Goal: Task Accomplishment & Management: Manage account settings

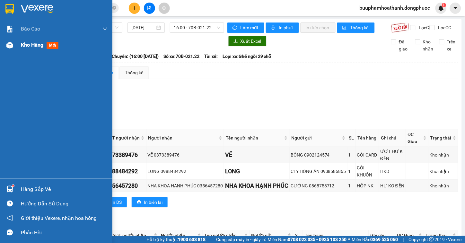
click at [14, 47] on div at bounding box center [9, 45] width 11 height 11
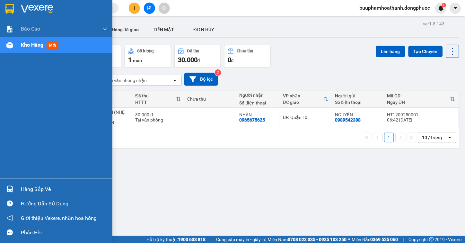
click at [18, 190] on div "Hàng sắp về" at bounding box center [56, 189] width 112 height 14
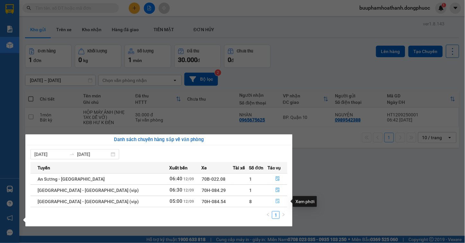
click at [278, 200] on button "button" at bounding box center [277, 201] width 19 height 10
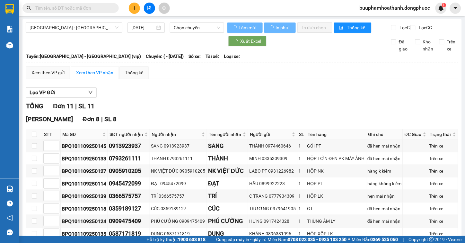
type input "[DATE]"
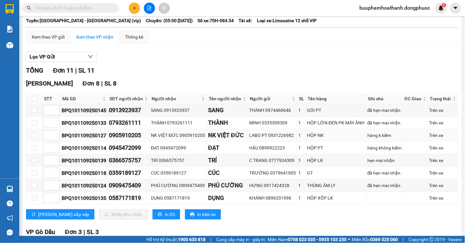
scroll to position [107, 0]
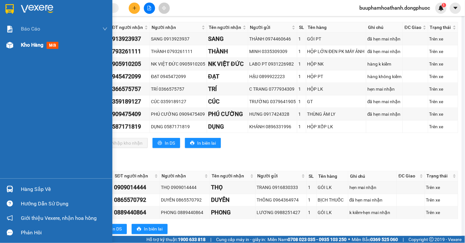
click at [30, 45] on span "Kho hàng" at bounding box center [32, 45] width 22 height 6
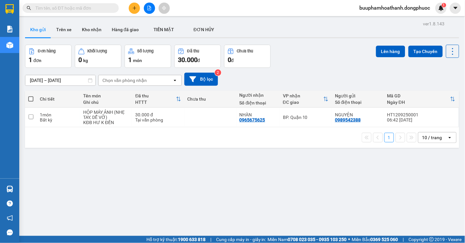
click at [147, 5] on button at bounding box center [149, 8] width 11 height 11
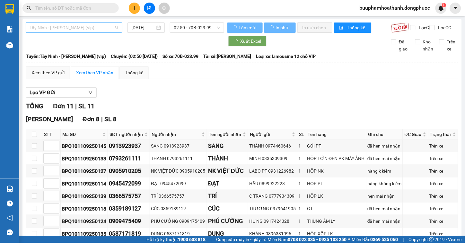
click at [108, 28] on span "Tây Ninh - Hồ Chí Minh (vip)" at bounding box center [74, 28] width 89 height 10
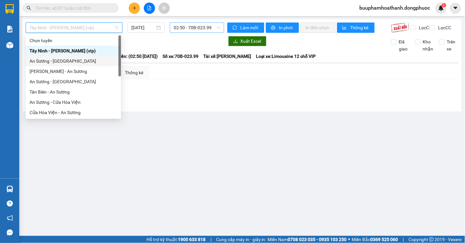
click at [190, 28] on span "02:50 - 70B-023.99" at bounding box center [197, 28] width 47 height 10
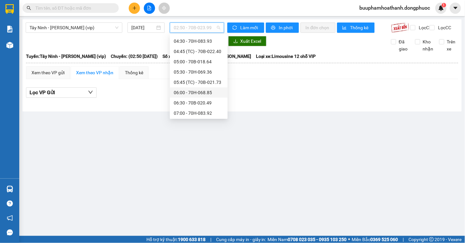
scroll to position [107, 0]
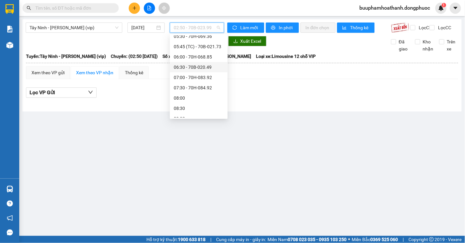
click at [217, 65] on div "06:30 - 70B-020.49" at bounding box center [199, 67] width 50 height 7
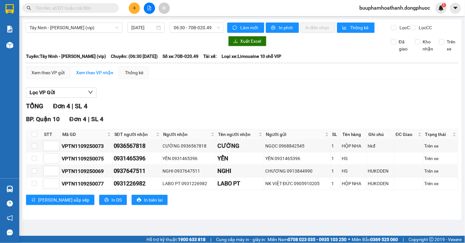
click at [256, 79] on div "Xem theo VP gửi Xem theo VP nhận Thống kê" at bounding box center [242, 72] width 432 height 13
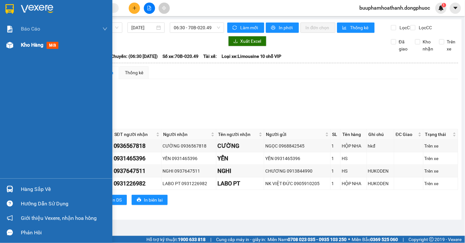
click at [10, 44] on img at bounding box center [9, 45] width 7 height 7
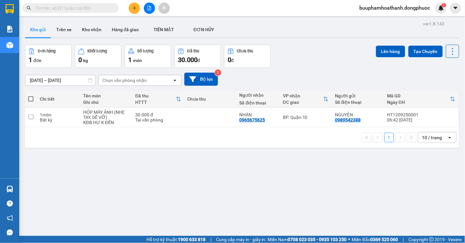
click at [60, 6] on input "text" at bounding box center [73, 7] width 76 height 7
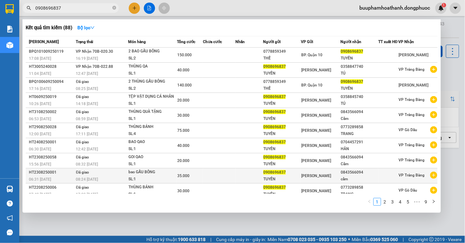
type input "0908696837"
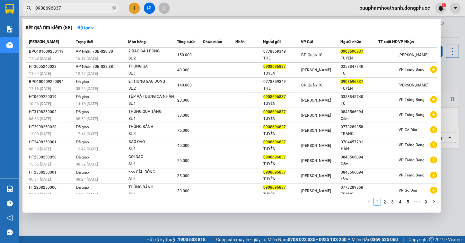
click at [113, 228] on div at bounding box center [232, 121] width 465 height 243
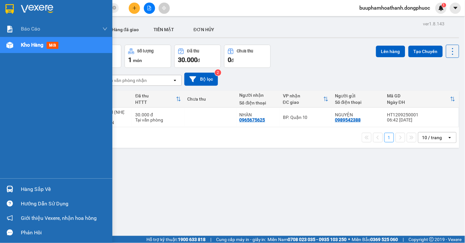
click at [9, 184] on div at bounding box center [9, 188] width 11 height 11
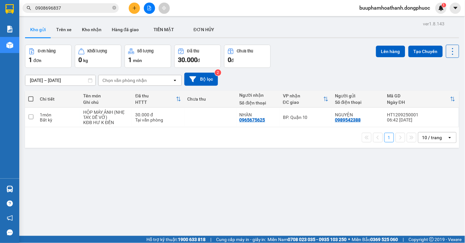
click at [358, 178] on section "Kết quả tìm kiếm ( 88 ) Bộ lọc Mã ĐH Trạng thái Món hàng Tổng cước Chưa cước Nh…" at bounding box center [232, 121] width 465 height 243
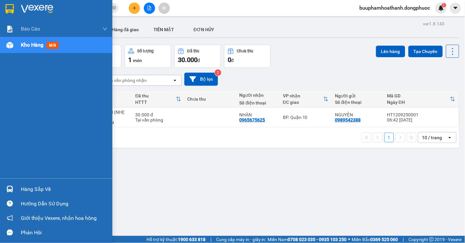
click at [19, 188] on div "Hàng sắp về" at bounding box center [56, 189] width 112 height 14
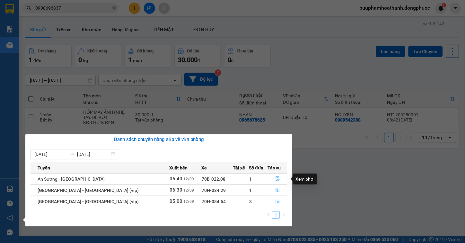
click at [276, 177] on icon "file-done" at bounding box center [278, 178] width 4 height 4
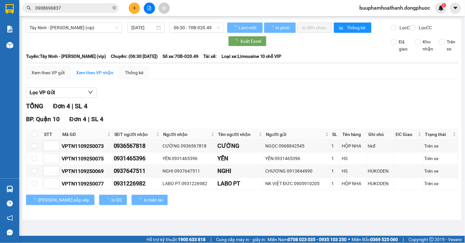
click at [284, 120] on div "BP. Quận 10 Đơn 4 | SL 4" at bounding box center [242, 119] width 432 height 10
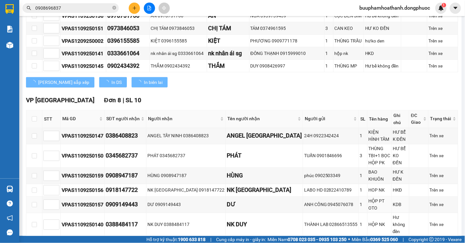
scroll to position [244, 0]
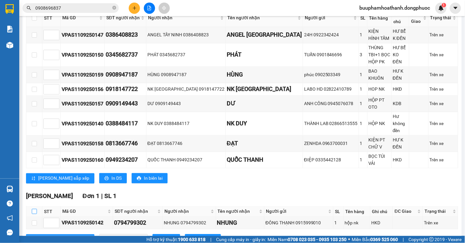
click at [32, 209] on input "checkbox" at bounding box center [34, 211] width 5 height 5
checkbox input "true"
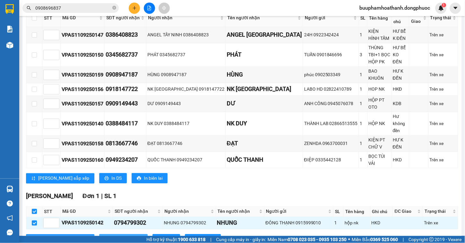
click at [104, 237] on icon "download" at bounding box center [106, 239] width 4 height 4
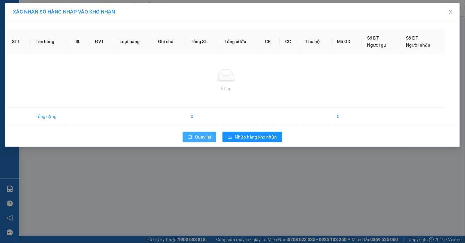
click at [194, 137] on button "Quay lại" at bounding box center [199, 137] width 33 height 10
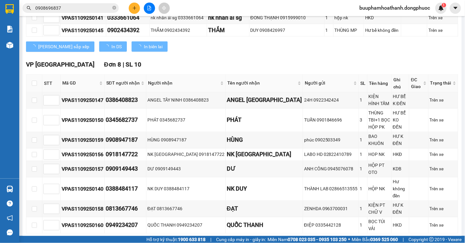
scroll to position [244, 0]
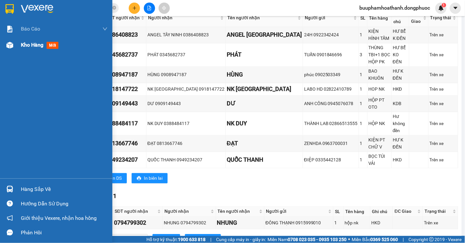
click at [36, 41] on div "Kho hàng mới" at bounding box center [41, 45] width 40 height 8
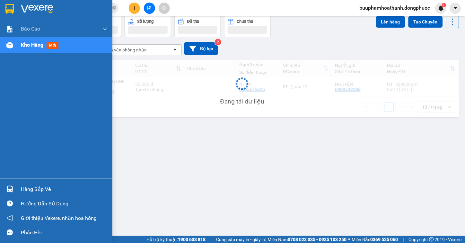
scroll to position [30, 0]
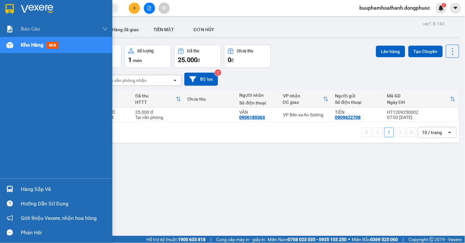
click at [4, 192] on div at bounding box center [9, 188] width 11 height 11
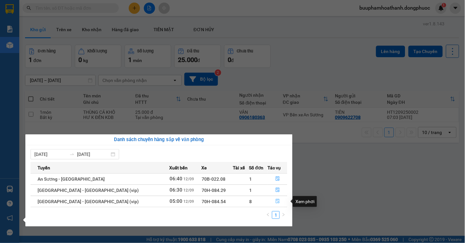
click at [276, 201] on icon "file-done" at bounding box center [278, 201] width 4 height 4
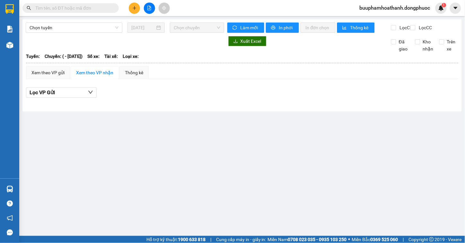
click at [232, 117] on main "Chọn tuyến 12/09/2025 Chọn chuyến Làm mới In phơi In đơn chọn Thống kê Lọc CR L…" at bounding box center [232, 118] width 465 height 236
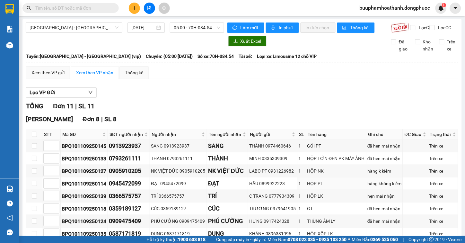
scroll to position [130, 0]
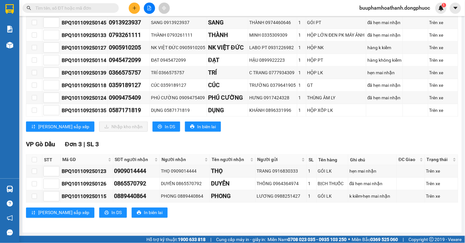
click at [345, 140] on div "VP Gò Dầu Đơn 3 | SL 3" at bounding box center [242, 145] width 432 height 10
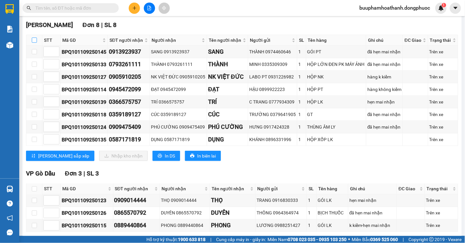
click at [34, 43] on input "checkbox" at bounding box center [34, 40] width 5 height 5
checkbox input "true"
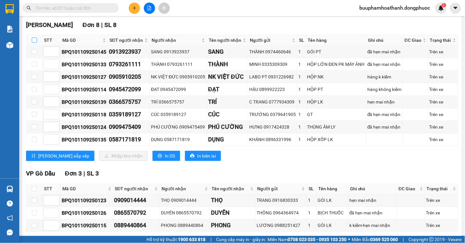
checkbox input "true"
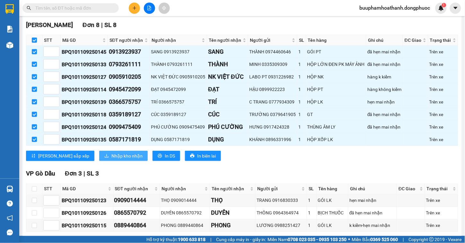
click at [111, 159] on span "Nhập kho nhận" at bounding box center [126, 155] width 31 height 7
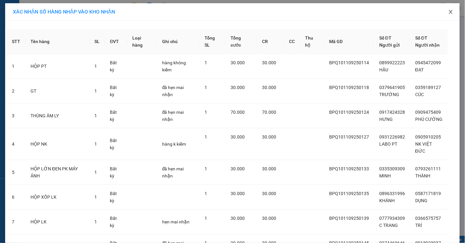
click at [449, 13] on icon "close" at bounding box center [451, 11] width 5 height 5
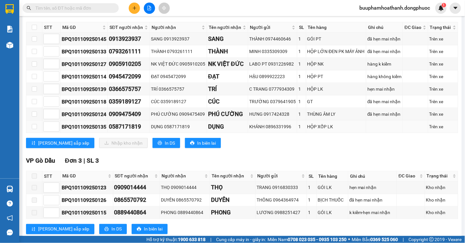
scroll to position [130, 0]
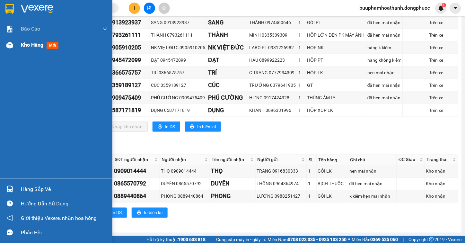
drag, startPoint x: 15, startPoint y: 47, endPoint x: 12, endPoint y: 50, distance: 3.9
click at [15, 48] on div "Kho hàng mới" at bounding box center [56, 45] width 112 height 16
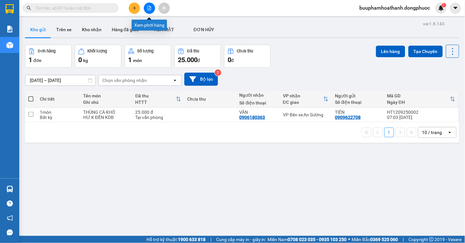
click at [148, 10] on icon "file-add" at bounding box center [149, 8] width 4 height 4
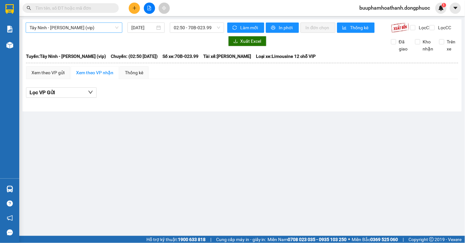
click at [93, 23] on span "Tây Ninh - [PERSON_NAME] (vip)" at bounding box center [74, 28] width 89 height 10
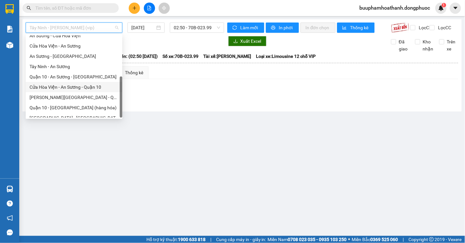
scroll to position [72, 0]
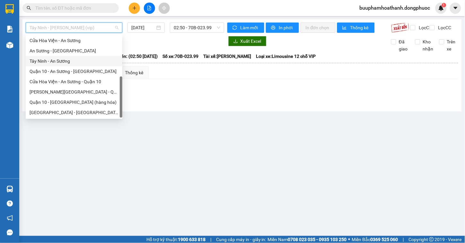
click at [68, 64] on div "Tây Ninh - An Sương" at bounding box center [74, 61] width 89 height 7
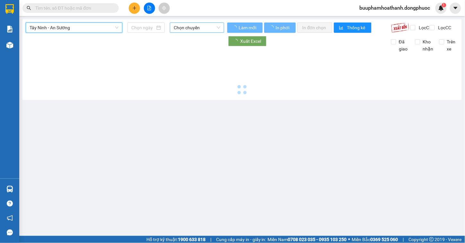
type input "[DATE]"
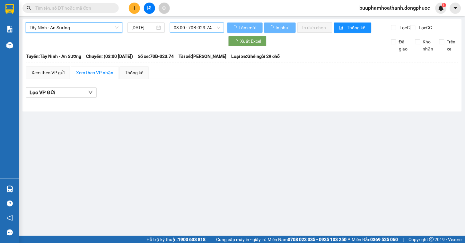
click at [183, 31] on span "03:00 - 70B-023.74" at bounding box center [197, 28] width 47 height 10
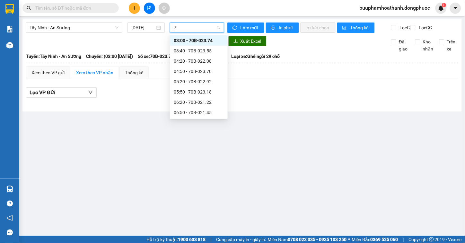
type input "72"
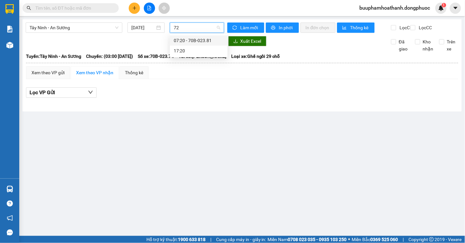
click at [179, 43] on div "07:20 - 70B-023.81" at bounding box center [199, 40] width 50 height 7
click at [196, 30] on span "07:20 - 70B-023.81" at bounding box center [197, 28] width 47 height 10
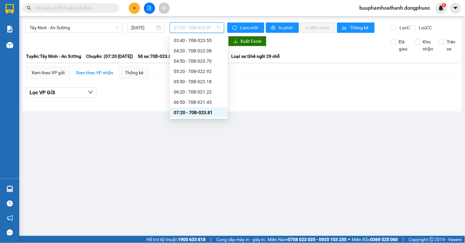
scroll to position [56, 0]
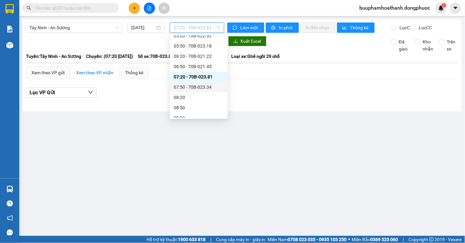
click at [207, 88] on div "07:50 - 70B-023.34" at bounding box center [199, 87] width 50 height 7
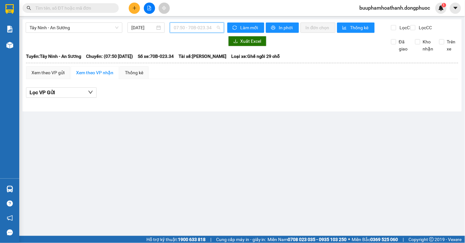
click at [189, 31] on span "07:50 - 70B-023.34" at bounding box center [197, 28] width 47 height 10
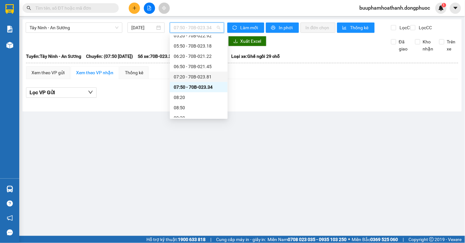
click at [207, 76] on div "07:20 - 70B-023.81" at bounding box center [199, 76] width 50 height 7
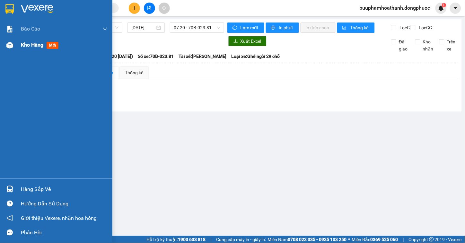
click at [39, 48] on span "Kho hàng" at bounding box center [32, 45] width 22 height 6
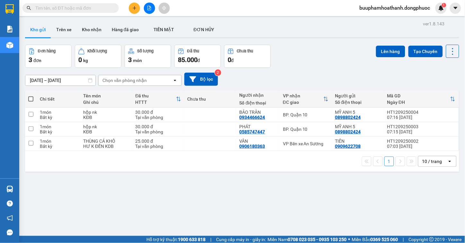
click at [93, 12] on span at bounding box center [70, 8] width 96 height 10
click at [95, 6] on input "text" at bounding box center [73, 7] width 76 height 7
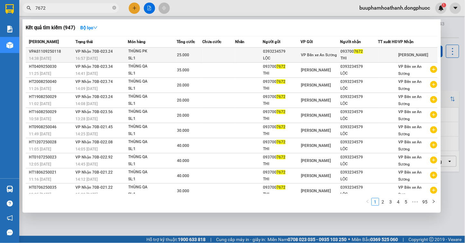
type input "7672"
click at [118, 60] on div "16:57 - 11/09" at bounding box center [102, 58] width 52 height 7
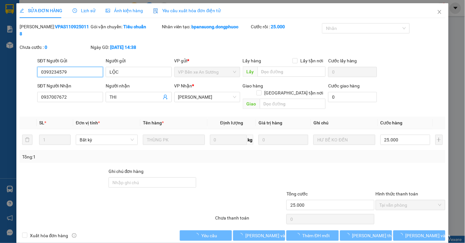
type input "0393234579"
type input "LỘC"
type input "0937007672"
type input "THI"
type input "25.000"
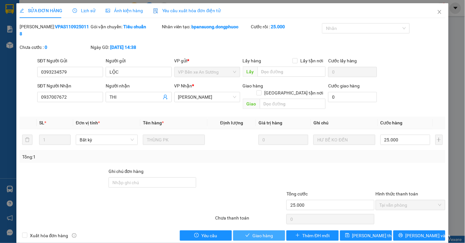
click at [247, 233] on span "check" at bounding box center [247, 235] width 4 height 5
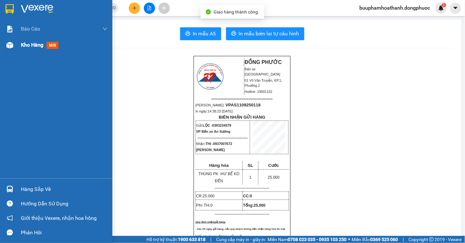
click at [14, 44] on div at bounding box center [9, 45] width 11 height 11
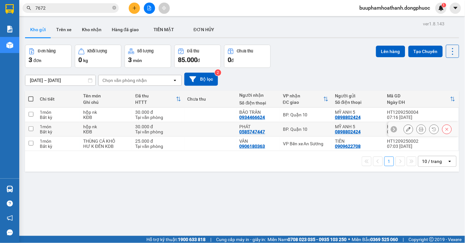
click at [307, 127] on div "BP. Quận 10" at bounding box center [306, 129] width 46 height 5
checkbox input "true"
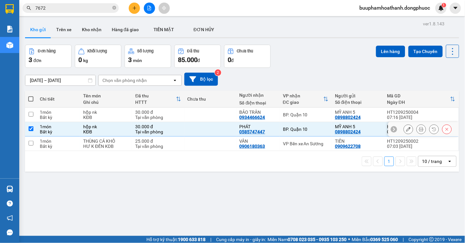
click at [309, 120] on td "BP. Quận 10" at bounding box center [306, 115] width 52 height 14
checkbox input "true"
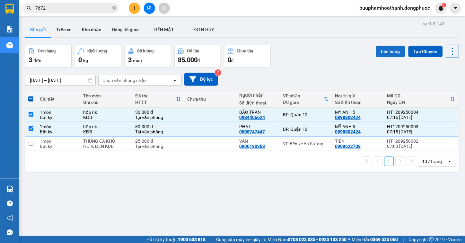
click at [383, 49] on button "Lên hàng" at bounding box center [390, 52] width 29 height 12
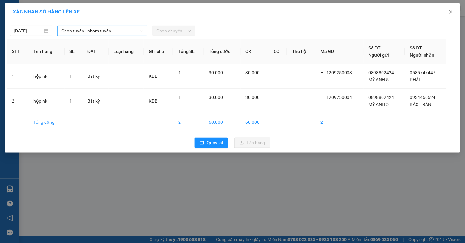
click at [85, 31] on span "Chọn tuyến - nhóm tuyến" at bounding box center [102, 31] width 82 height 10
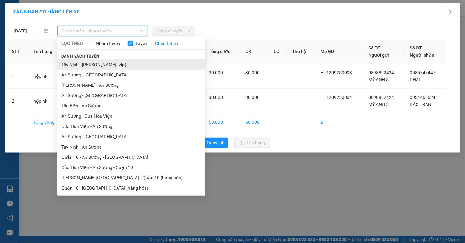
click at [120, 61] on li "Tây Ninh - Hồ Chí Minh (vip)" at bounding box center [132, 64] width 148 height 10
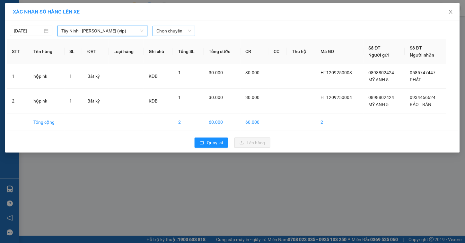
click at [180, 33] on span "Chọn chuyến" at bounding box center [173, 31] width 35 height 10
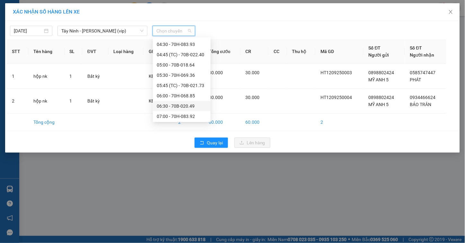
scroll to position [107, 0]
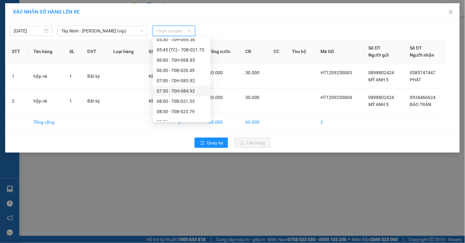
click at [181, 88] on div "07:30 - 70H-084.92" at bounding box center [182, 90] width 50 height 7
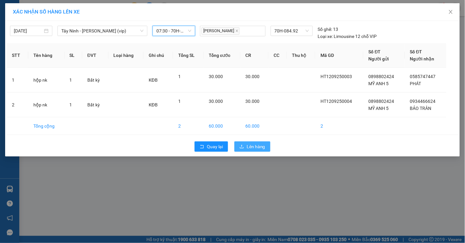
click at [251, 146] on span "Lên hàng" at bounding box center [256, 146] width 19 height 7
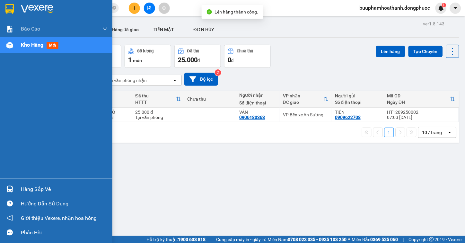
click at [24, 186] on div "Hàng sắp về" at bounding box center [64, 189] width 87 height 10
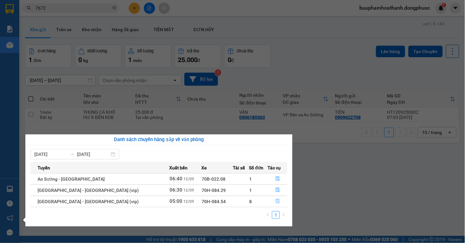
click button "button" at bounding box center [277, 201] width 19 height 10
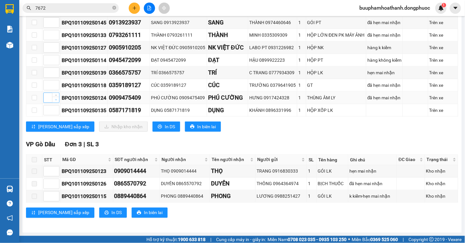
scroll to position [94, 0]
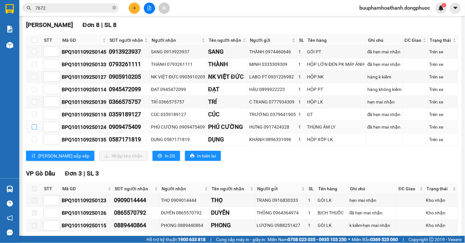
click at [34, 129] on input "checkbox" at bounding box center [34, 126] width 5 height 5
checkbox input "true"
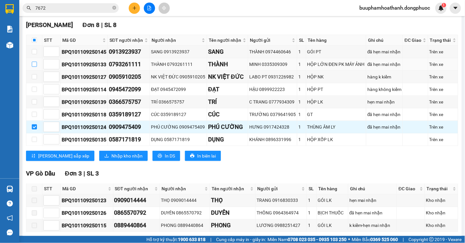
click at [32, 67] on input "checkbox" at bounding box center [34, 64] width 5 height 5
checkbox input "true"
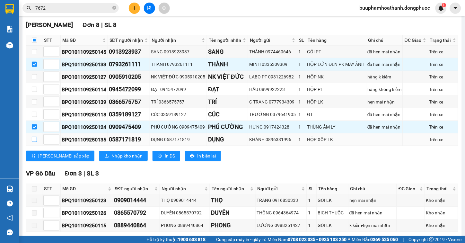
click at [32, 142] on input "checkbox" at bounding box center [34, 139] width 5 height 5
checkbox input "true"
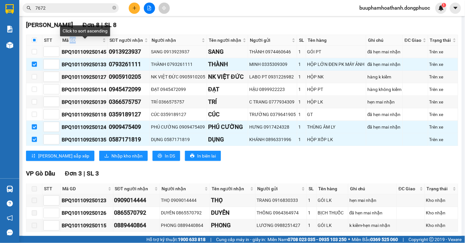
click at [65, 55] on table "STT Mã GD SĐT người nhận Người nhận Tên người nhận Người gửi SL Tên hàng Ghi ch…" at bounding box center [242, 90] width 432 height 111
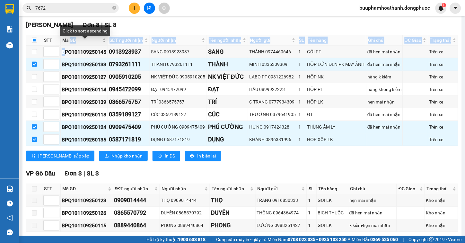
click at [71, 44] on span "Mã GD" at bounding box center [81, 40] width 39 height 7
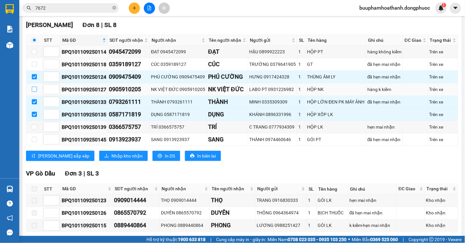
click at [35, 92] on input "checkbox" at bounding box center [34, 89] width 5 height 5
checkbox input "true"
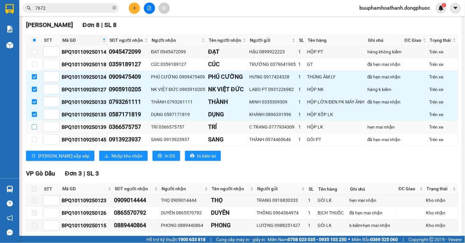
click at [33, 129] on input "checkbox" at bounding box center [34, 126] width 5 height 5
checkbox input "true"
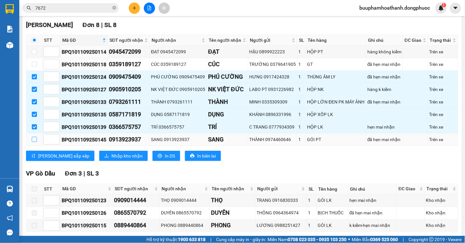
click at [33, 142] on input "checkbox" at bounding box center [34, 139] width 5 height 5
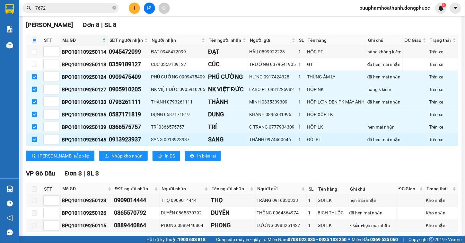
click at [33, 142] on input "checkbox" at bounding box center [34, 139] width 5 height 5
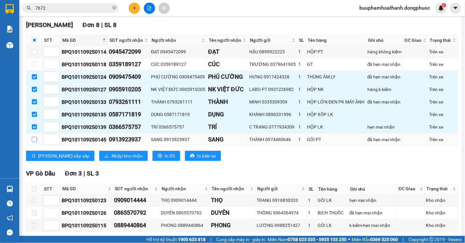
click at [33, 142] on input "checkbox" at bounding box center [34, 139] width 5 height 5
checkbox input "true"
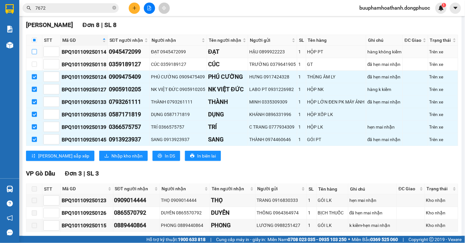
click at [32, 54] on input "checkbox" at bounding box center [34, 51] width 5 height 5
checkbox input "true"
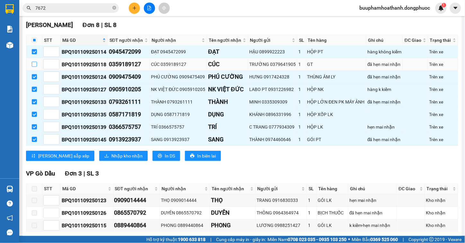
click at [36, 67] on input "checkbox" at bounding box center [34, 64] width 5 height 5
checkbox input "true"
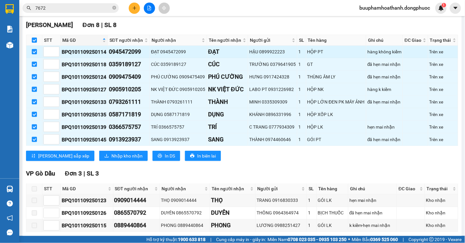
click at [34, 54] on input "checkbox" at bounding box center [34, 51] width 5 height 5
checkbox input "false"
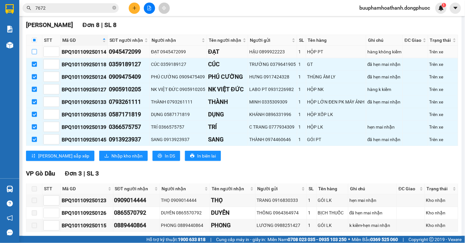
click at [32, 54] on input "checkbox" at bounding box center [34, 51] width 5 height 5
checkbox input "true"
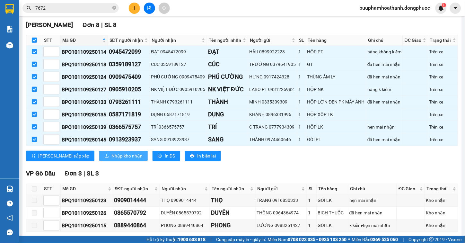
click at [111, 159] on span "Nhập kho nhận" at bounding box center [126, 155] width 31 height 7
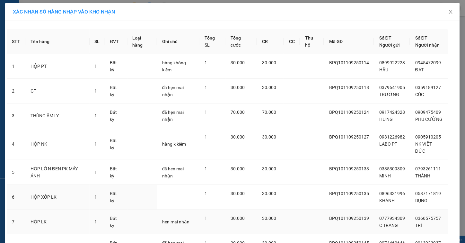
scroll to position [56, 0]
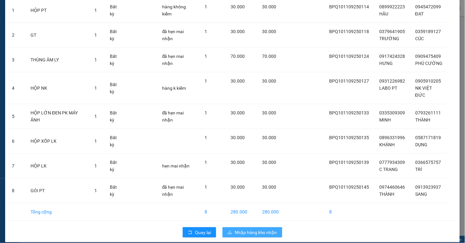
click at [248, 229] on span "Nhập hàng kho nhận" at bounding box center [256, 232] width 42 height 7
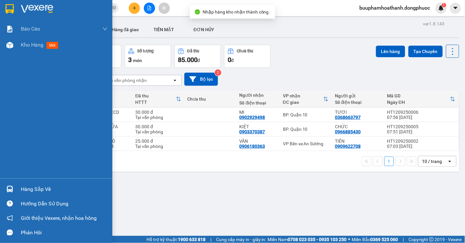
click at [30, 193] on div "Hàng sắp về" at bounding box center [64, 189] width 87 height 10
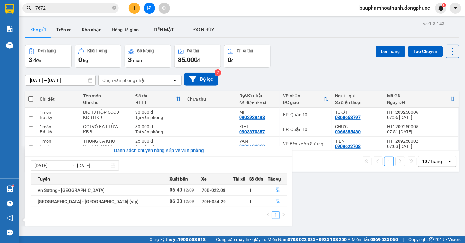
click at [320, 201] on section "Kết quả tìm kiếm ( 947 ) Bộ lọc Mã ĐH Trạng thái Món hàng Tổng cước Chưa cước N…" at bounding box center [232, 121] width 465 height 243
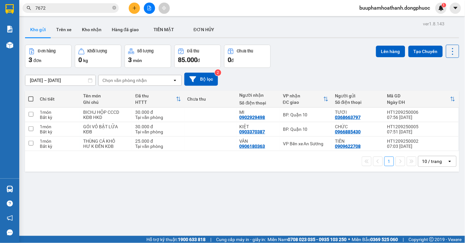
click at [114, 173] on div "ver 1.8.143 Kho gửi Trên xe Kho nhận Hàng đã giao TIỀN MẶT ĐƠN HỦY Đơn hàng 3…" at bounding box center [242, 140] width 440 height 243
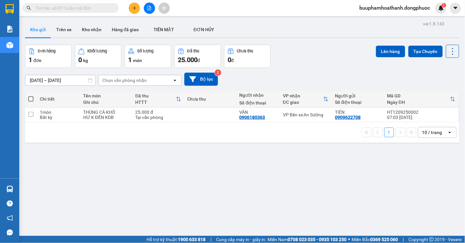
click at [153, 12] on button at bounding box center [149, 8] width 11 height 11
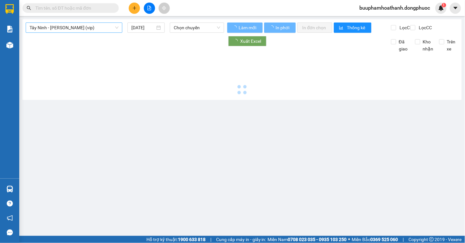
click at [78, 29] on span "Tây Ninh - [PERSON_NAME] (vip)" at bounding box center [74, 28] width 89 height 10
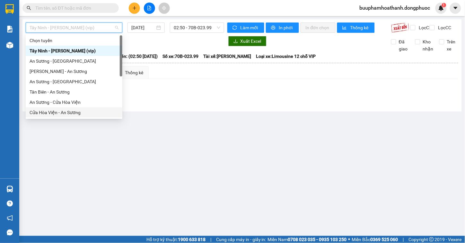
scroll to position [72, 0]
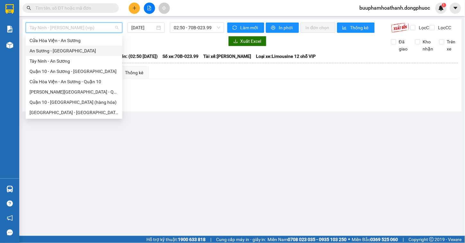
drag, startPoint x: 78, startPoint y: 46, endPoint x: 152, endPoint y: 36, distance: 74.6
click at [78, 46] on div "An Sương - [GEOGRAPHIC_DATA]" at bounding box center [74, 51] width 97 height 10
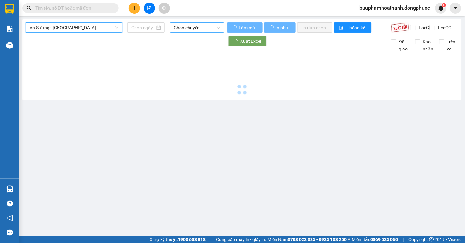
type input "[DATE]"
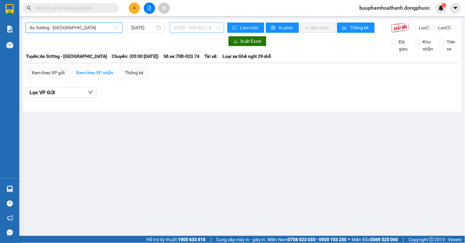
click at [204, 25] on span "05:00 - 70B-023.74" at bounding box center [197, 28] width 47 height 10
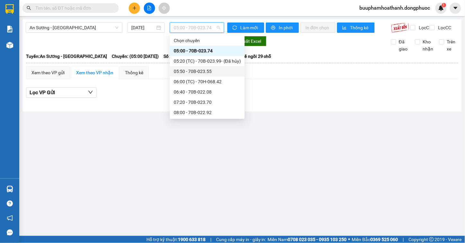
click at [216, 68] on div "05:50 - 70B-023.55" at bounding box center [207, 71] width 67 height 7
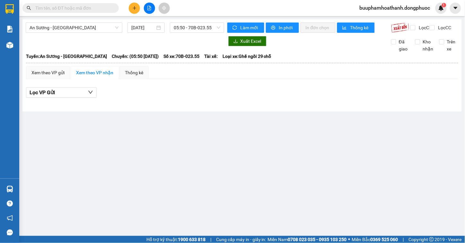
drag, startPoint x: 93, startPoint y: 14, endPoint x: 94, endPoint y: 20, distance: 5.5
click at [93, 16] on section "Kết quả tìm kiếm ( 0 ) Bộ lọc No Data buuphamhoathanh.dongphuoc 1 Báo cáo Mẫu 1…" at bounding box center [232, 121] width 465 height 243
click at [96, 29] on span "An Sương - [GEOGRAPHIC_DATA]" at bounding box center [74, 28] width 89 height 10
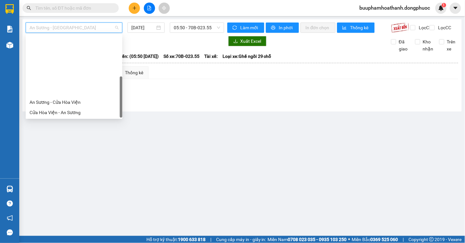
click at [72, 129] on div "Tây Ninh - An Sương" at bounding box center [74, 132] width 89 height 7
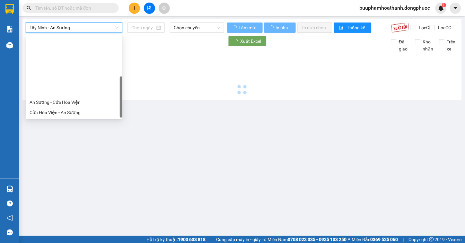
type input "[DATE]"
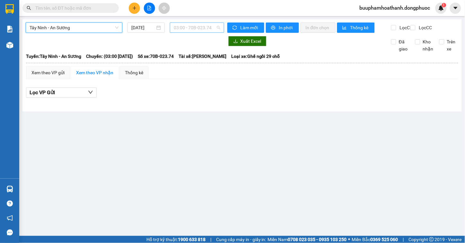
click at [191, 28] on span "03:00 - 70B-023.74" at bounding box center [197, 28] width 47 height 10
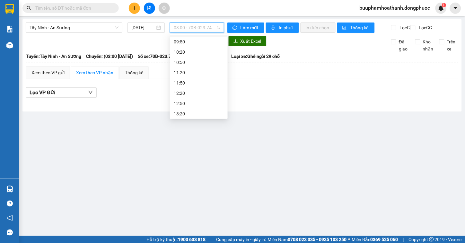
scroll to position [71, 0]
click at [210, 73] on div "07:50 - 70B-023.34" at bounding box center [199, 71] width 50 height 7
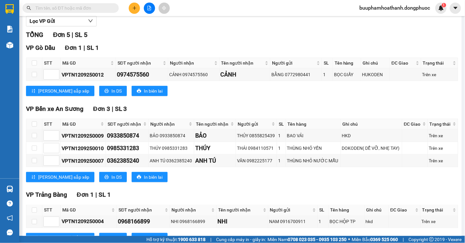
scroll to position [103, 0]
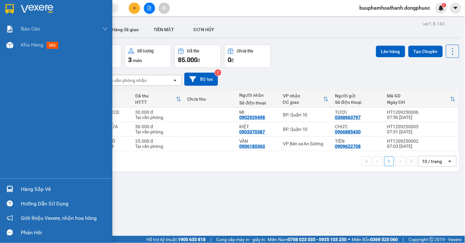
click at [8, 190] on img at bounding box center [9, 189] width 7 height 7
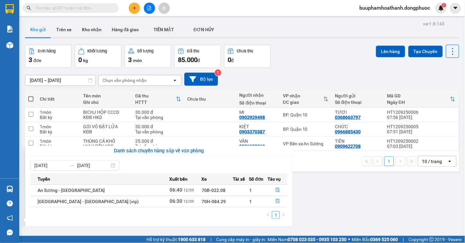
drag, startPoint x: 359, startPoint y: 194, endPoint x: 226, endPoint y: 27, distance: 213.5
click at [359, 194] on section "Kết quả tìm kiếm ( 0 ) Bộ lọc No Data buuphamhoathanh.dongphuoc 1 Báo cáo Mẫu 1…" at bounding box center [232, 121] width 465 height 243
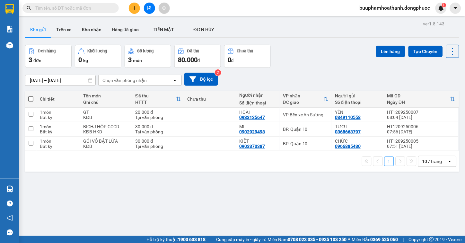
click at [288, 180] on div "ver 1.8.143 Kho gửi Trên xe Kho nhận Hàng đã giao TIỀN MẶT ĐƠN HỦY Đơn hàng 3…" at bounding box center [242, 140] width 440 height 243
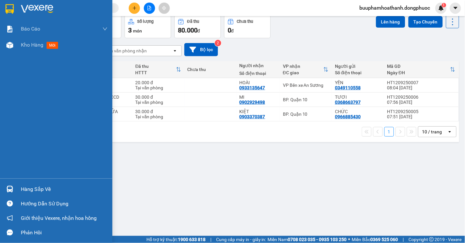
click at [9, 187] on img at bounding box center [9, 189] width 7 height 7
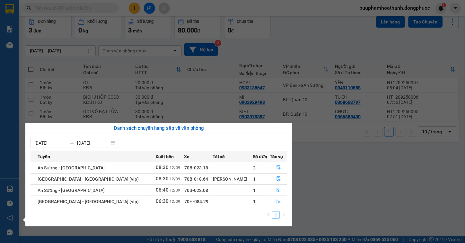
click at [413, 185] on section "Kết quả tìm kiếm ( 0 ) Bộ lọc No Data buuphamhoathanh.dongphuoc 1 Báo cáo Mẫu 1…" at bounding box center [232, 121] width 465 height 243
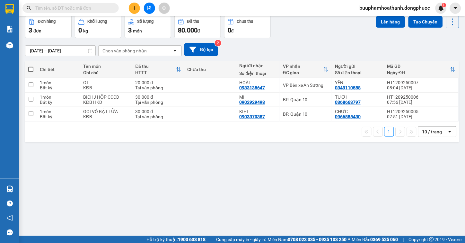
click at [339, 200] on div "ver 1.8.143 Kho gửi Trên xe Kho nhận Hàng đã giao TIỀN MẶT ĐƠN HỦY Đơn hàng 3…" at bounding box center [242, 111] width 440 height 243
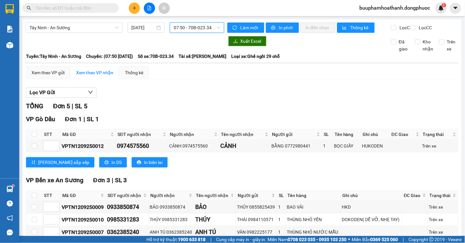
scroll to position [103, 0]
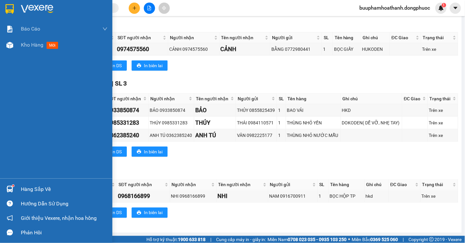
drag, startPoint x: 11, startPoint y: 184, endPoint x: 15, endPoint y: 182, distance: 5.2
click at [12, 186] on div at bounding box center [9, 188] width 11 height 11
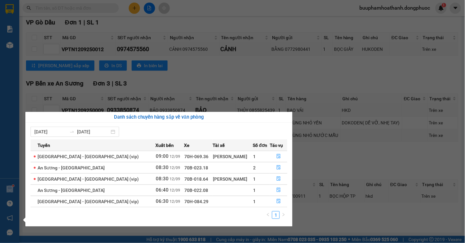
click at [84, 4] on section "Kết quả tìm kiếm ( 0 ) Bộ lọc No Data buuphamhoathanh.dongphuoc 1 Báo cáo Mẫu 1…" at bounding box center [232, 121] width 465 height 243
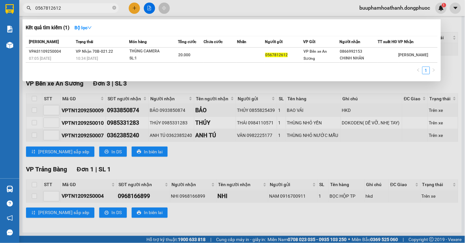
type input "0567812612"
click at [299, 152] on div at bounding box center [232, 121] width 465 height 243
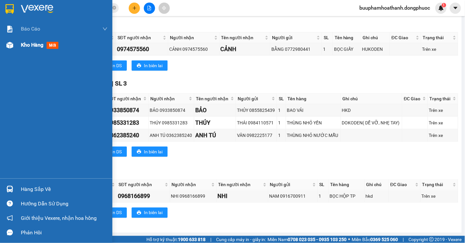
click at [15, 45] on div at bounding box center [9, 45] width 11 height 11
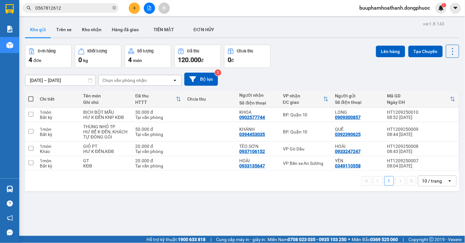
click at [92, 37] on div at bounding box center [242, 37] width 434 height 1
click at [92, 34] on button "Kho nhận" at bounding box center [92, 29] width 30 height 15
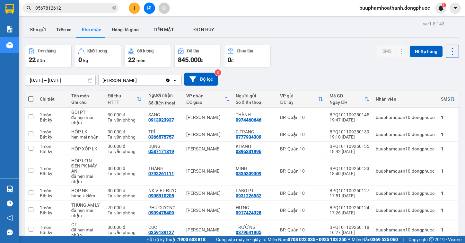
click at [92, 10] on input "0567812612" at bounding box center [73, 7] width 76 height 7
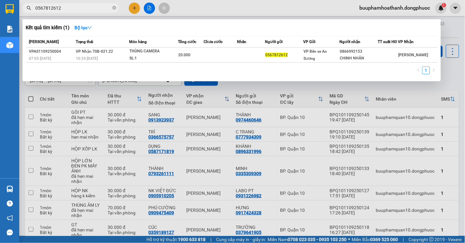
click at [303, 91] on div at bounding box center [232, 121] width 465 height 243
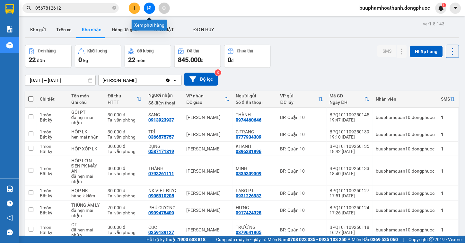
click at [146, 9] on button at bounding box center [149, 8] width 11 height 11
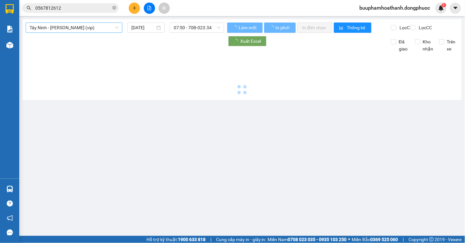
click at [92, 29] on span "Tây Ninh - Hồ Chí Minh (vip)" at bounding box center [74, 28] width 89 height 10
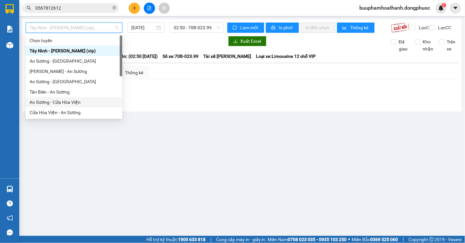
scroll to position [72, 0]
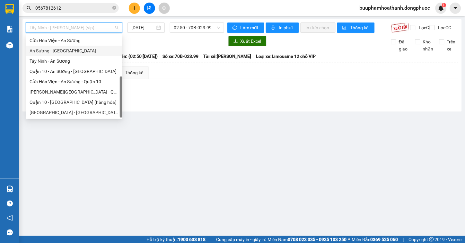
click at [87, 50] on div "An Sương - [GEOGRAPHIC_DATA]" at bounding box center [74, 50] width 89 height 7
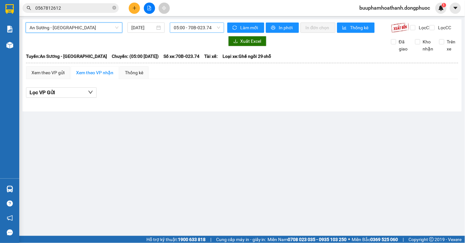
click at [201, 29] on span "05:00 - 70B-023.74" at bounding box center [197, 28] width 47 height 10
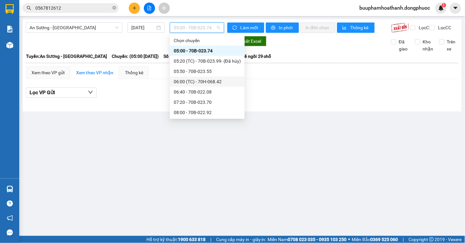
click at [84, 21] on div "An Sương - Tây Ninh 12/09/2025 05:00 - 70B-023.74 Làm mới In phơi In đơn chọn T…" at bounding box center [242, 65] width 440 height 92
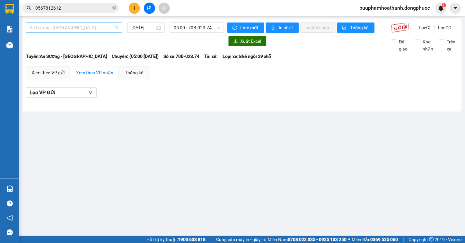
click at [84, 26] on span "An Sương - [GEOGRAPHIC_DATA]" at bounding box center [74, 28] width 89 height 10
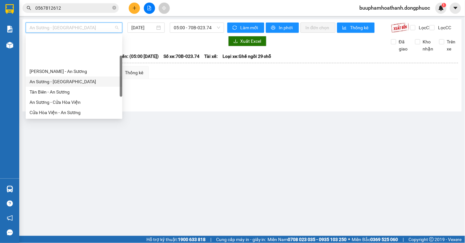
scroll to position [72, 0]
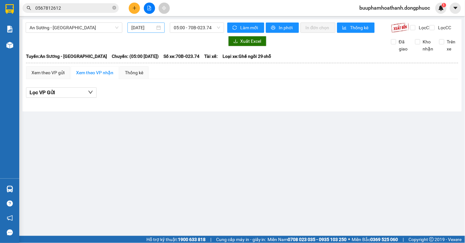
click at [140, 31] on div "[DATE]" at bounding box center [146, 27] width 37 height 10
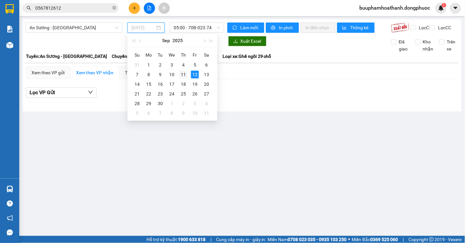
click at [185, 75] on div "11" at bounding box center [184, 75] width 8 height 8
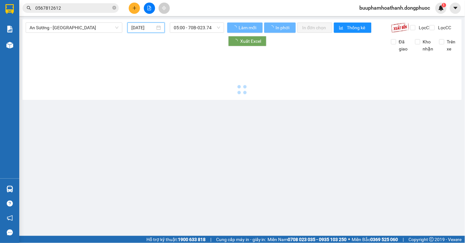
type input "11/09/2025"
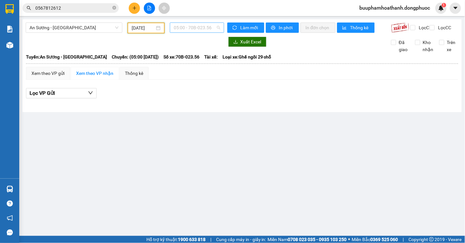
drag, startPoint x: 181, startPoint y: 23, endPoint x: 182, endPoint y: 26, distance: 3.4
click at [182, 24] on span "05:00 - 70B-023.56" at bounding box center [197, 28] width 47 height 10
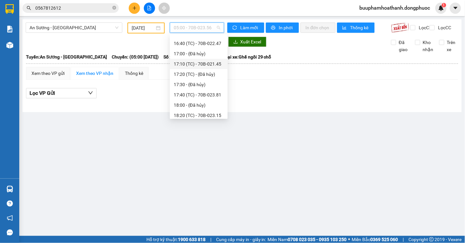
scroll to position [321, 0]
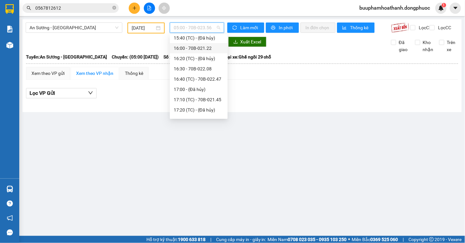
click at [196, 50] on div "16:00 - 70B-021.22" at bounding box center [199, 48] width 50 height 7
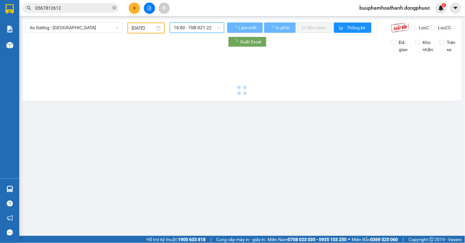
click at [198, 25] on span "16:00 - 70B-021.22" at bounding box center [197, 28] width 47 height 10
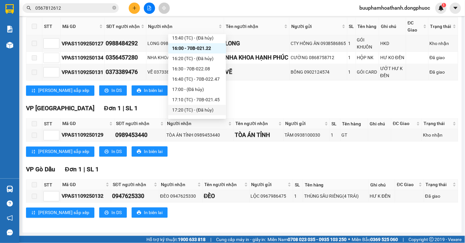
scroll to position [220, 0]
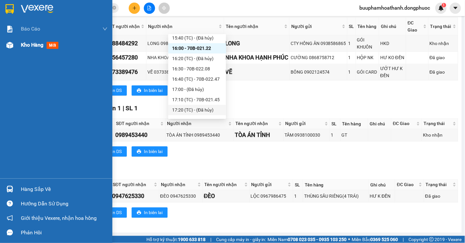
click at [34, 44] on span "Kho hàng" at bounding box center [32, 45] width 22 height 6
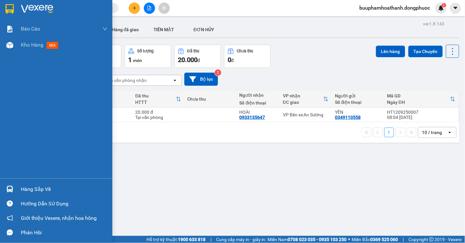
click at [31, 186] on div "Hàng sắp về" at bounding box center [64, 189] width 87 height 10
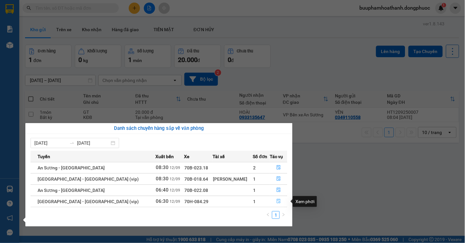
click at [277, 201] on icon "file-done" at bounding box center [279, 201] width 4 height 4
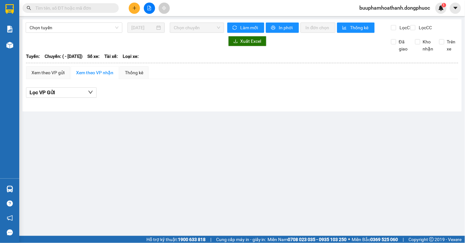
click at [274, 98] on div "Lọc VP Gửi" at bounding box center [242, 92] width 432 height 11
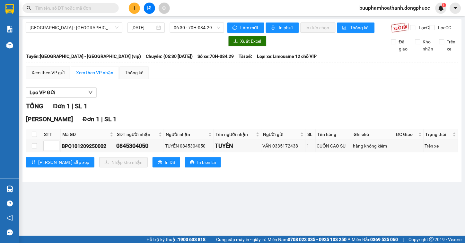
click at [282, 175] on div "TỔNG Đơn 1 | SL 1 [GEOGRAPHIC_DATA] 1 | SL 1 STT Mã GD SĐT người nhận Người nhậ…" at bounding box center [242, 138] width 432 height 74
drag, startPoint x: 134, startPoint y: 99, endPoint x: 129, endPoint y: 103, distance: 6.9
click at [134, 98] on div "Lọc VP Gửi" at bounding box center [242, 92] width 432 height 11
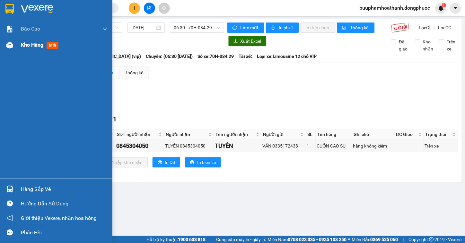
click at [15, 44] on div "Kho hàng mới" at bounding box center [56, 45] width 112 height 16
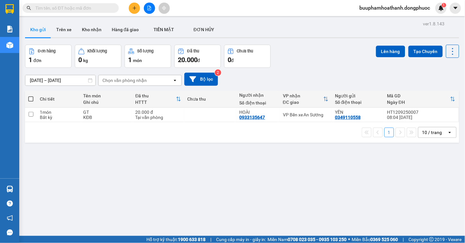
scroll to position [30, 0]
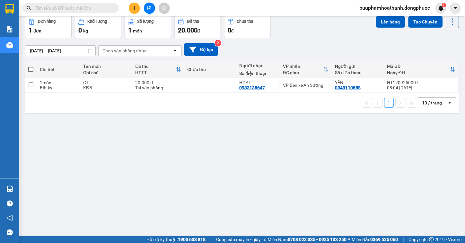
click at [224, 169] on div "ver 1.8.143 Kho gửi Trên xe Kho nhận Hàng đã giao TIỀN MẶT ĐƠN HỦY Đơn hàng 1…" at bounding box center [242, 111] width 440 height 243
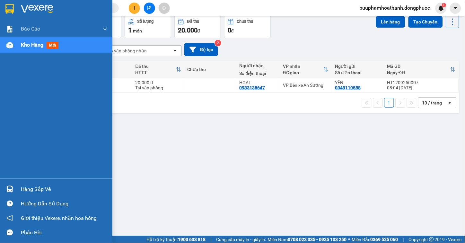
click at [20, 185] on div "Hàng sắp về" at bounding box center [56, 189] width 112 height 14
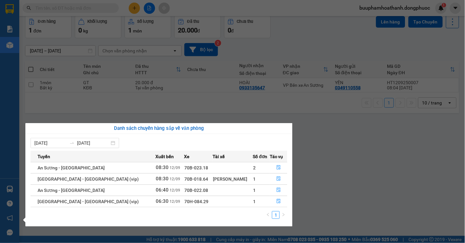
click at [341, 189] on section "Kết quả tìm kiếm ( 0 ) Bộ lọc No Data buuphamhoathanh.dongphuoc 1 Báo cáo Mẫu 1…" at bounding box center [232, 121] width 465 height 243
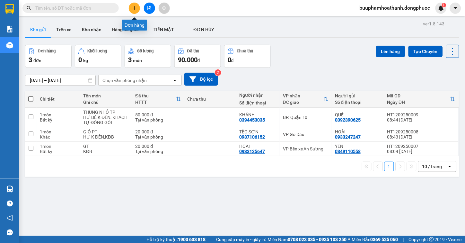
click at [135, 11] on button at bounding box center [134, 8] width 11 height 11
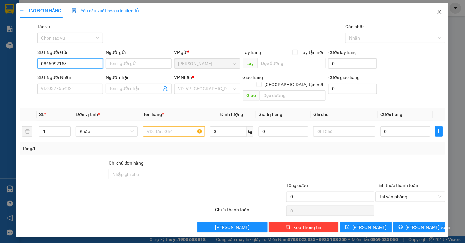
type input "0866992153"
click at [442, 11] on icon "close" at bounding box center [439, 11] width 5 height 5
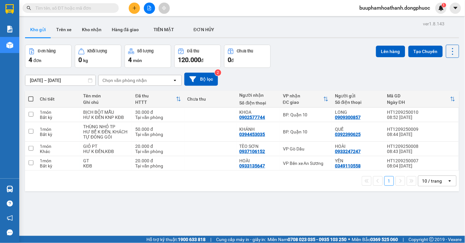
click at [192, 219] on div "ver 1.8.143 Kho gửi Trên xe Kho nhận Hàng đã giao TIỀN MẶT ĐƠN HỦY Đơn hàng 4…" at bounding box center [242, 140] width 440 height 243
click at [98, 34] on button "Kho nhận" at bounding box center [92, 29] width 30 height 15
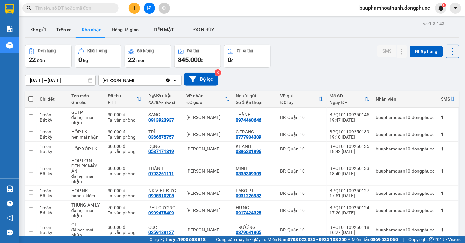
click at [83, 7] on input "text" at bounding box center [73, 7] width 76 height 7
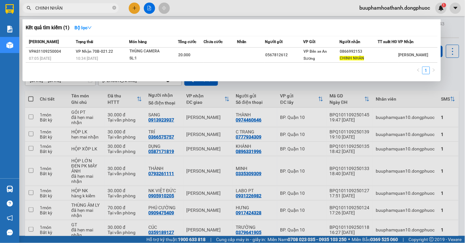
type input "CHINH NHÂN"
click at [449, 69] on div at bounding box center [232, 121] width 465 height 243
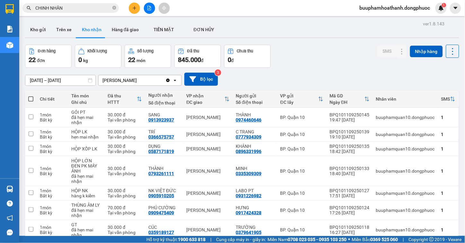
click at [91, 9] on input "CHINH NHÂN" at bounding box center [73, 7] width 76 height 7
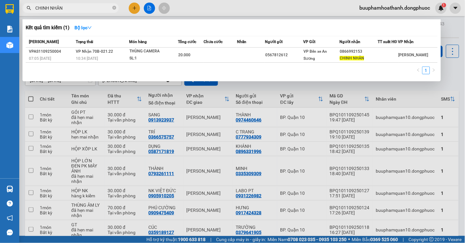
click at [127, 90] on div at bounding box center [232, 121] width 465 height 243
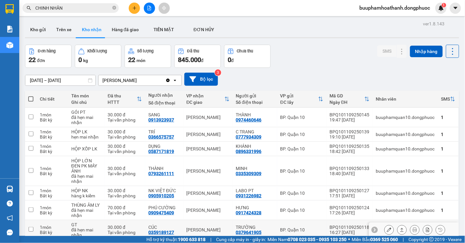
scroll to position [36, 0]
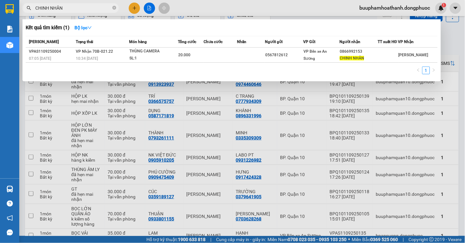
click at [73, 7] on input "CHINH NHÂN" at bounding box center [73, 7] width 76 height 7
click at [218, 165] on div at bounding box center [232, 121] width 465 height 243
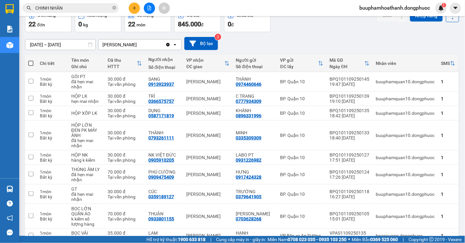
click at [72, 10] on input "CHINH NHÂN" at bounding box center [73, 7] width 76 height 7
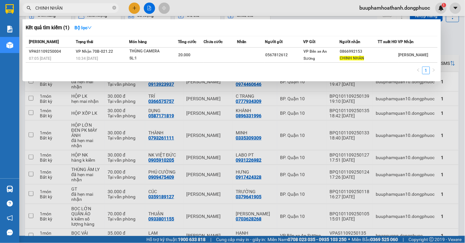
click at [448, 33] on div at bounding box center [232, 121] width 465 height 243
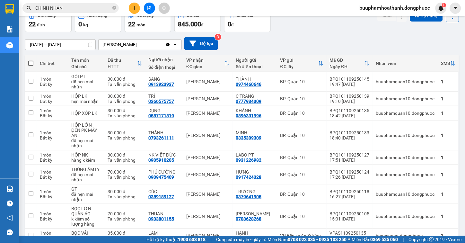
scroll to position [0, 0]
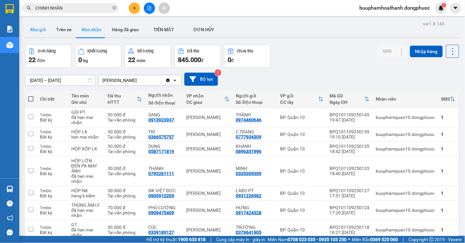
click at [42, 31] on button "Kho gửi" at bounding box center [38, 29] width 26 height 15
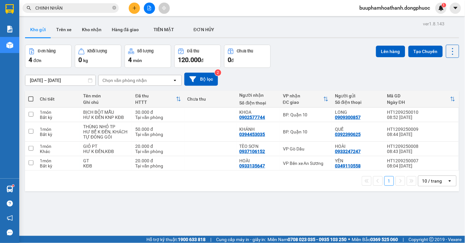
click at [149, 8] on icon "file-add" at bounding box center [149, 8] width 4 height 4
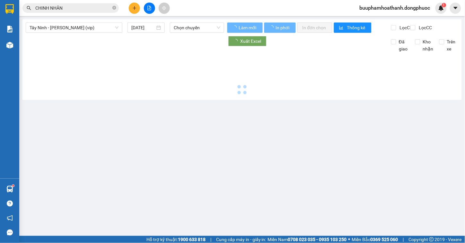
click at [111, 16] on main "Tây Ninh - Hồ Chí Minh (vip) 12/09/2025 Chọn chuyến Làm mới In phơi In đơn chọn…" at bounding box center [232, 118] width 465 height 236
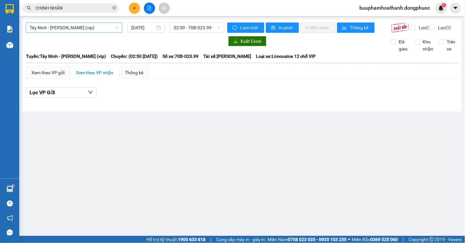
click at [106, 26] on span "Tây Ninh - [PERSON_NAME] (vip)" at bounding box center [74, 28] width 89 height 10
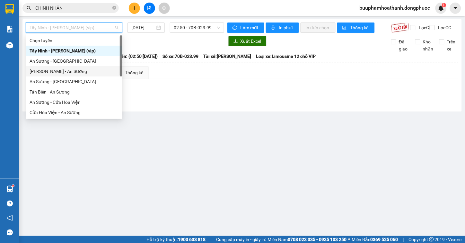
scroll to position [72, 0]
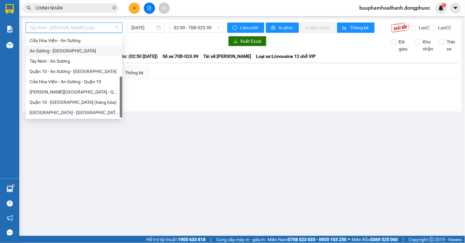
click at [78, 53] on div "An Sương - [GEOGRAPHIC_DATA]" at bounding box center [74, 50] width 89 height 7
type input "[DATE]"
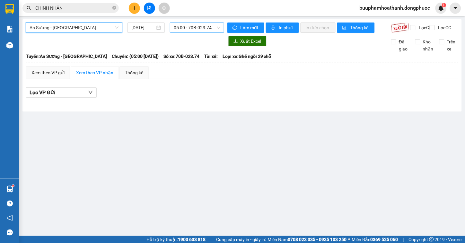
click at [185, 31] on span "05:00 - 70B-023.74" at bounding box center [197, 28] width 47 height 10
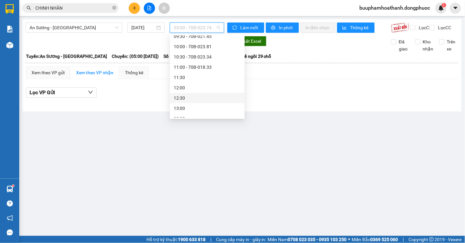
scroll to position [71, 0]
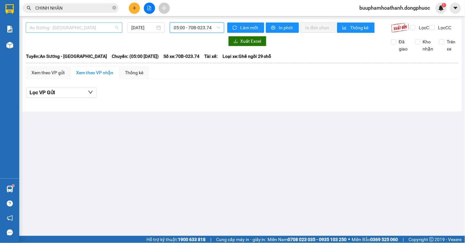
click at [73, 26] on span "An Sương - [GEOGRAPHIC_DATA]" at bounding box center [74, 28] width 89 height 10
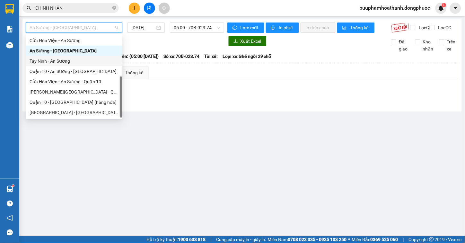
click at [75, 60] on div "Tây Ninh - An Sương" at bounding box center [74, 61] width 89 height 7
type input "[DATE]"
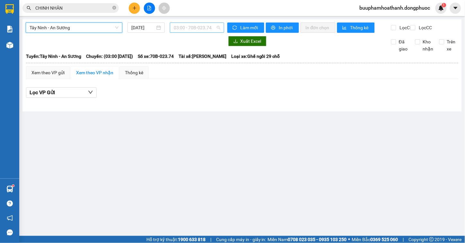
click at [187, 24] on span "03:00 - 70B-023.74" at bounding box center [197, 28] width 47 height 10
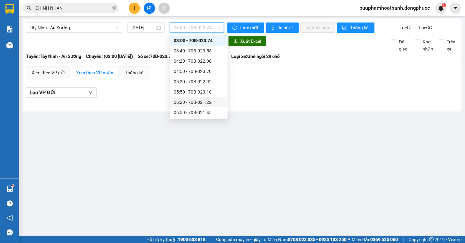
scroll to position [117, 0]
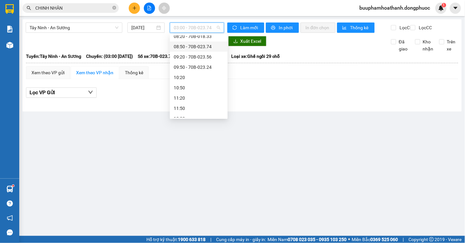
click at [197, 45] on div "08:50 - 70B-023.74" at bounding box center [199, 46] width 50 height 7
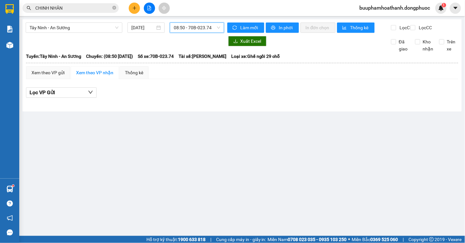
click at [213, 16] on main "Tây Ninh - An Sương 12/09/2025 08:50 08:50 - 70B-023.74 Làm mới In phơi In đơn …" at bounding box center [232, 118] width 465 height 236
click at [207, 27] on span "08:50 - 70B-023.74" at bounding box center [197, 28] width 47 height 10
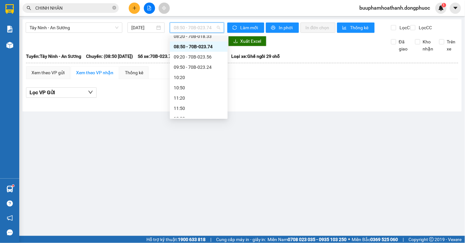
click at [205, 36] on div "08:20 - 70B-018.33" at bounding box center [199, 36] width 50 height 7
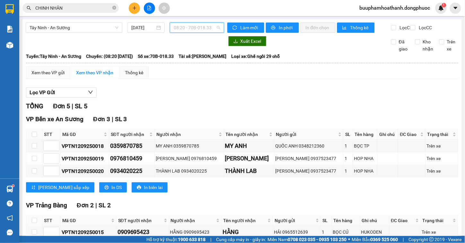
click at [208, 28] on span "08:20 - 70B-018.33" at bounding box center [197, 28] width 47 height 10
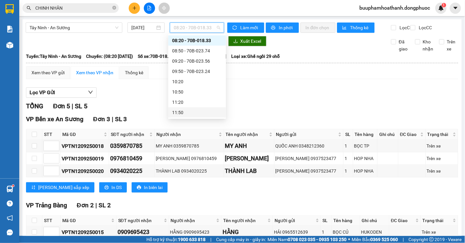
scroll to position [54, 0]
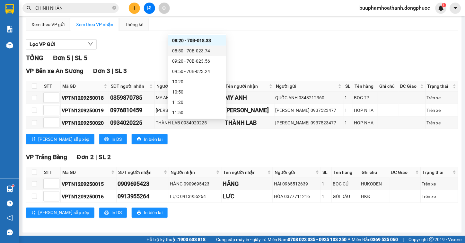
click at [210, 51] on div "08:50 - 70B-023.74" at bounding box center [197, 50] width 50 height 7
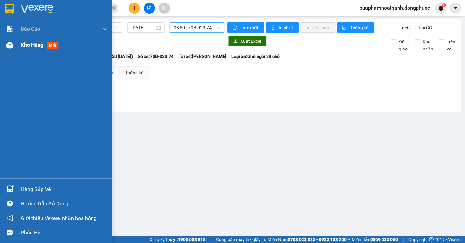
click at [11, 45] on img at bounding box center [9, 45] width 7 height 7
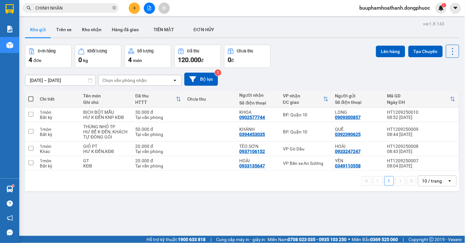
click at [155, 10] on div at bounding box center [149, 8] width 48 height 11
click at [150, 7] on icon "file-add" at bounding box center [149, 8] width 4 height 4
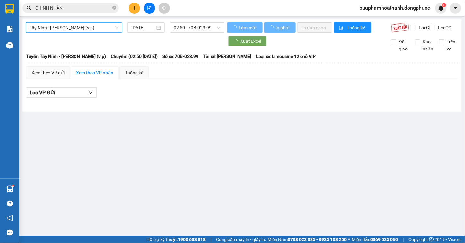
click at [109, 31] on span "Tây Ninh - [PERSON_NAME] (vip)" at bounding box center [74, 28] width 89 height 10
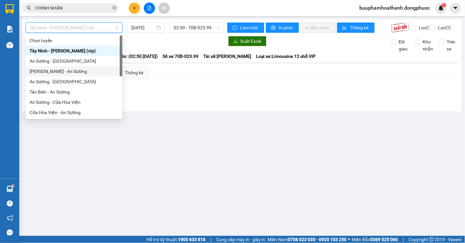
scroll to position [72, 0]
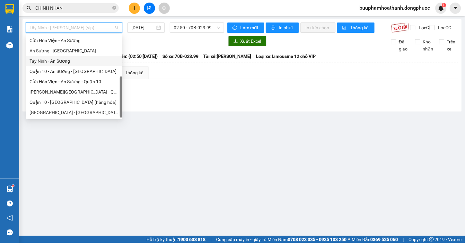
click at [75, 59] on div "Tây Ninh - An Sương" at bounding box center [74, 61] width 89 height 7
type input "[DATE]"
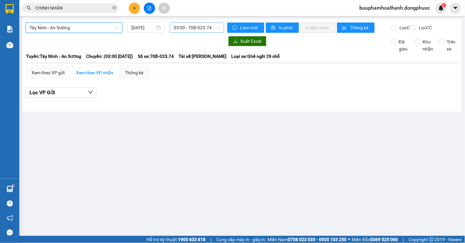
click at [194, 26] on span "03:00 - 70B-023.74" at bounding box center [197, 28] width 47 height 10
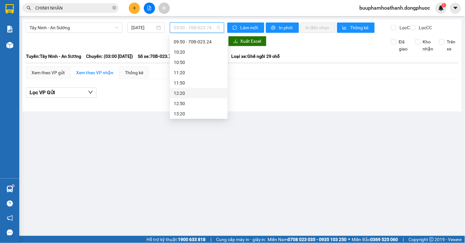
scroll to position [107, 0]
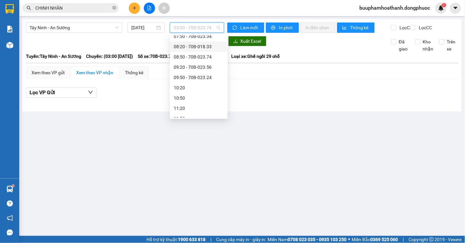
click at [208, 42] on div "08:20 - 70B-018.33" at bounding box center [199, 46] width 58 height 10
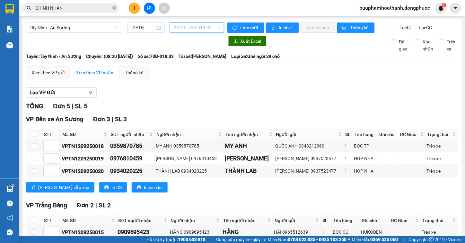
click at [211, 30] on span "08:20 - 70B-018.33" at bounding box center [197, 28] width 47 height 10
click at [208, 34] on body "Kết quả tìm kiếm ( 1 ) Bộ lọc Mã ĐH Trạng thái Món hàng Tổng cước Chưa cước Nhã…" at bounding box center [232, 121] width 465 height 243
click at [208, 29] on span "08:20 - 70B-018.33" at bounding box center [197, 28] width 47 height 10
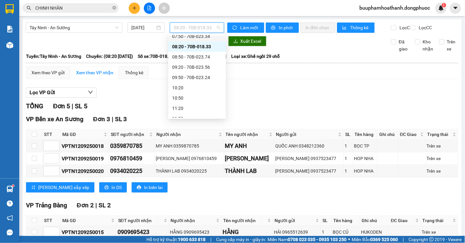
click at [203, 39] on div "07:50 - 70B-023.34" at bounding box center [197, 36] width 50 height 7
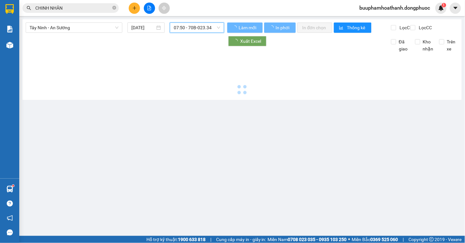
click at [203, 33] on div "Tây Ninh - An Sương 12/09/2025 07:50 07:50 - 70B-023.34" at bounding box center [125, 27] width 199 height 10
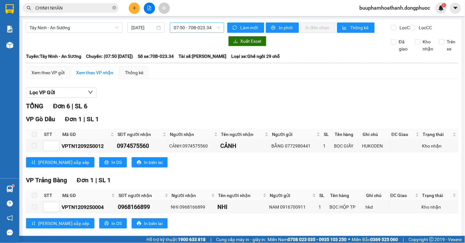
click at [197, 27] on span "07:50 - 70B-023.34" at bounding box center [197, 28] width 47 height 10
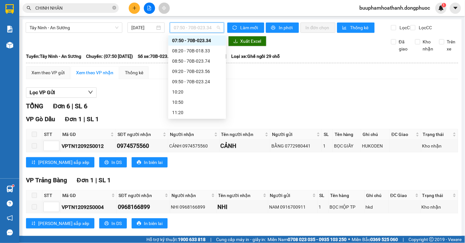
drag, startPoint x: 200, startPoint y: 45, endPoint x: 200, endPoint y: 50, distance: 5.2
click at [200, 49] on div "Chọn chuyến 03:00 - 70B-023.74 03:40 - 70B-023.55 04:20 - 70B-022.08 04:50 - 70…" at bounding box center [197, 92] width 58 height 319
click at [200, 50] on div "08:20 - 70B-018.33" at bounding box center [197, 50] width 50 height 7
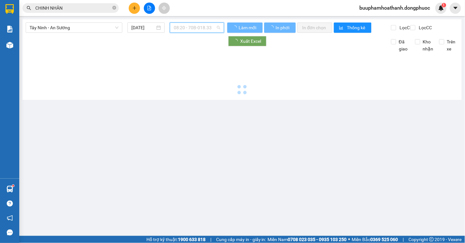
click at [207, 31] on span "08:20 - 70B-018.33" at bounding box center [197, 28] width 47 height 10
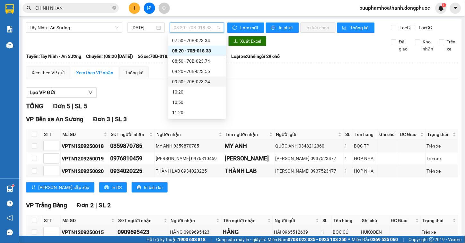
scroll to position [54, 0]
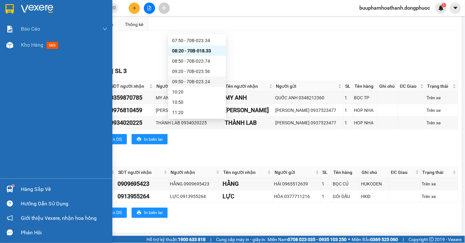
click at [25, 187] on div "Hàng sắp về" at bounding box center [64, 189] width 87 height 10
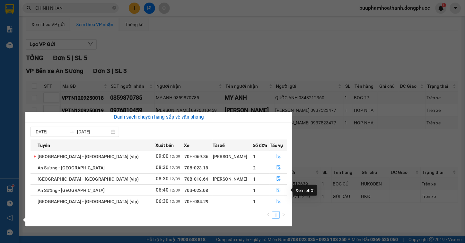
click at [273, 187] on button "button" at bounding box center [278, 190] width 17 height 10
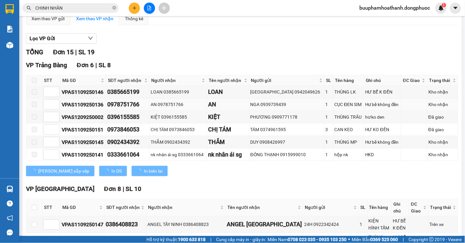
click at [239, 67] on div "VP Trảng Bàng Đơn 6 | SL 8" at bounding box center [242, 65] width 432 height 10
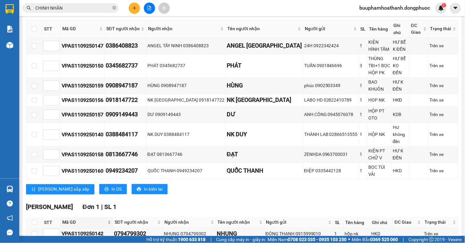
scroll to position [244, 0]
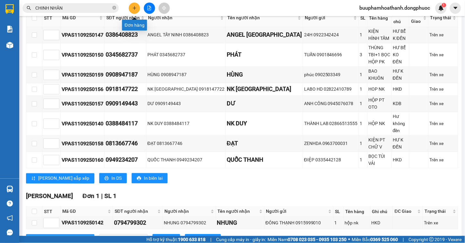
click at [138, 7] on button at bounding box center [134, 8] width 11 height 11
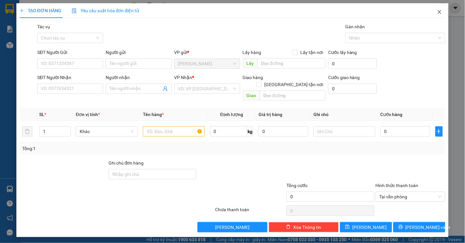
click at [441, 12] on icon "close" at bounding box center [440, 12] width 4 height 4
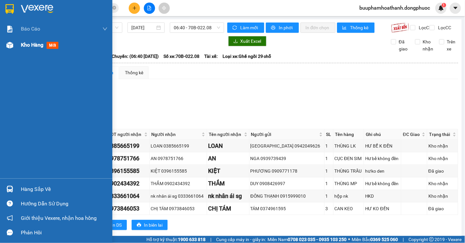
click at [20, 44] on div "Kho hàng mới" at bounding box center [56, 45] width 112 height 16
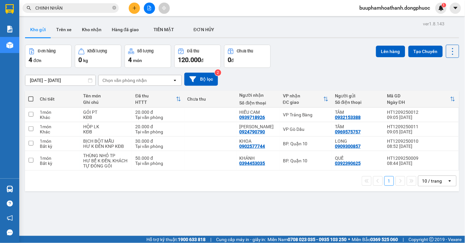
scroll to position [30, 0]
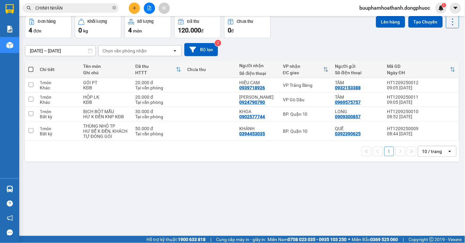
click at [284, 207] on div "ver 1.8.143 Kho gửi Trên xe Kho nhận Hàng đã giao TIỀN MẶT ĐƠN HỦY Đơn hàng 4…" at bounding box center [242, 111] width 440 height 243
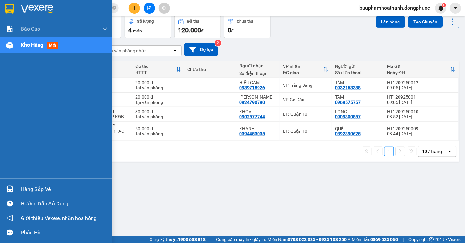
click at [12, 195] on div "Hàng sắp về" at bounding box center [56, 189] width 112 height 14
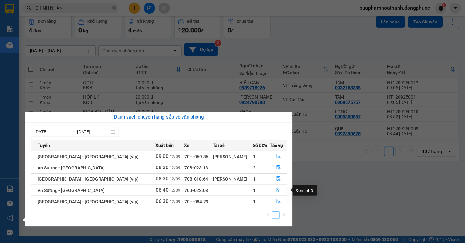
click at [275, 187] on button "button" at bounding box center [278, 190] width 17 height 10
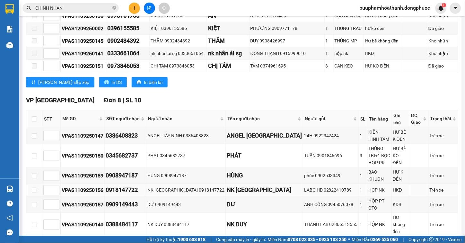
scroll to position [244, 0]
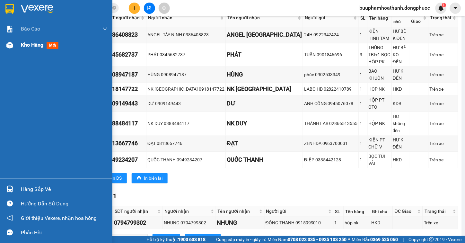
click at [28, 49] on div "Kho hàng mới" at bounding box center [64, 45] width 87 height 16
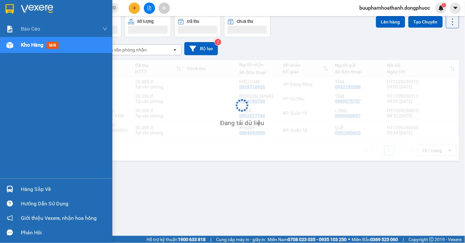
scroll to position [30, 0]
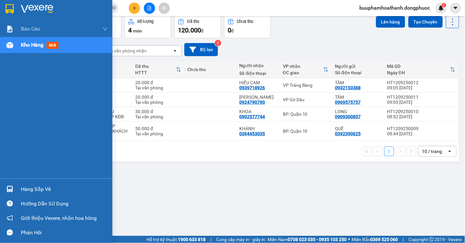
click at [11, 183] on div at bounding box center [9, 188] width 11 height 11
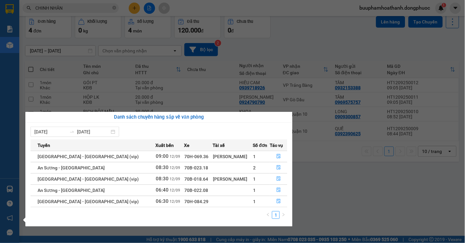
click at [309, 185] on section "Kết quả tìm kiếm ( 1 ) Bộ lọc Mã ĐH Trạng thái Món hàng Tổng cước Chưa cước Nhã…" at bounding box center [232, 121] width 465 height 243
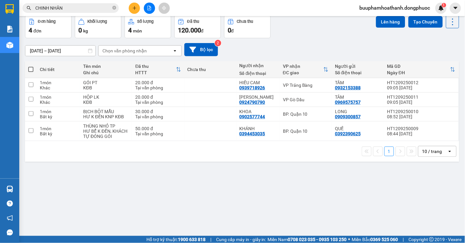
scroll to position [0, 0]
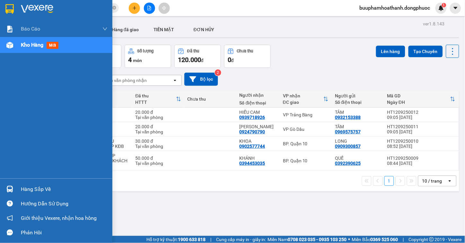
click at [21, 187] on div "Hàng sắp về" at bounding box center [64, 189] width 87 height 10
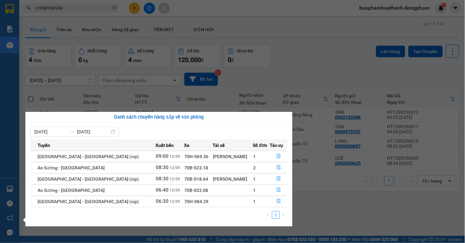
drag, startPoint x: 405, startPoint y: 213, endPoint x: 410, endPoint y: 213, distance: 5.1
click at [406, 213] on section "Kết quả tìm kiếm ( 1 ) Bộ lọc Mã ĐH Trạng thái Món hàng Tổng cước Chưa cước Nhã…" at bounding box center [232, 121] width 465 height 243
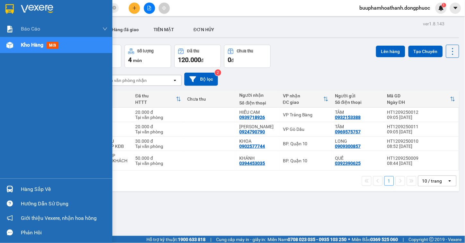
click at [15, 187] on div at bounding box center [9, 188] width 11 height 11
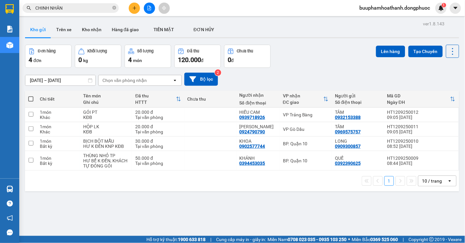
click at [343, 211] on section "Kết quả tìm kiếm ( 1 ) Bộ lọc Mã ĐH Trạng thái Món hàng Tổng cước Chưa cước Nhã…" at bounding box center [232, 121] width 465 height 243
click at [134, 10] on icon "plus" at bounding box center [134, 8] width 4 height 4
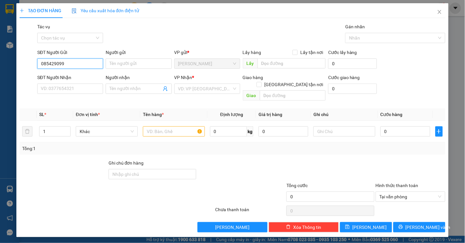
type input "0854290992"
click at [81, 79] on div "0854290992 - THÔNG" at bounding box center [70, 76] width 58 height 7
type input "THÔNG"
type input "0943518977"
type input "SHUILING"
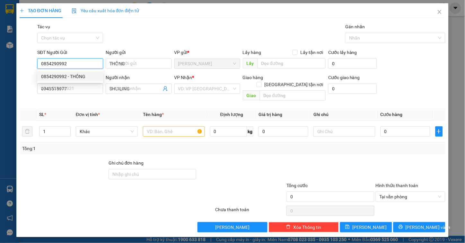
type input "40.000"
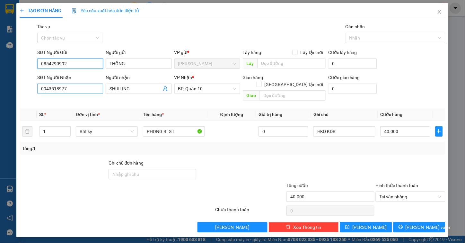
type input "0854290992"
click at [85, 92] on input "0943518977" at bounding box center [70, 89] width 66 height 10
type input "0908839636"
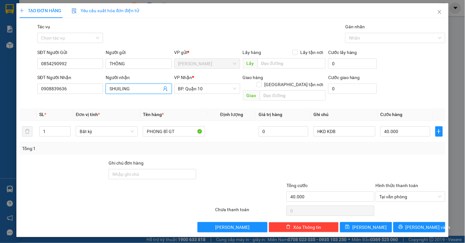
drag, startPoint x: 140, startPoint y: 87, endPoint x: -22, endPoint y: 101, distance: 163.2
click at [0, 101] on html "Kết quả tìm kiếm ( 1 ) Bộ lọc Mã ĐH Trạng thái Món hàng Tổng cước Chưa cước Nhã…" at bounding box center [232, 121] width 465 height 243
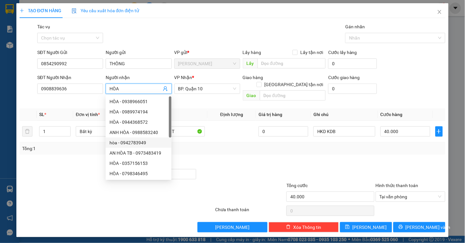
type input "HÒA"
click at [219, 150] on div "Transit Pickup Surcharge Ids Transit Deliver Surcharge Ids Transit Deliver Surc…" at bounding box center [233, 127] width 426 height 209
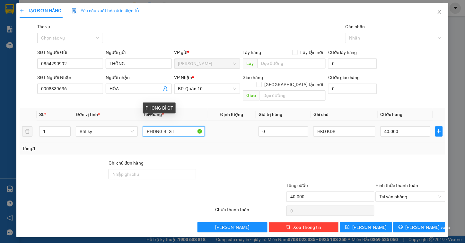
drag, startPoint x: 188, startPoint y: 124, endPoint x: -12, endPoint y: 158, distance: 202.4
click at [0, 158] on html "Kết quả tìm kiếm ( 1 ) Bộ lọc Mã ĐH Trạng thái Món hàng Tổng cước Chưa cước Nhã…" at bounding box center [232, 121] width 465 height 243
type input "BỊCH BTR"
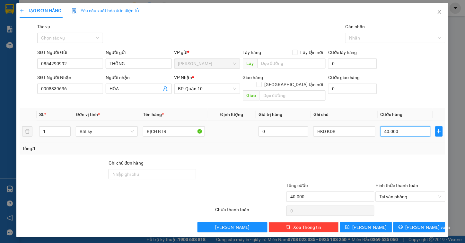
click at [416, 126] on input "40.000" at bounding box center [406, 131] width 50 height 10
type input "3"
type input "30"
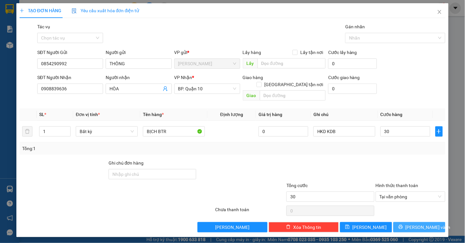
type input "30.000"
click at [416, 225] on button "[PERSON_NAME] và In" at bounding box center [420, 227] width 52 height 10
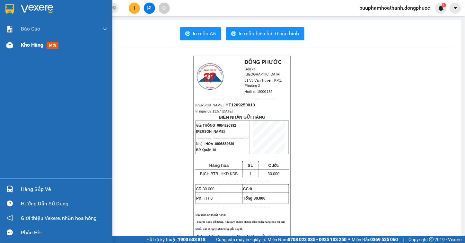
click at [18, 44] on div "Kho hàng mới" at bounding box center [56, 45] width 112 height 16
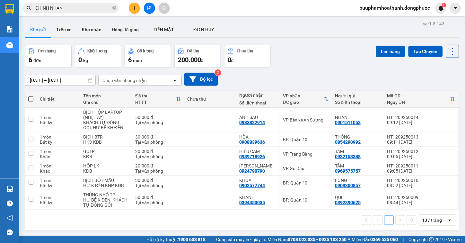
scroll to position [30, 0]
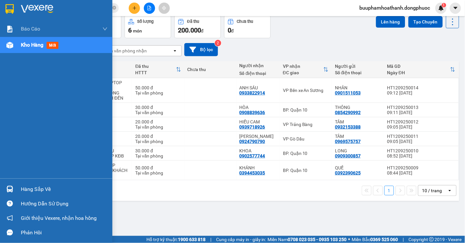
click at [14, 187] on div at bounding box center [9, 188] width 11 height 11
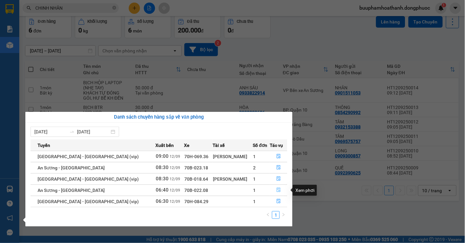
click at [277, 189] on icon "file-done" at bounding box center [279, 190] width 4 height 4
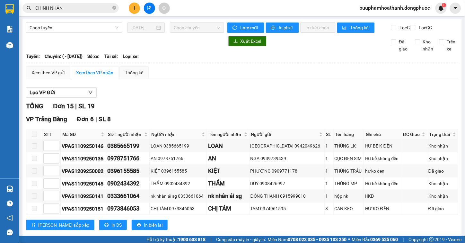
click at [304, 74] on div "Xem theo VP gửi Xem theo VP nhận Thống kê" at bounding box center [242, 72] width 432 height 13
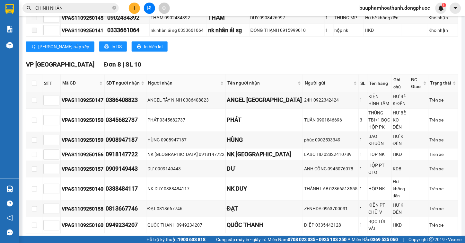
scroll to position [244, 0]
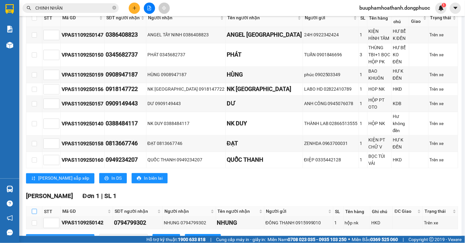
click at [32, 209] on input "checkbox" at bounding box center [34, 211] width 5 height 5
checkbox input "true"
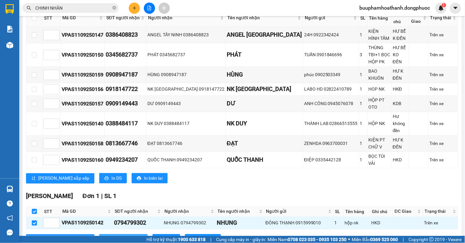
click at [111, 236] on span "Nhập kho nhận" at bounding box center [126, 239] width 31 height 7
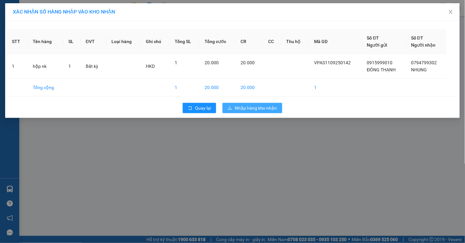
click at [255, 109] on span "Nhập hàng kho nhận" at bounding box center [256, 107] width 42 height 7
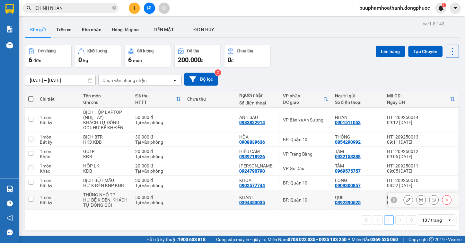
scroll to position [30, 0]
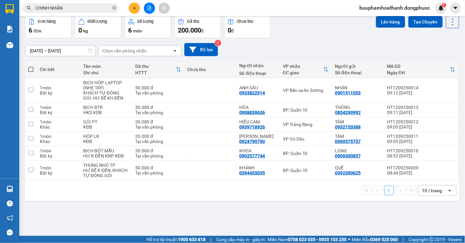
click at [301, 207] on div "ver 1.8.143 Kho gửi Trên xe Kho nhận Hàng đã giao TIỀN MẶT ĐƠN HỦY Đơn hàng 6…" at bounding box center [242, 111] width 440 height 243
click at [315, 104] on td "BP. Quận 10" at bounding box center [306, 110] width 52 height 14
checkbox input "true"
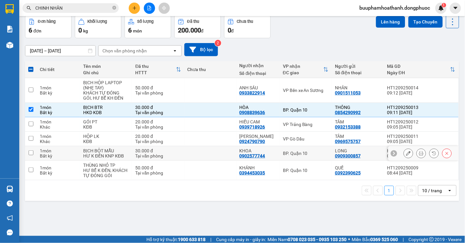
click at [313, 150] on td "BP. Quận 10" at bounding box center [306, 153] width 52 height 14
checkbox input "true"
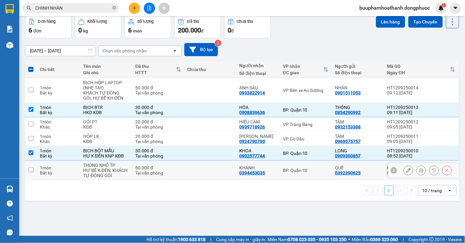
click at [316, 162] on td "BP. Quận 10" at bounding box center [306, 171] width 52 height 20
checkbox input "true"
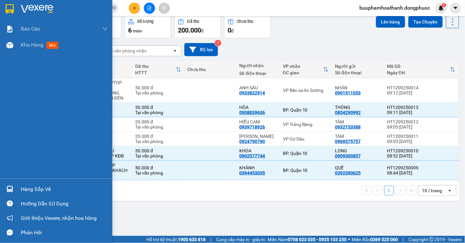
click at [5, 189] on div at bounding box center [9, 188] width 11 height 11
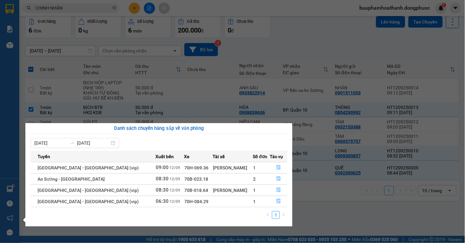
click at [191, 49] on section "Kết quả tìm kiếm ( 1 ) Bộ lọc Mã ĐH Trạng thái Món hàng Tổng cước Chưa cước Nhã…" at bounding box center [232, 121] width 465 height 243
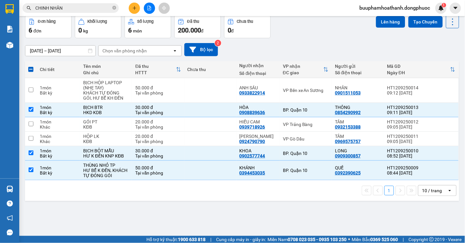
click at [92, 4] on span "CHINH NHÂN" at bounding box center [70, 8] width 96 height 10
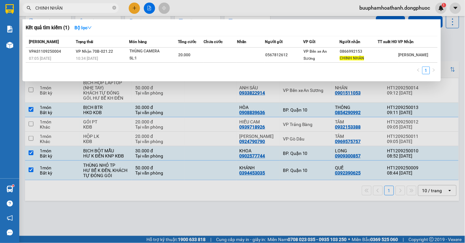
click at [68, 7] on input "CHINH NHÂN" at bounding box center [73, 7] width 76 height 7
click at [75, 10] on input "CHINH NHÂN" at bounding box center [73, 7] width 76 height 7
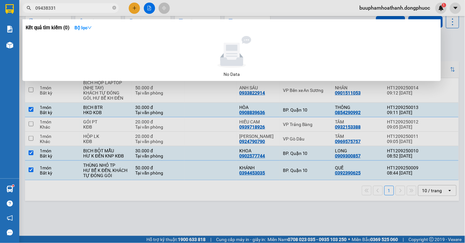
type input "09438331"
click at [155, 195] on div at bounding box center [232, 121] width 465 height 243
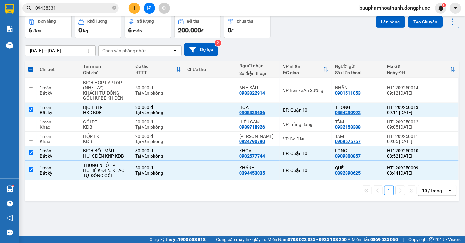
scroll to position [0, 0]
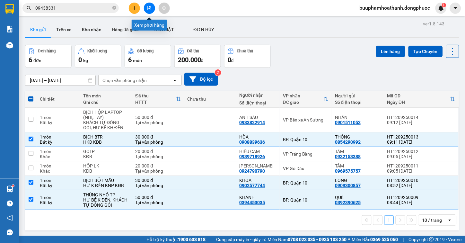
click at [154, 7] on button at bounding box center [149, 8] width 11 height 11
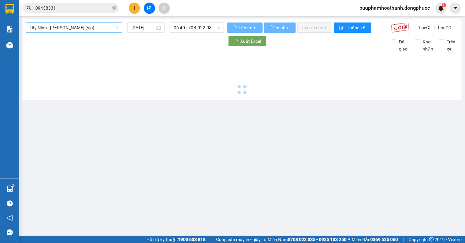
click at [97, 28] on span "Tây Ninh - [PERSON_NAME] (vip)" at bounding box center [74, 28] width 89 height 10
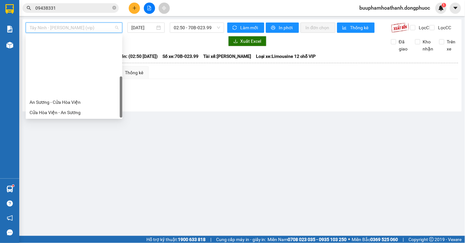
scroll to position [72, 0]
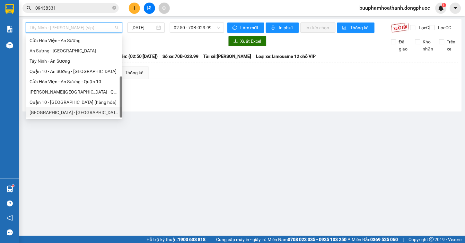
click at [89, 112] on div "[GEOGRAPHIC_DATA] - [GEOGRAPHIC_DATA] (vip)" at bounding box center [74, 112] width 89 height 7
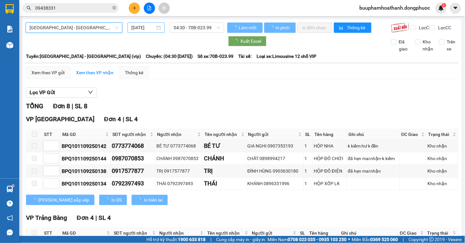
click at [145, 27] on input "[DATE]" at bounding box center [143, 27] width 24 height 7
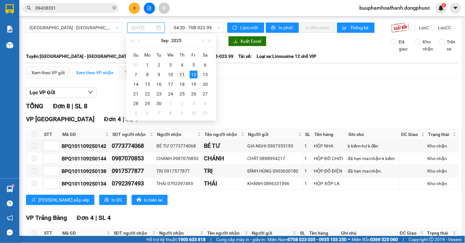
click at [183, 73] on div "11" at bounding box center [182, 75] width 8 height 8
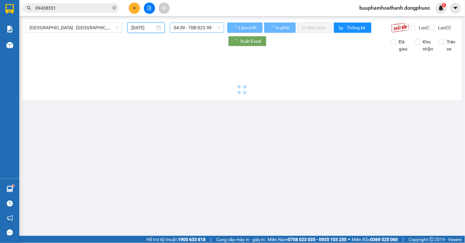
click at [193, 31] on span "04:30 - 70B-023.99" at bounding box center [197, 28] width 47 height 10
type input "11/09/2025"
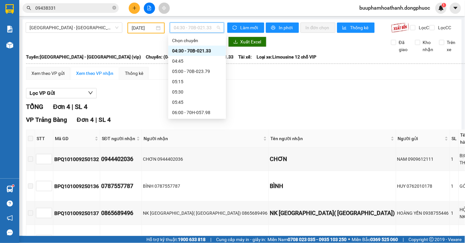
click at [193, 31] on span "04:30 - 70B-021.33" at bounding box center [197, 28] width 47 height 10
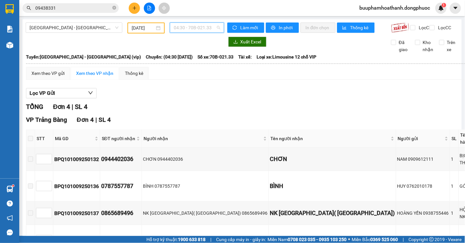
click at [193, 31] on span "04:30 - 70B-021.33" at bounding box center [197, 28] width 47 height 10
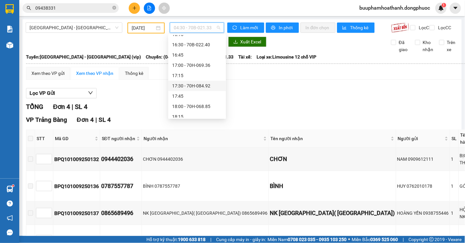
scroll to position [464, 0]
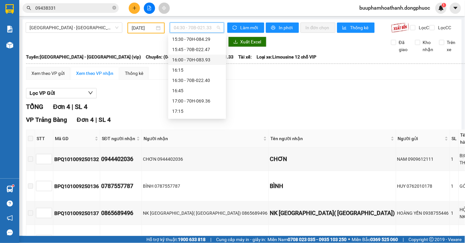
click at [204, 58] on div "16:00 - 70H-083.93" at bounding box center [197, 59] width 50 height 7
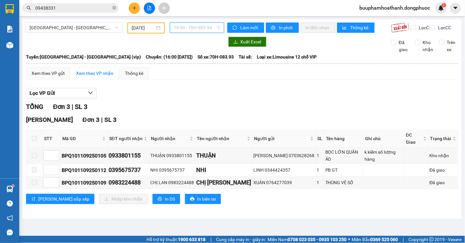
click at [215, 28] on span "16:00 - 70H-083.93" at bounding box center [197, 28] width 47 height 10
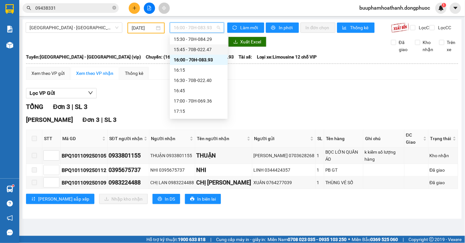
click at [211, 51] on div "15:45 - 70B-022.47" at bounding box center [199, 49] width 50 height 7
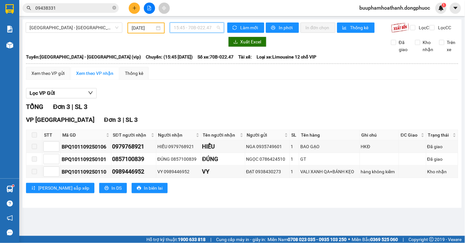
click at [214, 26] on span "15:45 - 70B-022.47" at bounding box center [197, 28] width 47 height 10
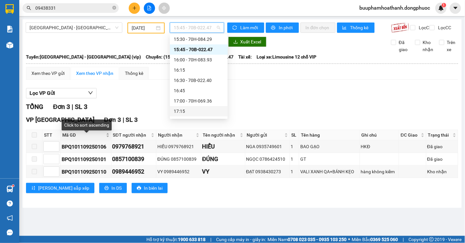
click at [73, 138] on span "Mã GD" at bounding box center [83, 134] width 42 height 7
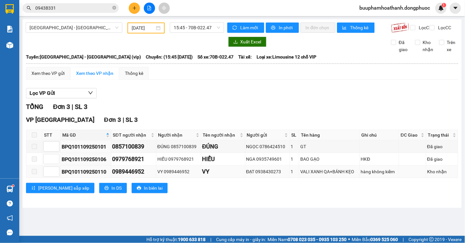
click at [83, 176] on div "BPQ101109250110" at bounding box center [86, 172] width 49 height 8
copy div "BPQ101109250110"
click at [81, 10] on input "09438331" at bounding box center [73, 7] width 76 height 7
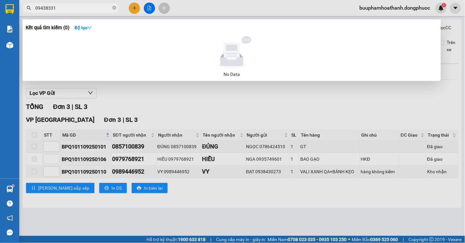
click at [81, 10] on input "09438331" at bounding box center [73, 7] width 76 height 7
paste input "BPQ101109250110"
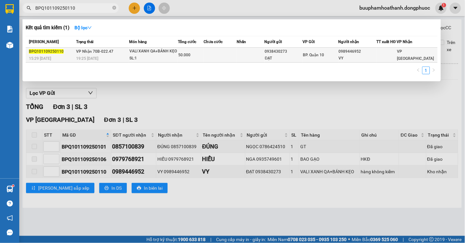
type input "BPQ101109250110"
click at [114, 55] on td "VP Nhận 70B-022.47 19:25 - 11/09" at bounding box center [102, 55] width 55 height 15
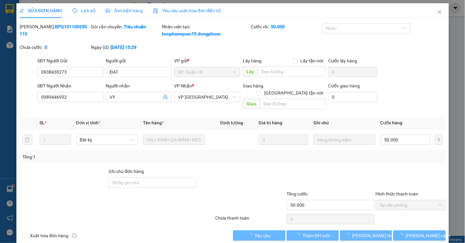
click at [77, 12] on span "Lịch sử" at bounding box center [84, 10] width 23 height 5
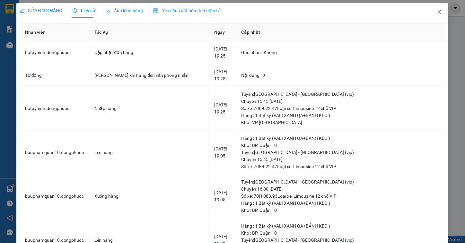
click at [437, 11] on icon "close" at bounding box center [439, 11] width 5 height 5
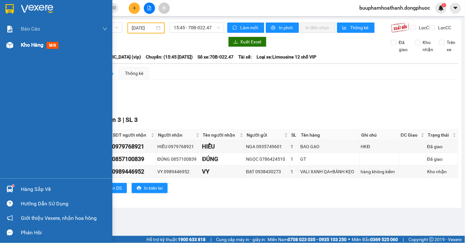
click at [24, 45] on span "Kho hàng" at bounding box center [32, 45] width 22 height 6
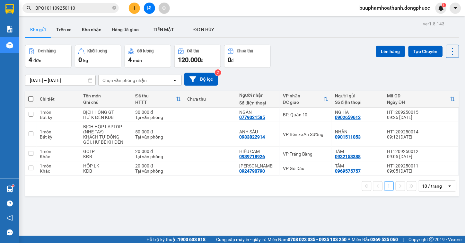
scroll to position [30, 0]
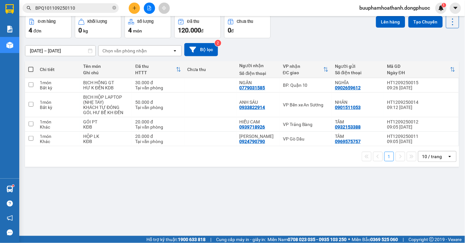
click at [303, 180] on div "ver 1.8.143 Kho gửi Trên xe Kho nhận Hàng đã giao TIỀN MẶT ĐƠN HỦY Đơn hàng 4…" at bounding box center [242, 111] width 440 height 243
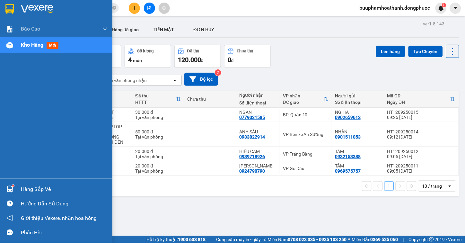
click at [19, 189] on div "Hàng sắp về" at bounding box center [56, 189] width 112 height 14
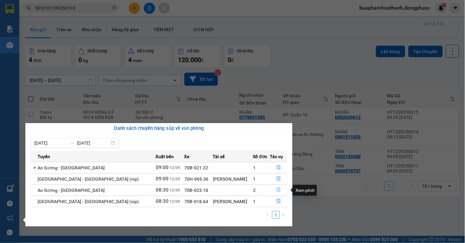
click at [277, 193] on span "file-done" at bounding box center [279, 190] width 4 height 5
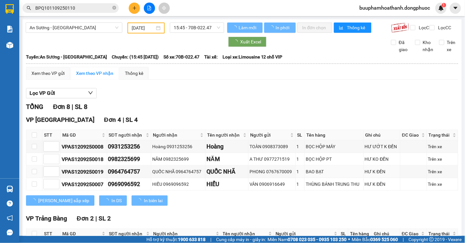
click at [211, 99] on div "Lọc VP Gửi" at bounding box center [242, 93] width 432 height 11
type input "[DATE]"
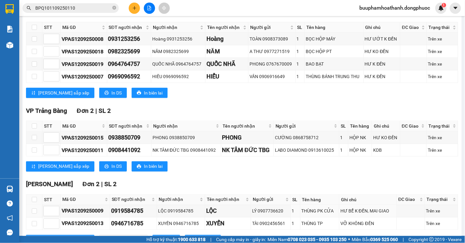
scroll to position [140, 0]
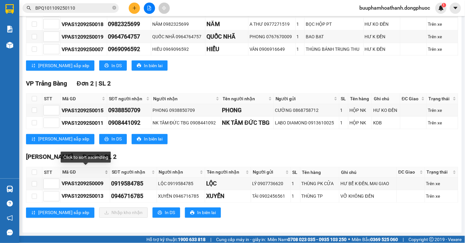
click at [64, 172] on span "Mã GD" at bounding box center [82, 172] width 41 height 7
click at [34, 173] on input "checkbox" at bounding box center [34, 172] width 5 height 5
checkbox input "true"
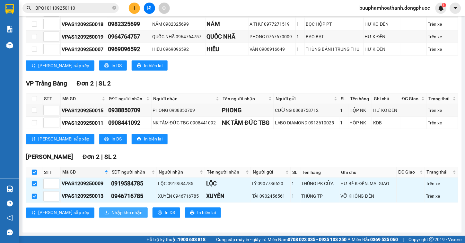
click at [104, 215] on icon "download" at bounding box center [106, 212] width 4 height 4
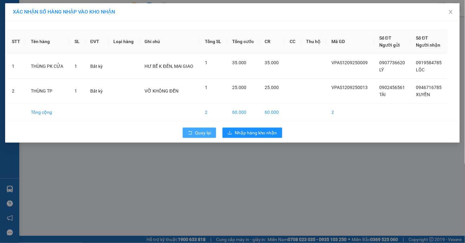
click at [198, 137] on button "Quay lại" at bounding box center [199, 133] width 33 height 10
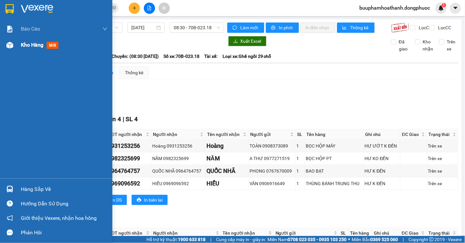
click at [15, 40] on div at bounding box center [9, 45] width 11 height 11
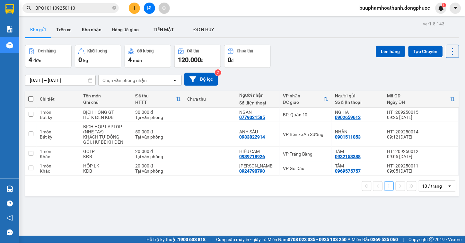
scroll to position [30, 0]
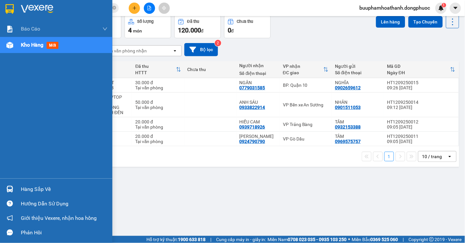
click at [4, 186] on div at bounding box center [9, 188] width 11 height 11
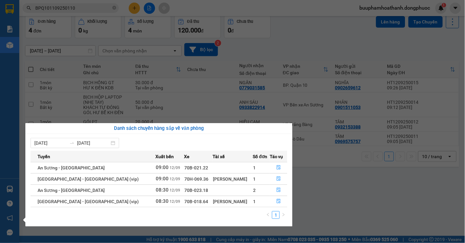
click at [341, 194] on section "Kết quả tìm kiếm ( 1 ) Bộ lọc Mã ĐH Trạng thái Món hàng Tổng cước Chưa cước Nhã…" at bounding box center [232, 121] width 465 height 243
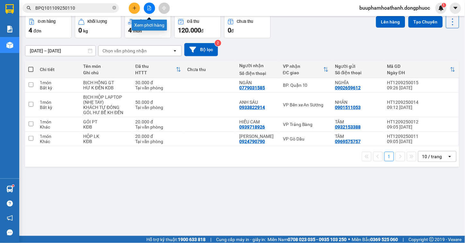
click at [152, 7] on button at bounding box center [149, 8] width 11 height 11
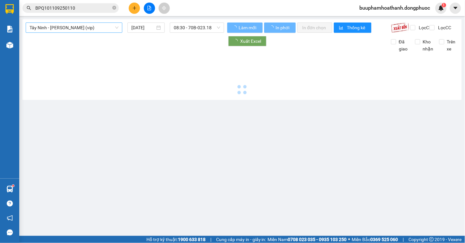
click at [97, 30] on span "Tây Ninh - [PERSON_NAME] (vip)" at bounding box center [74, 28] width 89 height 10
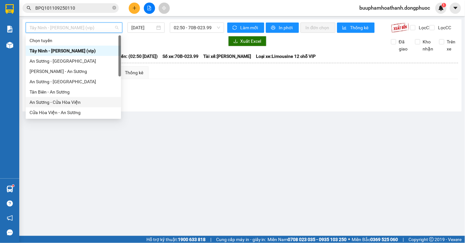
scroll to position [72, 0]
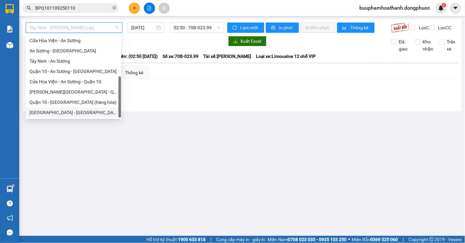
drag, startPoint x: 80, startPoint y: 113, endPoint x: 100, endPoint y: 105, distance: 21.1
click at [81, 113] on div "[GEOGRAPHIC_DATA] - [GEOGRAPHIC_DATA] (vip)" at bounding box center [74, 112] width 88 height 7
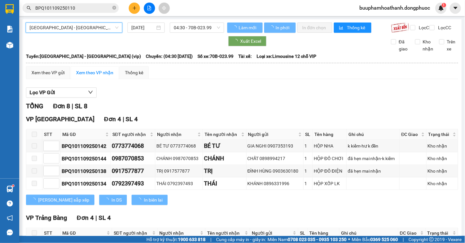
click at [143, 26] on input "[DATE]" at bounding box center [143, 27] width 24 height 7
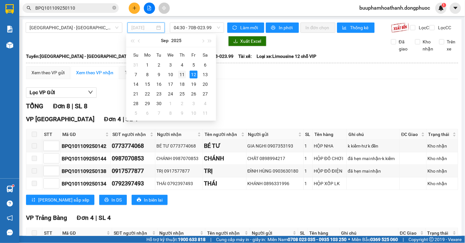
click at [182, 76] on div "11" at bounding box center [182, 75] width 8 height 8
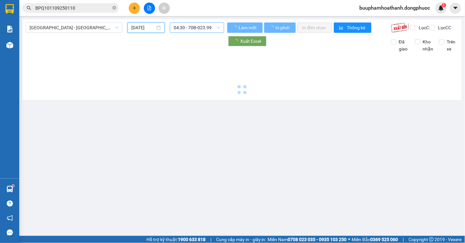
click at [191, 31] on span "04:30 - 70B-023.99" at bounding box center [197, 28] width 47 height 10
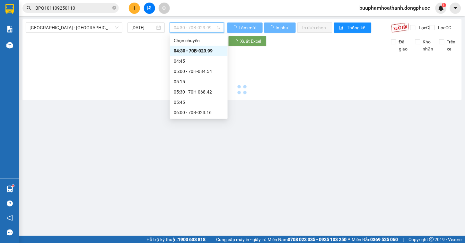
type input "11/09/2025"
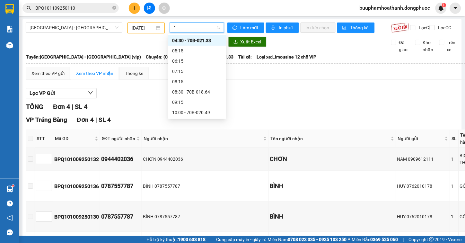
type input "16"
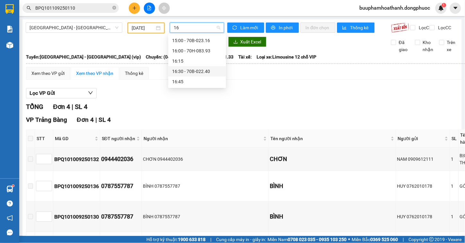
click at [203, 69] on div "16:30 - 70B-022.40" at bounding box center [197, 71] width 50 height 7
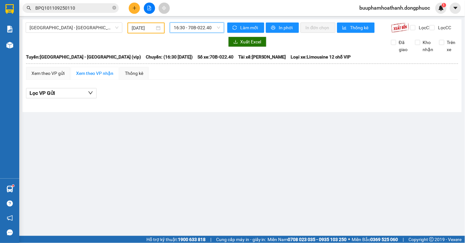
click at [184, 26] on span "16:30 - 70B-022.40" at bounding box center [197, 28] width 47 height 10
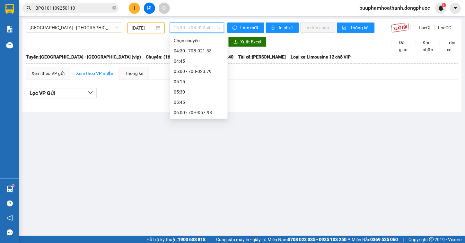
scroll to position [432, 0]
click at [192, 91] on div "16:00 - 70H-083.93" at bounding box center [199, 91] width 50 height 7
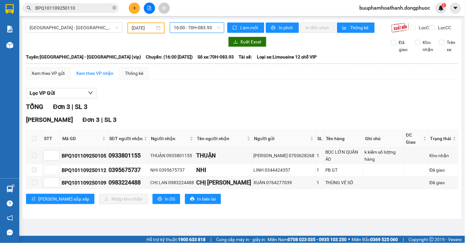
click at [267, 195] on div "Lưu sắp xếp Nhập kho nhận In DS In biên lai" at bounding box center [242, 199] width 432 height 10
click at [210, 26] on span "16:00 - 70H-083.93" at bounding box center [197, 28] width 47 height 10
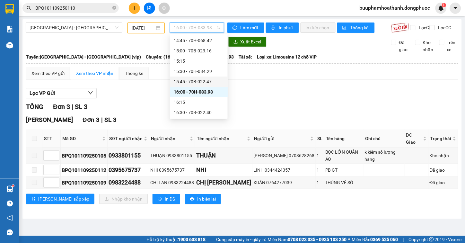
click at [204, 81] on div "15:45 - 70B-022.47" at bounding box center [199, 81] width 50 height 7
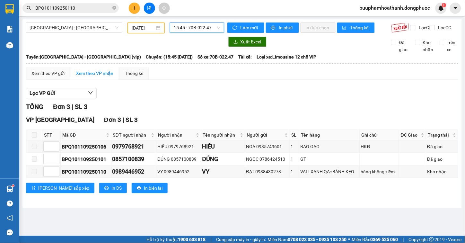
click at [210, 28] on span "15:45 - 70B-022.47" at bounding box center [197, 28] width 47 height 10
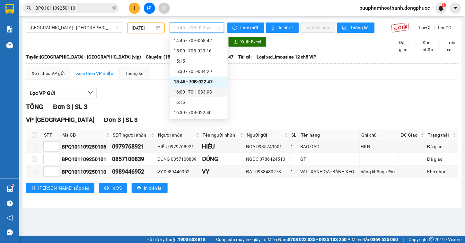
click at [211, 94] on div "16:00 - 70H-083.93" at bounding box center [199, 91] width 50 height 7
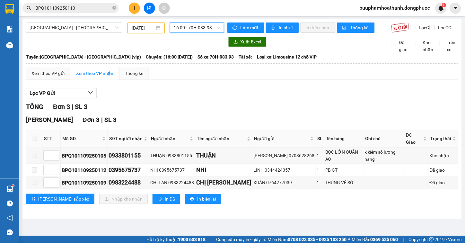
click at [187, 28] on span "16:00 - 70H-083.93" at bounding box center [197, 28] width 47 height 10
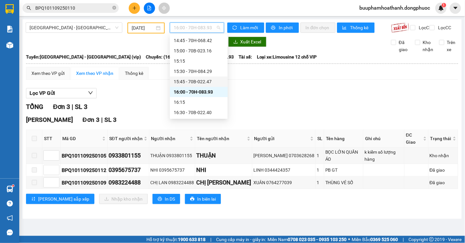
click at [191, 84] on div "15:45 - 70B-022.47" at bounding box center [199, 81] width 50 height 7
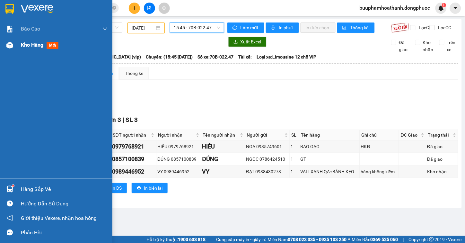
click at [11, 44] on img at bounding box center [9, 45] width 7 height 7
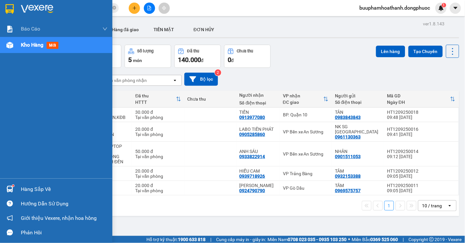
click at [52, 189] on div "Hàng sắp về" at bounding box center [64, 189] width 87 height 10
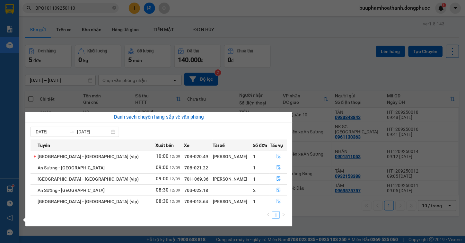
click at [358, 211] on section "Kết quả tìm kiếm ( 1 ) Bộ lọc Mã ĐH Trạng thái Món hàng Tổng cước Chưa cước Nhã…" at bounding box center [232, 121] width 465 height 243
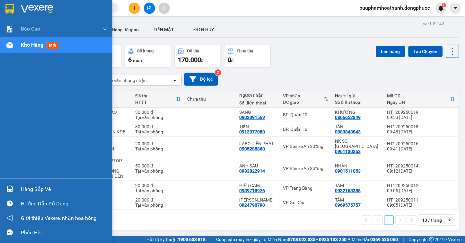
click at [5, 186] on div at bounding box center [9, 188] width 11 height 11
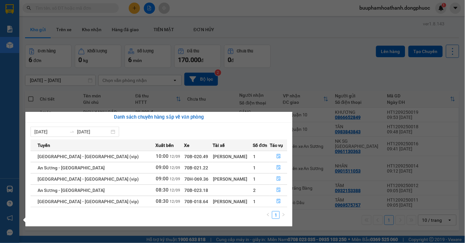
click at [324, 217] on section "Kết quả tìm kiếm ( 0 ) Bộ lọc No Data buuphamhoathanh.dongphuoc 1 Báo cáo Mẫu 1…" at bounding box center [232, 121] width 465 height 243
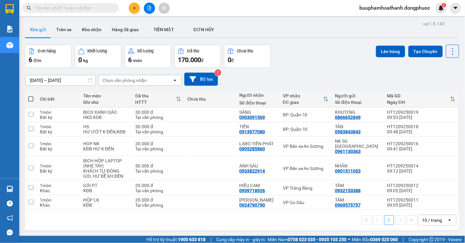
scroll to position [30, 0]
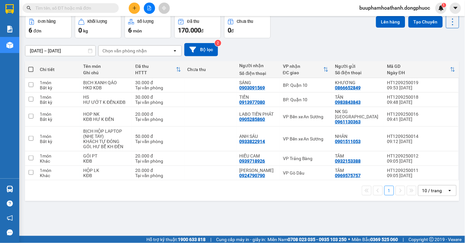
click at [297, 216] on div "ver 1.8.143 Kho gửi Trên xe Kho nhận Hàng đã giao TIỀN MẶT ĐƠN HỦY Đơn hàng 6…" at bounding box center [242, 111] width 440 height 243
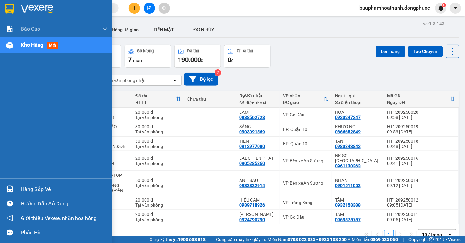
click at [13, 190] on div at bounding box center [9, 188] width 11 height 11
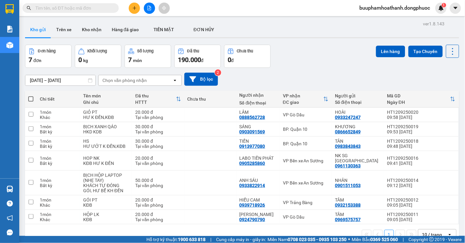
click at [339, 43] on section "Kết quả tìm kiếm ( 0 ) Bộ lọc No Data buuphamhoathanh.dongphuoc 1 Báo cáo Mẫu 1…" at bounding box center [232, 121] width 465 height 243
click at [145, 6] on button at bounding box center [149, 8] width 11 height 11
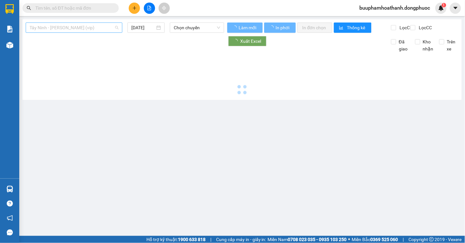
click at [105, 32] on div "Tây Ninh - [PERSON_NAME] (vip)" at bounding box center [74, 27] width 97 height 10
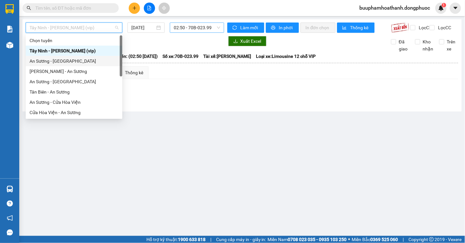
click at [194, 27] on span "02:50 - 70B-023.99" at bounding box center [197, 28] width 47 height 10
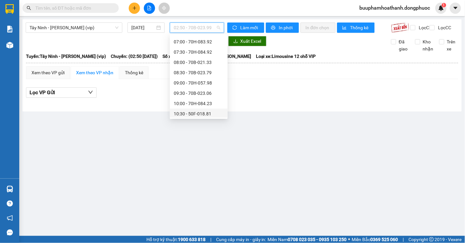
scroll to position [178, 0]
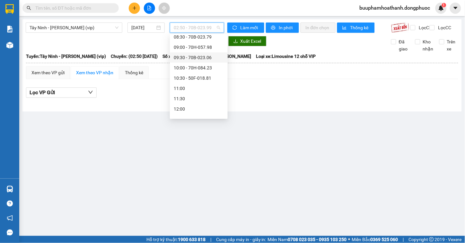
click at [212, 55] on div "09:30 - 70B-023.06" at bounding box center [199, 57] width 50 height 7
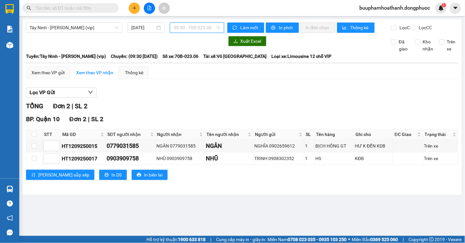
click at [213, 26] on span "09:30 - 70B-023.06" at bounding box center [197, 28] width 47 height 10
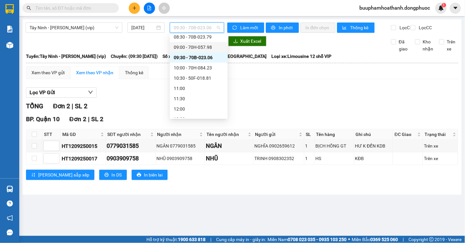
click at [210, 44] on div "09:00 - 70H-057.98" at bounding box center [199, 47] width 50 height 7
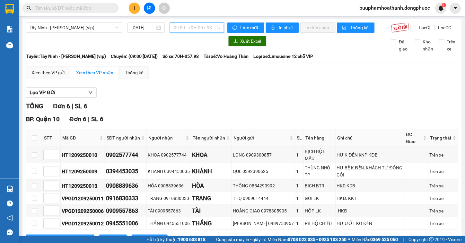
click at [213, 31] on span "09:00 - 70H-057.98" at bounding box center [197, 28] width 47 height 10
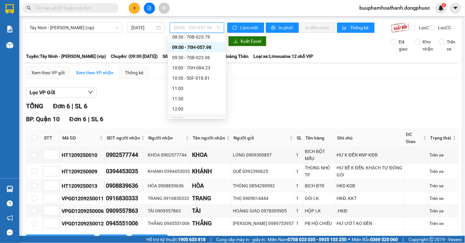
scroll to position [29, 0]
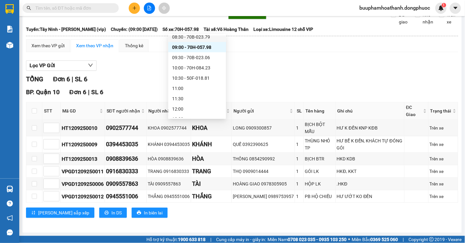
click at [209, 38] on div "08:30 - 70B-023.79" at bounding box center [197, 36] width 50 height 7
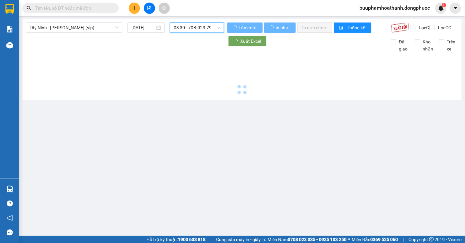
scroll to position [0, 0]
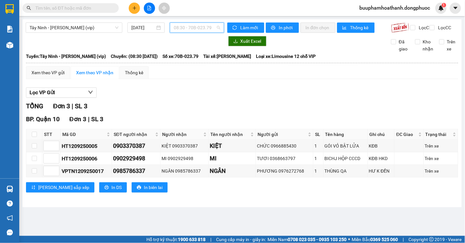
click at [204, 31] on span "08:30 - 70B-023.79" at bounding box center [197, 28] width 47 height 10
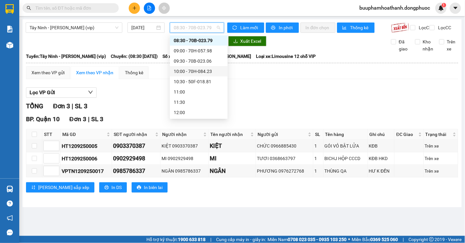
click at [214, 70] on div "10:00 - 70H-084.23" at bounding box center [199, 71] width 50 height 7
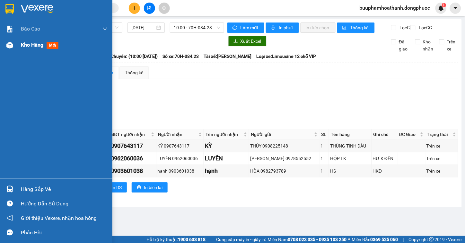
click at [25, 47] on span "Kho hàng" at bounding box center [32, 45] width 22 height 6
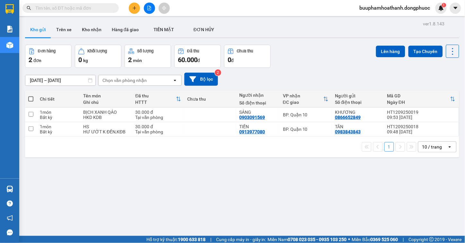
click at [321, 190] on div "ver 1.8.143 Kho gửi Trên xe Kho nhận Hàng đã giao TIỀN MẶT ĐƠN HỦY Đơn hàng 2…" at bounding box center [242, 140] width 440 height 243
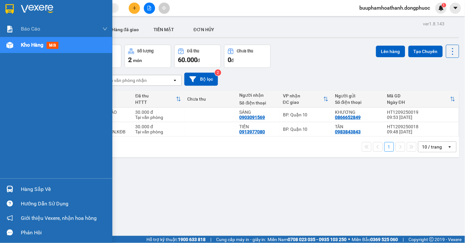
click at [27, 185] on div "Hàng sắp về" at bounding box center [64, 189] width 87 height 10
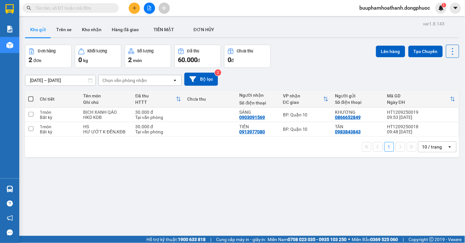
click at [126, 58] on section "Kết quả tìm kiếm ( 0 ) Bộ lọc No Data buuphamhoathanh.dongphuoc 1 Báo cáo Mẫu 1…" at bounding box center [232, 121] width 465 height 243
click at [126, 58] on button "Số lượng 2 món" at bounding box center [148, 56] width 47 height 23
click at [127, 57] on button "Số lượng 2 món" at bounding box center [148, 56] width 47 height 23
click at [148, 9] on icon "file-add" at bounding box center [150, 8] width 4 height 4
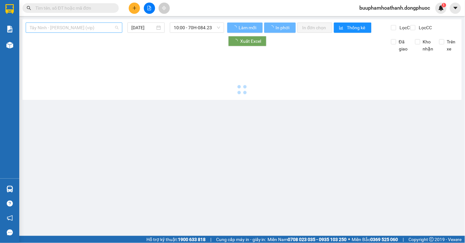
click at [81, 25] on span "Tây Ninh - [PERSON_NAME] (vip)" at bounding box center [74, 28] width 89 height 10
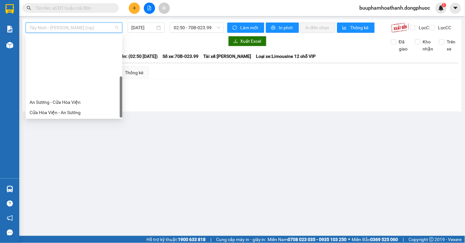
scroll to position [72, 0]
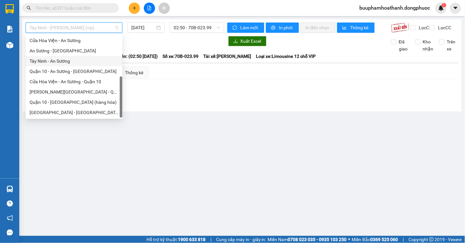
click at [81, 63] on div "Tây Ninh - An Sương" at bounding box center [74, 61] width 89 height 7
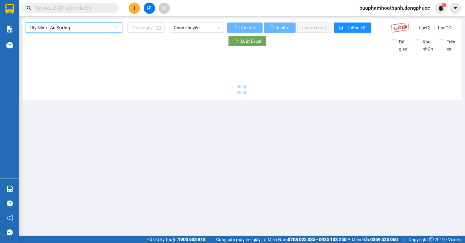
type input "[DATE]"
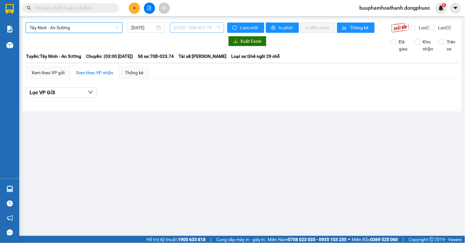
click at [183, 28] on span "03:00 - 70B-023.74" at bounding box center [197, 28] width 47 height 10
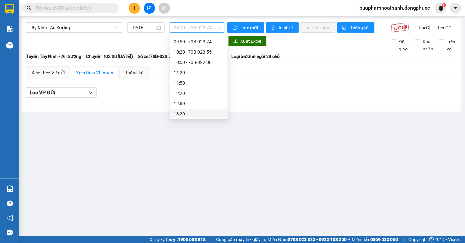
scroll to position [107, 0]
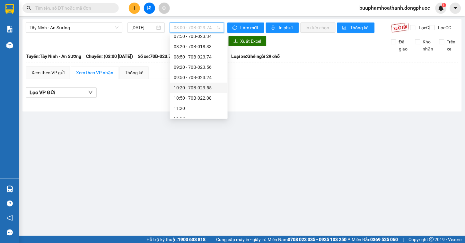
click at [195, 89] on div "10:20 - 70B-023.55" at bounding box center [199, 87] width 50 height 7
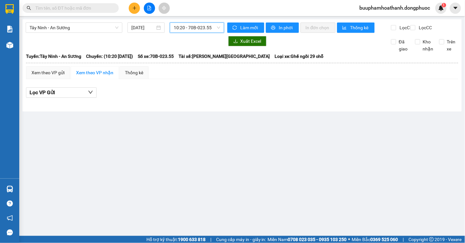
click at [213, 28] on span "10:20 - 70B-023.55" at bounding box center [197, 28] width 47 height 10
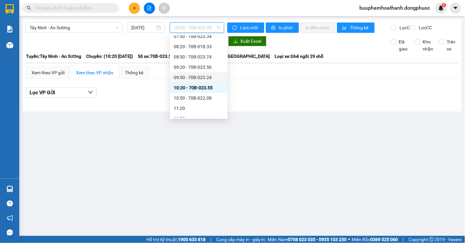
click at [203, 75] on div "09:50 - 70B-023.24" at bounding box center [199, 77] width 50 height 7
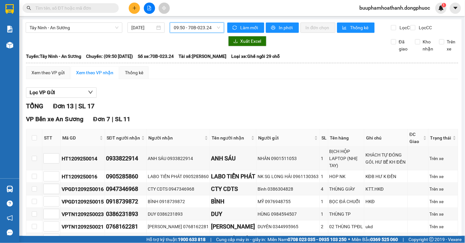
click at [207, 27] on span "09:50 - 70B-023.24" at bounding box center [197, 28] width 47 height 10
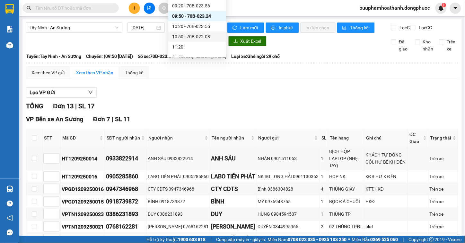
click at [198, 40] on div "10:50 - 70B-022.08" at bounding box center [197, 36] width 58 height 10
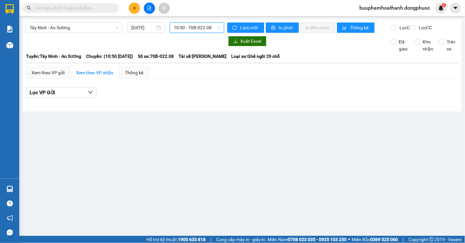
click at [218, 95] on div "Lọc VP Gửi" at bounding box center [242, 92] width 432 height 11
click at [19, 49] on main "Tây Ninh - An Sương [DATE] 10:50 - 70B-022.08 Làm mới In phơi In đơn chọn Thống…" at bounding box center [232, 118] width 465 height 236
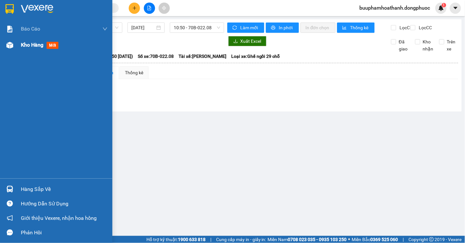
click at [17, 42] on div "Kho hàng mới" at bounding box center [56, 45] width 112 height 16
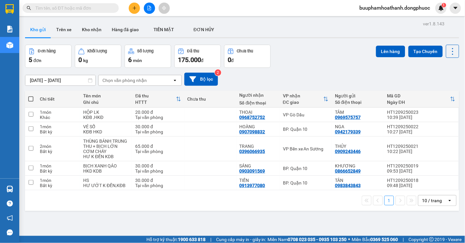
scroll to position [30, 0]
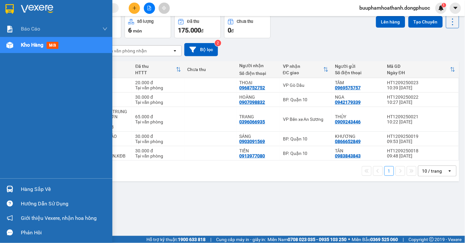
click at [5, 190] on div at bounding box center [9, 188] width 11 height 11
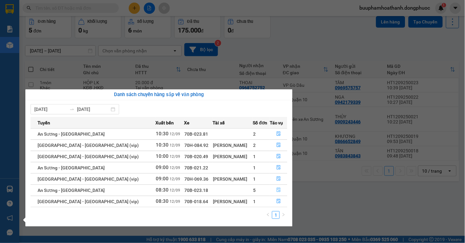
click at [276, 186] on button "button" at bounding box center [278, 190] width 17 height 10
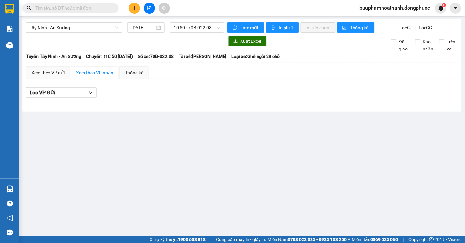
click at [294, 105] on div "Lọc VP Gửi" at bounding box center [242, 94] width 432 height 21
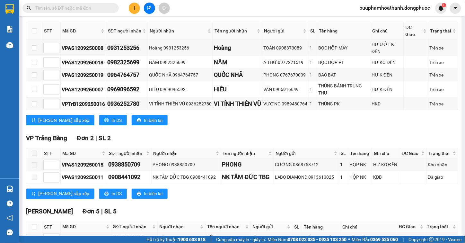
scroll to position [206, 0]
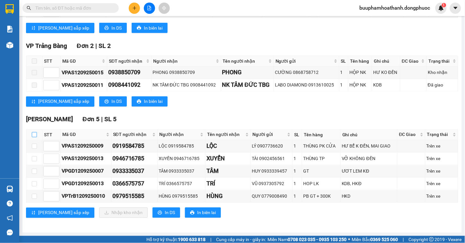
click at [32, 134] on input "checkbox" at bounding box center [34, 134] width 5 height 5
checkbox input "true"
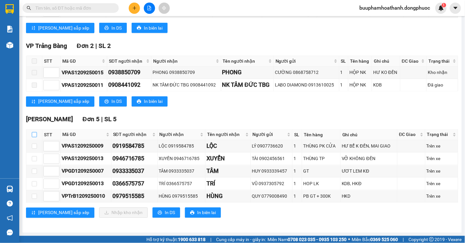
checkbox input "true"
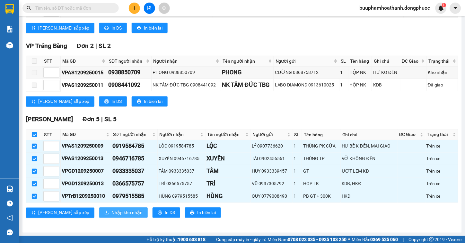
click at [111, 214] on span "Nhập kho nhận" at bounding box center [126, 212] width 31 height 7
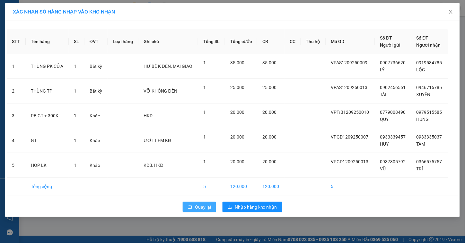
click at [191, 207] on icon "rollback" at bounding box center [190, 207] width 4 height 4
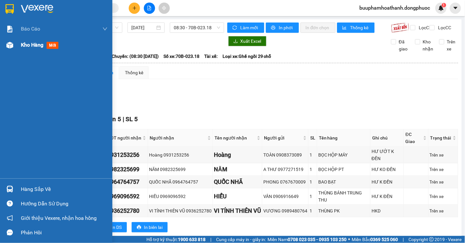
click at [8, 43] on img at bounding box center [9, 45] width 7 height 7
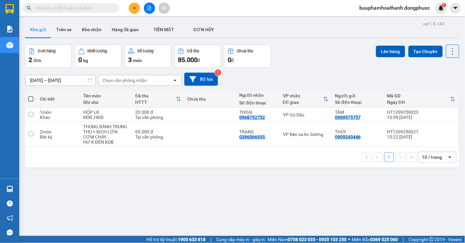
scroll to position [30, 0]
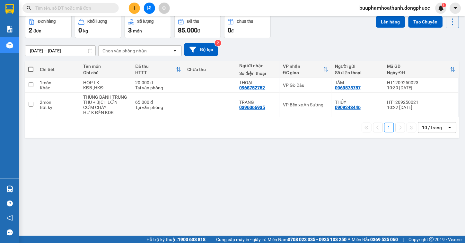
click at [278, 203] on div "ver 1.8.143 Kho gửi Trên xe Kho nhận Hàng đã giao TIỀN MẶT ĐƠN HỦY Đơn hàng 2…" at bounding box center [242, 111] width 440 height 243
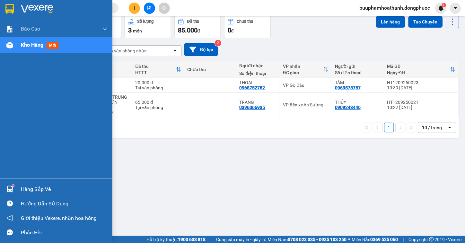
drag, startPoint x: 10, startPoint y: 183, endPoint x: 10, endPoint y: 187, distance: 3.2
click at [12, 188] on div "Hàng sắp về" at bounding box center [56, 189] width 112 height 14
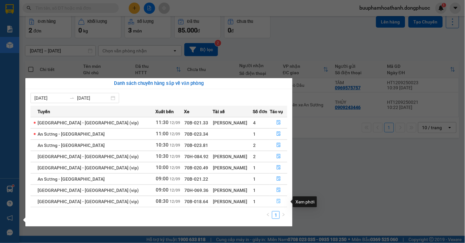
click at [276, 198] on button "button" at bounding box center [278, 201] width 17 height 10
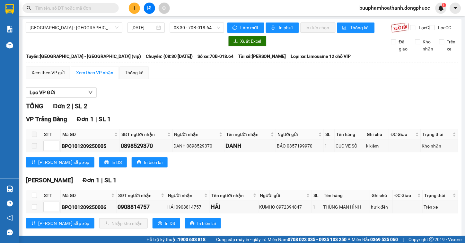
scroll to position [16, 0]
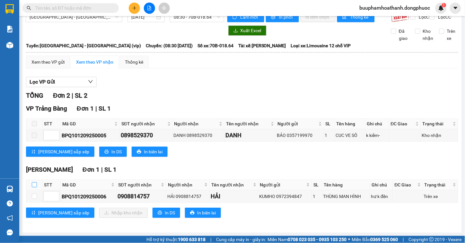
click at [33, 183] on input "checkbox" at bounding box center [34, 184] width 5 height 5
checkbox input "true"
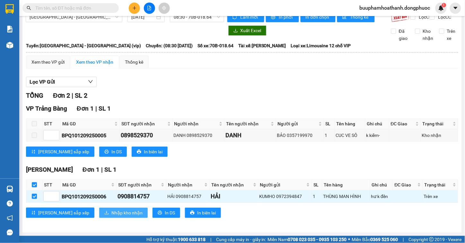
click at [99, 211] on button "Nhập kho nhận" at bounding box center [123, 213] width 49 height 10
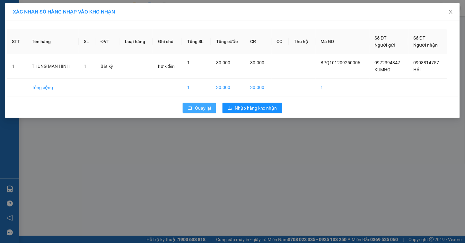
click at [192, 107] on icon "rollback" at bounding box center [190, 108] width 4 height 4
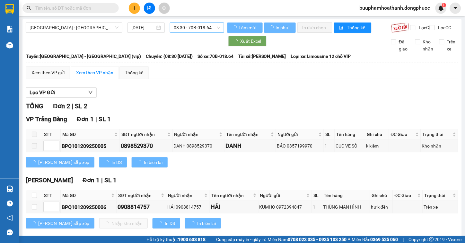
click at [201, 28] on span "08:30 - 70B-018.64" at bounding box center [197, 28] width 47 height 10
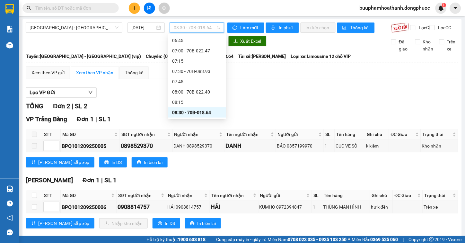
scroll to position [149, 0]
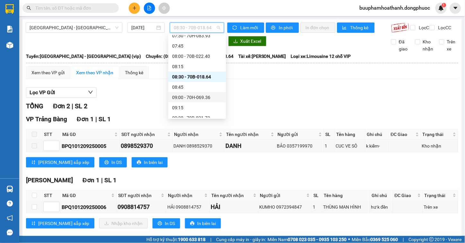
click at [205, 97] on div "09:00 - 70H-069.36" at bounding box center [197, 97] width 50 height 7
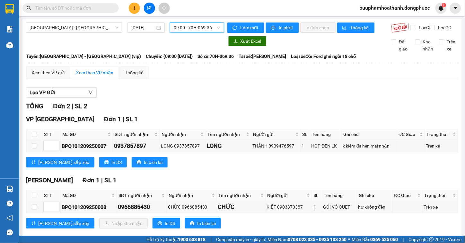
scroll to position [16, 0]
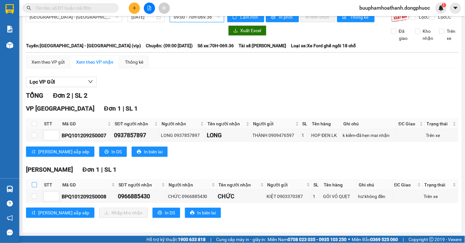
click at [33, 185] on input "checkbox" at bounding box center [34, 184] width 5 height 5
checkbox input "true"
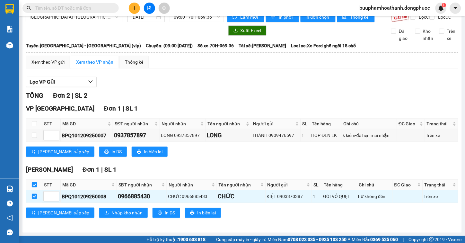
checkbox input "true"
click at [111, 212] on span "Nhập kho nhận" at bounding box center [126, 212] width 31 height 7
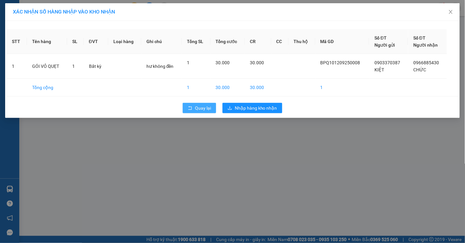
click at [195, 105] on span "Quay lại" at bounding box center [203, 107] width 16 height 7
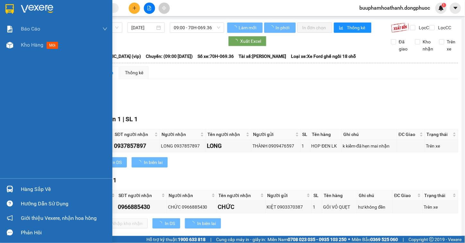
click at [15, 188] on div at bounding box center [9, 188] width 11 height 11
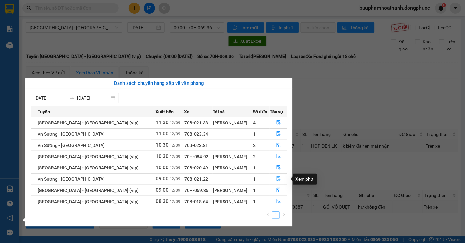
drag, startPoint x: 275, startPoint y: 177, endPoint x: 306, endPoint y: 124, distance: 61.2
click at [277, 177] on icon "file-done" at bounding box center [279, 178] width 4 height 4
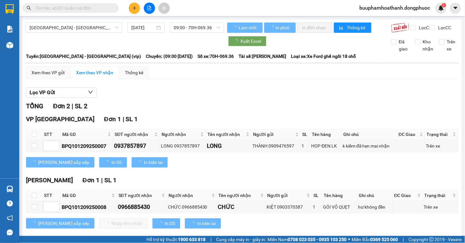
click at [343, 98] on div "Lọc VP Gửi" at bounding box center [242, 92] width 432 height 11
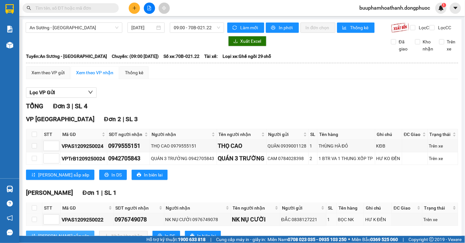
scroll to position [29, 0]
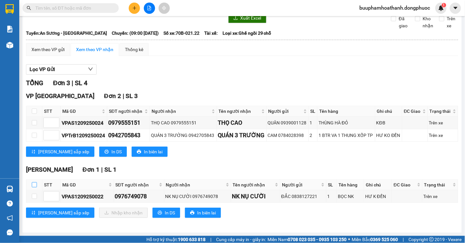
drag, startPoint x: 33, startPoint y: 182, endPoint x: 36, endPoint y: 184, distance: 3.5
click at [33, 182] on input "checkbox" at bounding box center [34, 184] width 5 height 5
checkbox input "true"
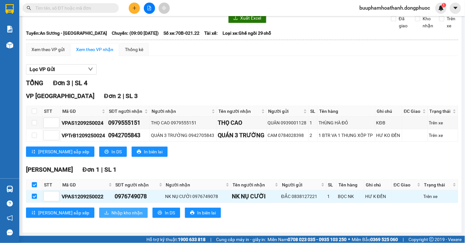
click at [99, 218] on button "Nhập kho nhận" at bounding box center [123, 213] width 49 height 10
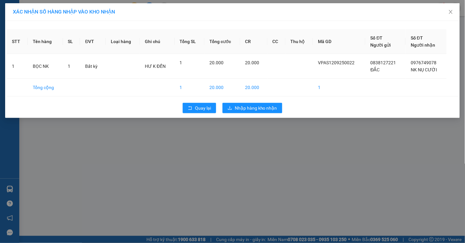
click at [194, 114] on div "Quay lại Nhập hàng kho nhận" at bounding box center [233, 108] width 452 height 17
click at [195, 111] on button "Quay lại" at bounding box center [199, 108] width 33 height 10
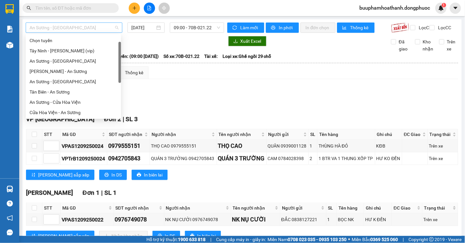
drag, startPoint x: 85, startPoint y: 23, endPoint x: 87, endPoint y: 30, distance: 7.0
click at [87, 29] on span "An Sương - [GEOGRAPHIC_DATA]" at bounding box center [74, 28] width 89 height 10
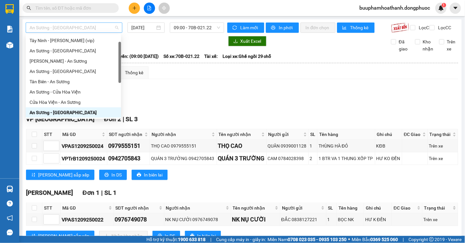
click at [87, 30] on span "An Sương - [GEOGRAPHIC_DATA]" at bounding box center [74, 28] width 89 height 10
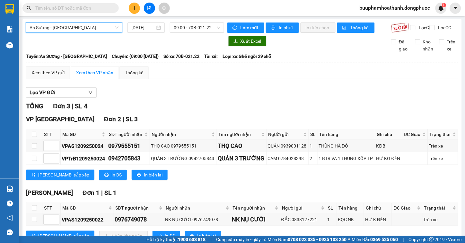
click at [84, 28] on span "An Sương - [GEOGRAPHIC_DATA]" at bounding box center [74, 28] width 89 height 10
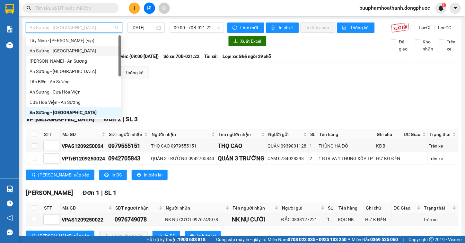
scroll to position [0, 0]
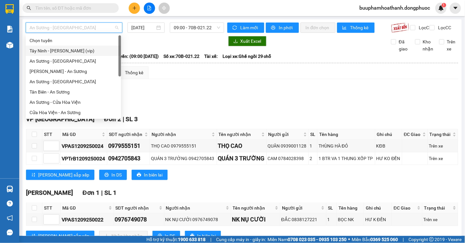
click at [82, 49] on div "Tây Ninh - [PERSON_NAME] (vip)" at bounding box center [74, 50] width 88 height 7
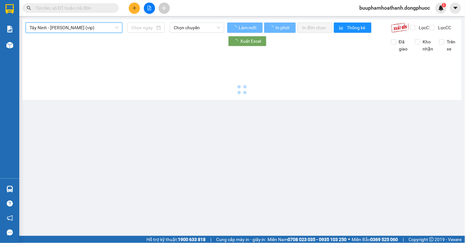
type input "[DATE]"
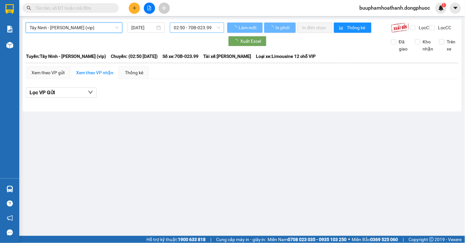
click at [179, 29] on span "02:50 - 70B-023.99" at bounding box center [197, 28] width 47 height 10
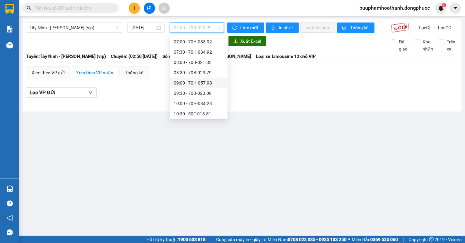
scroll to position [214, 0]
click at [206, 61] on div "11:30 - 70H-084.54" at bounding box center [199, 62] width 50 height 7
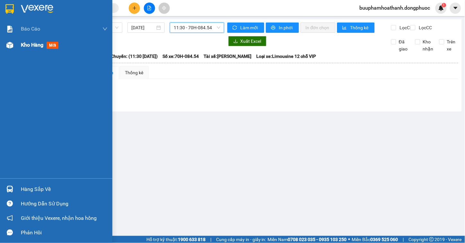
click at [8, 47] on img at bounding box center [9, 45] width 7 height 7
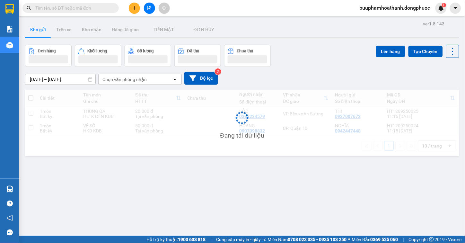
scroll to position [30, 0]
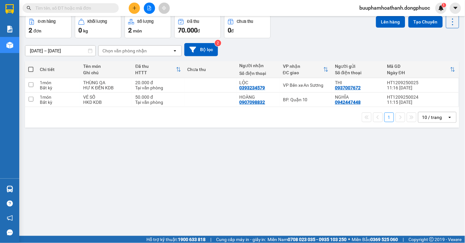
click at [251, 196] on div "ver 1.8.143 Kho gửi Trên xe Kho nhận Hàng đã giao TIỀN MẶT ĐƠN HỦY Đơn hàng 2…" at bounding box center [242, 111] width 440 height 243
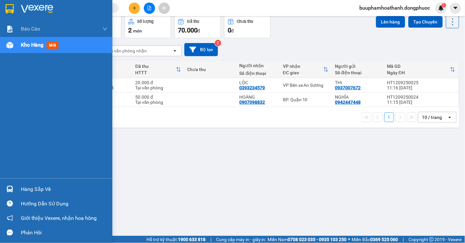
click at [29, 186] on div "Hàng sắp về" at bounding box center [64, 189] width 87 height 10
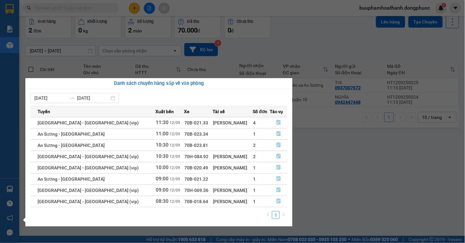
click at [75, 34] on section "Kết quả tìm kiếm ( 0 ) Bộ lọc No Data buuphamhoathanh.dongphuoc 1 Báo cáo Mẫu 1…" at bounding box center [232, 121] width 465 height 243
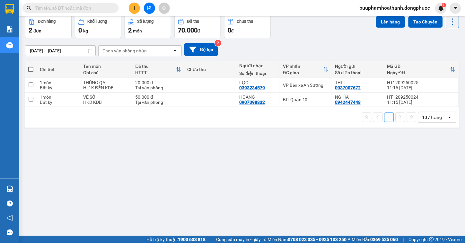
click at [80, 10] on input "text" at bounding box center [73, 7] width 76 height 7
click at [151, 7] on icon "file-add" at bounding box center [150, 8] width 4 height 4
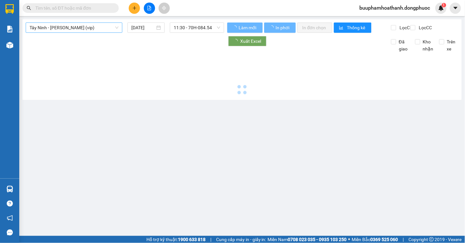
click at [104, 23] on span "Tây Ninh - [PERSON_NAME] (vip)" at bounding box center [74, 28] width 89 height 10
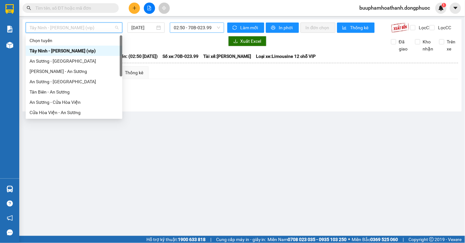
click at [181, 31] on span "02:50 - 70B-023.99" at bounding box center [197, 28] width 47 height 10
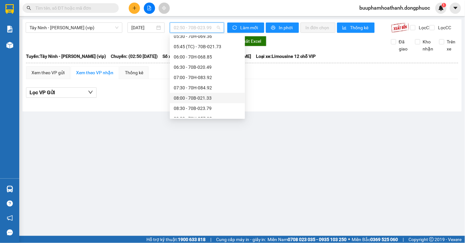
scroll to position [178, 0]
click at [195, 97] on div "11:30 - 70H-084.54" at bounding box center [207, 98] width 67 height 7
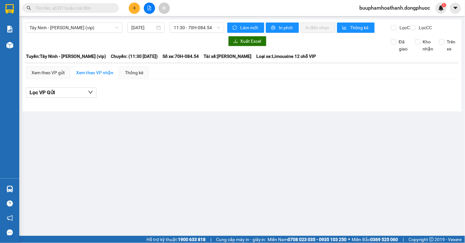
click at [200, 33] on div "Tây Ninh - Hồ Chí Minh (vip) 12/09/2025 11:30 - 70H-084.54" at bounding box center [125, 27] width 199 height 10
click at [203, 32] on div "11:30 - 70H-084.54" at bounding box center [197, 27] width 54 height 10
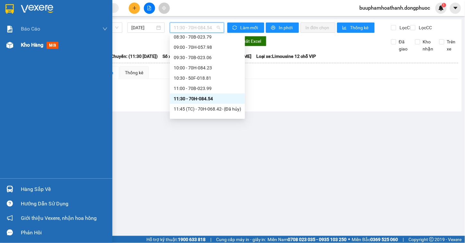
click at [26, 47] on span "Kho hàng" at bounding box center [32, 45] width 22 height 6
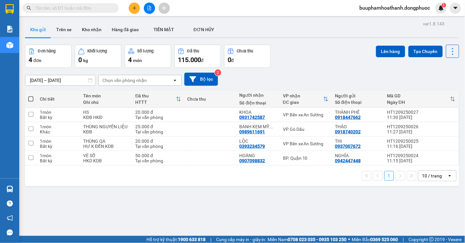
click at [298, 186] on div "1 10 / trang open" at bounding box center [242, 175] width 434 height 21
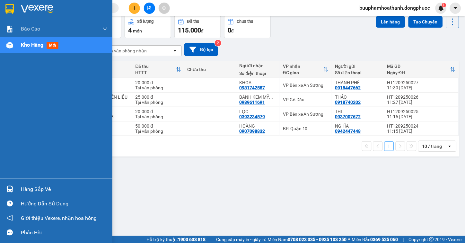
click at [21, 189] on div "Hàng sắp về" at bounding box center [64, 189] width 87 height 10
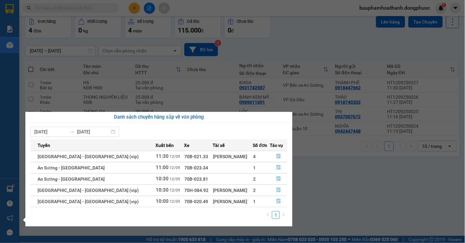
click at [360, 182] on section "Kết quả tìm kiếm ( 0 ) Bộ lọc No Data buuphamhoathanh.dongphuoc 1 Báo cáo Mẫu 1…" at bounding box center [232, 121] width 465 height 243
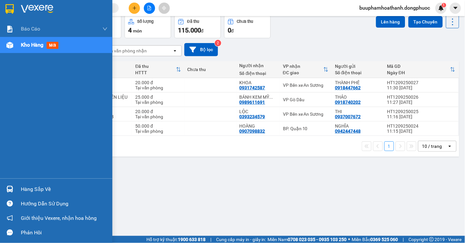
click at [9, 184] on div at bounding box center [9, 188] width 11 height 11
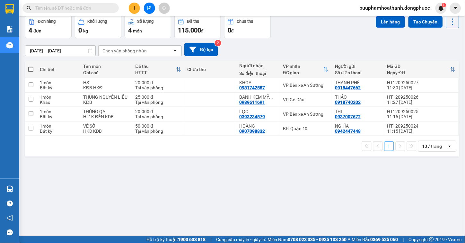
click at [365, 190] on section "Kết quả tìm kiếm ( 0 ) Bộ lọc No Data buuphamhoathanh.dongphuoc 1 Báo cáo Mẫu 1…" at bounding box center [232, 121] width 465 height 243
click at [136, 11] on button at bounding box center [134, 8] width 11 height 11
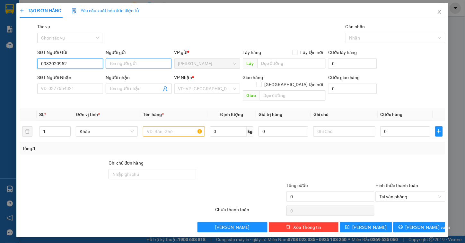
type input "0932020952"
click at [116, 67] on input "Người gửi" at bounding box center [139, 63] width 66 height 10
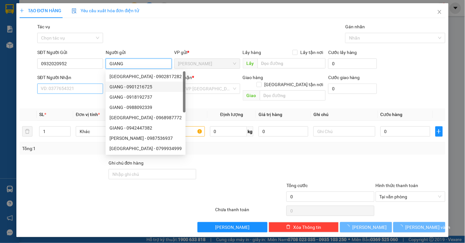
type input "GIANG"
click at [70, 84] on input "SĐT Người Nhận" at bounding box center [70, 89] width 66 height 10
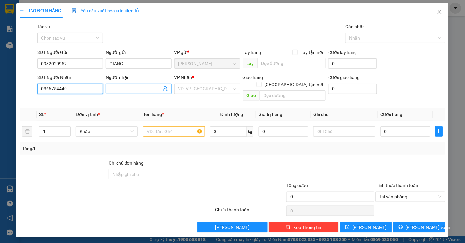
type input "0366754440"
click at [115, 90] on input "Người nhận" at bounding box center [136, 88] width 52 height 7
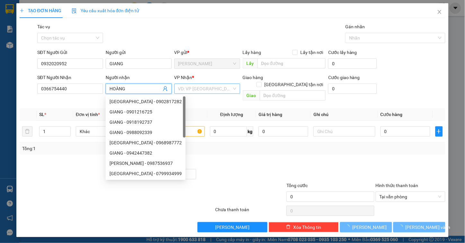
type input "HOÀNG"
click at [208, 88] on input "search" at bounding box center [205, 89] width 54 height 10
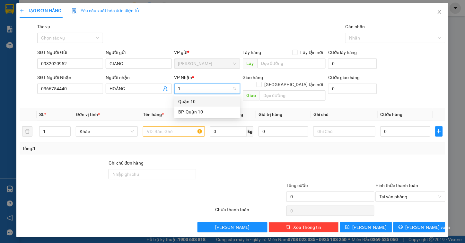
type input "10"
click at [211, 109] on div "BP. Quận 10" at bounding box center [207, 111] width 58 height 7
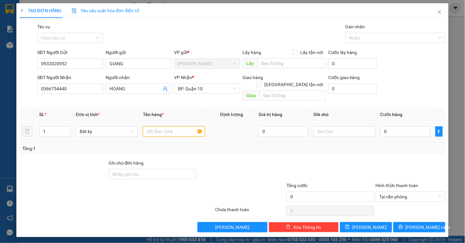
click at [160, 128] on input "text" at bounding box center [174, 131] width 62 height 10
type input "GT"
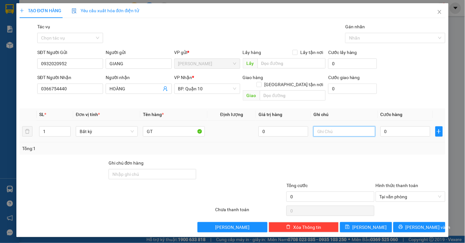
click at [321, 126] on input "text" at bounding box center [345, 131] width 62 height 10
type input "KDB"
click at [394, 126] on input "0" at bounding box center [406, 131] width 50 height 10
type input "3"
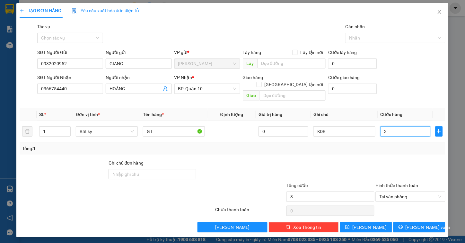
type input "30"
type input "30.000"
click at [418, 224] on span "[PERSON_NAME] và In" at bounding box center [428, 227] width 45 height 7
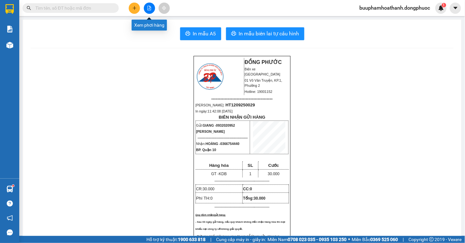
click at [149, 9] on icon "file-add" at bounding box center [149, 8] width 4 height 4
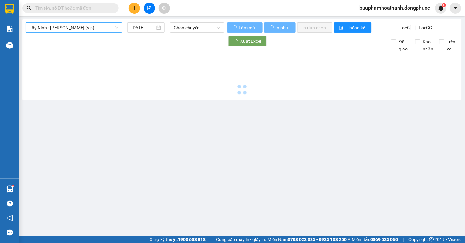
click at [93, 31] on span "Tây Ninh - [PERSON_NAME] (vip)" at bounding box center [74, 28] width 89 height 10
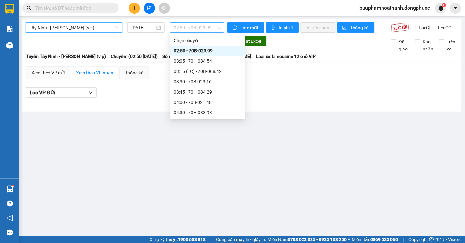
click at [189, 29] on span "02:50 - 70B-023.99" at bounding box center [197, 28] width 47 height 10
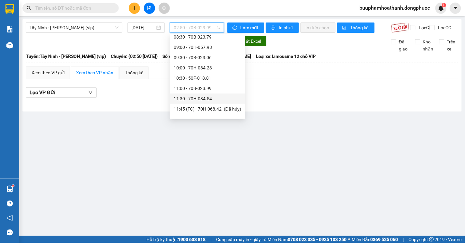
scroll to position [214, 0]
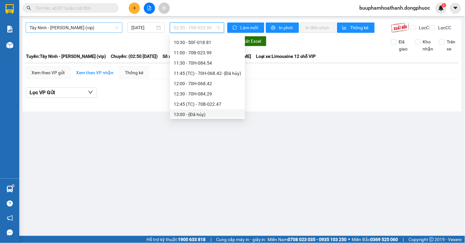
click at [82, 26] on span "Tây Ninh - [PERSON_NAME] (vip)" at bounding box center [74, 28] width 89 height 10
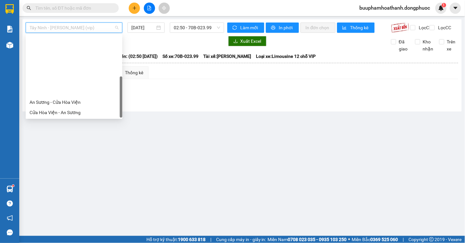
scroll to position [72, 0]
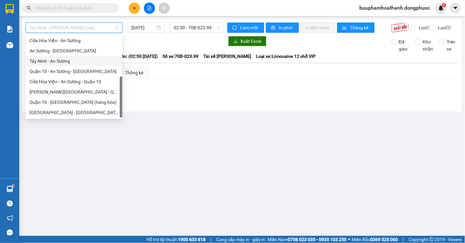
click at [83, 59] on div "Tây Ninh - An Sương" at bounding box center [74, 61] width 89 height 7
type input "[DATE]"
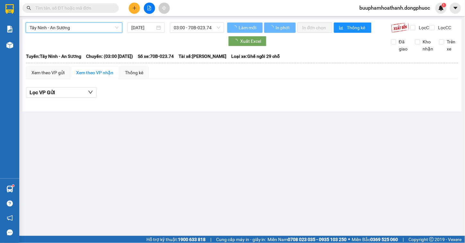
click at [182, 33] on div "Tây Ninh - An Sương Tây Ninh - An Sương 12/09/2025 03:00 - 70B-023.74" at bounding box center [125, 27] width 199 height 10
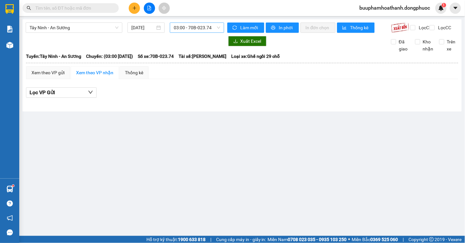
click at [182, 31] on span "03:00 - 70B-023.74" at bounding box center [197, 28] width 47 height 10
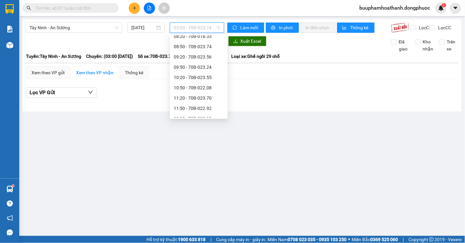
scroll to position [153, 0]
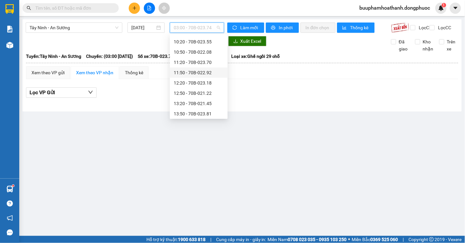
click at [191, 72] on div "11:50 - 70B-022.92" at bounding box center [199, 72] width 50 height 7
click at [212, 32] on div "11:50 - 70B-022.92" at bounding box center [197, 27] width 54 height 10
click at [204, 62] on div "11:20 - 70B-023.70" at bounding box center [199, 62] width 50 height 7
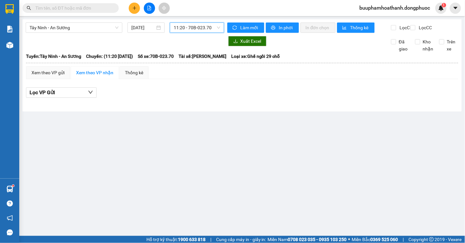
click at [218, 26] on span "11:20 - 70B-023.70" at bounding box center [197, 28] width 47 height 10
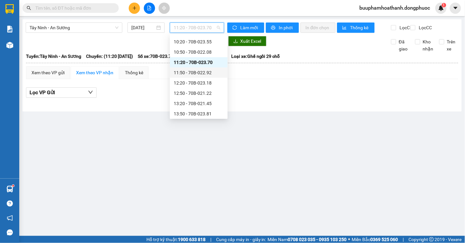
click at [215, 71] on div "11:50 - 70B-022.92" at bounding box center [199, 72] width 50 height 7
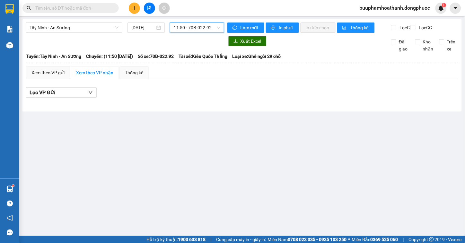
click at [214, 27] on span "11:50 - 70B-022.92" at bounding box center [197, 28] width 47 height 10
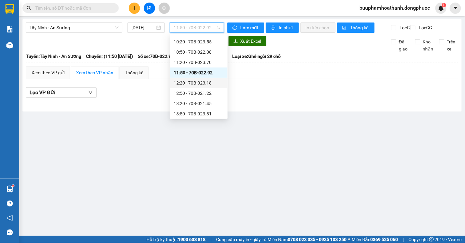
click at [209, 87] on div "12:20 - 70B-023.18" at bounding box center [199, 83] width 58 height 10
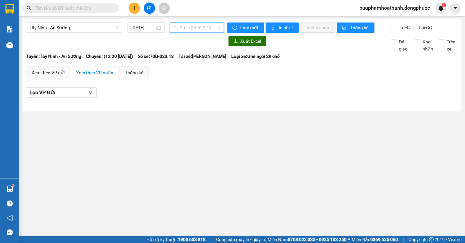
click at [204, 27] on span "12:20 - 70B-023.18" at bounding box center [197, 28] width 47 height 10
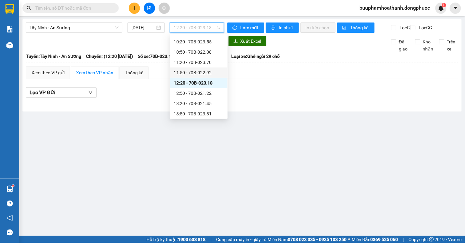
click at [209, 77] on div "11:50 - 70B-022.92" at bounding box center [199, 72] width 58 height 10
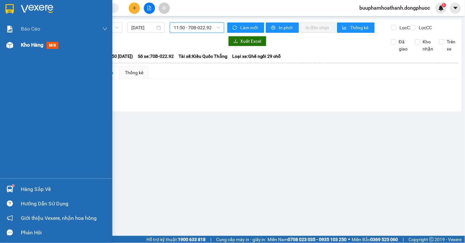
click at [19, 42] on div "Kho hàng mới" at bounding box center [56, 45] width 112 height 16
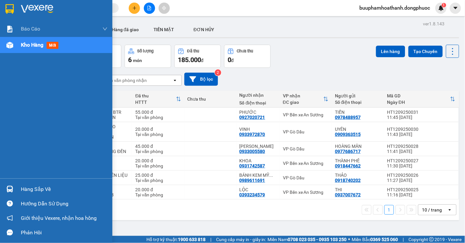
click at [16, 183] on div "Hàng sắp về" at bounding box center [56, 189] width 112 height 14
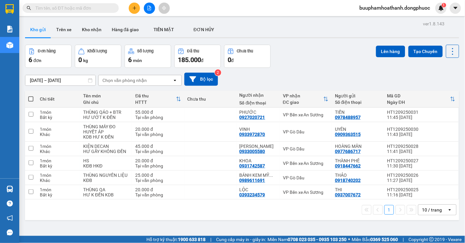
click at [323, 220] on section "Kết quả tìm kiếm ( 0 ) Bộ lọc No Data buuphamhoathanh.dongphuoc 1 Báo cáo Mẫu 1…" at bounding box center [232, 121] width 465 height 243
click at [150, 8] on icon "file-add" at bounding box center [149, 8] width 4 height 4
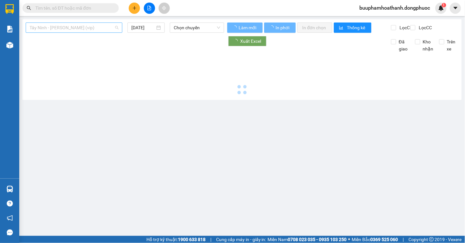
click at [79, 28] on span "Tây Ninh - [PERSON_NAME] (vip)" at bounding box center [74, 28] width 89 height 10
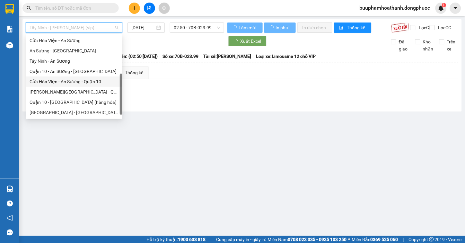
scroll to position [72, 0]
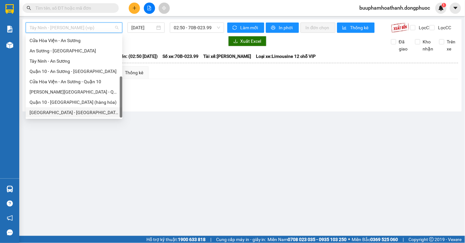
click at [77, 111] on div "[GEOGRAPHIC_DATA] - [GEOGRAPHIC_DATA] (vip)" at bounding box center [74, 112] width 89 height 7
type input "[DATE]"
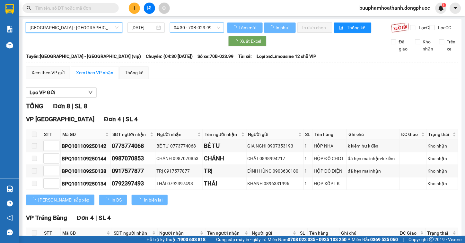
click at [195, 31] on span "04:30 - 70B-023.99" at bounding box center [197, 28] width 47 height 10
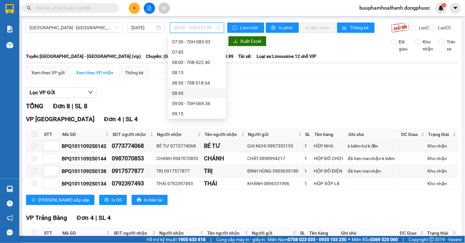
scroll to position [178, 0]
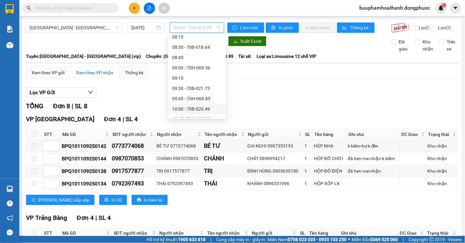
click at [203, 107] on div "10:00 - 70B-020.49" at bounding box center [197, 108] width 50 height 7
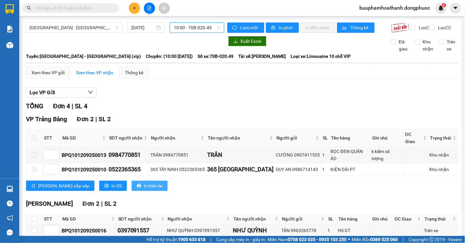
scroll to position [42, 0]
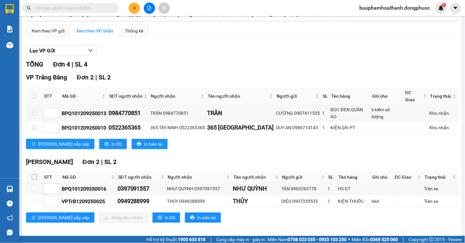
click at [33, 174] on input "checkbox" at bounding box center [34, 176] width 5 height 5
checkbox input "true"
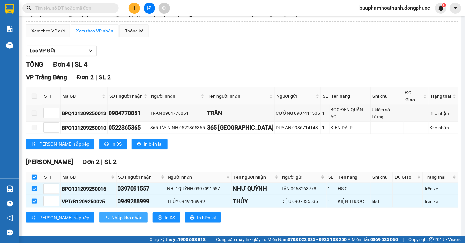
click at [111, 214] on span "Nhập kho nhận" at bounding box center [126, 217] width 31 height 7
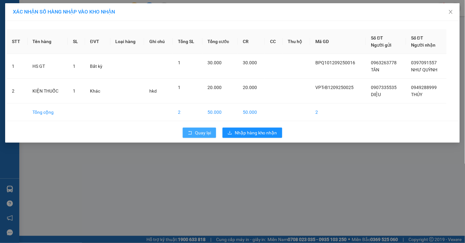
click at [204, 129] on span "Quay lại" at bounding box center [203, 132] width 16 height 7
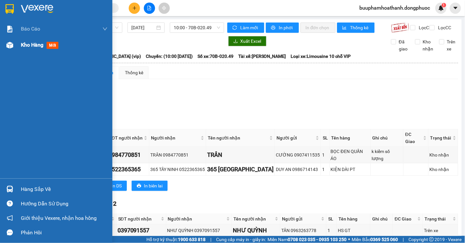
click at [17, 46] on div "Kho hàng mới" at bounding box center [56, 45] width 112 height 16
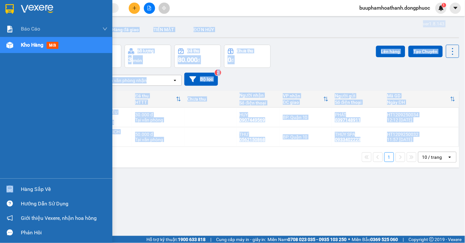
drag, startPoint x: 23, startPoint y: 152, endPoint x: 13, endPoint y: 189, distance: 38.4
click at [13, 189] on section "Kết quả tìm kiếm ( 0 ) Bộ lọc No Data buuphamhoathanh.dongphuoc 1 Báo cáo Mẫu 1…" at bounding box center [232, 121] width 465 height 243
click at [12, 189] on img at bounding box center [9, 189] width 7 height 7
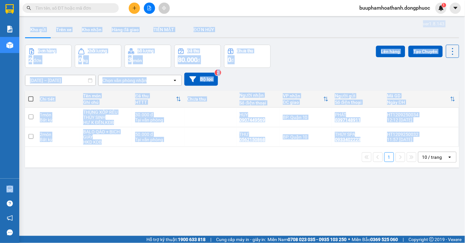
click at [332, 197] on section "Kết quả tìm kiếm ( 0 ) Bộ lọc No Data buuphamhoathanh.dongphuoc 1 Báo cáo Mẫu 1…" at bounding box center [232, 121] width 465 height 243
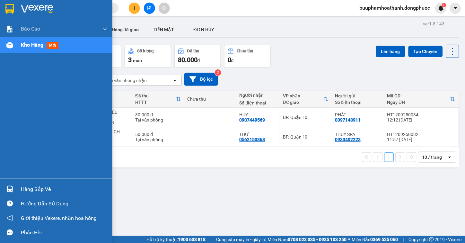
click at [11, 190] on img at bounding box center [9, 189] width 7 height 7
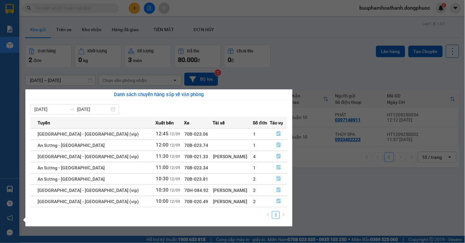
click at [336, 211] on section "Kết quả tìm kiếm ( 0 ) Bộ lọc No Data buuphamhoathanh.dongphuoc 1 Báo cáo Mẫu 1…" at bounding box center [232, 121] width 465 height 243
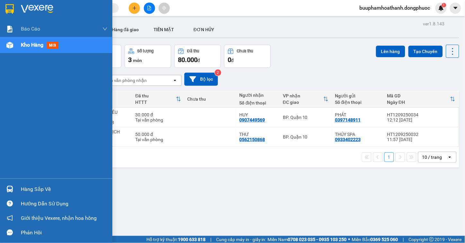
click at [19, 187] on div "Hàng sắp về" at bounding box center [56, 189] width 112 height 14
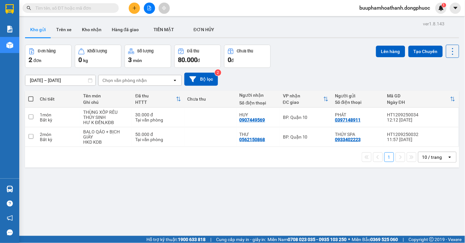
drag, startPoint x: 334, startPoint y: 193, endPoint x: 330, endPoint y: 195, distance: 4.3
click at [330, 195] on section "Kết quả tìm kiếm ( 0 ) Bộ lọc No Data buuphamhoathanh.dongphuoc 1 Báo cáo Mẫu 1…" at bounding box center [232, 121] width 465 height 243
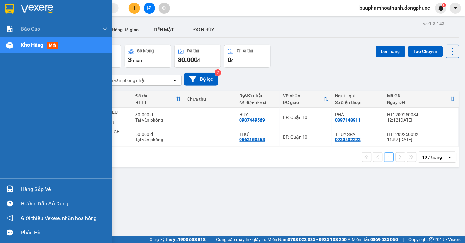
click at [4, 186] on div at bounding box center [9, 188] width 11 height 11
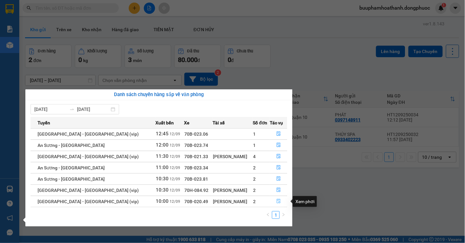
click at [278, 200] on icon "file-done" at bounding box center [279, 201] width 4 height 4
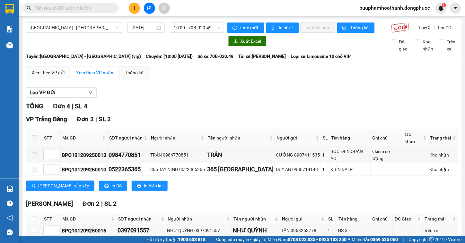
click at [373, 203] on div "Hòa Thành Đơn 2 | SL 2 STT Mã GD SĐT người nhận Người nhận Tên người nhận Người…" at bounding box center [242, 234] width 432 height 70
click at [155, 98] on div "Lọc VP Gửi" at bounding box center [242, 92] width 432 height 11
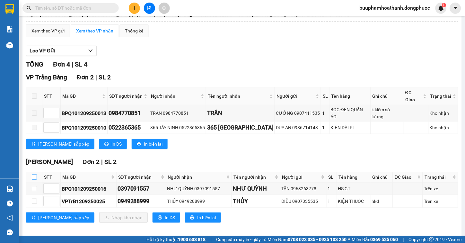
click at [35, 174] on input "checkbox" at bounding box center [34, 176] width 5 height 5
checkbox input "true"
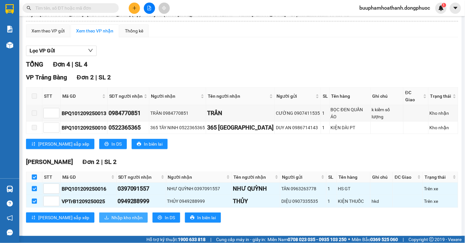
click at [111, 214] on span "Nhập kho nhận" at bounding box center [126, 217] width 31 height 7
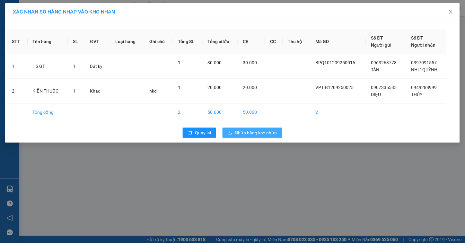
click at [258, 134] on span "Nhập hàng kho nhận" at bounding box center [256, 132] width 42 height 7
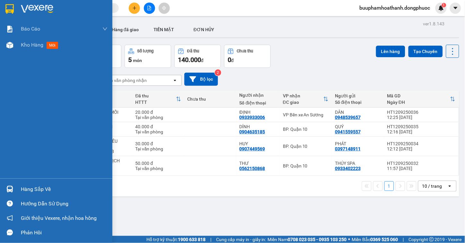
click at [21, 186] on div "Hàng sắp về" at bounding box center [64, 189] width 87 height 10
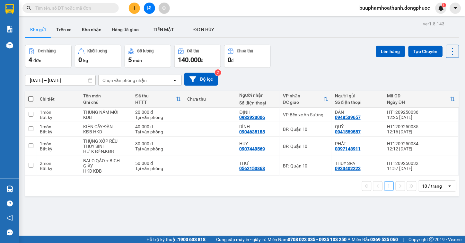
click at [326, 207] on section "Kết quả tìm kiếm ( 0 ) Bộ lọc No Data buuphamhoathanh.dongphuoc 1 Báo cáo Mẫu 1…" at bounding box center [232, 121] width 465 height 243
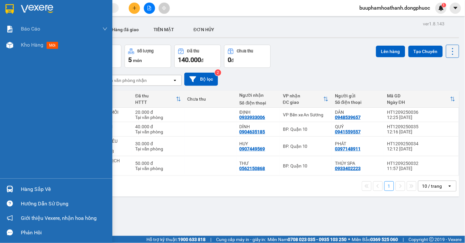
click at [23, 184] on div "Hàng sắp về" at bounding box center [56, 189] width 112 height 14
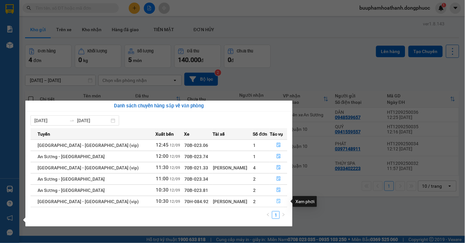
click at [277, 200] on icon "file-done" at bounding box center [279, 201] width 4 height 4
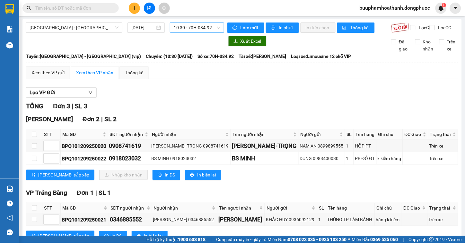
click at [197, 30] on span "10:30 - 70H-084.92" at bounding box center [197, 28] width 47 height 10
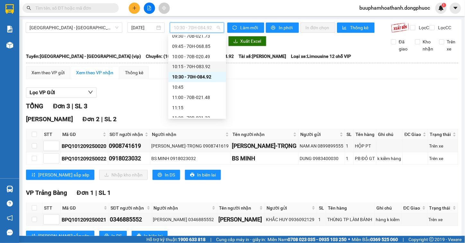
scroll to position [267, 0]
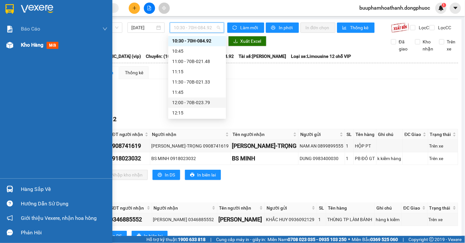
click at [12, 40] on div at bounding box center [9, 45] width 11 height 11
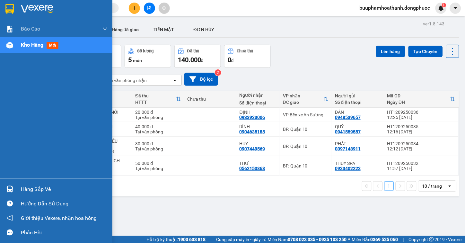
click at [17, 189] on div "Hàng sắp về" at bounding box center [56, 189] width 112 height 14
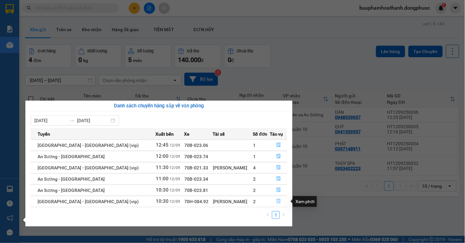
click at [278, 203] on icon "file-done" at bounding box center [279, 201] width 4 height 4
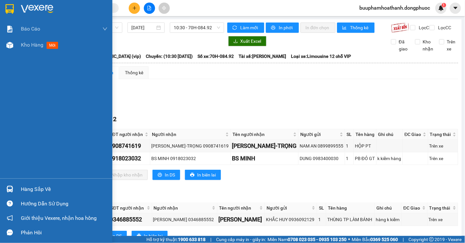
click at [14, 191] on div at bounding box center [9, 188] width 11 height 11
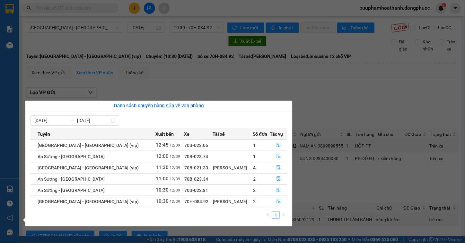
click at [271, 79] on section "Kết quả tìm kiếm ( 0 ) Bộ lọc No Data buuphamhoathanh.dongphuoc 1 Báo cáo Mẫu 1…" at bounding box center [232, 121] width 465 height 243
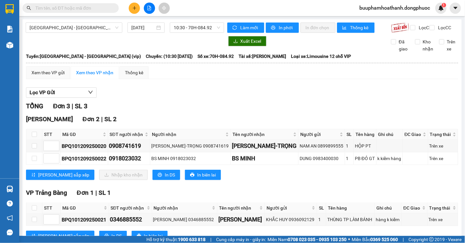
click at [197, 88] on div "Xem theo VP gửi Xem theo VP nhận Thống kê Lọc VP Gửi TỔNG Đơn 3 | SL 3 Hòa Thà…" at bounding box center [242, 157] width 432 height 183
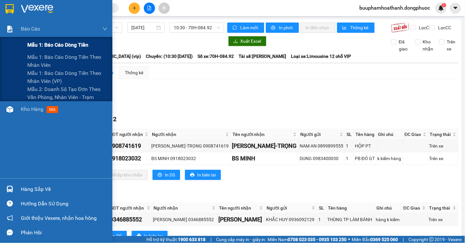
click at [17, 46] on div "Mẫu 1: Báo cáo dòng tiền" at bounding box center [56, 45] width 112 height 16
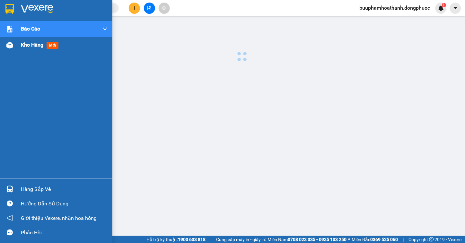
click at [39, 46] on span "Kho hàng" at bounding box center [32, 45] width 22 height 6
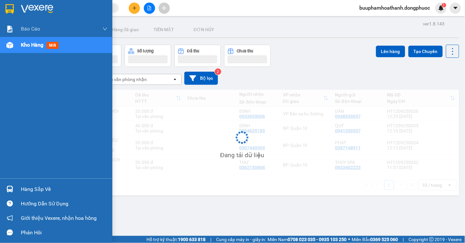
click at [39, 46] on span "Kho hàng" at bounding box center [32, 45] width 22 height 6
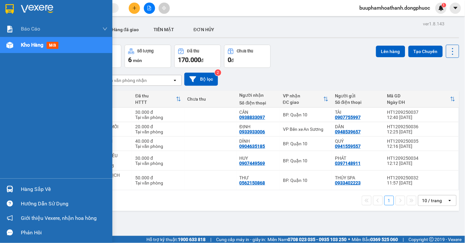
click at [26, 190] on div "Hàng sắp về" at bounding box center [64, 189] width 87 height 10
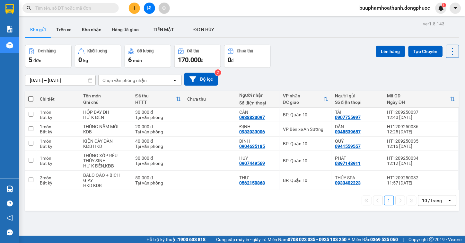
click at [342, 212] on section "Kết quả tìm kiếm ( 0 ) Bộ lọc No Data buuphamhoathanh.dongphuoc 1 Báo cáo Mẫu 1…" at bounding box center [232, 121] width 465 height 243
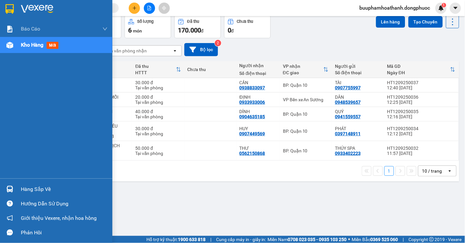
click at [20, 189] on div "Hàng sắp về" at bounding box center [56, 189] width 112 height 14
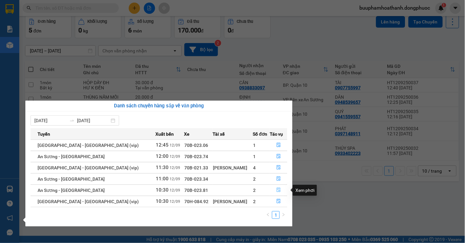
click at [273, 188] on button "button" at bounding box center [278, 190] width 17 height 10
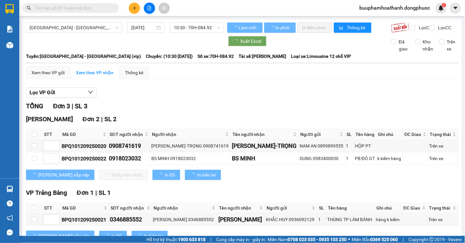
click at [231, 107] on div "TỔNG Đơn 3 | SL 3" at bounding box center [242, 106] width 432 height 10
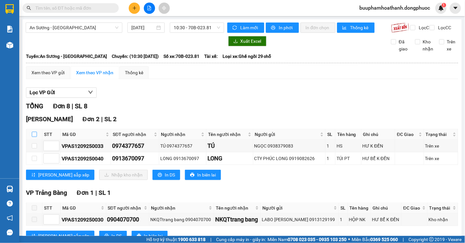
click at [32, 137] on input "checkbox" at bounding box center [34, 134] width 5 height 5
checkbox input "true"
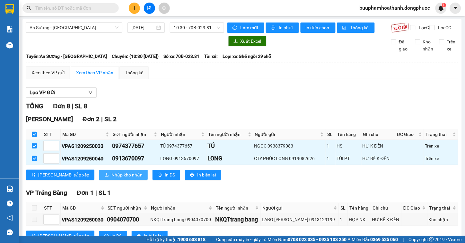
click at [111, 178] on span "Nhập kho nhận" at bounding box center [126, 174] width 31 height 7
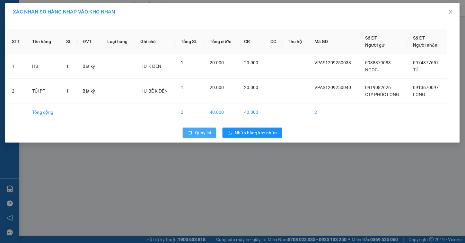
click at [208, 137] on button "Quay lại" at bounding box center [199, 133] width 33 height 10
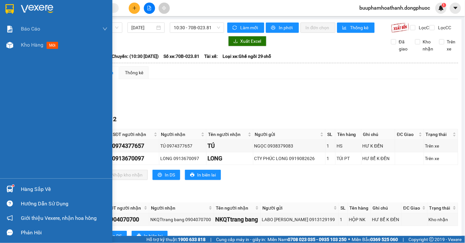
click at [16, 190] on div "Hàng sắp về" at bounding box center [56, 189] width 112 height 14
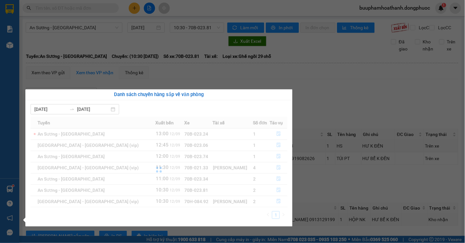
click at [16, 190] on div "Báo cáo Mẫu 1: Báo cáo dòng tiền Mẫu 1: Báo cáo dòng tiền theo nhân viên Mẫu 1:…" at bounding box center [9, 121] width 19 height 243
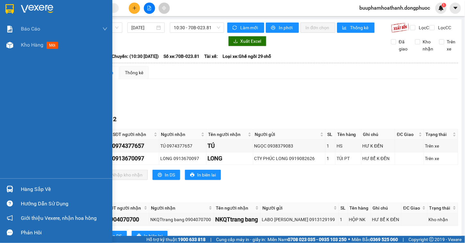
click at [16, 190] on div "Hàng sắp về" at bounding box center [56, 189] width 112 height 14
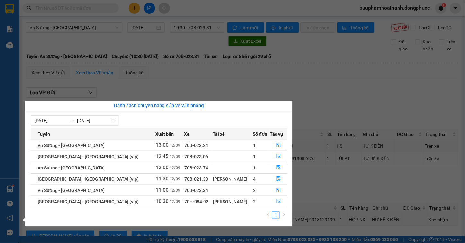
click at [341, 101] on section "Kết quả tìm kiếm ( 0 ) Bộ lọc No Data buuphamhoathanh.dongphuoc 1 Báo cáo Mẫu 1…" at bounding box center [232, 121] width 465 height 243
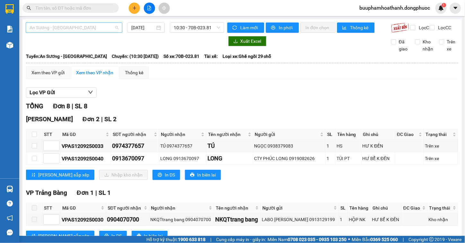
click at [67, 25] on span "An Sương - [GEOGRAPHIC_DATA]" at bounding box center [74, 28] width 89 height 10
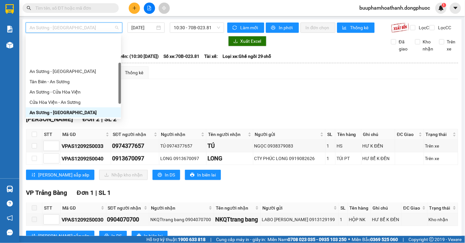
scroll to position [72, 0]
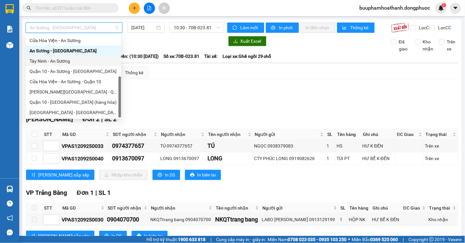
click at [84, 59] on div "Tây Ninh - An Sương" at bounding box center [74, 61] width 88 height 7
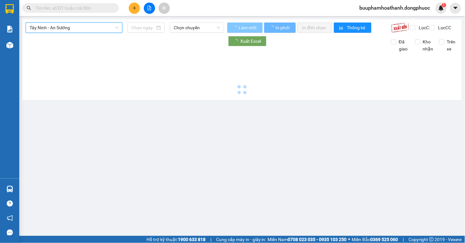
type input "[DATE]"
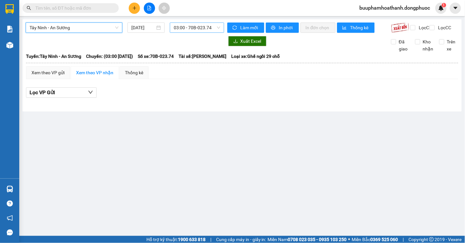
click at [222, 29] on div "03:00 - 70B-023.74" at bounding box center [197, 27] width 54 height 10
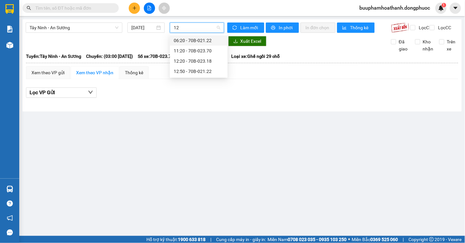
type input "125"
click at [214, 39] on div "12:50 - 70B-021.22" at bounding box center [199, 40] width 50 height 7
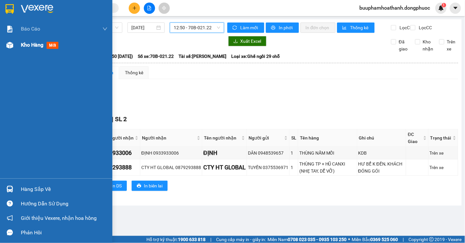
click at [8, 43] on img at bounding box center [9, 45] width 7 height 7
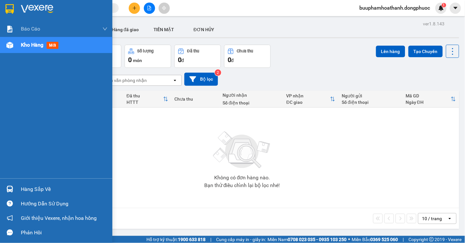
click at [43, 187] on div "Hàng sắp về" at bounding box center [64, 189] width 87 height 10
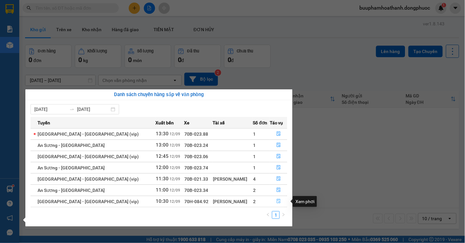
click at [277, 199] on icon "file-done" at bounding box center [279, 201] width 4 height 4
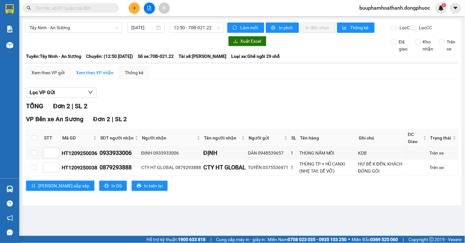
click at [309, 90] on div "Lọc VP Gửi TỔNG Đơn 2 | SL 2 VP Bến xe An Sương Đơn 2 | SL 2 STT Mã GD SĐT ngư…" at bounding box center [242, 141] width 432 height 115
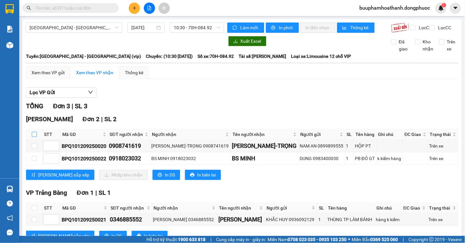
click at [34, 137] on input "checkbox" at bounding box center [34, 134] width 5 height 5
checkbox input "true"
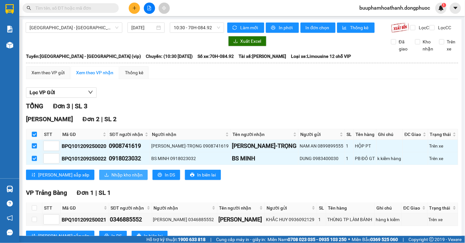
click at [111, 178] on span "Nhập kho nhận" at bounding box center [126, 174] width 31 height 7
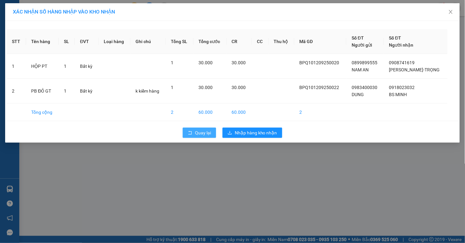
click at [193, 136] on button "Quay lại" at bounding box center [199, 133] width 33 height 10
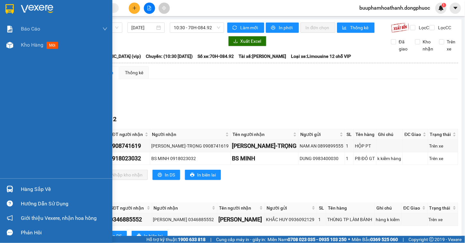
click at [22, 185] on div "Hàng sắp về" at bounding box center [64, 189] width 87 height 10
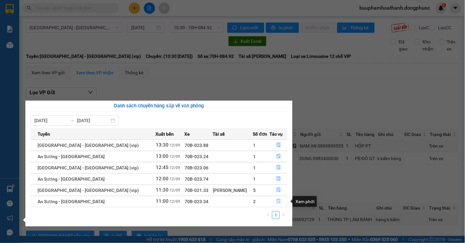
click at [273, 202] on button "button" at bounding box center [278, 201] width 17 height 10
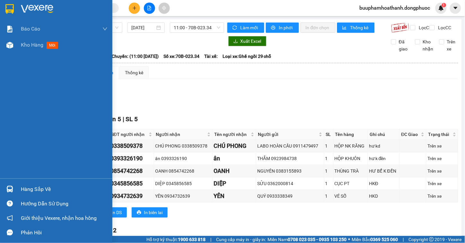
click at [36, 190] on div "Hàng sắp về" at bounding box center [64, 189] width 87 height 10
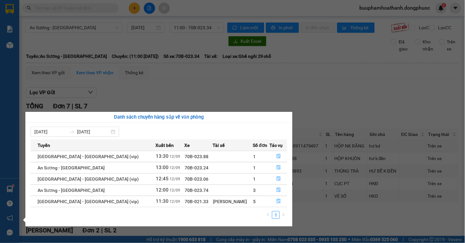
click at [327, 84] on section "Kết quả tìm kiếm ( 0 ) Bộ lọc No Data buuphamhoathanh.dongphuoc 1 Báo cáo Mẫu 1…" at bounding box center [232, 121] width 465 height 243
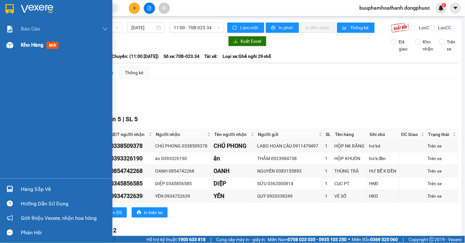
click at [12, 46] on img at bounding box center [9, 45] width 7 height 7
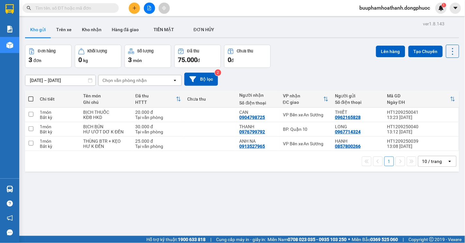
scroll to position [30, 0]
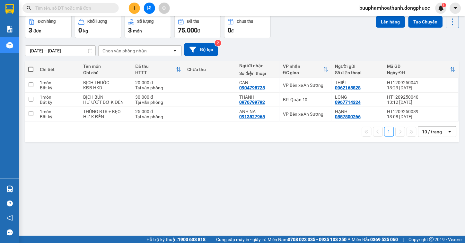
click at [287, 200] on div "ver 1.8.143 Kho gửi Trên xe Kho nhận Hàng đã giao TIỀN MẶT ĐƠN HỦY Đơn hàng 3…" at bounding box center [242, 111] width 440 height 243
click at [152, 5] on button at bounding box center [149, 8] width 11 height 11
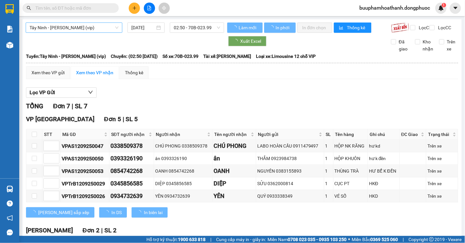
click at [97, 27] on span "Tây Ninh - [PERSON_NAME] (vip)" at bounding box center [74, 28] width 89 height 10
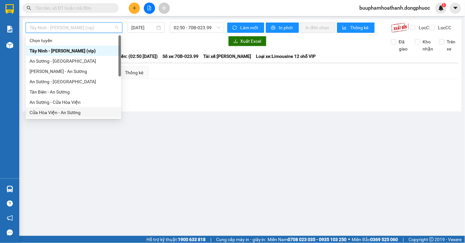
scroll to position [72, 0]
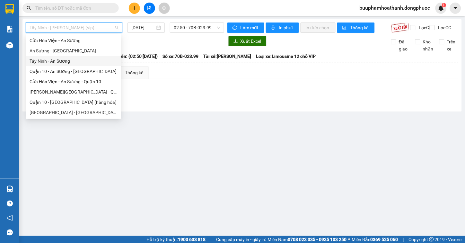
click at [100, 58] on div "Tây Ninh - An Sương" at bounding box center [74, 61] width 88 height 7
type input "[DATE]"
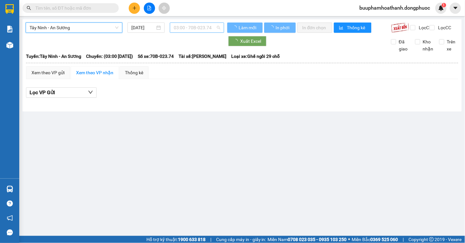
click at [195, 27] on span "03:00 - 70B-023.74" at bounding box center [197, 28] width 47 height 10
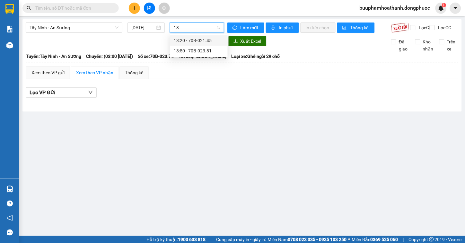
type input "132"
click at [195, 37] on div "13:20 - 70B-021.45" at bounding box center [199, 40] width 50 height 7
click at [198, 27] on span "13:20 - 70B-021.45" at bounding box center [197, 28] width 47 height 10
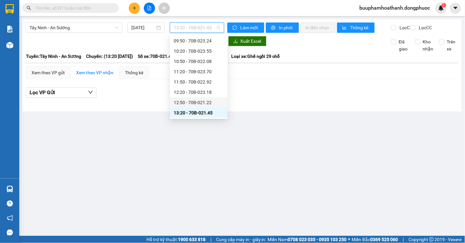
click at [208, 105] on div "12:50 - 70B-021.22" at bounding box center [199, 102] width 50 height 7
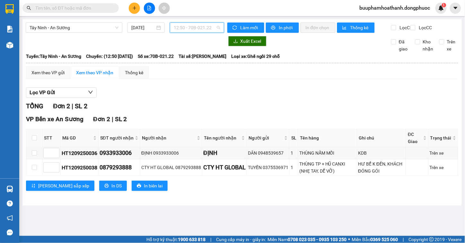
click at [208, 27] on span "12:50 - 70B-021.22" at bounding box center [197, 28] width 47 height 10
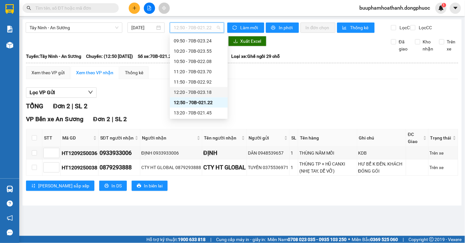
click at [217, 89] on div "12:20 - 70B-023.18" at bounding box center [199, 92] width 50 height 7
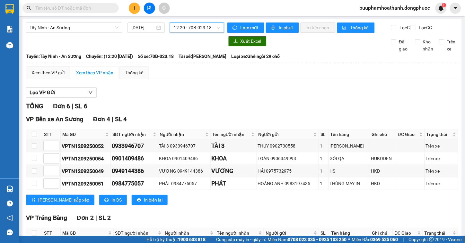
click at [210, 33] on div "Tây Ninh - An Sương 12/09/2025 12:20 12:20 - 70B-023.18" at bounding box center [125, 27] width 199 height 10
click at [182, 31] on span "12:20 - 70B-023.18" at bounding box center [197, 28] width 47 height 10
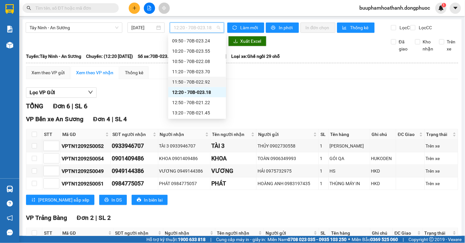
click at [188, 79] on div "11:50 - 70B-022.92" at bounding box center [197, 81] width 50 height 7
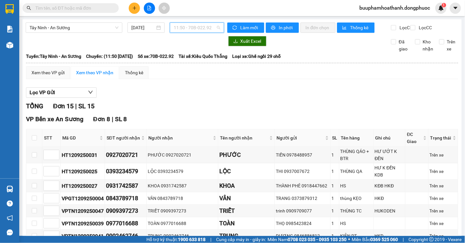
click at [202, 24] on span "11:50 - 70B-022.92" at bounding box center [197, 28] width 47 height 10
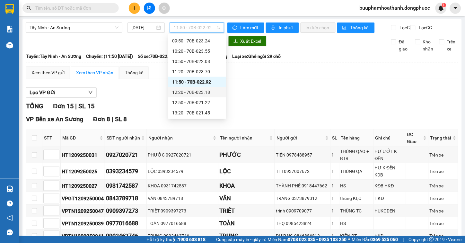
click at [204, 96] on div "12:20 - 70B-023.18" at bounding box center [197, 92] width 58 height 10
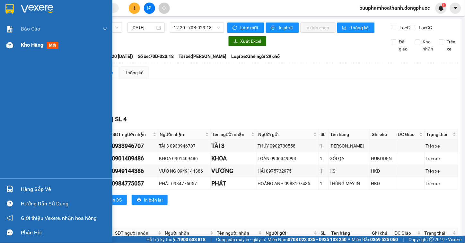
click at [10, 49] on div at bounding box center [9, 45] width 11 height 11
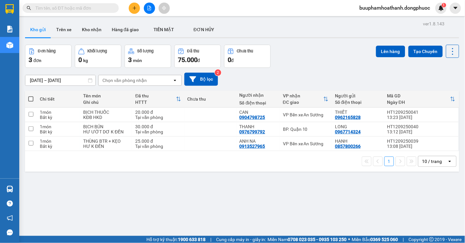
click at [148, 9] on icon "file-add" at bounding box center [149, 8] width 4 height 4
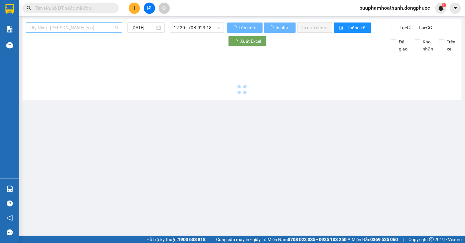
click at [109, 31] on span "Tây Ninh - [PERSON_NAME] (vip)" at bounding box center [74, 28] width 89 height 10
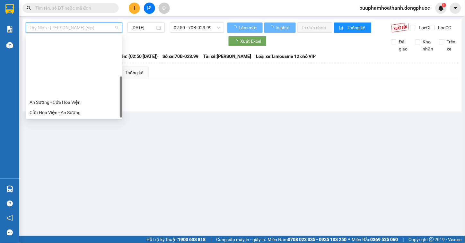
scroll to position [72, 0]
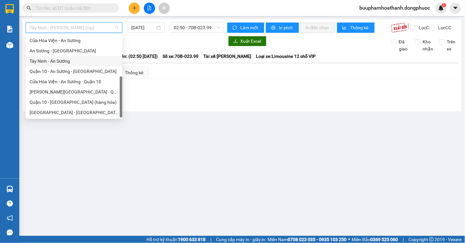
click at [91, 58] on div "Tây Ninh - An Sương" at bounding box center [74, 61] width 89 height 7
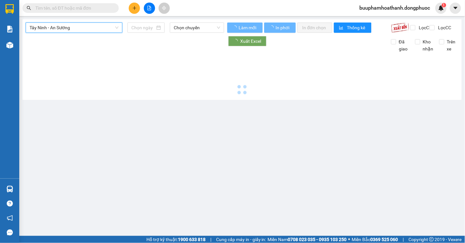
type input "[DATE]"
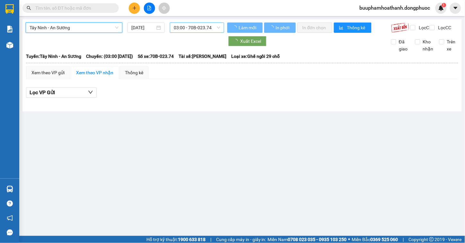
click at [186, 29] on span "03:00 - 70B-023.74" at bounding box center [197, 28] width 47 height 10
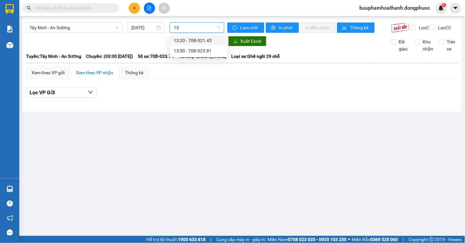
type input "132"
click at [191, 39] on div "13:20 - 70B-021.45" at bounding box center [199, 40] width 50 height 7
click at [212, 27] on span "13:20 - 70B-021.45" at bounding box center [197, 28] width 47 height 10
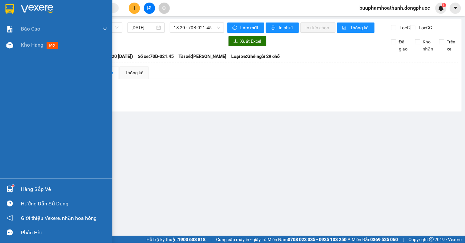
click at [10, 191] on img at bounding box center [9, 189] width 7 height 7
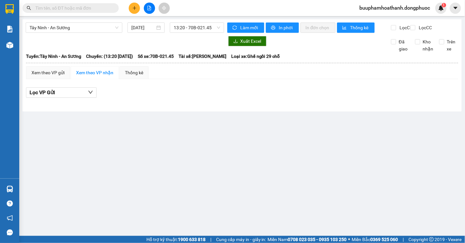
click at [217, 68] on section "Kết quả tìm kiếm ( 0 ) Bộ lọc No Data buuphamhoathanh.dongphuoc 1 Báo cáo Mẫu 1…" at bounding box center [232, 121] width 465 height 243
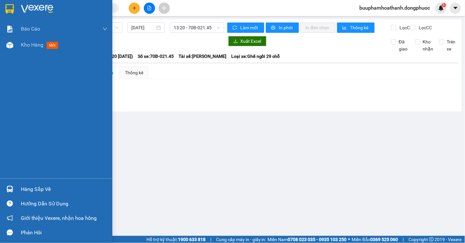
click at [21, 183] on div "Hàng sắp về" at bounding box center [56, 189] width 112 height 14
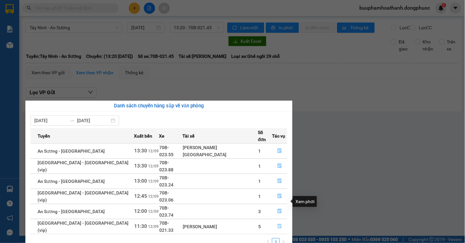
click at [273, 221] on button "button" at bounding box center [279, 226] width 15 height 10
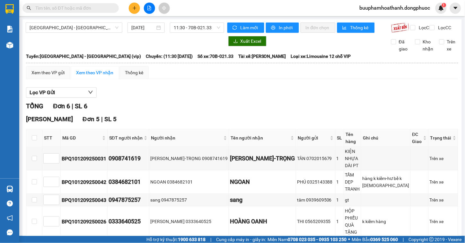
click at [150, 108] on div "TỔNG Đơn 6 | SL 6" at bounding box center [242, 106] width 432 height 10
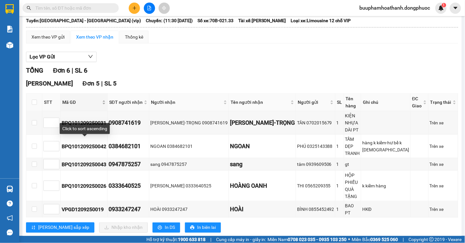
scroll to position [71, 0]
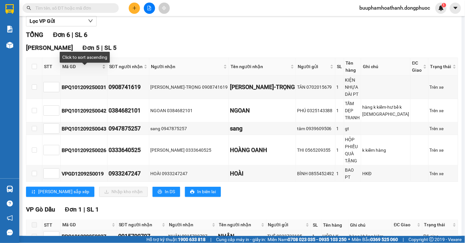
click at [65, 70] on span "Mã GD" at bounding box center [81, 66] width 39 height 7
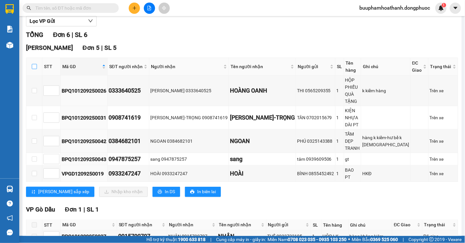
click at [35, 69] on input "checkbox" at bounding box center [34, 66] width 5 height 5
checkbox input "true"
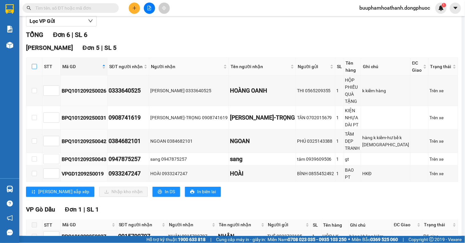
checkbox input "true"
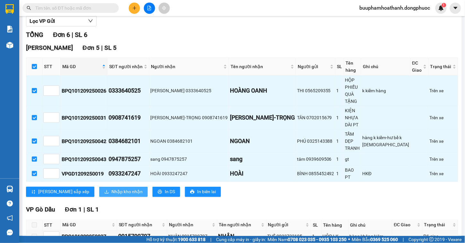
click at [99, 187] on button "Nhập kho nhận" at bounding box center [123, 192] width 49 height 10
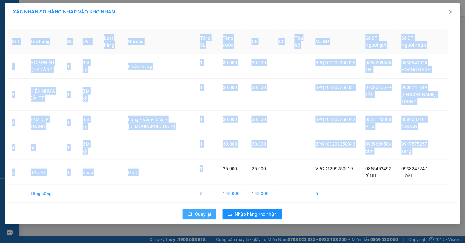
drag, startPoint x: 207, startPoint y: 180, endPoint x: 216, endPoint y: 215, distance: 35.8
click at [216, 214] on div "STT Tên hàng SL ĐVT Loại hàng Ghi chú Tổng SL Tổng cước CR CC Thu hộ Mã GD Số Đ…" at bounding box center [232, 122] width 455 height 203
click at [194, 209] on button "Quay lại" at bounding box center [199, 214] width 33 height 10
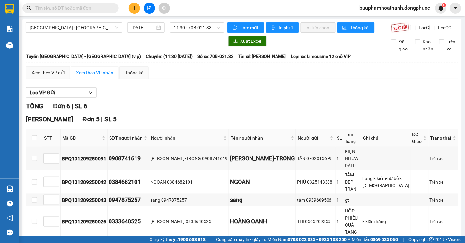
click at [79, 5] on input "text" at bounding box center [73, 7] width 76 height 7
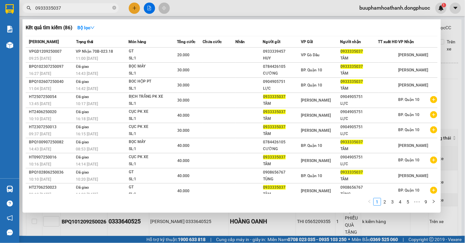
type input "0933335037"
click at [210, 220] on div at bounding box center [232, 121] width 465 height 243
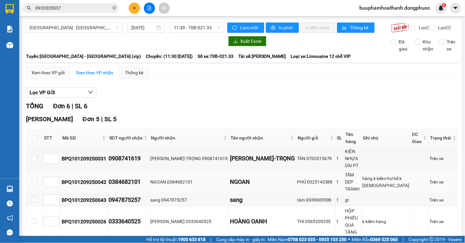
scroll to position [71, 0]
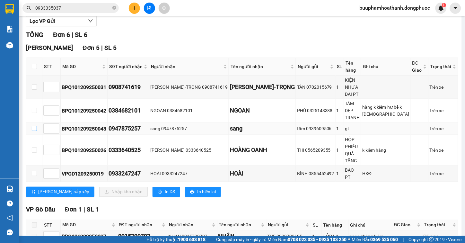
click at [33, 126] on input "checkbox" at bounding box center [34, 128] width 5 height 5
checkbox input "true"
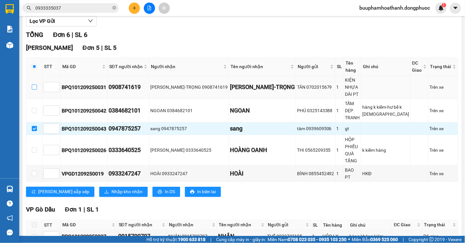
click at [32, 88] on input "checkbox" at bounding box center [34, 87] width 5 height 5
checkbox input "true"
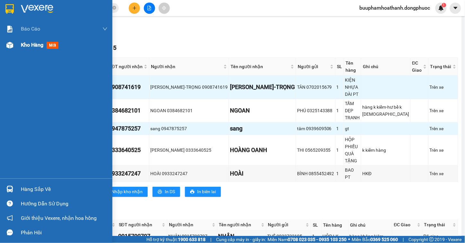
click at [20, 50] on div "Kho hàng mới" at bounding box center [56, 45] width 112 height 16
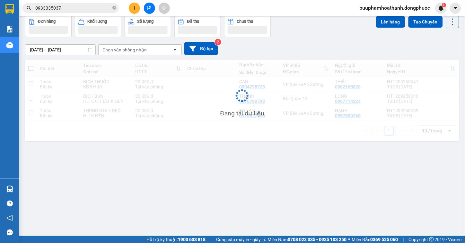
scroll to position [30, 0]
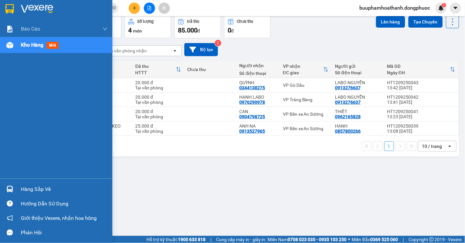
click at [33, 187] on div "Hàng sắp về" at bounding box center [64, 189] width 87 height 10
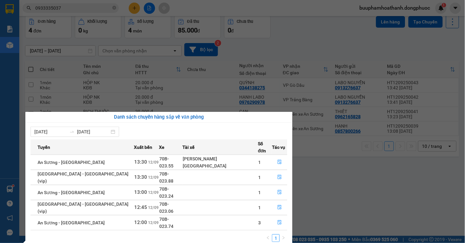
click at [325, 188] on section "Kết quả tìm kiếm ( 86 ) Bộ lọc Mã ĐH Trạng thái Món hàng Tổng cước Chưa cước Nh…" at bounding box center [232, 121] width 465 height 243
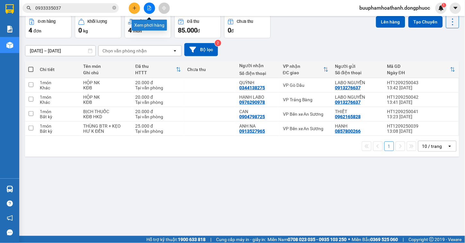
click at [150, 10] on icon "file-add" at bounding box center [149, 8] width 4 height 4
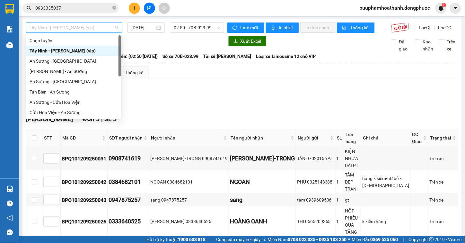
click at [85, 24] on span "Tây Ninh - [PERSON_NAME] (vip)" at bounding box center [74, 28] width 89 height 10
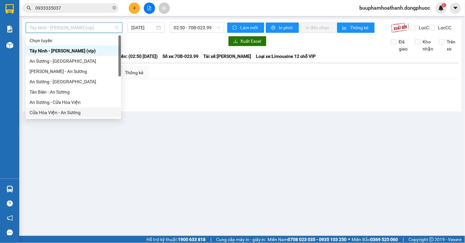
scroll to position [67, 0]
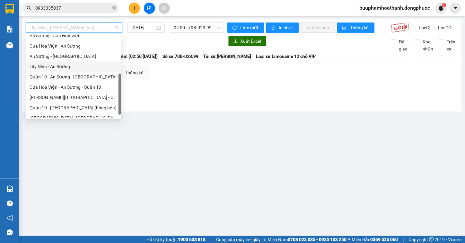
click at [98, 67] on div "Tây Ninh - An Sương" at bounding box center [74, 66] width 88 height 7
type input "[DATE]"
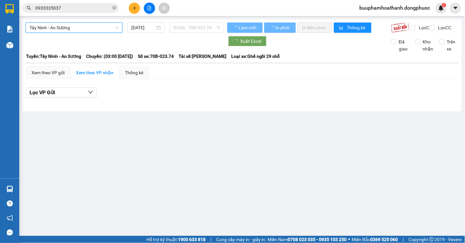
drag, startPoint x: 179, startPoint y: 29, endPoint x: 179, endPoint y: 42, distance: 13.2
click at [180, 28] on span "03:00 - 70B-023.74" at bounding box center [197, 28] width 47 height 10
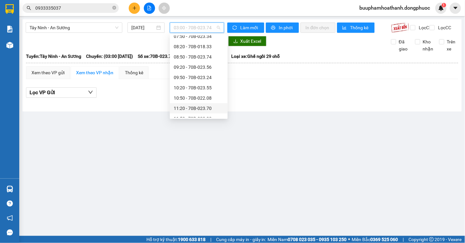
scroll to position [178, 0]
click at [209, 89] on div "13:50 - 70B-023.81" at bounding box center [199, 88] width 50 height 7
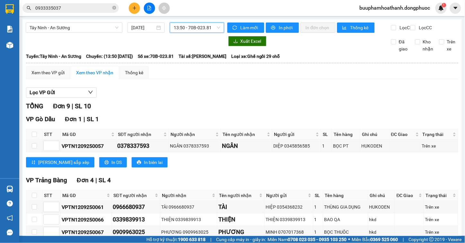
click at [201, 30] on span "13:50 - 70B-023.81" at bounding box center [197, 28] width 47 height 10
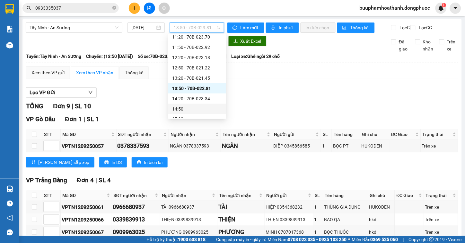
scroll to position [107, 0]
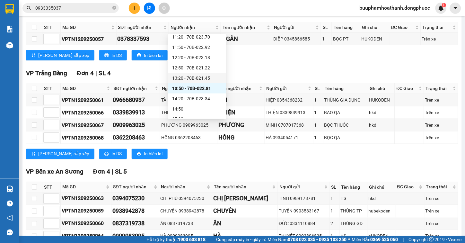
click at [206, 76] on div "13:20 - 70B-021.45" at bounding box center [197, 78] width 50 height 7
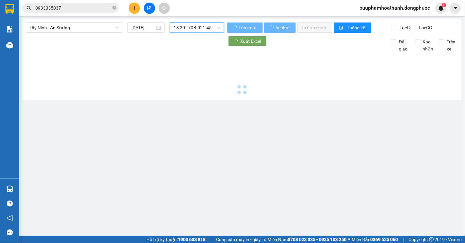
scroll to position [0, 0]
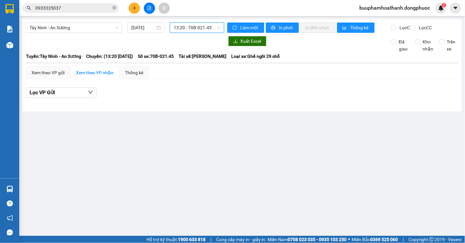
click at [204, 25] on span "13:20 - 70B-021.45" at bounding box center [197, 28] width 47 height 10
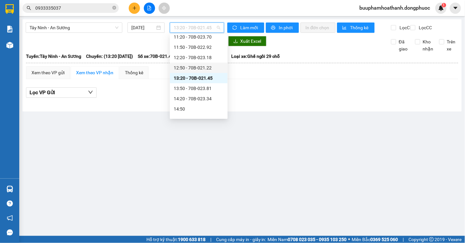
click at [198, 64] on div "12:50 - 70B-021.22" at bounding box center [199, 67] width 50 height 7
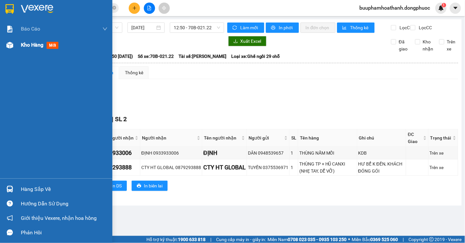
click at [17, 48] on div "Kho hàng mới" at bounding box center [56, 45] width 112 height 16
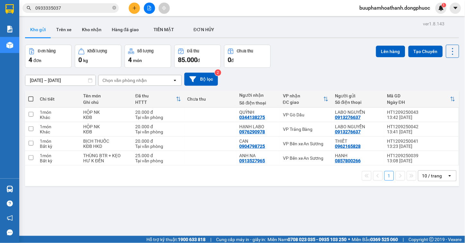
click at [223, 205] on div "ver 1.8.143 Kho gửi Trên xe Kho nhận Hàng đã giao TIỀN MẶT ĐƠN HỦY Đơn hàng 4…" at bounding box center [242, 140] width 440 height 243
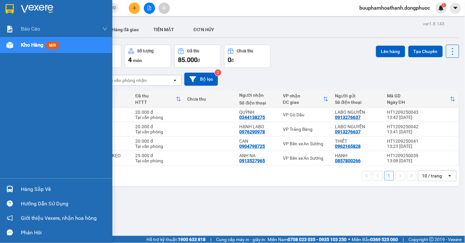
click at [24, 189] on div "Hàng sắp về" at bounding box center [64, 189] width 87 height 10
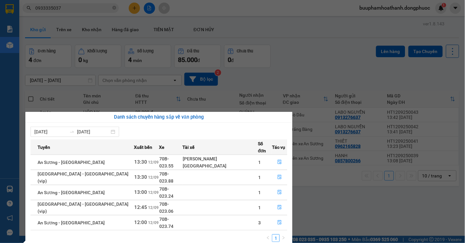
click at [329, 208] on section "Kết quả tìm kiếm ( 86 ) Bộ lọc Mã ĐH Trạng thái Món hàng Tổng cước Chưa cước Nh…" at bounding box center [232, 121] width 465 height 243
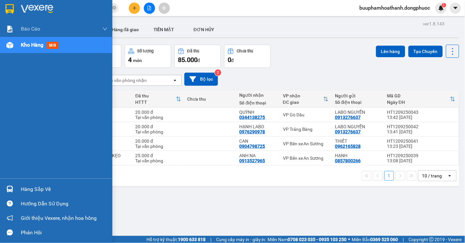
click at [23, 190] on div "Hàng sắp về" at bounding box center [64, 189] width 87 height 10
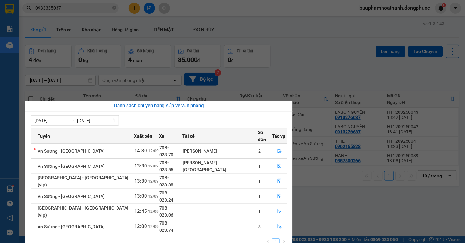
click at [98, 27] on section "Kết quả tìm kiếm ( 86 ) Bộ lọc Mã ĐH Trạng thái Món hàng Tổng cước Chưa cước Nh…" at bounding box center [232, 121] width 465 height 243
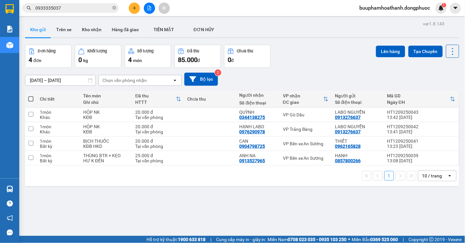
click at [98, 27] on button "Kho nhận" at bounding box center [92, 29] width 30 height 15
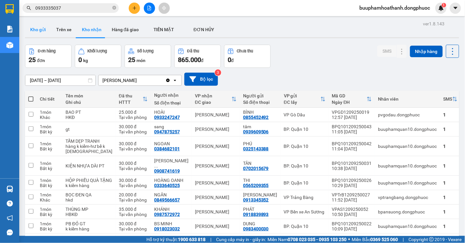
click at [33, 31] on button "Kho gửi" at bounding box center [38, 29] width 26 height 15
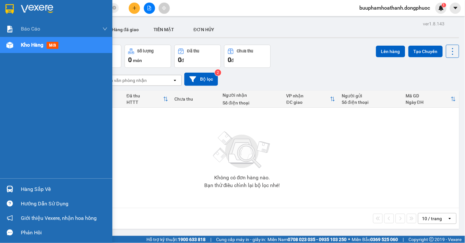
click at [14, 187] on div at bounding box center [9, 188] width 11 height 11
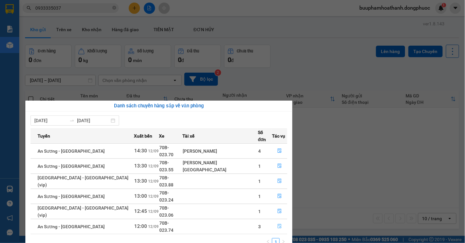
click at [274, 221] on button "button" at bounding box center [279, 226] width 15 height 10
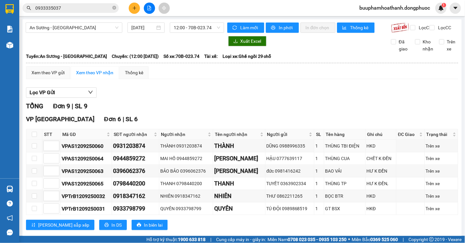
scroll to position [104, 0]
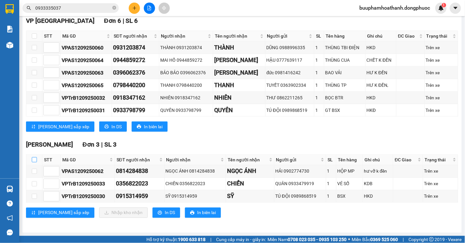
click at [33, 156] on label at bounding box center [34, 159] width 5 height 7
click at [33, 157] on input "checkbox" at bounding box center [34, 159] width 5 height 5
checkbox input "true"
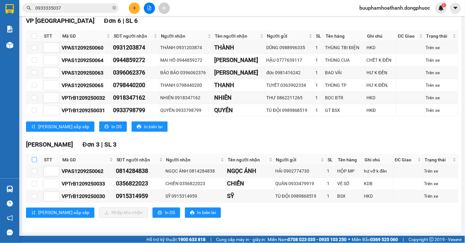
checkbox input "true"
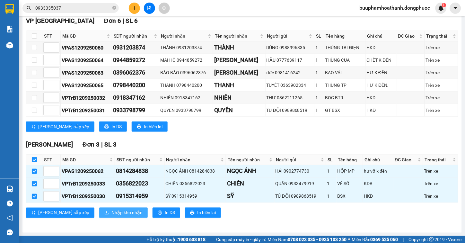
click at [111, 214] on span "Nhập kho nhận" at bounding box center [126, 212] width 31 height 7
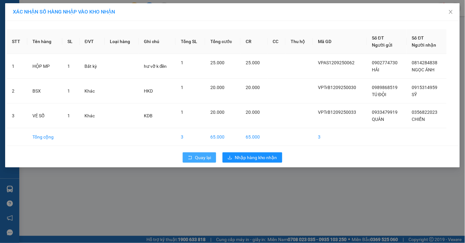
click at [202, 157] on span "Quay lại" at bounding box center [203, 157] width 16 height 7
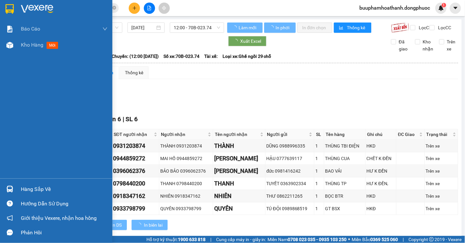
click at [12, 188] on img at bounding box center [9, 189] width 7 height 7
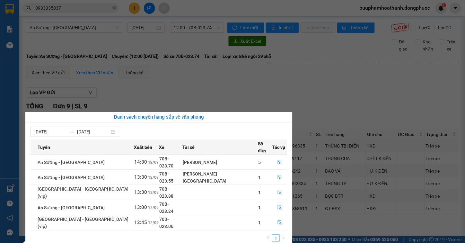
click at [332, 92] on section "Kết quả tìm kiếm ( 86 ) Bộ lọc Mã ĐH Trạng thái Món hàng Tổng cước Chưa cước Nh…" at bounding box center [232, 121] width 465 height 243
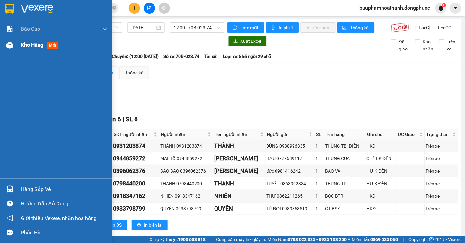
click at [25, 43] on span "Kho hàng" at bounding box center [32, 45] width 22 height 6
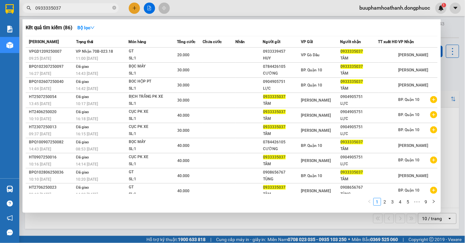
click at [66, 10] on input "0933335037" at bounding box center [73, 7] width 76 height 7
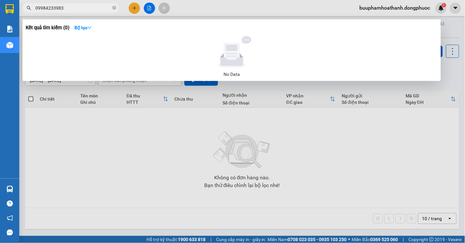
click at [40, 8] on input "09984233983" at bounding box center [73, 7] width 76 height 7
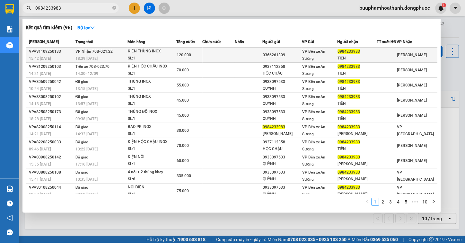
type input "0984233983"
click at [145, 55] on div "KIỆN THÙNG INOX" at bounding box center [152, 51] width 48 height 7
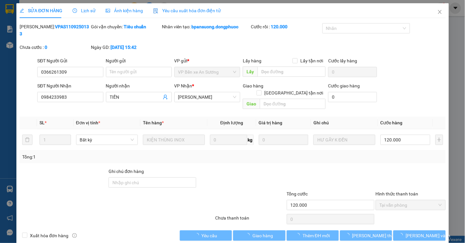
type input "0366261309"
type input "0984233983"
type input "TIẾN"
type input "120.000"
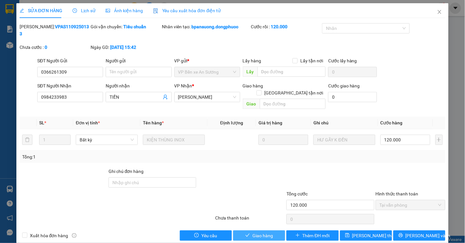
click at [269, 232] on span "Giao hàng" at bounding box center [263, 235] width 21 height 7
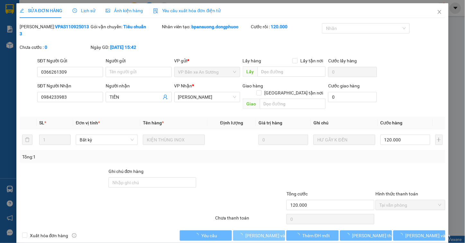
click at [269, 232] on span "Lưu và Giao hàng" at bounding box center [276, 235] width 62 height 7
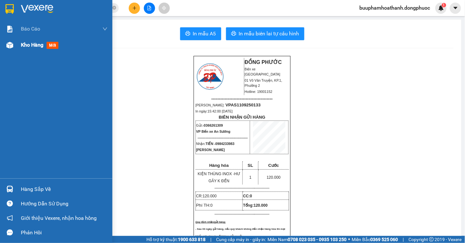
click at [27, 49] on div "Kho hàng mới" at bounding box center [41, 45] width 40 height 8
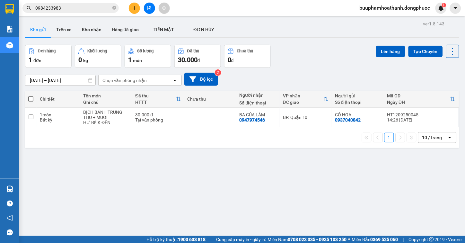
click at [313, 188] on div "ver 1.8.143 Kho gửi Trên xe Kho nhận Hàng đã giao TIỀN MẶT ĐƠN HỦY Đơn hàng 1…" at bounding box center [242, 140] width 440 height 243
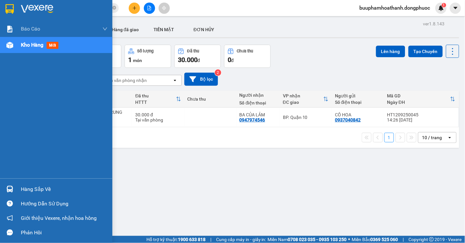
click at [55, 183] on div "Hàng sắp về" at bounding box center [56, 189] width 112 height 14
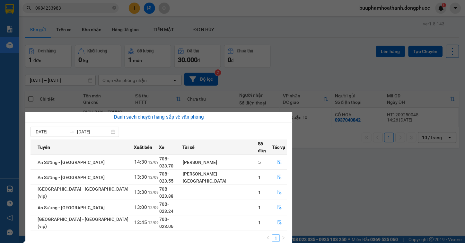
click at [335, 175] on section "Kết quả tìm kiếm ( 96 ) Bộ lọc Mã ĐH Trạng thái Món hàng Tổng cước Chưa cước Nh…" at bounding box center [232, 121] width 465 height 243
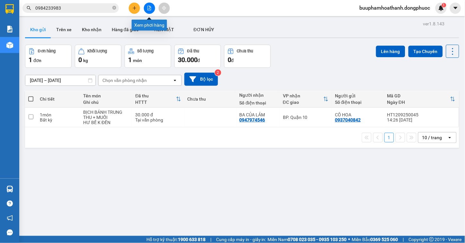
click at [148, 7] on icon "file-add" at bounding box center [149, 8] width 4 height 4
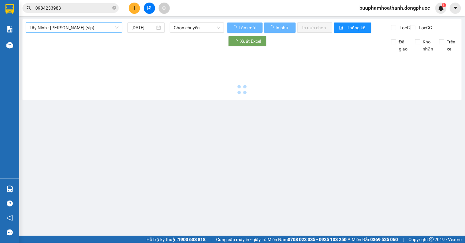
click at [110, 28] on span "Tây Ninh - [PERSON_NAME] (vip)" at bounding box center [74, 28] width 89 height 10
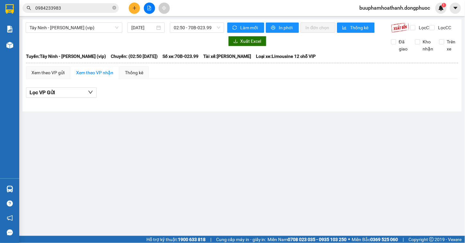
click at [198, 33] on div "Tây Ninh - Hồ Chí Minh (vip) 12/09/2025 02:50 - 70B-023.99" at bounding box center [125, 27] width 199 height 10
click at [200, 27] on span "02:50 - 70B-023.99" at bounding box center [197, 28] width 47 height 10
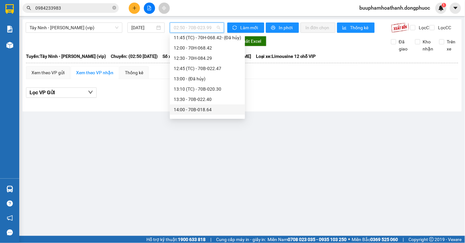
scroll to position [285, 0]
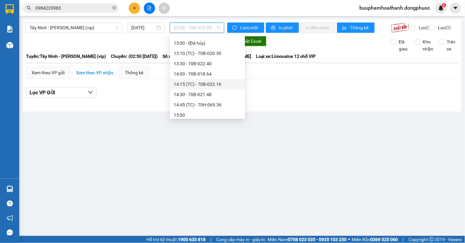
click at [205, 85] on div "14:15 (TC) - 70B-023.16" at bounding box center [207, 84] width 67 height 7
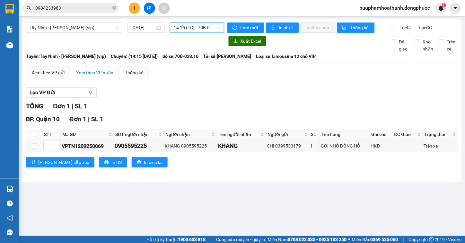
click at [198, 26] on span "14:15 (TC) - 70B-023.16" at bounding box center [197, 28] width 47 height 10
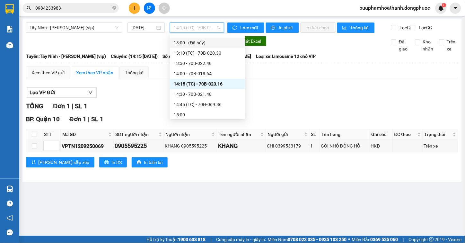
click at [299, 98] on div "Lọc VP Gửi" at bounding box center [242, 92] width 432 height 11
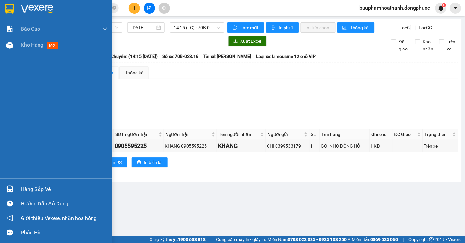
click at [25, 191] on div "Hàng sắp về" at bounding box center [64, 189] width 87 height 10
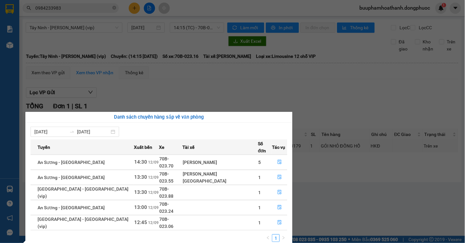
click at [27, 52] on section "Kết quả tìm kiếm ( 96 ) Bộ lọc Mã ĐH Trạng thái Món hàng Tổng cước Chưa cước Nh…" at bounding box center [232, 121] width 465 height 243
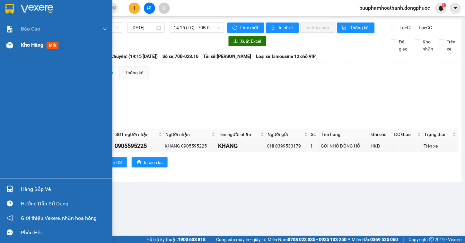
click at [23, 45] on span "Kho hàng" at bounding box center [32, 45] width 22 height 6
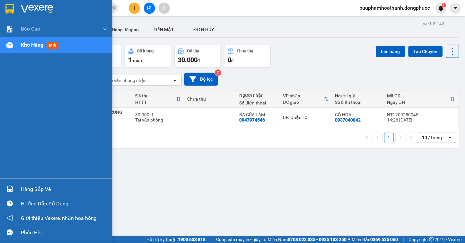
click at [5, 187] on div at bounding box center [9, 188] width 11 height 11
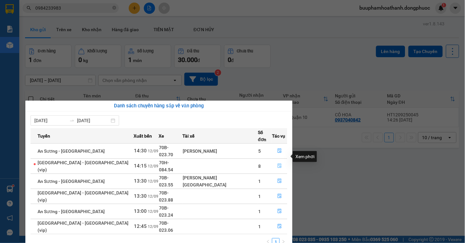
click at [278, 164] on icon "file-done" at bounding box center [280, 166] width 4 height 4
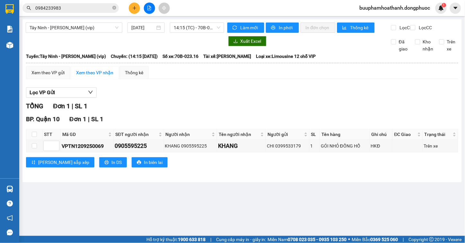
click at [277, 92] on div "Lọc VP Gửi TỔNG Đơn 1 | SL 1 BP. Quận 10 Đơn 1 | SL 1 STT Mã GD SĐT người nhận…" at bounding box center [242, 129] width 432 height 91
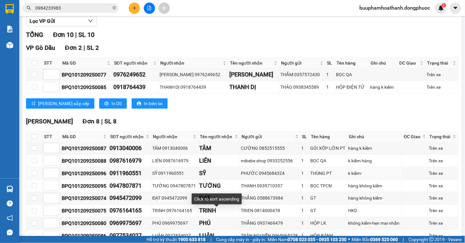
scroll to position [117, 0]
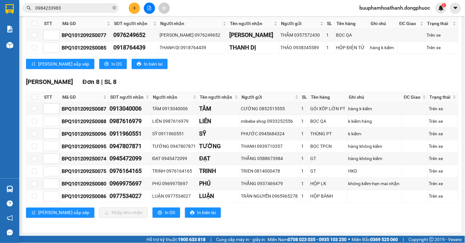
click at [248, 219] on div "Hòa Thành Đơn 8 | SL 8 STT Mã GD SĐT người nhận Người nhận Tên người nhận Người…" at bounding box center [242, 150] width 432 height 146
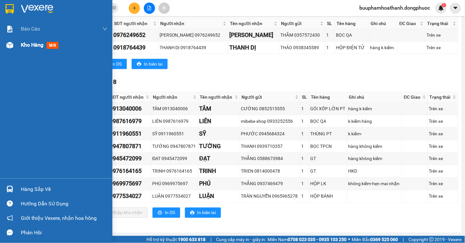
click at [37, 46] on span "Kho hàng" at bounding box center [32, 45] width 22 height 6
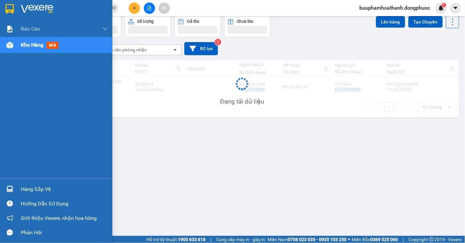
scroll to position [30, 0]
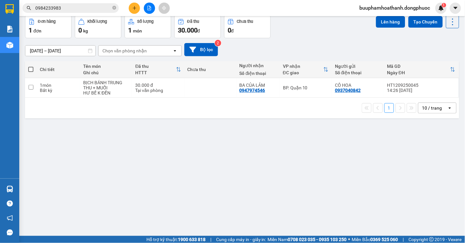
click at [217, 162] on div "ver 1.8.143 Kho gửi Trên xe Kho nhận Hàng đã giao TIỀN MẶT ĐƠN HỦY Đơn hàng 1…" at bounding box center [242, 111] width 440 height 243
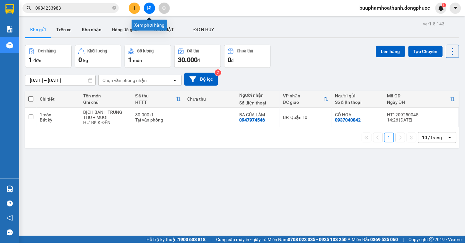
click at [147, 8] on icon "file-add" at bounding box center [149, 8] width 4 height 4
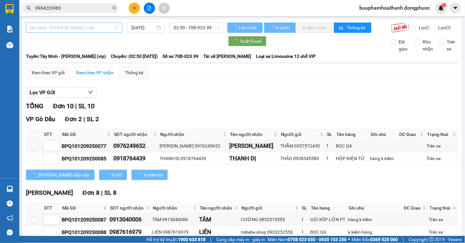
click at [101, 26] on span "Tây Ninh - [PERSON_NAME] (vip)" at bounding box center [74, 28] width 89 height 10
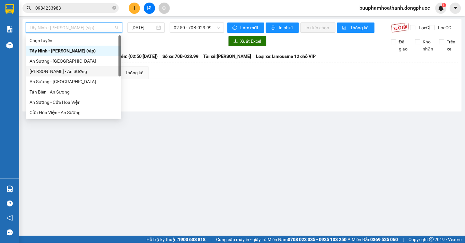
scroll to position [72, 0]
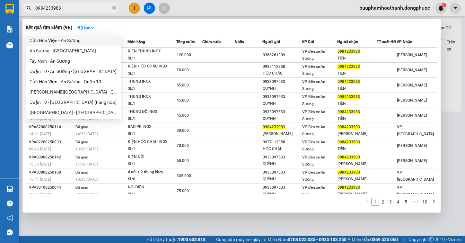
click at [87, 9] on input "0984233983" at bounding box center [73, 7] width 76 height 7
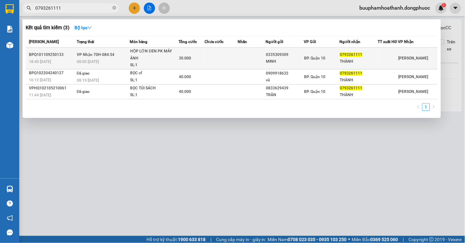
type input "0793261111"
click at [112, 65] on div "08:00 - 12/09" at bounding box center [103, 61] width 53 height 7
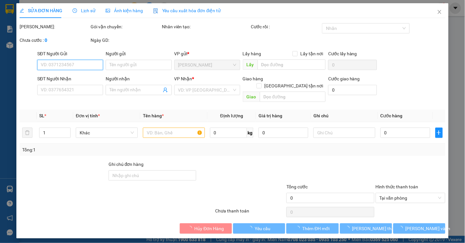
type input "0335309309"
type input "MINH"
type input "0793261111"
type input "THÀNH"
type input "30.000"
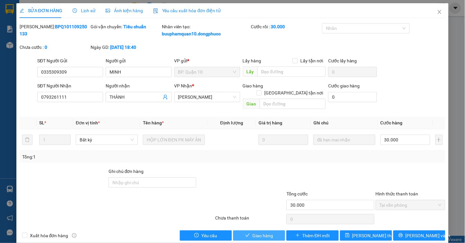
click at [255, 232] on span "Giao hàng" at bounding box center [263, 235] width 21 height 7
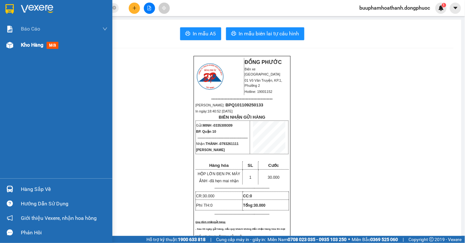
click at [9, 45] on img at bounding box center [9, 45] width 7 height 7
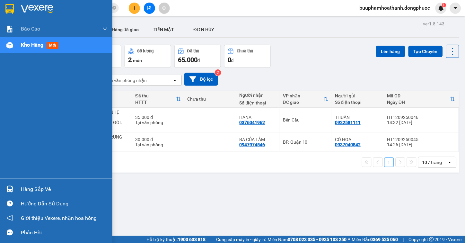
click at [10, 191] on img at bounding box center [9, 189] width 7 height 7
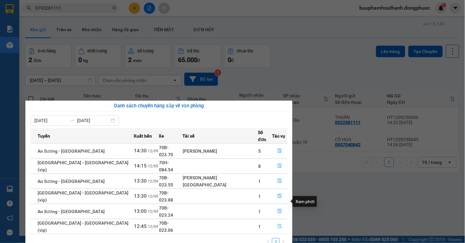
click at [280, 221] on button "button" at bounding box center [279, 226] width 15 height 10
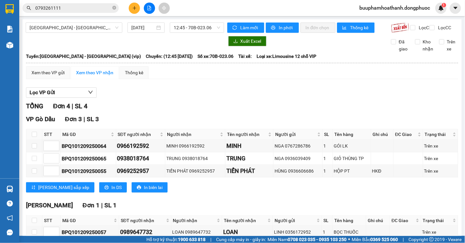
click at [241, 98] on div "Lọc VP Gửi" at bounding box center [242, 92] width 432 height 11
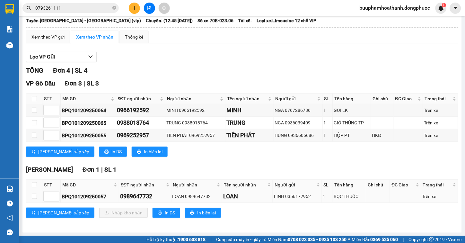
scroll to position [42, 0]
click at [248, 224] on div "TỔNG Đơn 4 | SL 4 VP Gò Dầu Đơn 3 | SL 3 STT Mã GD SĐT người nhận Người nhận Tê…" at bounding box center [242, 146] width 432 height 160
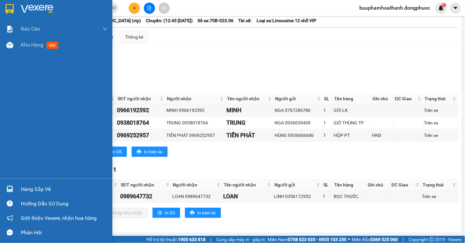
click at [40, 189] on div "Hàng sắp về" at bounding box center [64, 189] width 87 height 10
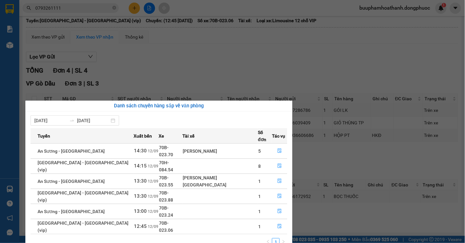
drag, startPoint x: 143, startPoint y: 20, endPoint x: 130, endPoint y: 22, distance: 12.7
click at [141, 21] on section "Kết quả tìm kiếm ( 3 ) Bộ lọc Mã ĐH Trạng thái Món hàng Tổng cước Chưa cước Nhã…" at bounding box center [232, 121] width 465 height 243
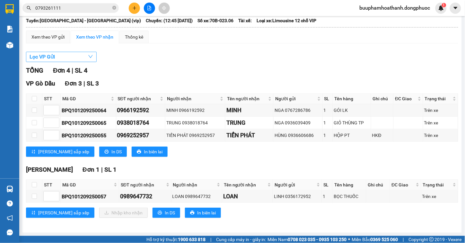
scroll to position [0, 0]
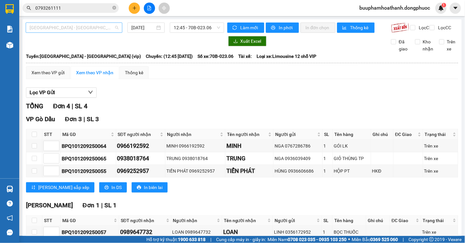
click at [65, 25] on span "[GEOGRAPHIC_DATA] - [GEOGRAPHIC_DATA] (vip)" at bounding box center [74, 28] width 89 height 10
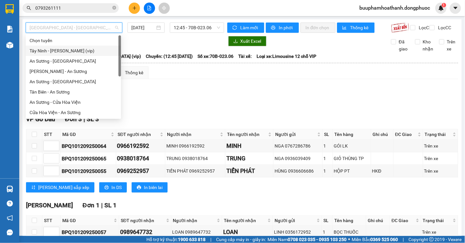
click at [88, 47] on div "Tây Ninh - [PERSON_NAME] (vip)" at bounding box center [74, 50] width 88 height 7
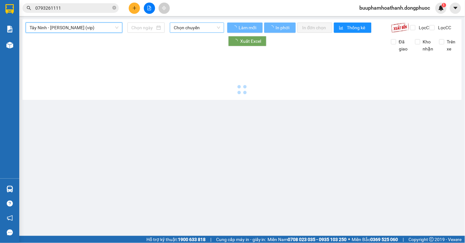
type input "[DATE]"
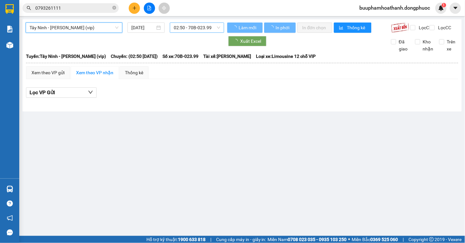
click at [195, 27] on span "02:50 - 70B-023.99" at bounding box center [197, 28] width 47 height 10
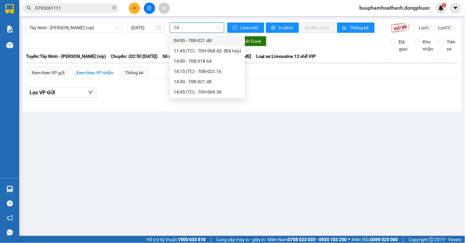
type input "143"
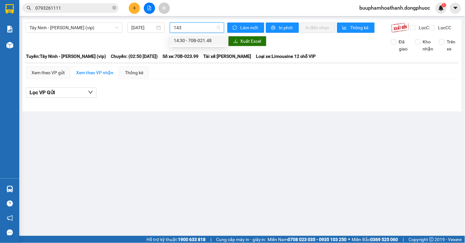
click at [216, 41] on div "14:30 - 70B-021.48" at bounding box center [199, 40] width 50 height 7
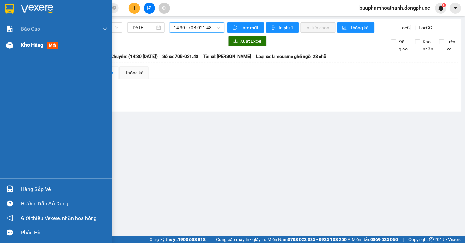
click at [8, 44] on img at bounding box center [9, 45] width 7 height 7
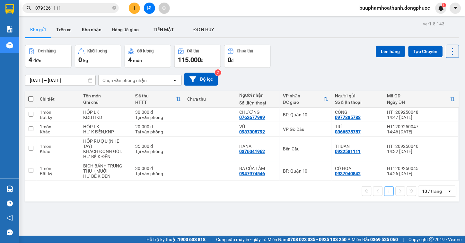
click at [306, 203] on div "ver 1.8.143 Kho gửi Trên xe Kho nhận Hàng đã giao TIỀN MẶT ĐƠN HỦY Đơn hàng 4…" at bounding box center [242, 140] width 440 height 243
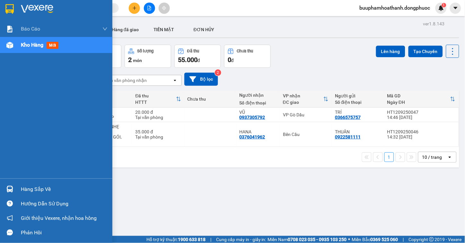
click at [22, 189] on div "Hàng sắp về" at bounding box center [64, 189] width 87 height 10
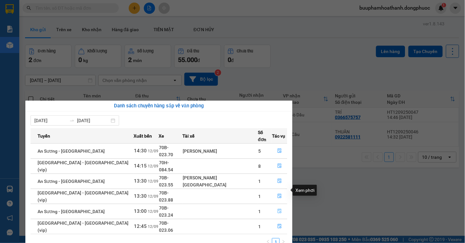
click at [278, 209] on icon "file-done" at bounding box center [280, 211] width 4 height 4
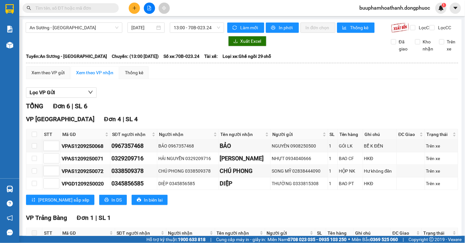
scroll to position [115, 0]
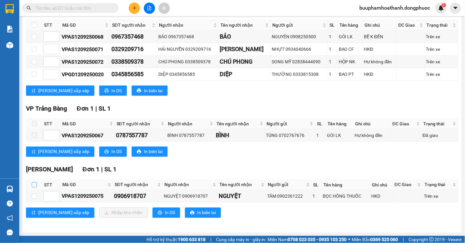
click at [35, 187] on input "checkbox" at bounding box center [34, 184] width 5 height 5
checkbox input "true"
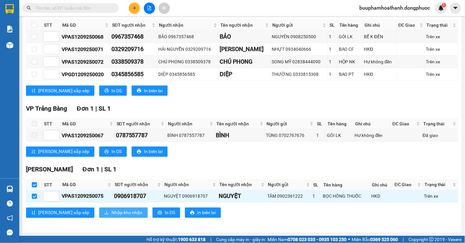
click at [111, 213] on span "Nhập kho nhận" at bounding box center [126, 212] width 31 height 7
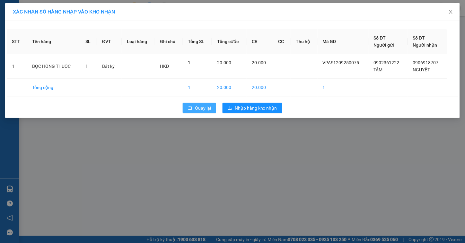
click at [207, 106] on span "Quay lại" at bounding box center [203, 107] width 16 height 7
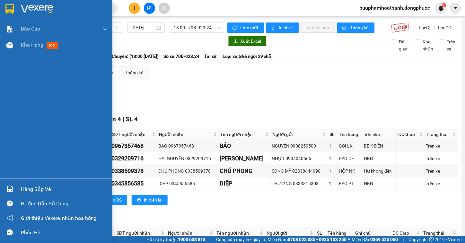
click at [13, 188] on div at bounding box center [9, 188] width 11 height 11
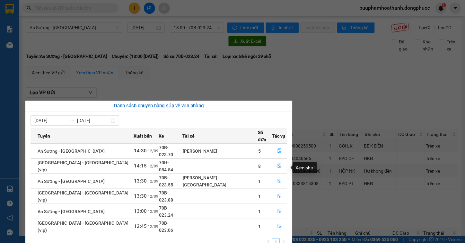
click at [278, 179] on icon "file-done" at bounding box center [280, 181] width 4 height 4
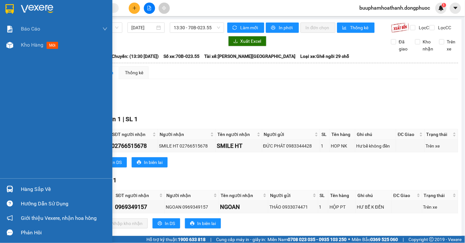
click at [14, 189] on div at bounding box center [9, 188] width 11 height 11
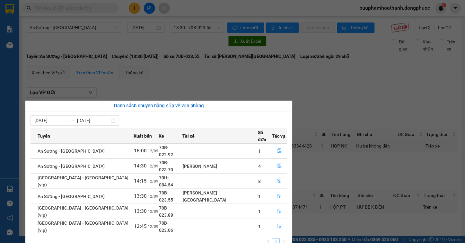
click at [152, 90] on section "Kết quả tìm kiếm ( 0 ) Bộ lọc No Data buuphamhoathanh.dongphuoc 1 Báo cáo Mẫu 1…" at bounding box center [232, 121] width 465 height 243
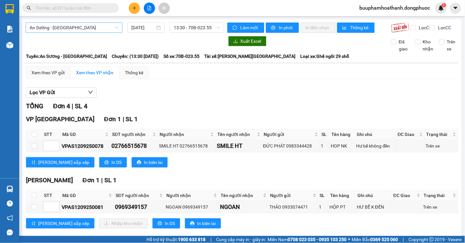
click at [84, 29] on span "An Sương - [GEOGRAPHIC_DATA]" at bounding box center [74, 28] width 89 height 10
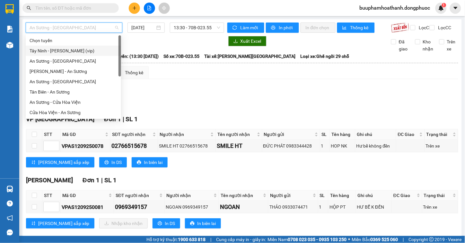
click at [72, 53] on div "Tây Ninh - [PERSON_NAME] (vip)" at bounding box center [74, 50] width 88 height 7
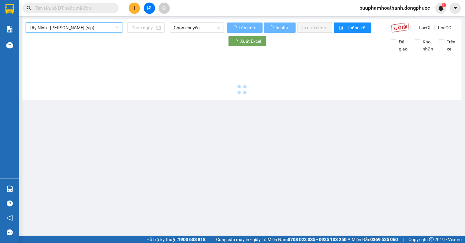
type input "[DATE]"
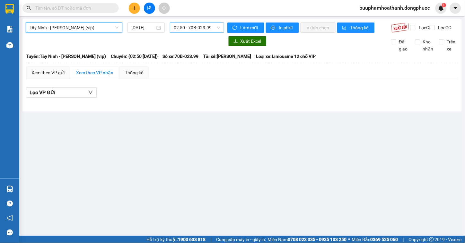
click at [183, 30] on span "02:50 - 70B-023.99" at bounding box center [197, 28] width 47 height 10
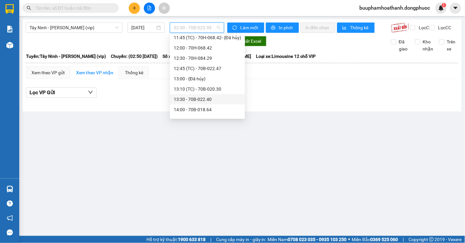
scroll to position [321, 0]
click at [203, 80] on div "15:00 - 70B-021.73" at bounding box center [207, 79] width 67 height 7
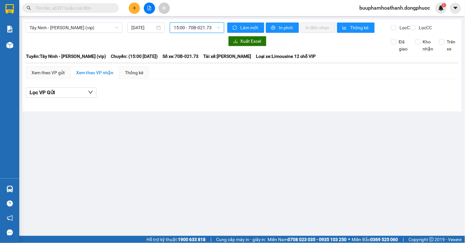
click at [200, 29] on span "15:00 - 70B-021.73" at bounding box center [197, 28] width 47 height 10
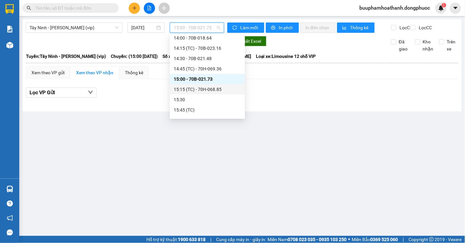
click at [227, 86] on div "15:15 (TC) - 70H-068.85" at bounding box center [207, 89] width 67 height 7
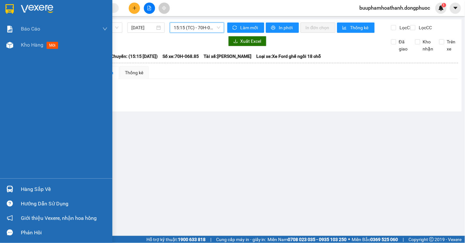
click at [17, 187] on div "Hàng sắp về" at bounding box center [56, 189] width 112 height 14
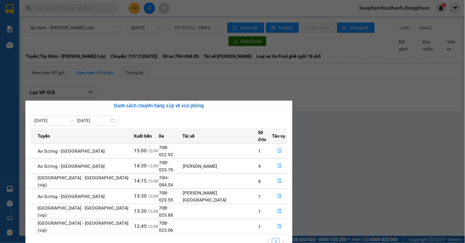
click at [346, 204] on section "Kết quả tìm kiếm ( 0 ) Bộ lọc No Data buuphamhoathanh.dongphuoc 1 Báo cáo Mẫu 1…" at bounding box center [232, 121] width 465 height 243
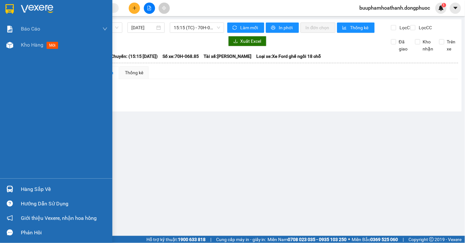
click at [18, 191] on div "Hàng sắp về" at bounding box center [56, 189] width 112 height 14
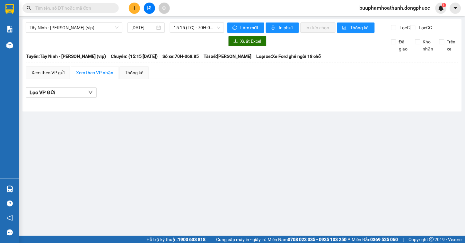
drag, startPoint x: 338, startPoint y: 142, endPoint x: 242, endPoint y: 5, distance: 167.2
click at [338, 143] on section "Kết quả tìm kiếm ( 0 ) Bộ lọc No Data buuphamhoathanh.dongphuoc 1 Báo cáo Mẫu 1…" at bounding box center [232, 121] width 465 height 243
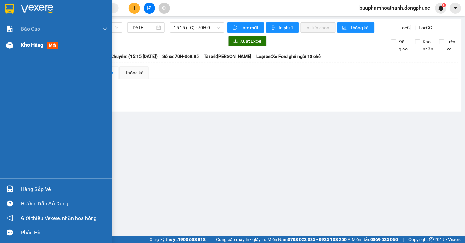
click at [10, 42] on img at bounding box center [9, 45] width 7 height 7
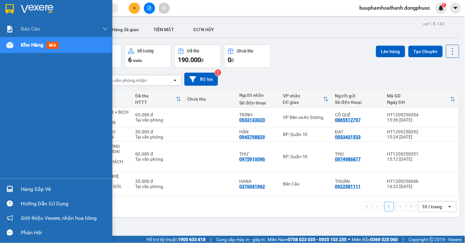
click at [13, 191] on img at bounding box center [9, 189] width 7 height 7
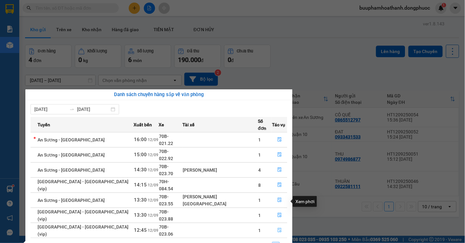
click at [272, 225] on button "button" at bounding box center [279, 230] width 15 height 10
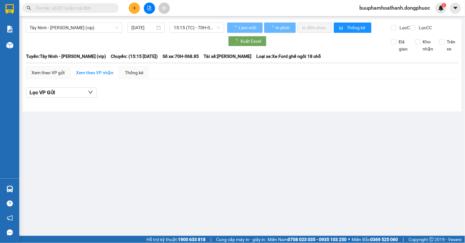
click at [285, 129] on main "Tây Ninh - Hồ Chí Minh (vip) 12/09/2025 15:15 (TC) - 70H-068.85 Làm mới In phơi…" at bounding box center [232, 118] width 465 height 236
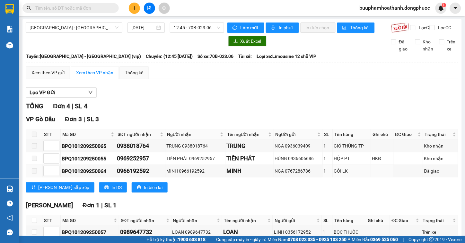
scroll to position [42, 0]
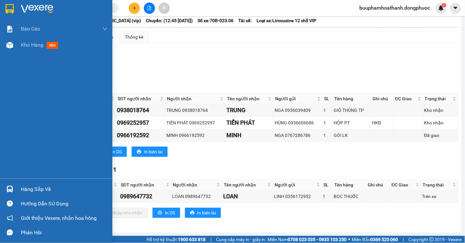
click at [11, 188] on img at bounding box center [9, 189] width 7 height 7
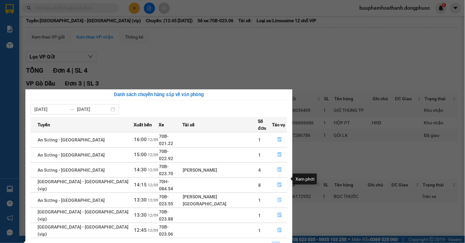
click at [272, 195] on button "button" at bounding box center [279, 200] width 15 height 10
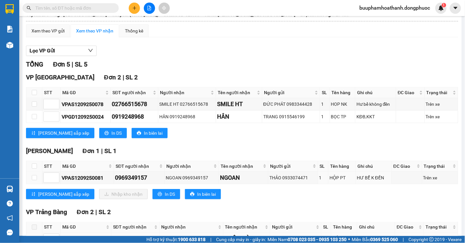
scroll to position [103, 0]
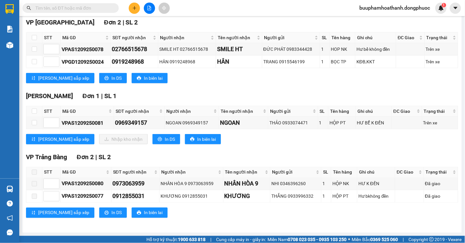
click at [30, 109] on th at bounding box center [34, 111] width 16 height 11
click at [33, 113] on input "checkbox" at bounding box center [34, 111] width 5 height 5
checkbox input "true"
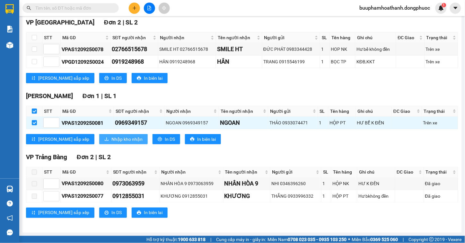
click at [111, 138] on span "Nhập kho nhận" at bounding box center [126, 139] width 31 height 7
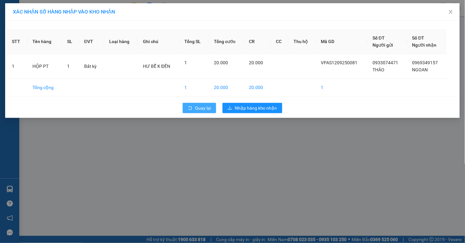
click at [206, 104] on span "Quay lại" at bounding box center [203, 107] width 16 height 7
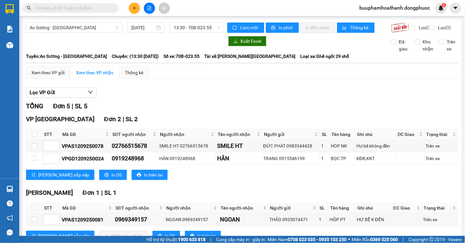
click at [134, 11] on button at bounding box center [134, 8] width 11 height 11
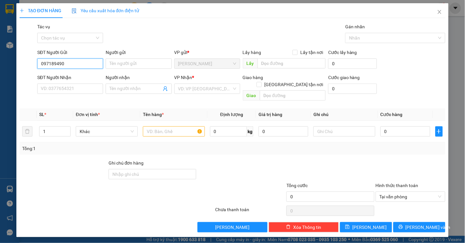
type input "0971894905"
click at [73, 76] on div "0971894905 - NHỰT" at bounding box center [70, 76] width 58 height 7
type input "NHỰT"
type input "0944044452"
type input "TIẾN"
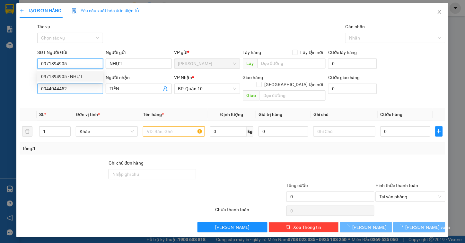
type input "40.000"
type input "0971894905"
click at [76, 89] on input "0944044452" at bounding box center [70, 89] width 66 height 10
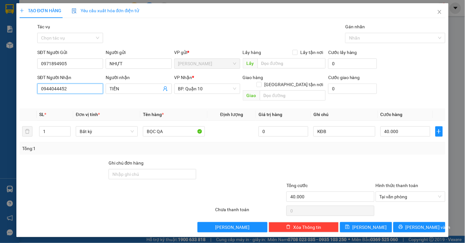
click at [76, 89] on input "0944044452" at bounding box center [70, 89] width 66 height 10
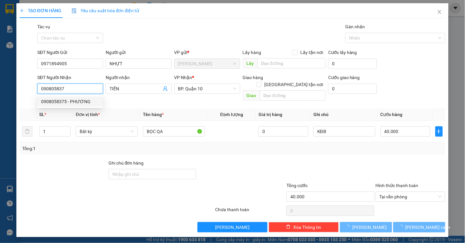
click at [60, 100] on div "0908058375 - PHƯƠNG" at bounding box center [70, 101] width 58 height 7
type input "0908058375"
type input "PHƯƠNG"
type input "20.000"
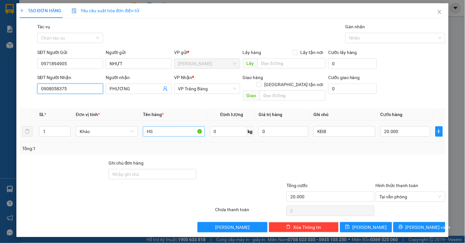
type input "0908058375"
drag, startPoint x: 177, startPoint y: 124, endPoint x: -22, endPoint y: 129, distance: 199.3
click at [0, 129] on html "Kết quả tìm kiếm ( 0 ) Bộ lọc No Data buuphamhoathanh.dongphuoc 1 Báo cáo Mẫu 1…" at bounding box center [232, 121] width 465 height 243
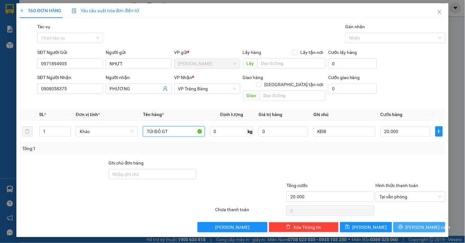
type input "TÚI ĐỎ GT"
click at [400, 222] on button "[PERSON_NAME] và In" at bounding box center [420, 227] width 52 height 10
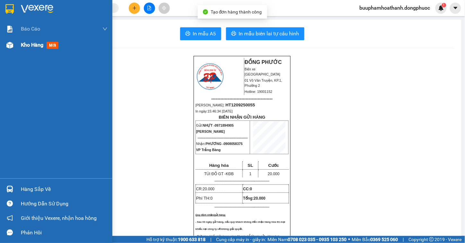
drag, startPoint x: 26, startPoint y: 41, endPoint x: 20, endPoint y: 42, distance: 5.6
click at [26, 41] on div "Kho hàng mới" at bounding box center [41, 45] width 40 height 8
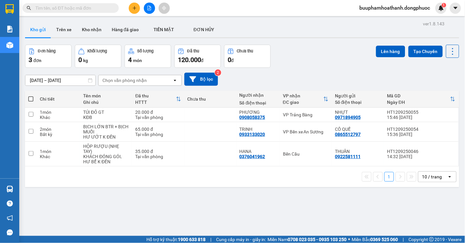
click at [135, 9] on icon "plus" at bounding box center [134, 8] width 4 height 4
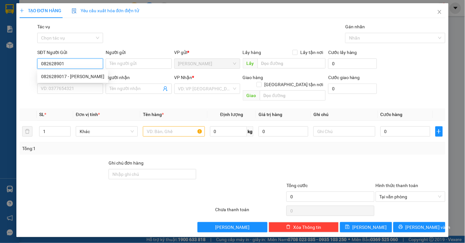
type input "0826289017"
click at [72, 75] on div "0826289017 - DUY" at bounding box center [72, 76] width 63 height 7
type input "DUY"
type input "0767389650"
type input "TẤN"
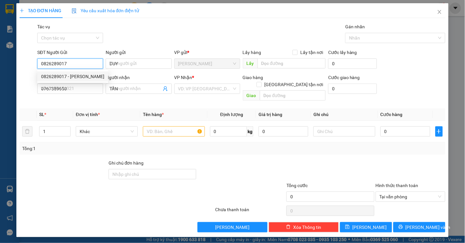
type input "20.000"
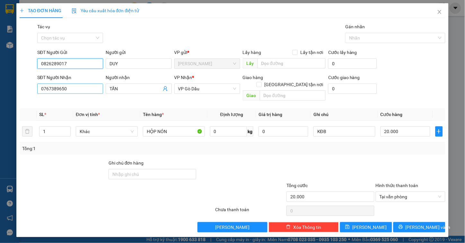
type input "0826289017"
click at [77, 89] on input "0767389650" at bounding box center [70, 89] width 66 height 10
type input "0365128052"
click at [143, 89] on input "TẤN" at bounding box center [136, 88] width 52 height 7
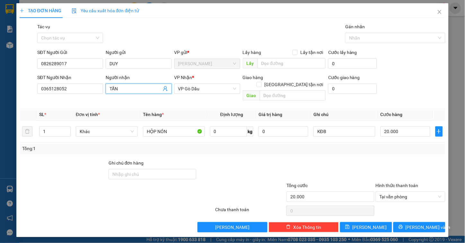
click at [143, 89] on input "TẤN" at bounding box center [136, 88] width 52 height 7
type input "D"
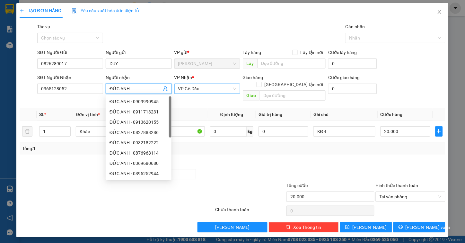
click at [208, 91] on span "VP Gò Dầu" at bounding box center [207, 89] width 58 height 10
type input "ĐỨC ANH"
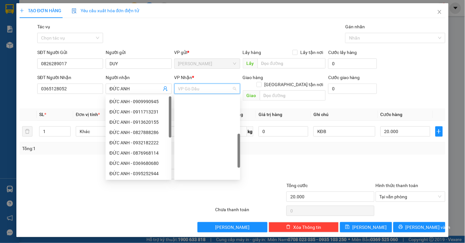
scroll to position [123, 0]
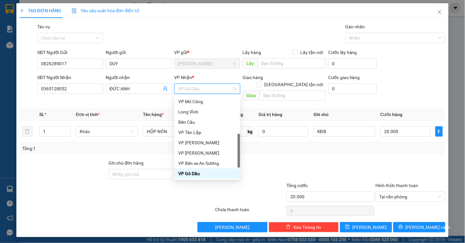
type input "Q"
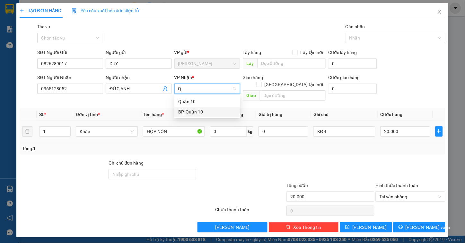
click at [193, 110] on div "BP. Quận 10" at bounding box center [207, 111] width 58 height 7
drag, startPoint x: 170, startPoint y: 128, endPoint x: 86, endPoint y: 130, distance: 84.5
click at [86, 130] on tr "1 Bất kỳ HỘP NÓN 0 KĐB 20.000" at bounding box center [233, 132] width 426 height 22
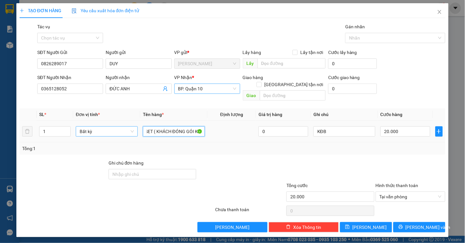
scroll to position [0, 37]
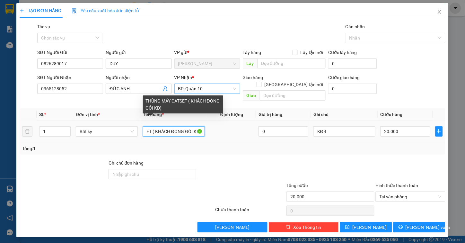
click at [199, 126] on input "THÙNG MÁY CATSET ( KHÁCH ĐÓNG GÓI KD)" at bounding box center [174, 131] width 62 height 10
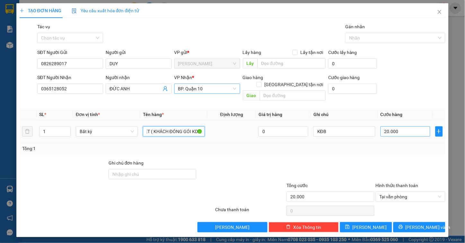
type input "THÙNG MÁY CATSET ( KHÁCH ĐÓNG GÓI KDB)"
click at [404, 126] on input "20.000" at bounding box center [406, 131] width 50 height 10
type input "5"
type input "50"
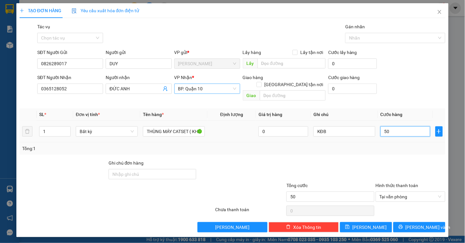
type input "50"
type input "50.000"
click at [396, 145] on div "Tổng: 1" at bounding box center [232, 148] width 421 height 7
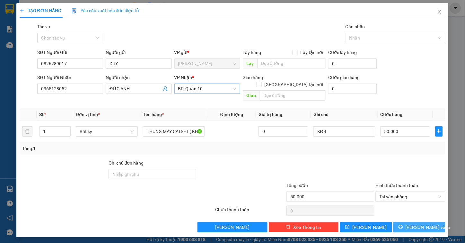
click at [406, 224] on button "[PERSON_NAME] và In" at bounding box center [420, 227] width 52 height 10
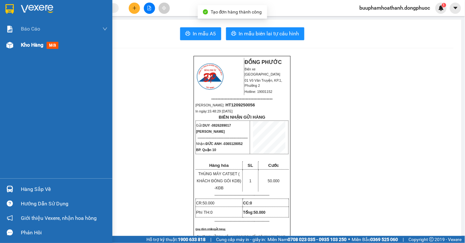
click at [20, 48] on div "Kho hàng mới" at bounding box center [56, 45] width 112 height 16
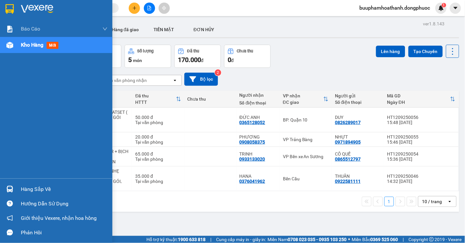
click at [15, 184] on div at bounding box center [9, 188] width 11 height 11
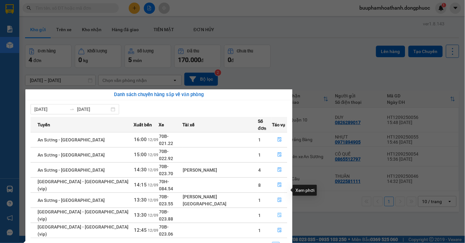
click at [278, 213] on icon "file-done" at bounding box center [280, 215] width 4 height 4
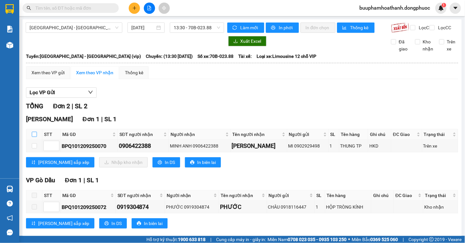
click at [34, 137] on label at bounding box center [34, 134] width 5 height 7
click at [34, 137] on input "checkbox" at bounding box center [34, 134] width 5 height 5
checkbox input "true"
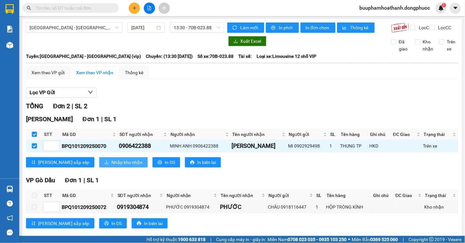
click at [114, 166] on span "Nhập kho nhận" at bounding box center [126, 162] width 31 height 7
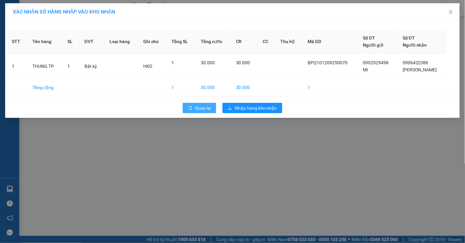
click at [195, 107] on span "Quay lại" at bounding box center [203, 107] width 16 height 7
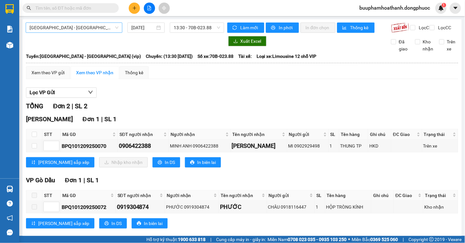
click at [99, 22] on div "[GEOGRAPHIC_DATA] - [GEOGRAPHIC_DATA] (vip)" at bounding box center [74, 27] width 97 height 10
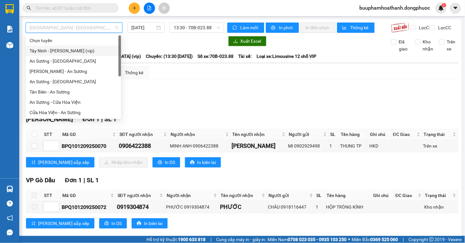
click at [92, 53] on div "Tây Ninh - [PERSON_NAME] (vip)" at bounding box center [74, 50] width 88 height 7
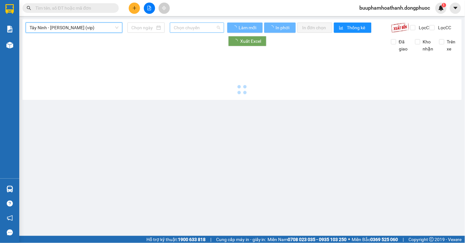
click at [210, 28] on span "Chọn chuyến" at bounding box center [197, 28] width 47 height 10
type input "[DATE]"
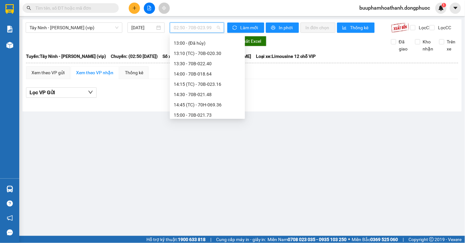
scroll to position [321, 0]
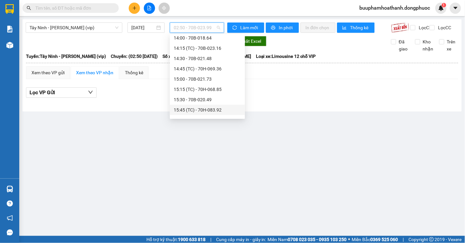
click at [210, 111] on div "15:45 (TC) - 70H-083.92" at bounding box center [207, 109] width 67 height 7
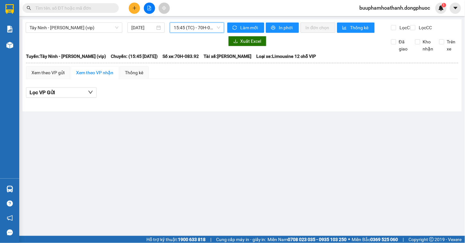
click at [208, 30] on span "15:45 (TC) - 70H-083.92" at bounding box center [197, 28] width 47 height 10
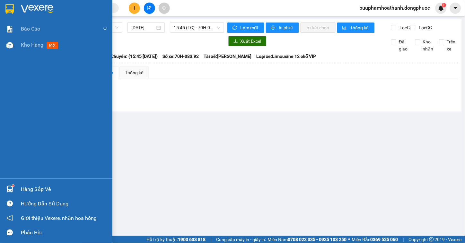
click at [32, 186] on div "Hàng sắp về" at bounding box center [64, 189] width 87 height 10
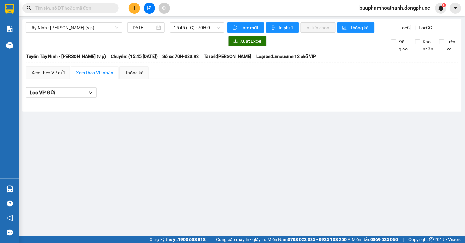
click at [359, 194] on section "Kết quả tìm kiếm ( 0 ) Bộ lọc No Data buuphamhoathanh.dongphuoc 1 Báo cáo Mẫu 1…" at bounding box center [232, 121] width 465 height 243
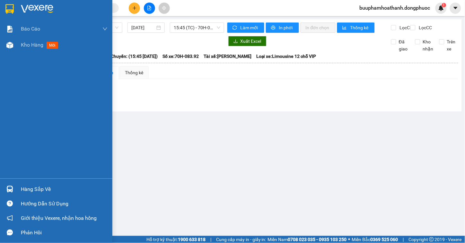
click at [18, 187] on div "Hàng sắp về" at bounding box center [56, 189] width 112 height 14
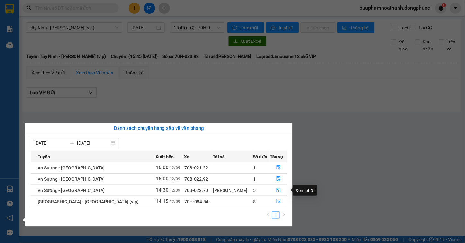
drag, startPoint x: 320, startPoint y: 187, endPoint x: 248, endPoint y: 153, distance: 79.3
click at [320, 191] on section "Kết quả tìm kiếm ( 0 ) Bộ lọc No Data buuphamhoathanh.dongphuoc 1 Báo cáo Mẫu 1…" at bounding box center [232, 121] width 465 height 243
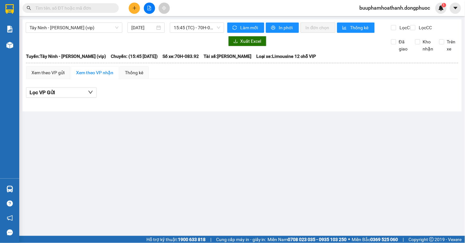
click at [71, 5] on input "text" at bounding box center [73, 7] width 76 height 7
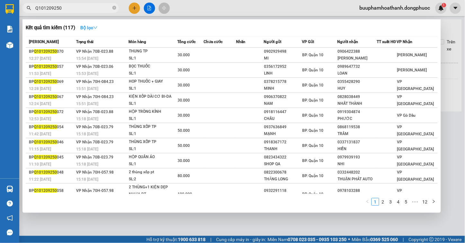
type input "Q101209250"
click at [89, 23] on button "Bộ lọc" at bounding box center [89, 27] width 28 height 10
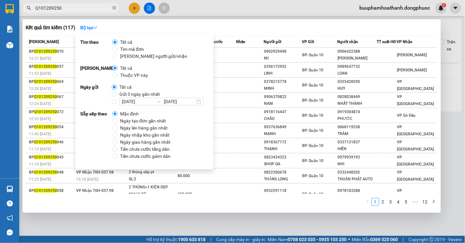
click at [132, 75] on span "Thuộc VP này" at bounding box center [134, 75] width 33 height 7
click at [118, 75] on input "Thuộc VP này" at bounding box center [114, 75] width 5 height 5
radio input "true"
radio input "false"
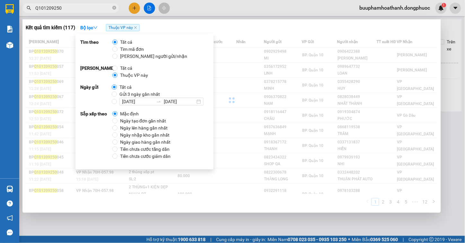
click at [129, 92] on span "Gửi 3 ngày gần nhất" at bounding box center [140, 94] width 46 height 7
click at [117, 92] on input "Gửi 3 ngày gần nhất" at bounding box center [114, 94] width 5 height 5
radio input "true"
radio input "false"
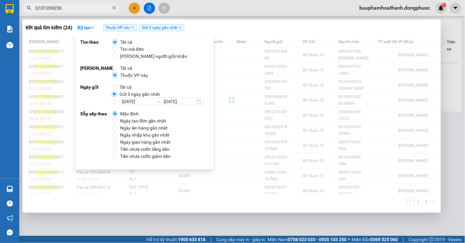
click at [243, 31] on div "Kết quả tìm kiếm ( 24 ) Bộ lọc Thuộc VP này Gửi 3 ngày gần nhất" at bounding box center [232, 27] width 412 height 10
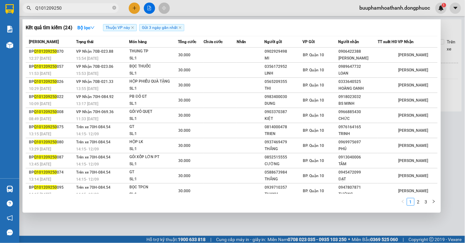
scroll to position [10, 0]
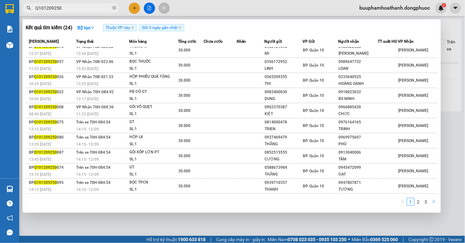
click at [436, 200] on button "button" at bounding box center [434, 202] width 8 height 8
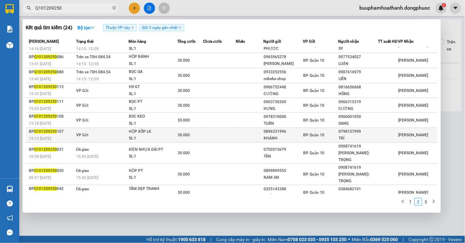
scroll to position [0, 0]
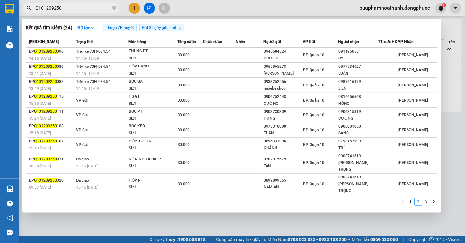
click at [139, 217] on div at bounding box center [232, 121] width 465 height 243
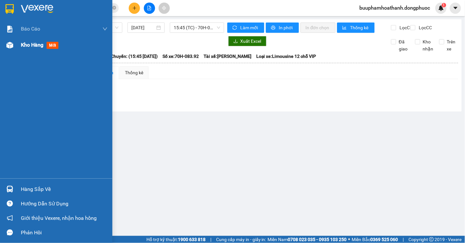
click at [17, 49] on div "Kho hàng mới" at bounding box center [56, 45] width 112 height 16
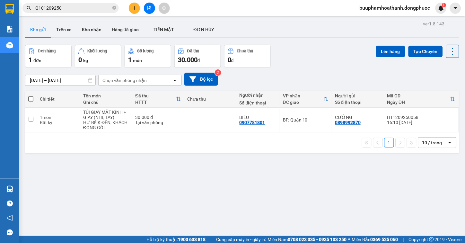
click at [312, 174] on div "ver 1.8.143 Kho gửi Trên xe Kho nhận Hàng đã giao TIỀN MẶT ĐƠN HỦY Đơn hàng 1…" at bounding box center [242, 140] width 440 height 243
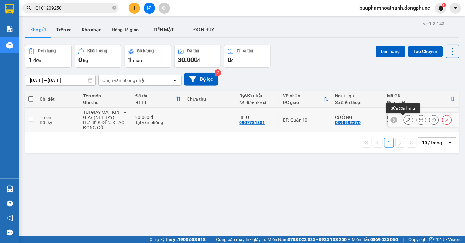
click at [406, 121] on icon at bounding box center [408, 120] width 4 height 4
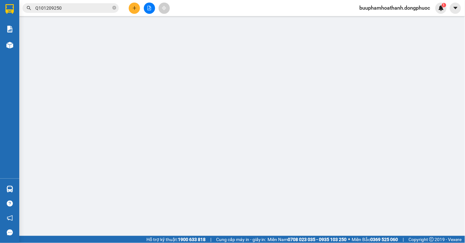
type input "0898992870"
type input "CƯỜNG"
type input "0907781801"
type input "BIÊU"
type input "30.000"
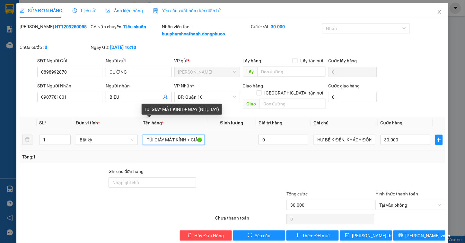
click at [162, 135] on input "TÚI GIÁY MẮT KÍNH + GIÀY (NHẸ TAY)" at bounding box center [174, 140] width 62 height 10
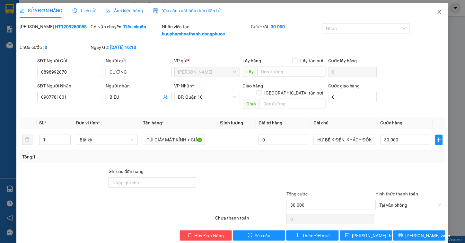
drag, startPoint x: 428, startPoint y: 12, endPoint x: 316, endPoint y: 1, distance: 113.3
click at [431, 12] on span "Close" at bounding box center [440, 12] width 18 height 18
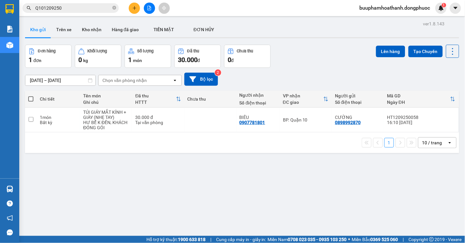
click at [149, 10] on icon "file-add" at bounding box center [150, 8] width 4 height 4
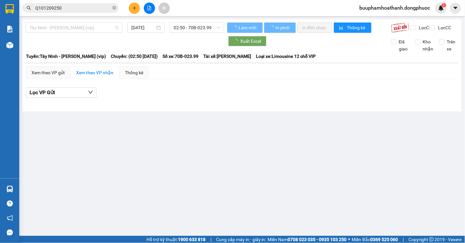
drag, startPoint x: 86, startPoint y: 31, endPoint x: 85, endPoint y: 36, distance: 5.5
click at [85, 30] on span "Tây Ninh - Hồ Chí Minh (vip)" at bounding box center [74, 28] width 89 height 10
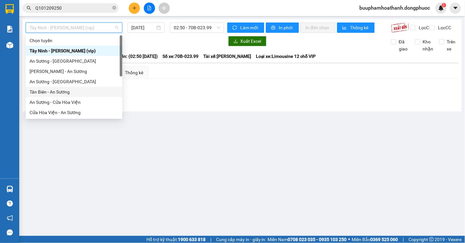
scroll to position [72, 0]
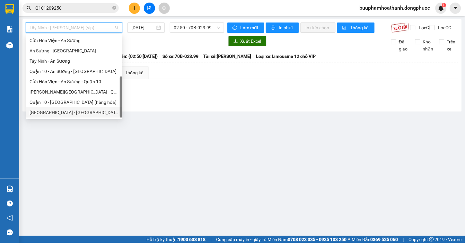
click at [84, 113] on div "[GEOGRAPHIC_DATA] - [GEOGRAPHIC_DATA] (vip)" at bounding box center [74, 112] width 89 height 7
type input "[DATE]"
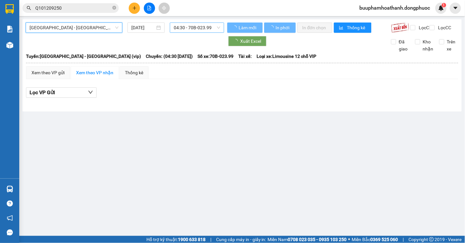
click at [200, 24] on span "04:30 - 70B-023.99" at bounding box center [197, 28] width 47 height 10
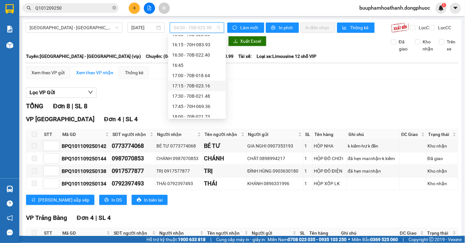
scroll to position [464, 0]
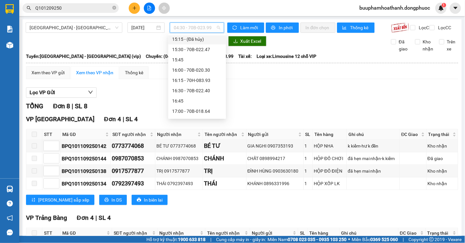
click at [211, 40] on div "15:15 - (Đã hủy)" at bounding box center [197, 39] width 50 height 7
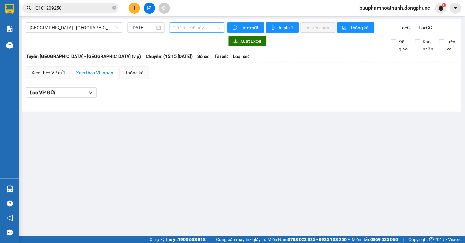
click at [205, 26] on span "15:15 - (Đã hủy)" at bounding box center [197, 28] width 47 height 10
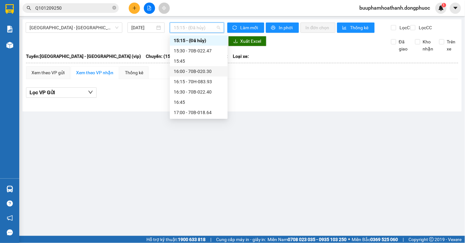
scroll to position [427, 0]
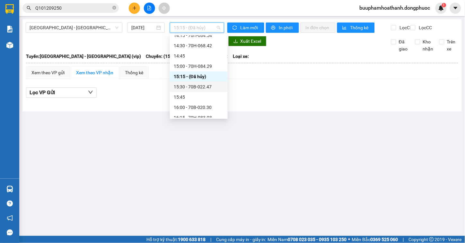
click at [205, 87] on div "15:30 - 70B-022.47" at bounding box center [199, 86] width 50 height 7
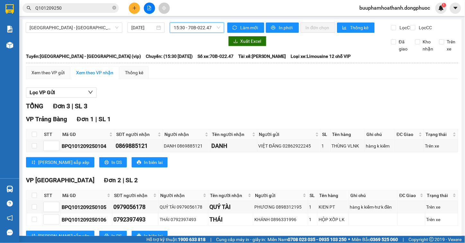
click at [207, 26] on span "15:30 - 70B-022.47" at bounding box center [197, 28] width 47 height 10
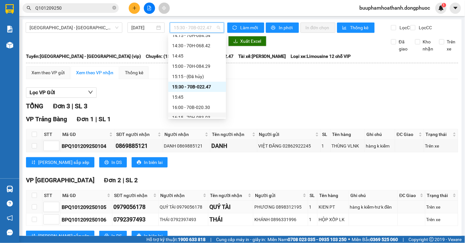
scroll to position [29, 0]
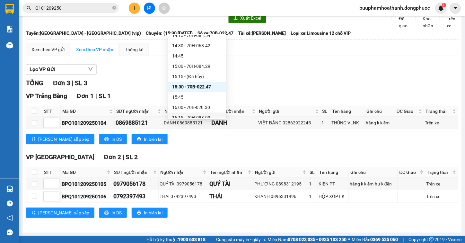
click at [301, 138] on div "Lưu sắp xếp In DS In biên lai" at bounding box center [242, 139] width 432 height 10
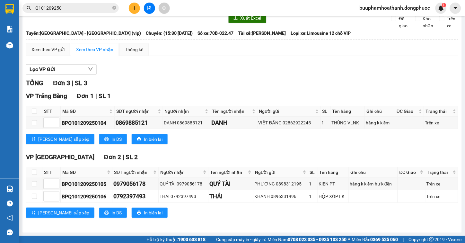
click at [286, 66] on div "Lọc VP Gửi" at bounding box center [242, 69] width 432 height 11
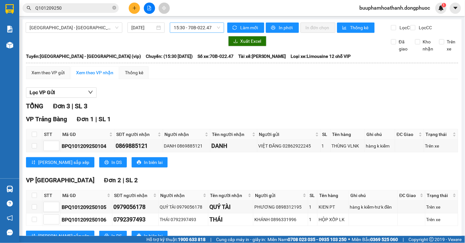
click at [207, 27] on span "15:30 - 70B-022.47" at bounding box center [197, 28] width 47 height 10
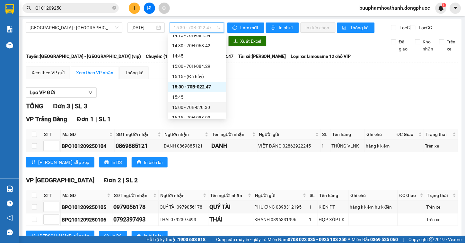
click at [210, 108] on div "16:00 - 70B-020.30" at bounding box center [197, 107] width 50 height 7
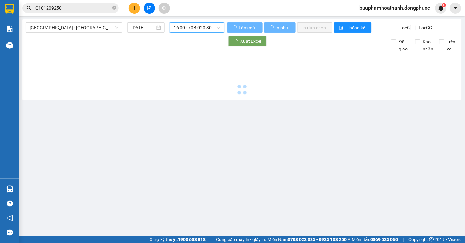
click at [210, 28] on span "16:00 - 70B-020.30" at bounding box center [197, 28] width 47 height 10
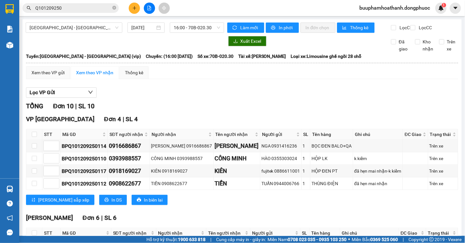
click at [278, 98] on div "Lọc VP Gửi" at bounding box center [242, 92] width 432 height 11
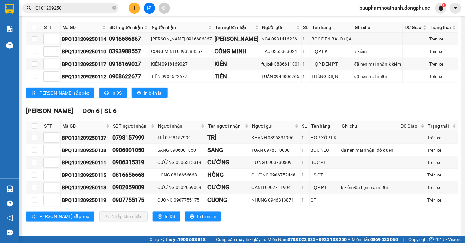
scroll to position [117, 0]
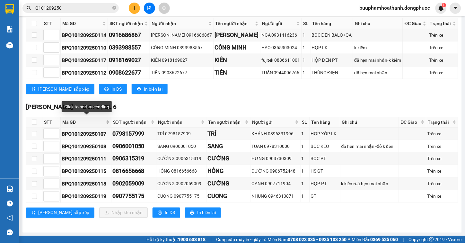
drag, startPoint x: 63, startPoint y: 120, endPoint x: 80, endPoint y: 120, distance: 17.7
click at [63, 120] on span "Mã GD" at bounding box center [83, 122] width 42 height 7
click at [211, 80] on div "VP Tây Ninh Đơn 4 | SL 4 STT Mã GD SĐT người nhận Người nhận Tên người nhận Ngư…" at bounding box center [242, 51] width 432 height 95
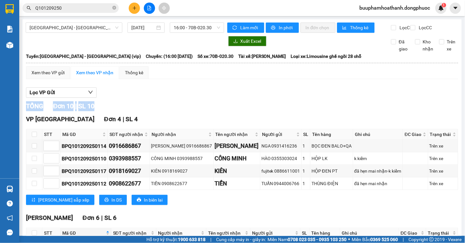
click at [243, 104] on div "Lọc VP Gửi TỔNG Đơn 10 | SL 10 VP Tây Ninh Đơn 4 | SL 4 STT Mã GD SĐT người nh…" at bounding box center [242, 210] width 432 height 253
click at [269, 98] on div "Lọc VP Gửi" at bounding box center [242, 92] width 432 height 11
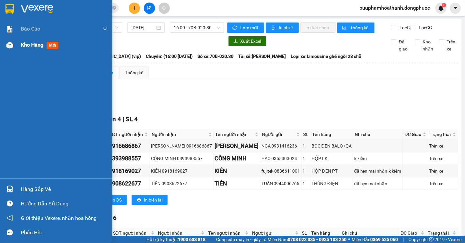
click at [21, 39] on div "Kho hàng mới" at bounding box center [64, 45] width 87 height 16
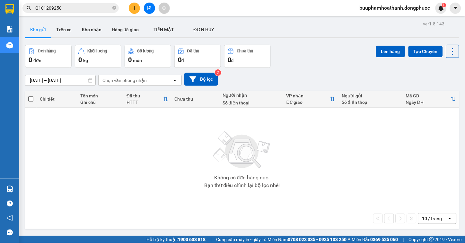
scroll to position [30, 0]
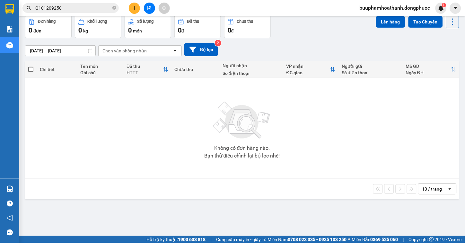
click at [331, 178] on td "Không có đơn hàng nào. Bạn thử điều chỉnh lại bộ lọc nhé!" at bounding box center [242, 128] width 434 height 101
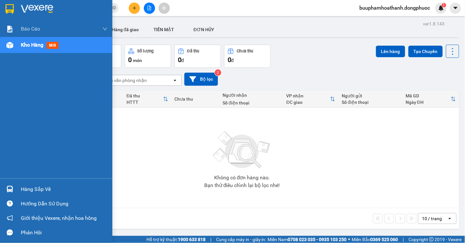
click at [9, 187] on img at bounding box center [9, 189] width 7 height 7
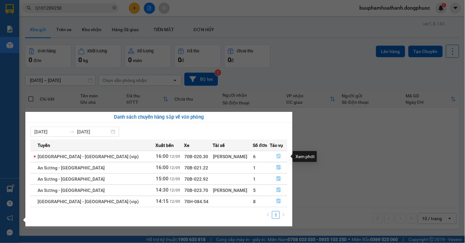
click at [277, 155] on icon "file-done" at bounding box center [279, 156] width 4 height 4
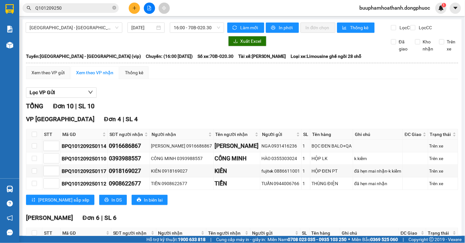
drag, startPoint x: 214, startPoint y: 124, endPoint x: 216, endPoint y: 151, distance: 27.3
click at [214, 124] on div "VP Tây Ninh Đơn 4 | SL 4" at bounding box center [242, 119] width 432 height 10
click at [186, 33] on div "Hồ Chí Minh - Tây Ninh (vip) 12/09/2025 16:00 - 70B-020.30" at bounding box center [125, 27] width 199 height 10
click at [191, 28] on span "16:00 - 70B-020.30" at bounding box center [197, 28] width 47 height 10
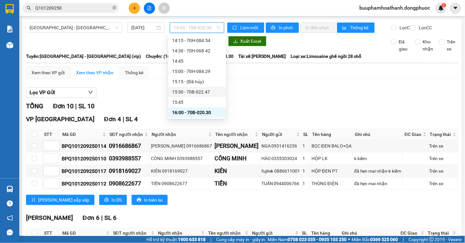
click at [204, 92] on div "15:30 - 70B-022.47" at bounding box center [197, 91] width 50 height 7
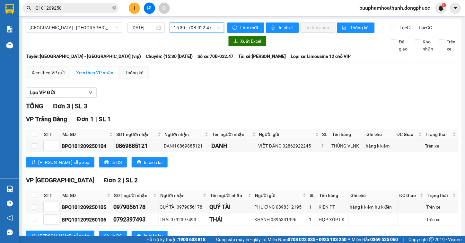
click at [203, 29] on span "15:30 - 70B-022.47" at bounding box center [197, 28] width 47 height 10
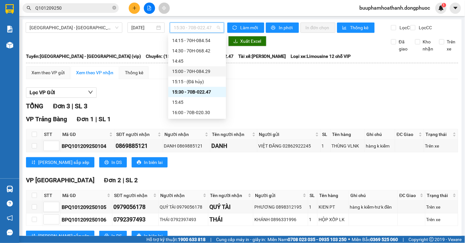
click at [195, 69] on div "15:00 - 70H-084.29" at bounding box center [197, 71] width 50 height 7
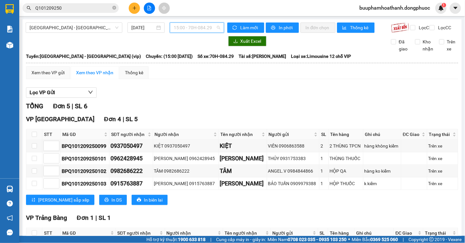
click at [200, 29] on span "15:00 - 70H-084.29" at bounding box center [197, 28] width 47 height 10
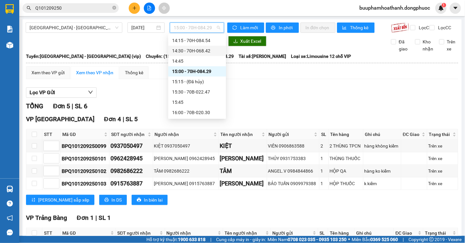
click at [209, 52] on div "14:30 - 70H-068.42" at bounding box center [197, 50] width 50 height 7
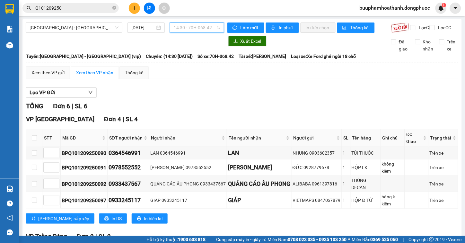
click at [210, 28] on span "14:30 - 70H-068.42" at bounding box center [197, 28] width 47 height 10
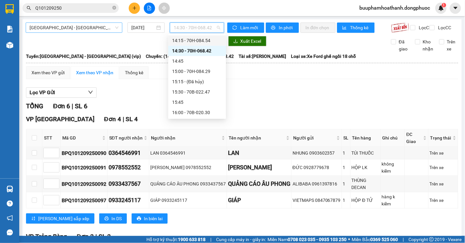
click at [97, 26] on span "[GEOGRAPHIC_DATA] - [GEOGRAPHIC_DATA] (vip)" at bounding box center [74, 28] width 89 height 10
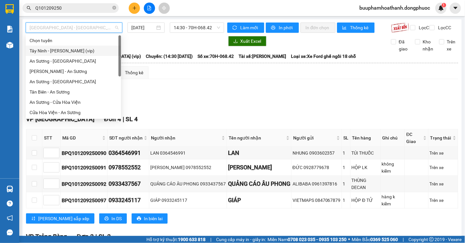
click at [93, 52] on div "Tây Ninh - [PERSON_NAME] (vip)" at bounding box center [74, 50] width 88 height 7
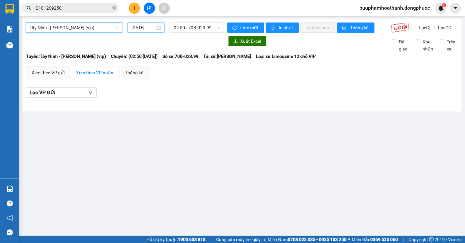
click at [156, 29] on div "[DATE]" at bounding box center [146, 27] width 30 height 7
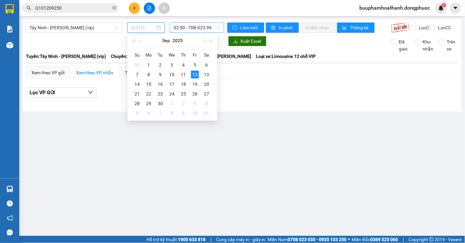
type input "[DATE]"
click at [201, 24] on span "02:50 - 70B-023.99" at bounding box center [197, 28] width 47 height 10
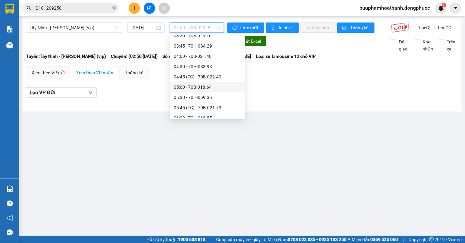
scroll to position [82, 0]
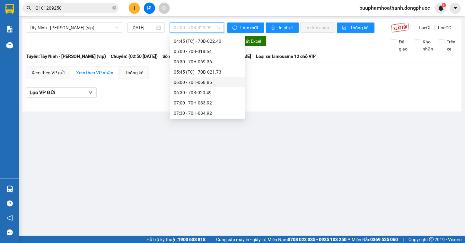
click at [193, 85] on div "06:00 - 70H-068.85" at bounding box center [207, 82] width 67 height 7
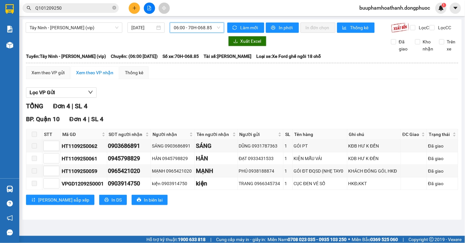
click at [191, 18] on main "Tây Ninh - Hồ Chí Minh (vip) 12/09/2025 06:00 06:00 - 70H-068.85 Làm mới In phơ…" at bounding box center [232, 118] width 465 height 236
click at [191, 22] on div "Tây Ninh - Hồ Chí Minh (vip) 12/09/2025 06:00 - 70H-068.85 Làm mới In phơi In đ…" at bounding box center [242, 119] width 440 height 200
click at [211, 27] on span "06:00 - 70H-068.85" at bounding box center [197, 28] width 47 height 10
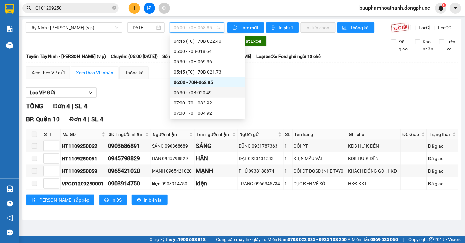
click at [213, 89] on div "06:30 - 70B-020.49" at bounding box center [207, 92] width 67 height 7
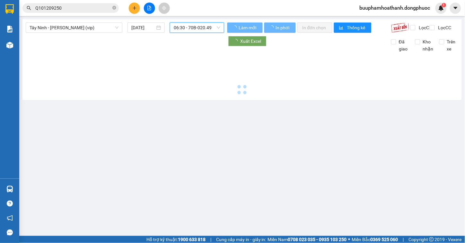
click at [210, 28] on span "06:30 - 70B-020.49" at bounding box center [197, 28] width 47 height 10
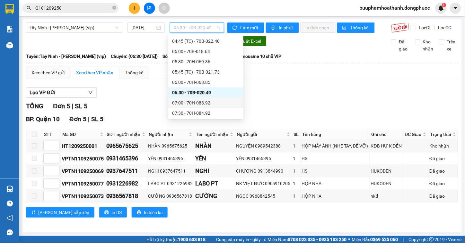
click at [214, 100] on div "07:00 - 70H-083.92" at bounding box center [205, 102] width 67 height 7
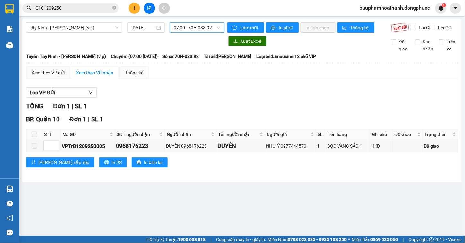
click at [198, 26] on span "07:00 - 70H-083.92" at bounding box center [197, 28] width 47 height 10
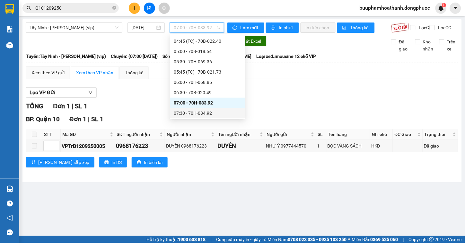
click at [202, 115] on div "07:30 - 70H-084.92" at bounding box center [207, 113] width 67 height 7
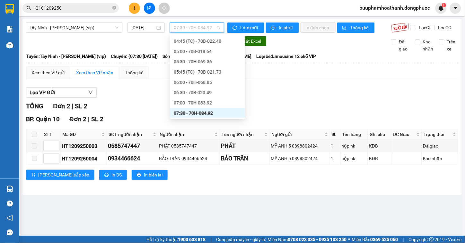
click at [214, 29] on span "07:30 - 70H-084.92" at bounding box center [197, 28] width 47 height 10
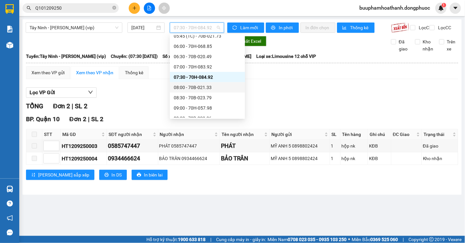
click at [216, 89] on div "08:00 - 70B-021.33" at bounding box center [207, 87] width 67 height 7
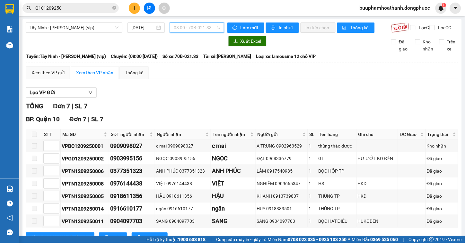
click at [214, 30] on span "08:00 - 70B-021.33" at bounding box center [197, 28] width 47 height 10
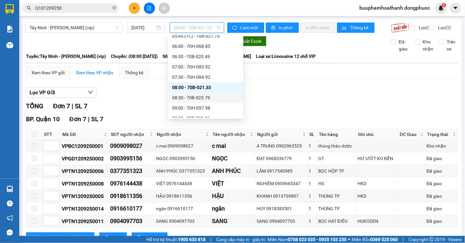
click at [210, 98] on div "08:30 - 70B-023.79" at bounding box center [205, 97] width 67 height 7
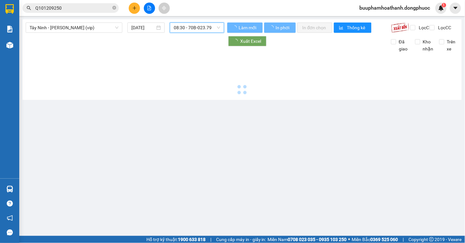
click at [207, 27] on span "08:30 - 70B-023.79" at bounding box center [197, 28] width 47 height 10
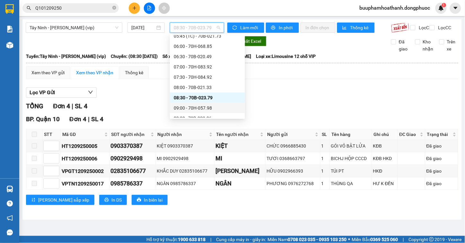
click at [204, 110] on div "09:00 - 70H-057.98" at bounding box center [207, 107] width 67 height 7
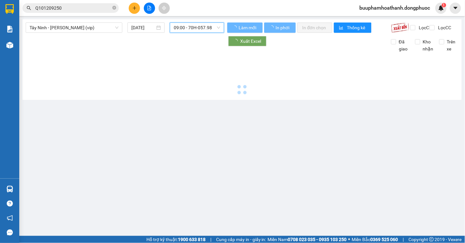
click at [209, 29] on span "09:00 - 70H-057.98" at bounding box center [197, 28] width 47 height 10
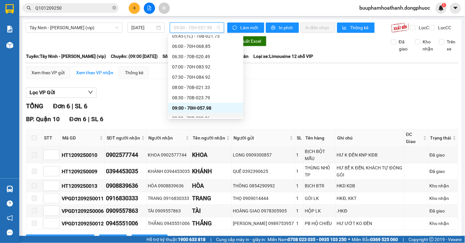
click at [203, 115] on div "09:30 - 70B-023.06" at bounding box center [205, 118] width 67 height 7
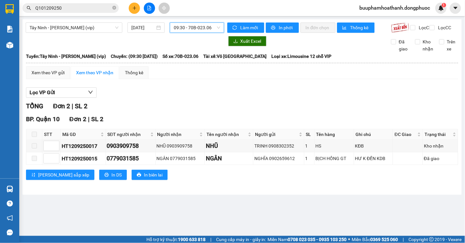
click at [198, 30] on span "09:30 - 70B-023.06" at bounding box center [197, 28] width 47 height 10
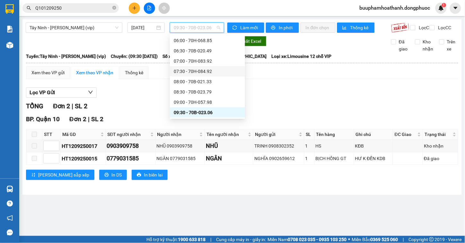
scroll to position [159, 0]
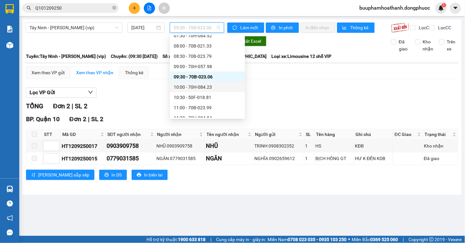
click at [198, 85] on div "10:00 - 70H-084.23" at bounding box center [207, 87] width 67 height 7
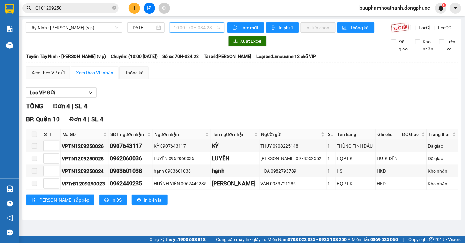
click at [206, 29] on span "10:00 - 70H-084.23" at bounding box center [197, 28] width 47 height 10
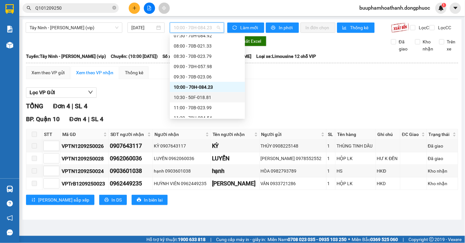
click at [209, 92] on div "10:30 - 50F-018.81" at bounding box center [207, 97] width 75 height 10
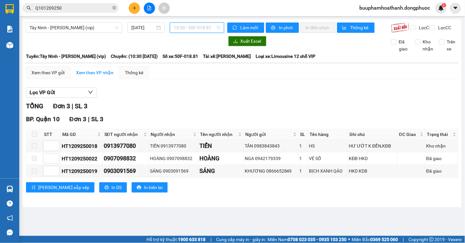
drag, startPoint x: 201, startPoint y: 24, endPoint x: 213, endPoint y: 49, distance: 27.7
click at [203, 26] on span "10:30 - 50F-018.81" at bounding box center [197, 28] width 47 height 10
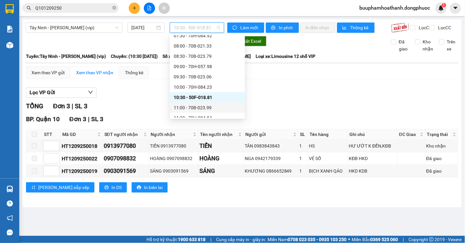
click at [209, 107] on div "11:00 - 70B-023.99" at bounding box center [207, 107] width 67 height 7
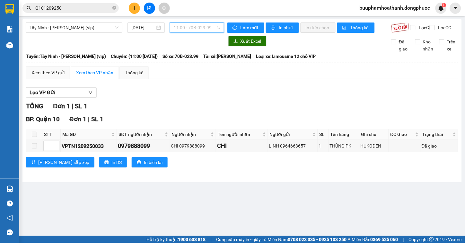
drag, startPoint x: 215, startPoint y: 27, endPoint x: 218, endPoint y: 56, distance: 29.7
click at [215, 27] on span "11:00 - 70B-023.99" at bounding box center [197, 28] width 47 height 10
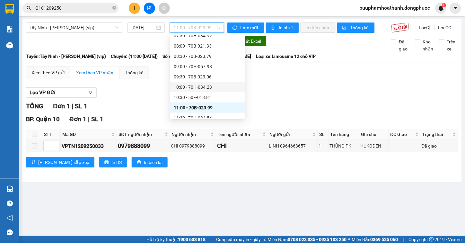
scroll to position [195, 0]
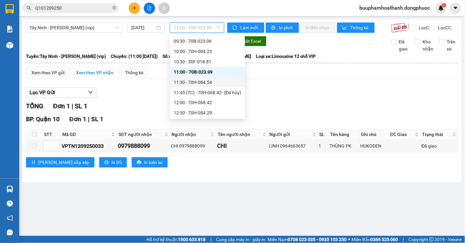
click at [204, 85] on div "11:30 - 70H-084.54" at bounding box center [207, 82] width 67 height 7
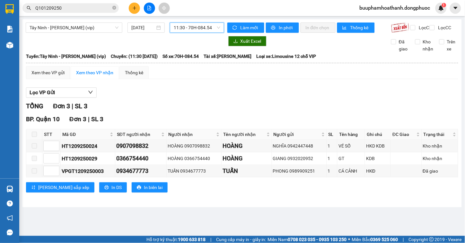
click at [201, 31] on span "11:30 - 70H-084.54" at bounding box center [197, 28] width 47 height 10
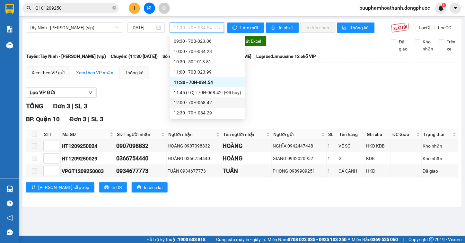
click at [196, 102] on div "12:00 - 70H-068.42" at bounding box center [207, 102] width 67 height 7
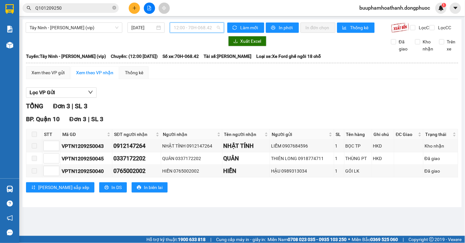
click at [216, 30] on span "12:00 - 70H-068.42" at bounding box center [197, 28] width 47 height 10
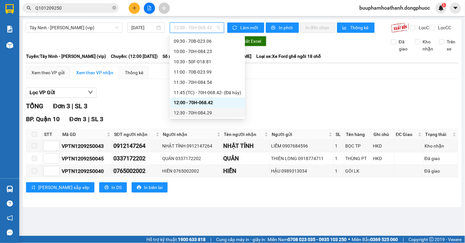
click at [217, 111] on div "12:30 - 70H-084.29" at bounding box center [207, 113] width 67 height 7
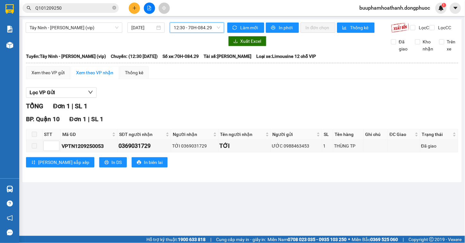
click at [197, 27] on span "12:30 - 70H-084.29" at bounding box center [197, 28] width 47 height 10
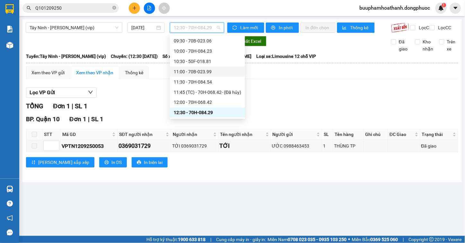
scroll to position [231, 0]
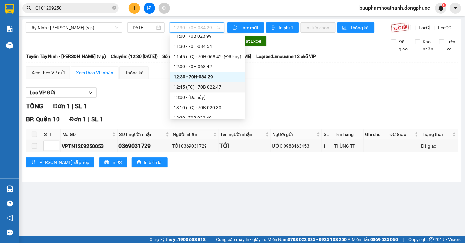
click at [201, 84] on div "12:45 (TC) - 70B-022.47" at bounding box center [207, 87] width 67 height 7
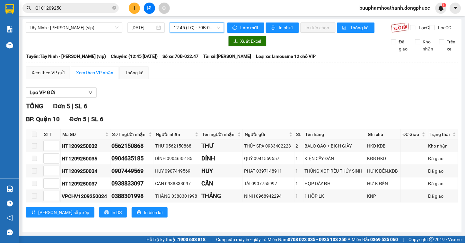
click at [210, 29] on span "12:45 (TC) - 70B-022.47" at bounding box center [197, 28] width 47 height 10
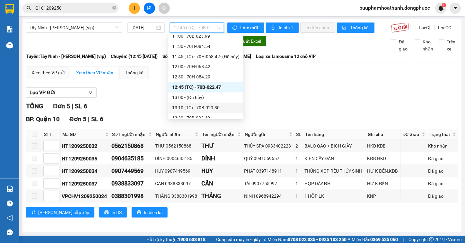
click at [211, 105] on div "13:10 (TC) - 70B-020.30" at bounding box center [205, 107] width 67 height 7
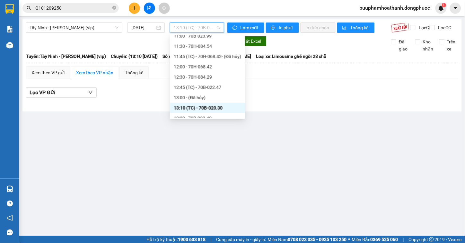
click at [213, 25] on span "13:10 (TC) - 70B-020.30" at bounding box center [197, 28] width 47 height 10
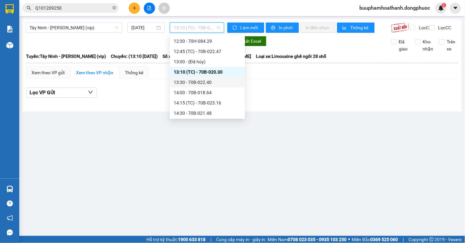
click at [192, 82] on div "13:30 - 70B-022.40" at bounding box center [207, 82] width 67 height 7
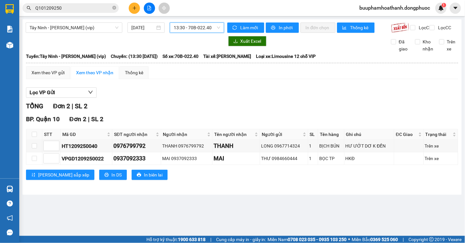
click at [211, 31] on span "13:30 - 70B-022.40" at bounding box center [197, 28] width 47 height 10
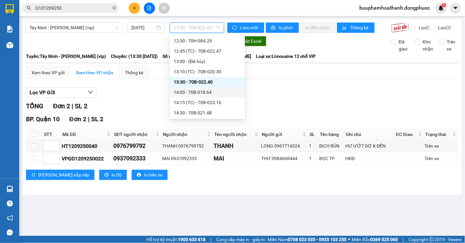
click at [216, 94] on div "14:00 - 70B-018.64" at bounding box center [207, 92] width 67 height 7
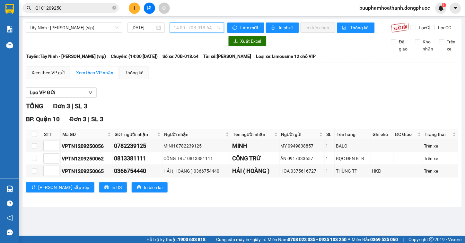
click at [207, 28] on span "14:00 - 70B-018.64" at bounding box center [197, 28] width 47 height 10
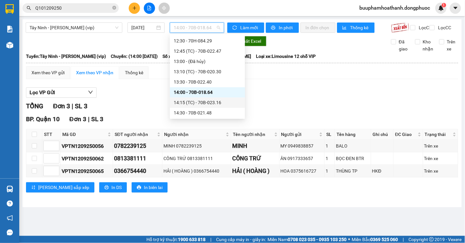
click at [209, 103] on div "14:15 (TC) - 70B-023.16" at bounding box center [207, 102] width 67 height 7
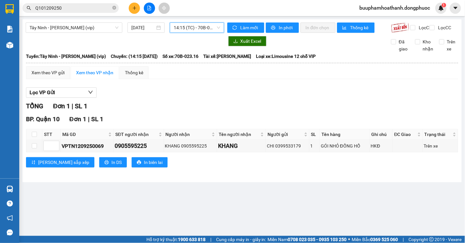
click at [207, 29] on span "14:15 (TC) - 70B-023.16" at bounding box center [197, 28] width 47 height 10
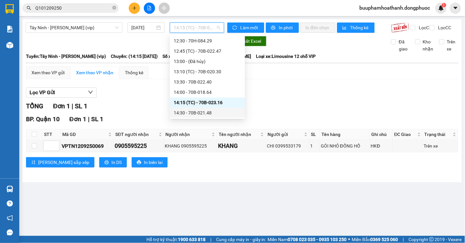
click at [215, 111] on div "14:30 - 70B-021.48" at bounding box center [207, 113] width 67 height 7
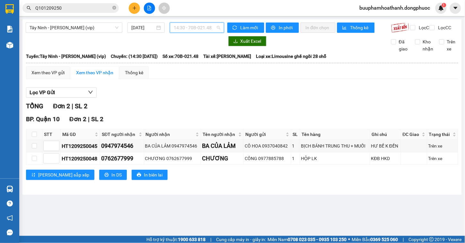
click at [206, 26] on span "14:30 - 70B-021.48" at bounding box center [197, 28] width 47 height 10
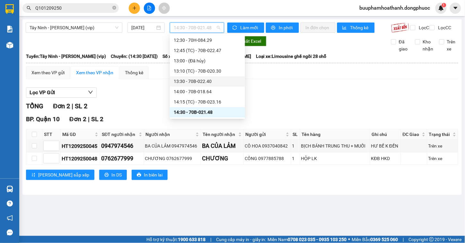
scroll to position [303, 0]
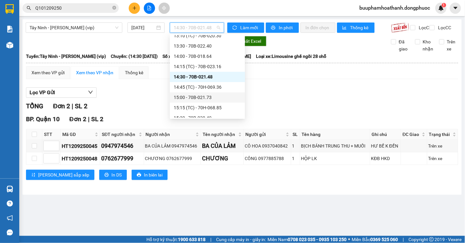
click at [206, 92] on div "15:00 - 70B-021.73" at bounding box center [207, 97] width 75 height 10
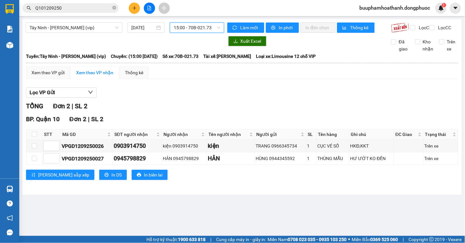
click at [209, 25] on span "15:00 - 70B-021.73" at bounding box center [197, 28] width 47 height 10
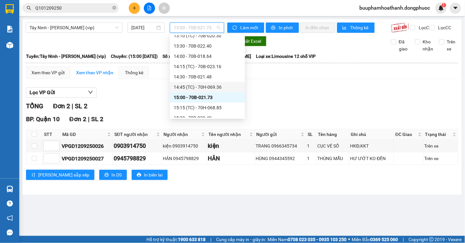
click at [213, 87] on div "14:45 (TC) - 70H-069.36" at bounding box center [207, 87] width 67 height 7
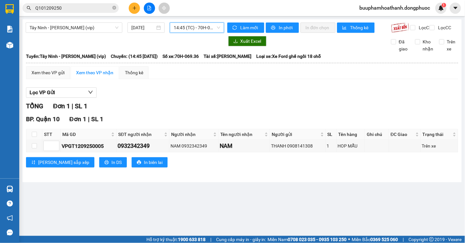
click at [209, 28] on span "14:45 (TC) - 70H-069.36" at bounding box center [197, 28] width 47 height 10
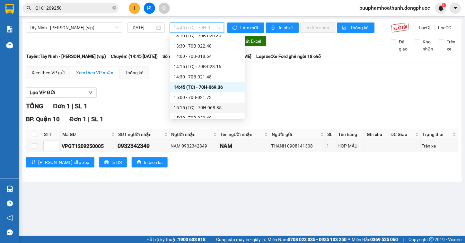
click at [228, 109] on div "15:15 (TC) - 70H-068.85" at bounding box center [207, 107] width 67 height 7
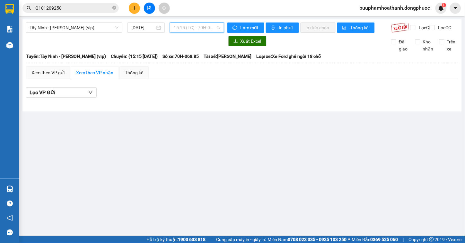
click at [203, 31] on span "15:15 (TC) - 70H-068.85" at bounding box center [197, 28] width 47 height 10
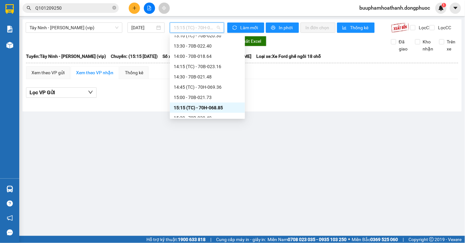
scroll to position [339, 0]
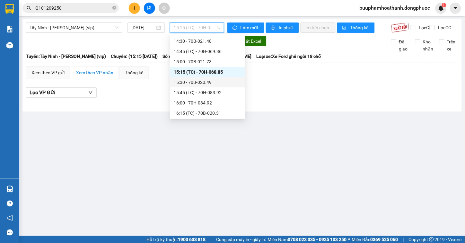
click at [201, 84] on div "15:30 - 70B-020.49" at bounding box center [207, 82] width 67 height 7
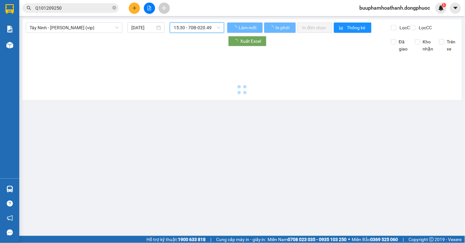
click at [204, 28] on span "15:30 - 70B-020.49" at bounding box center [197, 28] width 47 height 10
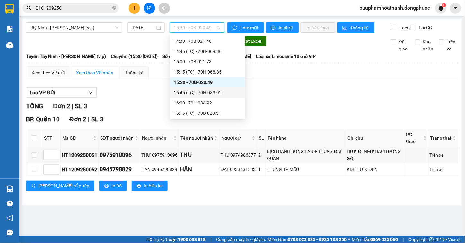
click at [215, 91] on div "15:45 (TC) - 70H-083.92" at bounding box center [207, 92] width 67 height 7
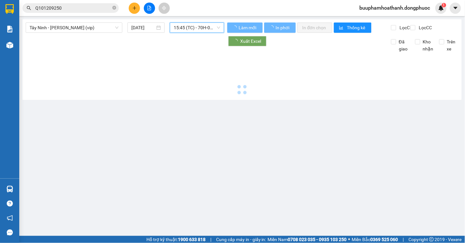
click at [207, 30] on span "15:45 (TC) - 70H-083.92" at bounding box center [197, 28] width 47 height 10
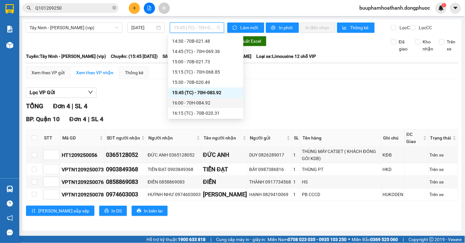
click at [205, 102] on div "16:00 - 70H-084.92" at bounding box center [205, 102] width 67 height 7
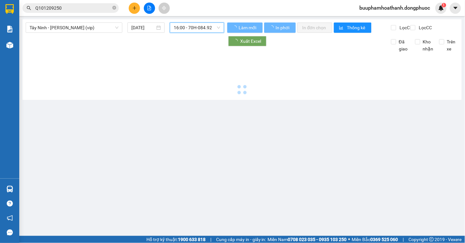
click at [201, 27] on span "16:00 - 70H-084.92" at bounding box center [197, 28] width 47 height 10
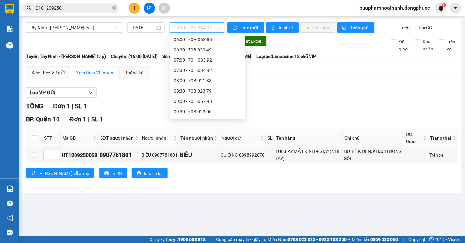
scroll to position [89, 0]
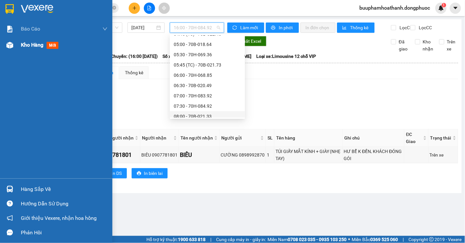
click at [14, 47] on div at bounding box center [9, 45] width 11 height 11
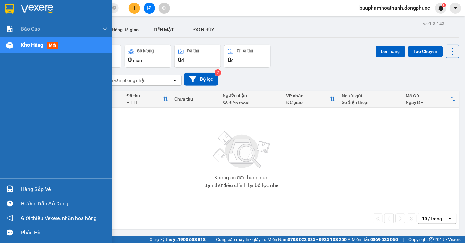
click at [11, 191] on img at bounding box center [9, 189] width 7 height 7
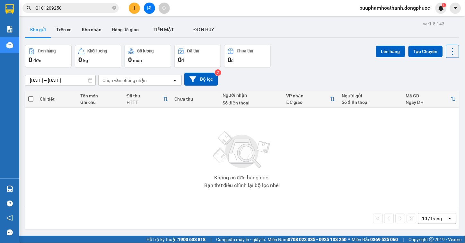
click at [345, 160] on section "Kết quả tìm kiếm ( 24 ) Bộ lọc Thuộc VP này Gửi 3 ngày gần nhất Mã ĐH Trạng thá…" at bounding box center [232, 121] width 465 height 243
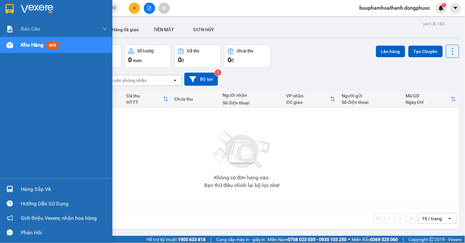
click at [20, 187] on div "Hàng sắp về" at bounding box center [56, 189] width 112 height 14
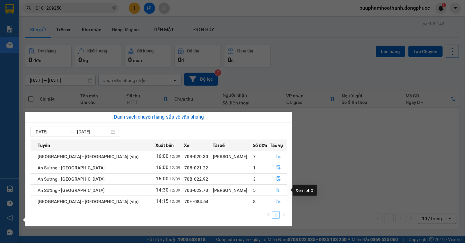
click at [280, 190] on button "button" at bounding box center [278, 190] width 17 height 10
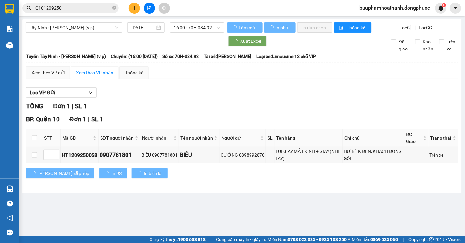
click at [295, 111] on div "TỔNG Đơn 1 | SL 1" at bounding box center [242, 106] width 432 height 10
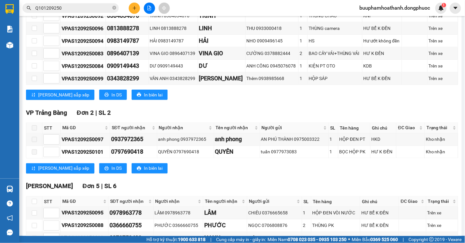
scroll to position [216, 0]
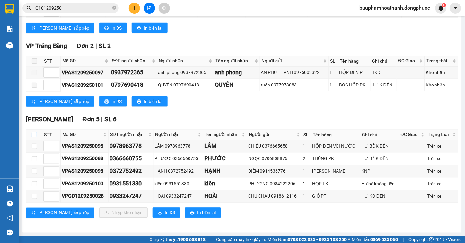
click at [35, 136] on input "checkbox" at bounding box center [34, 134] width 5 height 5
checkbox input "true"
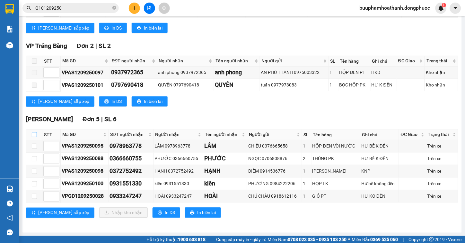
checkbox input "true"
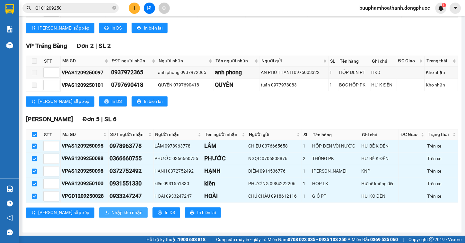
click at [111, 210] on span "Nhập kho nhận" at bounding box center [126, 212] width 31 height 7
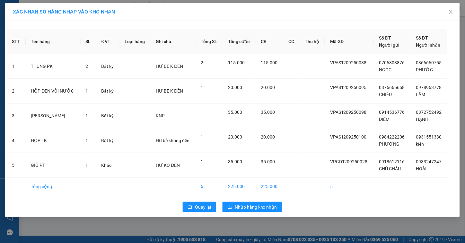
click at [194, 199] on div "Quay lại Nhập hàng kho nhận" at bounding box center [233, 207] width 452 height 17
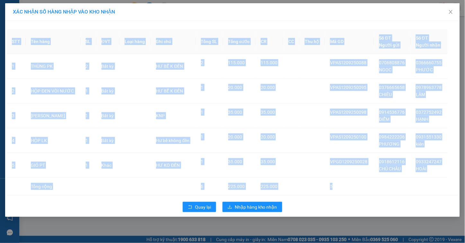
click at [194, 199] on div "Quay lại Nhập hàng kho nhận" at bounding box center [233, 207] width 452 height 17
click at [195, 210] on button "Quay lại" at bounding box center [199, 207] width 33 height 10
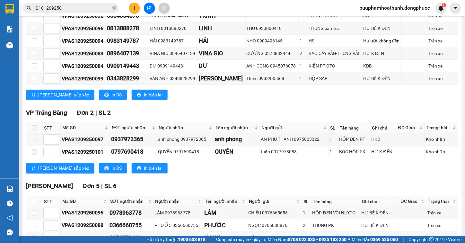
scroll to position [216, 0]
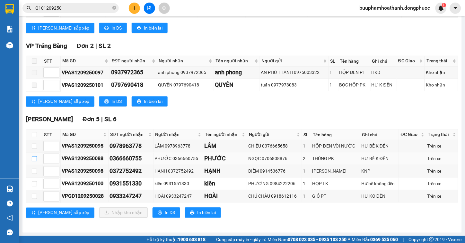
click at [35, 156] on input "checkbox" at bounding box center [34, 158] width 5 height 5
checkbox input "true"
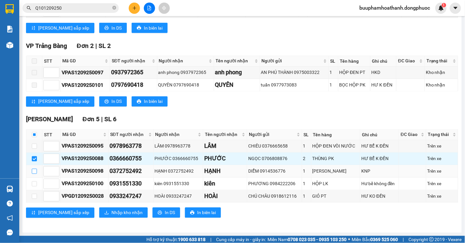
click at [33, 172] on input "checkbox" at bounding box center [34, 171] width 5 height 5
checkbox input "true"
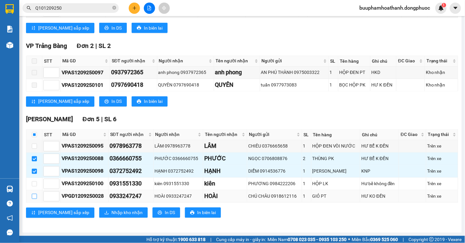
click at [32, 198] on input "checkbox" at bounding box center [34, 196] width 5 height 5
checkbox input "true"
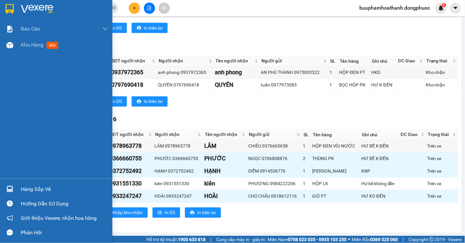
click at [6, 189] on img at bounding box center [9, 189] width 7 height 7
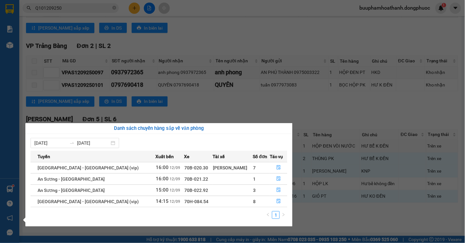
click at [316, 220] on section "Kết quả tìm kiếm ( 24 ) Bộ lọc Thuộc VP này Gửi 3 ngày gần nhất Mã ĐH Trạng thá…" at bounding box center [232, 121] width 465 height 243
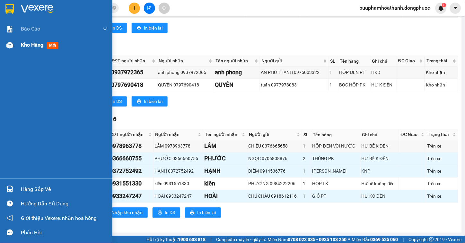
click at [32, 47] on span "Kho hàng" at bounding box center [32, 45] width 22 height 6
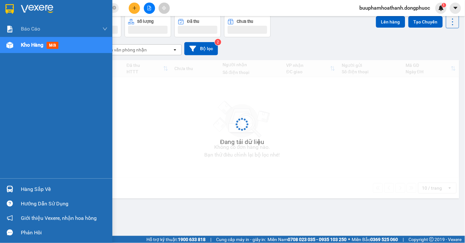
scroll to position [30, 0]
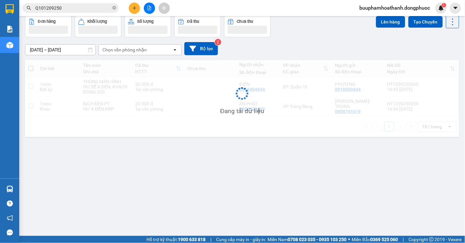
click at [309, 177] on div "ver 1.8.143 Kho gửi Trên xe Kho nhận Hàng đã giao TIỀN MẶT ĐƠN HỦY Đơn hàng K…" at bounding box center [242, 111] width 440 height 243
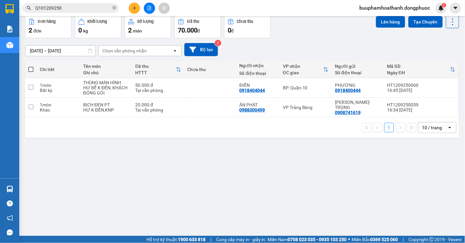
scroll to position [0, 0]
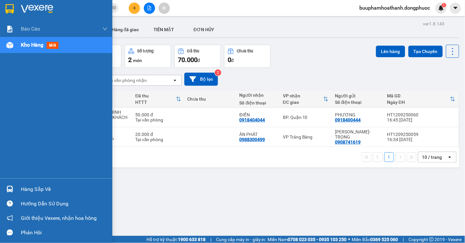
click at [15, 190] on div "Hàng sắp về" at bounding box center [56, 189] width 112 height 14
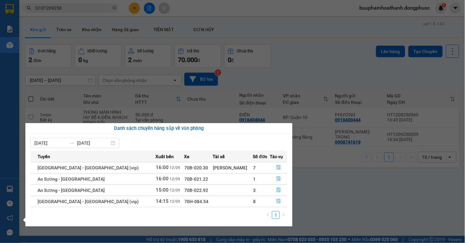
click at [349, 184] on section "Kết quả tìm kiếm ( 24 ) Bộ lọc Thuộc VP này Gửi 3 ngày gần nhất Mã ĐH Trạng thá…" at bounding box center [232, 121] width 465 height 243
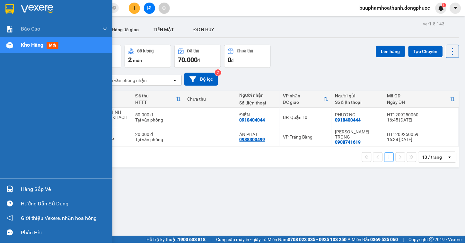
click at [19, 183] on div "Hàng sắp về" at bounding box center [56, 189] width 112 height 14
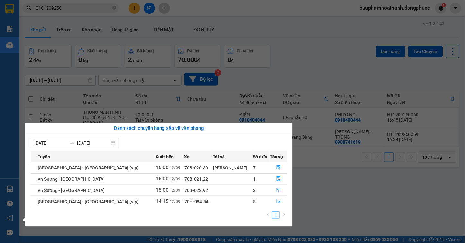
click at [277, 190] on icon "file-done" at bounding box center [279, 190] width 4 height 4
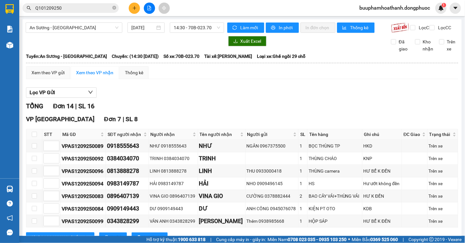
click at [275, 98] on div "Lọc VP Gửi" at bounding box center [242, 92] width 432 height 11
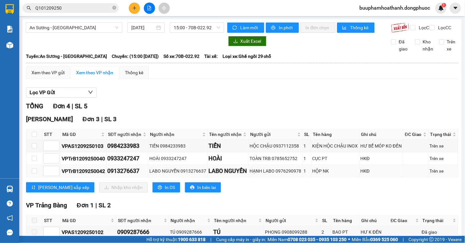
scroll to position [52, 0]
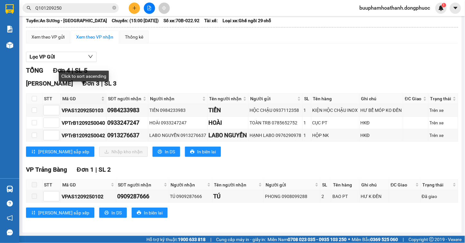
click at [71, 95] on span "Mã GD" at bounding box center [81, 98] width 38 height 7
click at [34, 96] on input "checkbox" at bounding box center [34, 98] width 5 height 5
checkbox input "true"
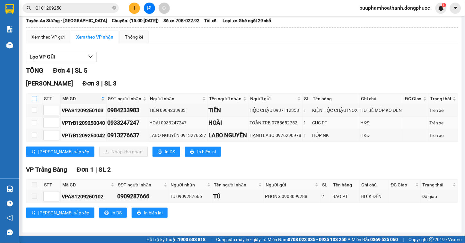
checkbox input "true"
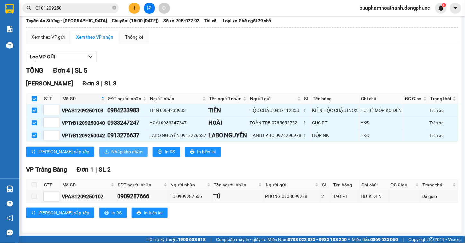
click at [111, 150] on span "Nhập kho nhận" at bounding box center [126, 151] width 31 height 7
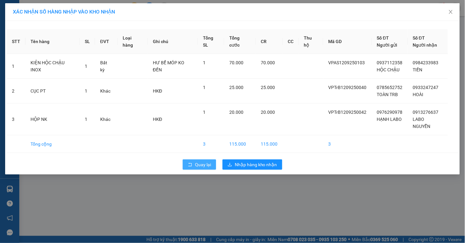
click at [193, 159] on button "Quay lại" at bounding box center [199, 164] width 33 height 10
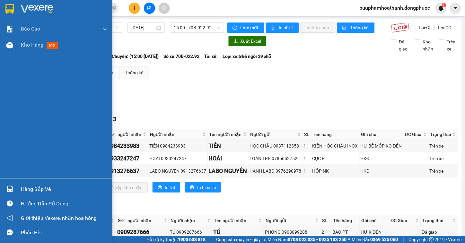
drag, startPoint x: 12, startPoint y: 185, endPoint x: 28, endPoint y: 177, distance: 17.4
click at [13, 186] on img at bounding box center [9, 189] width 7 height 7
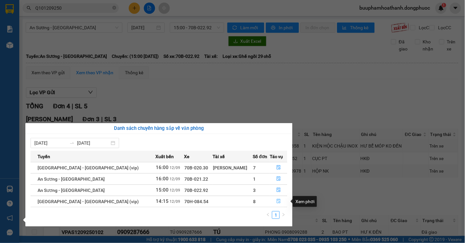
click at [277, 203] on icon "file-done" at bounding box center [279, 201] width 4 height 4
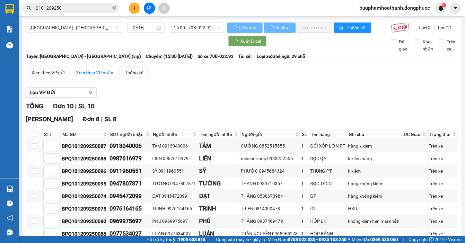
click at [328, 124] on div "Hòa Thành Đơn 8 | SL 8" at bounding box center [242, 119] width 432 height 10
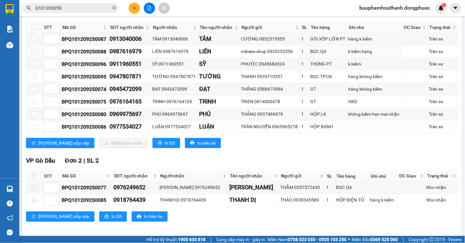
scroll to position [36, 0]
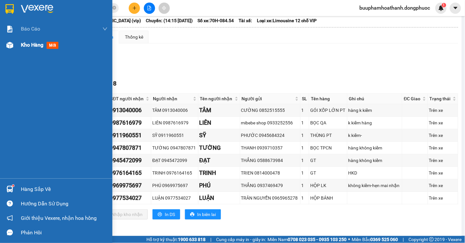
click at [18, 42] on div "Kho hàng mới" at bounding box center [56, 45] width 112 height 16
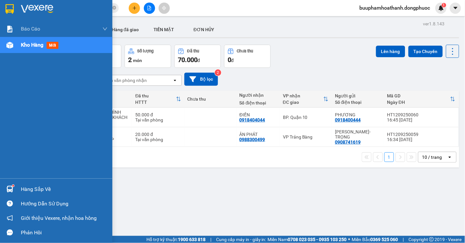
click at [12, 187] on img at bounding box center [9, 189] width 7 height 7
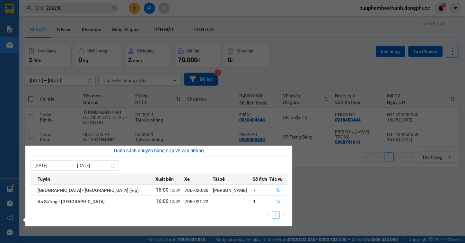
click at [354, 195] on section "Kết quả tìm kiếm ( 24 ) Bộ lọc Thuộc VP này Gửi 3 ngày gần nhất Mã ĐH Trạng thá…" at bounding box center [232, 121] width 465 height 243
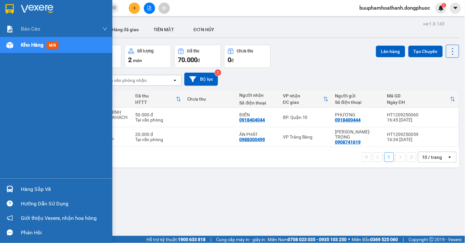
click at [13, 189] on img at bounding box center [9, 189] width 7 height 7
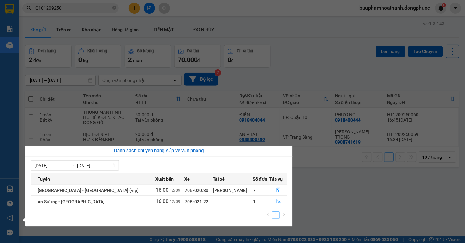
click at [330, 212] on section "Kết quả tìm kiếm ( 24 ) Bộ lọc Thuộc VP này Gửi 3 ngày gần nhất Mã ĐH Trạng thá…" at bounding box center [232, 121] width 465 height 243
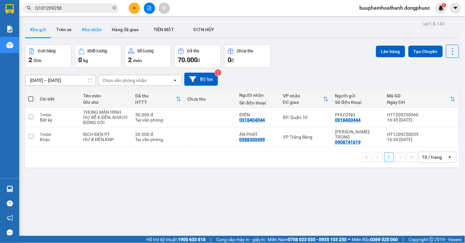
click at [89, 32] on button "Kho nhận" at bounding box center [92, 29] width 30 height 15
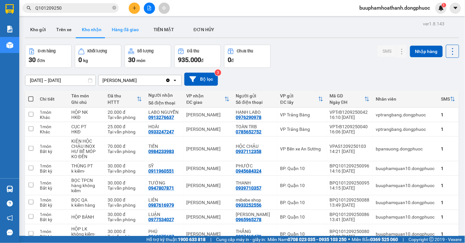
click at [129, 31] on button "Hàng đã giao" at bounding box center [125, 29] width 37 height 15
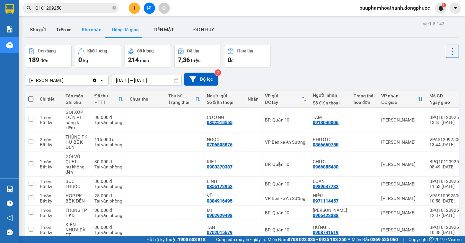
click at [78, 31] on button "Kho nhận" at bounding box center [92, 29] width 30 height 15
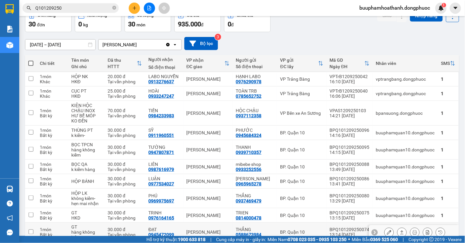
scroll to position [69, 0]
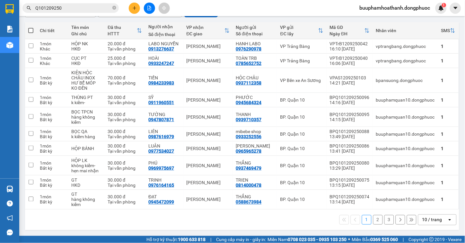
click at [373, 220] on button "2" at bounding box center [378, 220] width 10 height 10
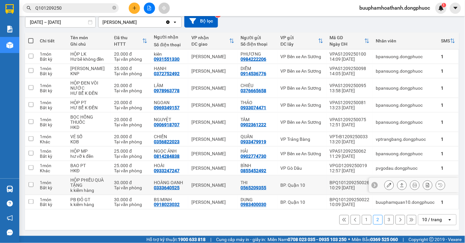
scroll to position [64, 0]
click at [362, 222] on button "1" at bounding box center [367, 220] width 10 height 10
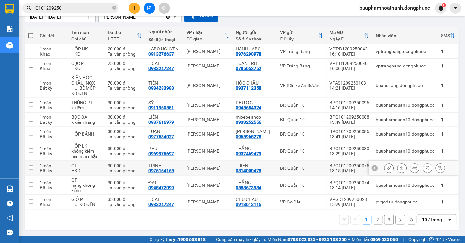
scroll to position [0, 0]
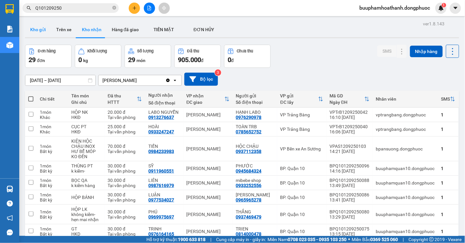
click at [34, 26] on button "Kho gửi" at bounding box center [38, 29] width 26 height 15
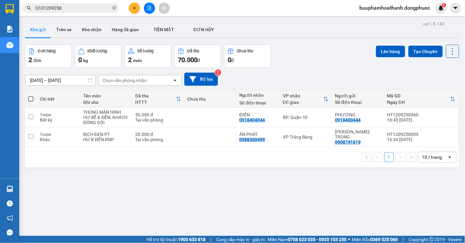
click at [25, 22] on button "Kho gửi" at bounding box center [38, 29] width 26 height 15
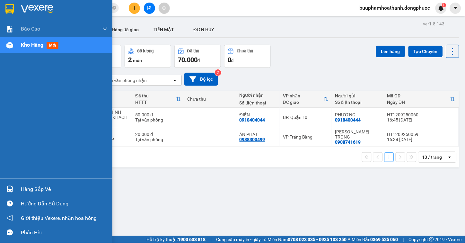
click at [13, 191] on img at bounding box center [9, 189] width 7 height 7
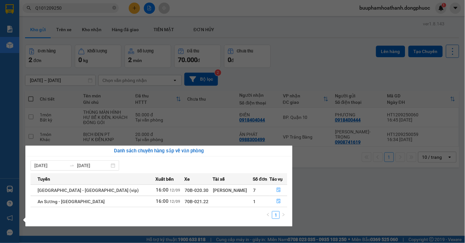
click at [390, 203] on section "Kết quả tìm kiếm ( 24 ) Bộ lọc Thuộc VP này Gửi 3 ngày gần nhất Mã ĐH Trạng thá…" at bounding box center [232, 121] width 465 height 243
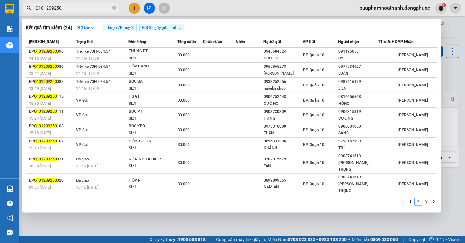
click at [67, 8] on input "Q101209250" at bounding box center [73, 7] width 76 height 7
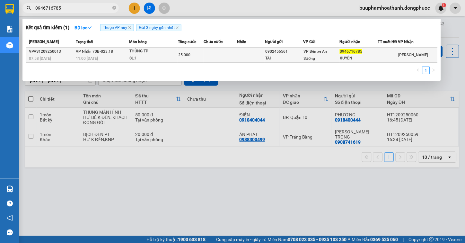
type input "0946716785"
click at [159, 55] on div "THÙNG TP" at bounding box center [153, 51] width 48 height 7
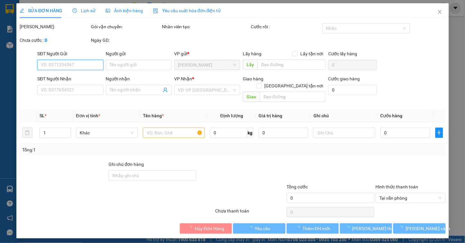
type input "0902456561"
type input "TÀI"
type input "0946716785"
type input "XUYẾN"
type input "25.000"
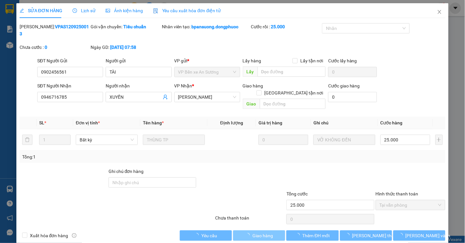
click at [256, 232] on span "Giao hàng" at bounding box center [263, 235] width 21 height 7
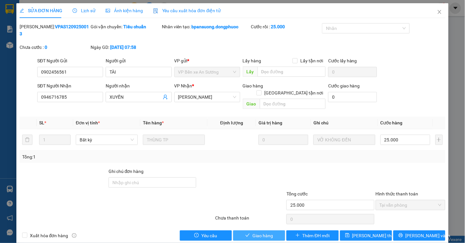
click at [263, 232] on span "Giao hàng" at bounding box center [263, 235] width 21 height 7
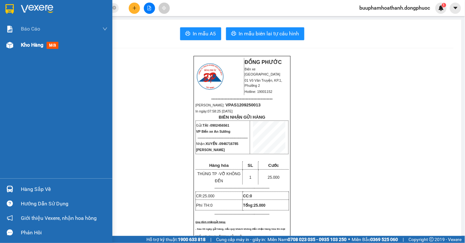
click at [27, 48] on span "Kho hàng" at bounding box center [32, 45] width 22 height 6
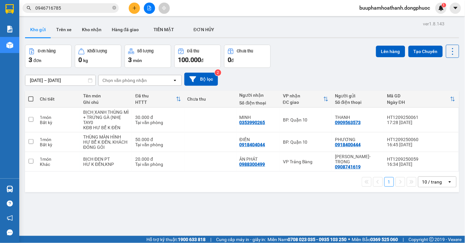
scroll to position [30, 0]
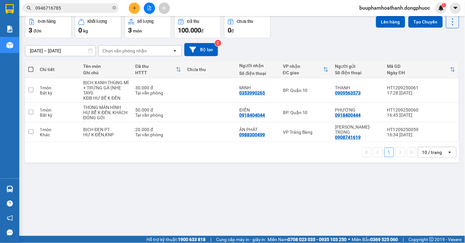
click at [243, 203] on div "ver 1.8.143 Kho gửi Trên xe Kho nhận Hàng đã giao TIỀN MẶT ĐƠN HỦY Đơn hàng 3…" at bounding box center [242, 111] width 440 height 243
click at [145, 11] on button at bounding box center [149, 8] width 11 height 11
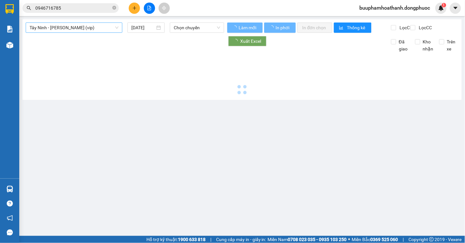
click at [81, 30] on span "Tây Ninh - [PERSON_NAME] (vip)" at bounding box center [74, 28] width 89 height 10
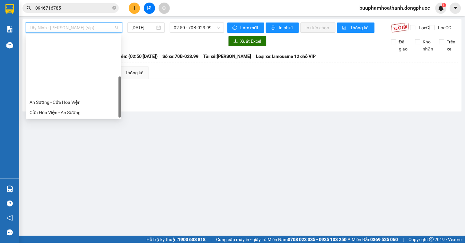
scroll to position [72, 0]
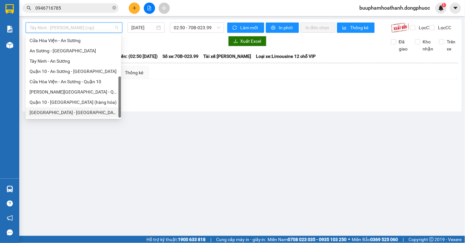
click at [72, 112] on div "[GEOGRAPHIC_DATA] - [GEOGRAPHIC_DATA] (vip)" at bounding box center [74, 112] width 88 height 7
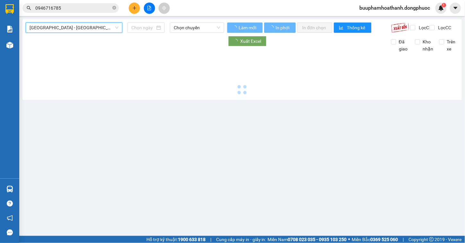
type input "[DATE]"
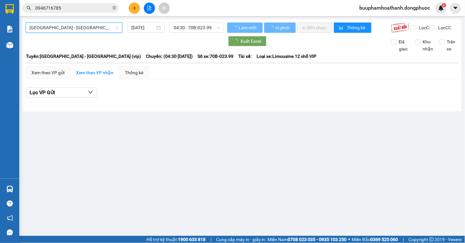
click at [191, 28] on span "04:30 - 70B-023.99" at bounding box center [197, 28] width 47 height 10
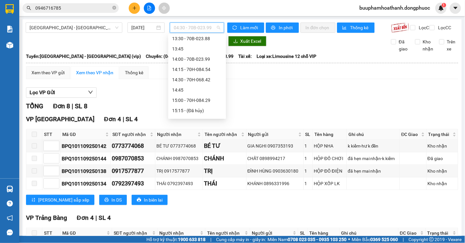
scroll to position [428, 0]
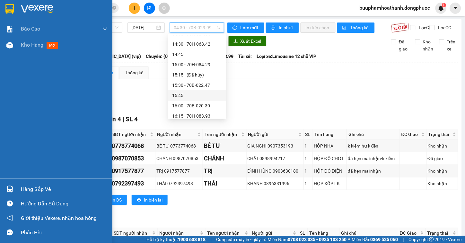
click at [5, 191] on div at bounding box center [9, 188] width 11 height 11
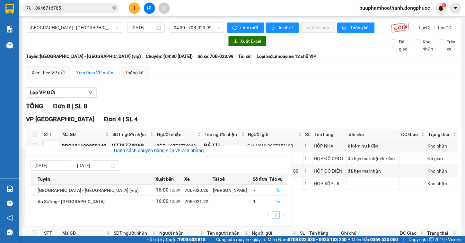
click at [348, 208] on section "Kết quả tìm kiếm ( 1 ) Bộ lọc Thuộc VP này Gửi 3 ngày gần nhất Mã ĐH Trạng thái…" at bounding box center [232, 121] width 465 height 243
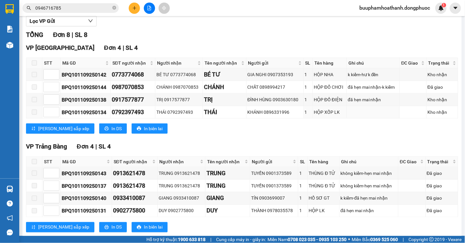
scroll to position [92, 0]
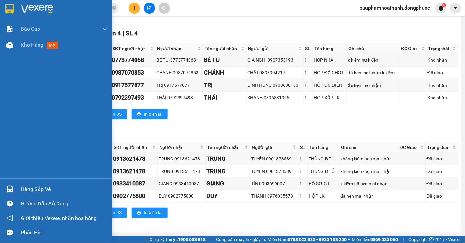
click at [8, 186] on img at bounding box center [9, 189] width 7 height 7
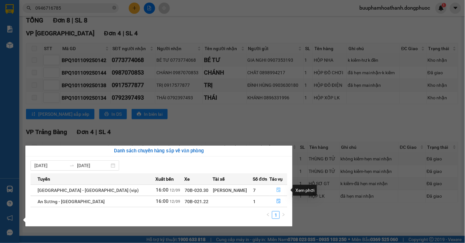
click at [277, 190] on icon "file-done" at bounding box center [279, 190] width 4 height 4
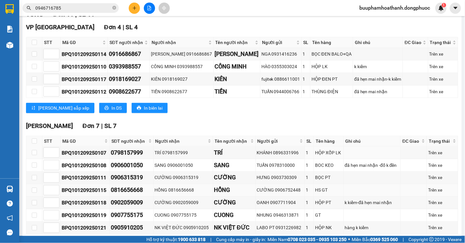
scroll to position [130, 0]
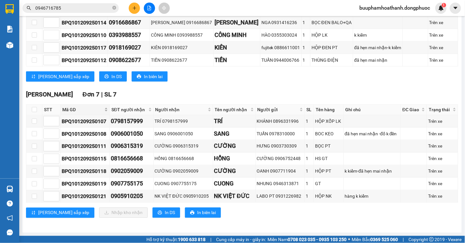
click at [69, 110] on span "Mã GD" at bounding box center [82, 109] width 41 height 7
click at [169, 87] on div "TỔNG Đơn 11 | SL 11 VP Tây Ninh Đơn 4 | SL 4 STT Mã GD SĐT người nhận Người nhậ…" at bounding box center [242, 102] width 432 height 248
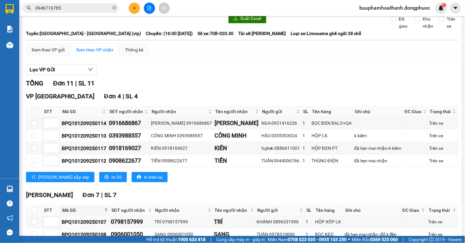
scroll to position [0, 0]
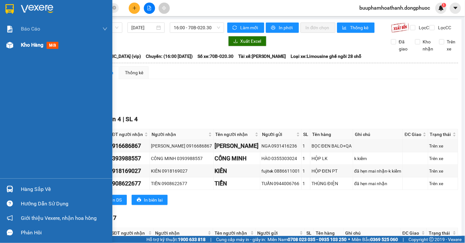
click at [13, 42] on img at bounding box center [9, 45] width 7 height 7
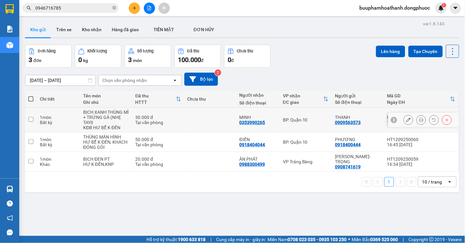
scroll to position [30, 0]
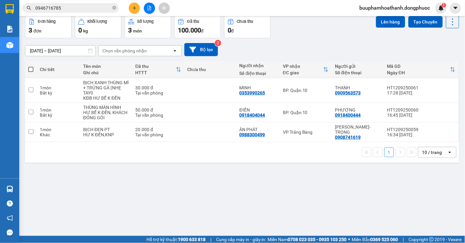
click at [211, 187] on div "ver 1.8.143 Kho gửi Trên xe Kho nhận Hàng đã giao TIỀN MẶT ĐƠN HỦY Đơn hàng 3…" at bounding box center [242, 111] width 440 height 243
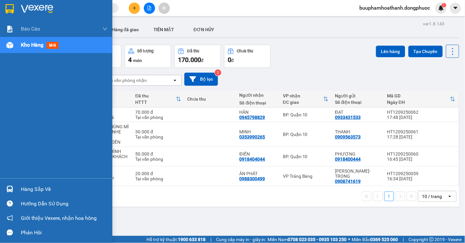
click at [45, 187] on div "Hàng sắp về" at bounding box center [64, 189] width 87 height 10
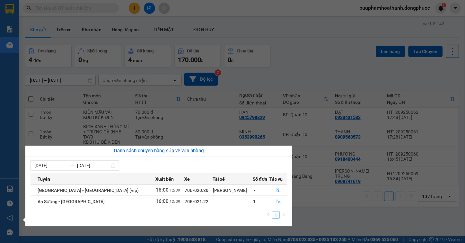
click at [301, 69] on section "Kết quả tìm kiếm ( 0 ) Bộ lọc Thuộc VP này Gửi 3 ngày gần nhất No Data buuphamh…" at bounding box center [232, 121] width 465 height 243
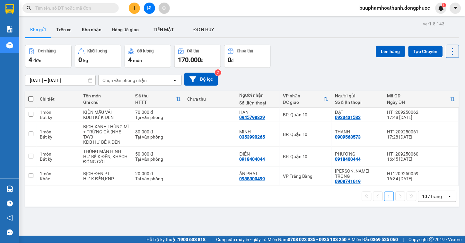
scroll to position [30, 0]
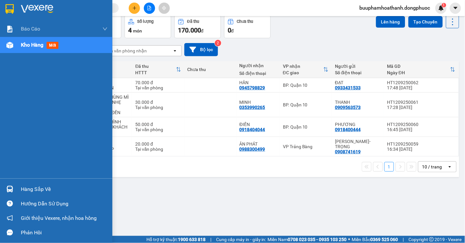
click at [17, 187] on div "Hàng sắp về" at bounding box center [56, 189] width 112 height 14
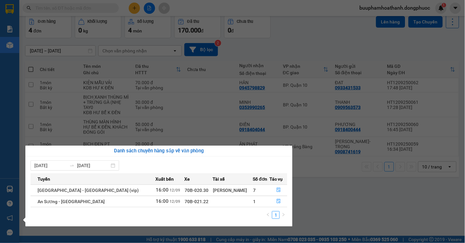
click at [376, 201] on section "Kết quả tìm kiếm ( 0 ) Bộ lọc Thuộc VP này Gửi 3 ngày gần nhất No Data buuphamh…" at bounding box center [232, 121] width 465 height 243
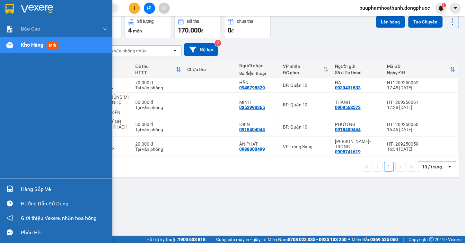
click at [4, 190] on div at bounding box center [9, 188] width 11 height 11
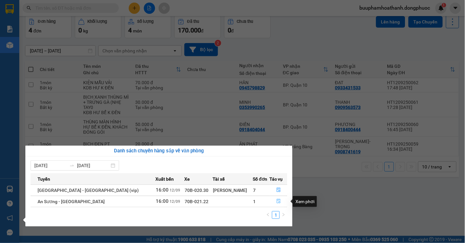
click at [278, 202] on icon "file-done" at bounding box center [279, 201] width 4 height 4
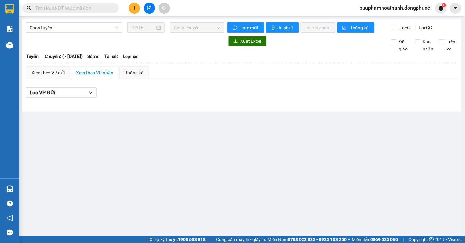
click at [283, 98] on div "Lọc VP Gửi" at bounding box center [242, 92] width 432 height 11
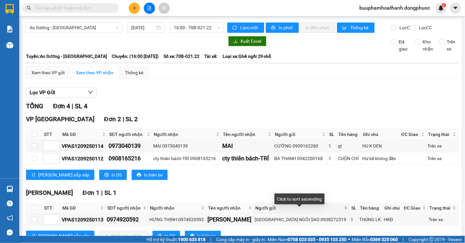
scroll to position [90, 0]
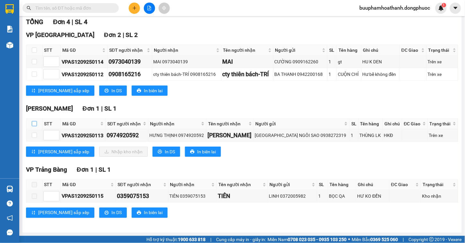
click at [32, 123] on input "checkbox" at bounding box center [34, 123] width 5 height 5
checkbox input "true"
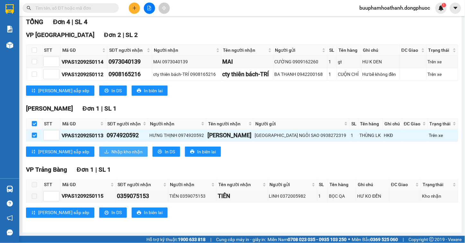
click at [99, 149] on button "Nhập kho nhận" at bounding box center [123, 152] width 49 height 10
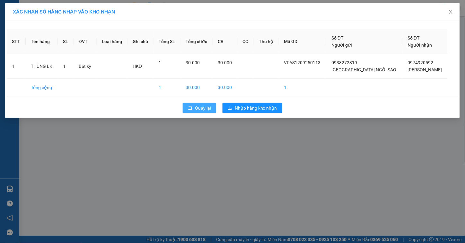
click at [200, 108] on span "Quay lại" at bounding box center [203, 107] width 16 height 7
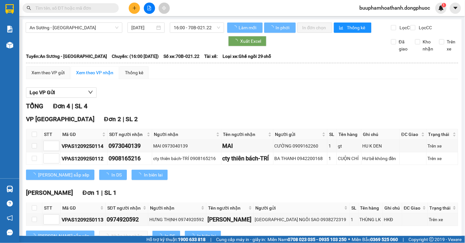
click at [227, 79] on div "Xem theo VP gửi Xem theo VP nhận Thống kê" at bounding box center [242, 72] width 432 height 13
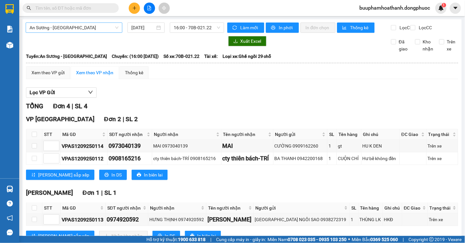
click at [75, 29] on span "An Sương - [GEOGRAPHIC_DATA]" at bounding box center [74, 28] width 89 height 10
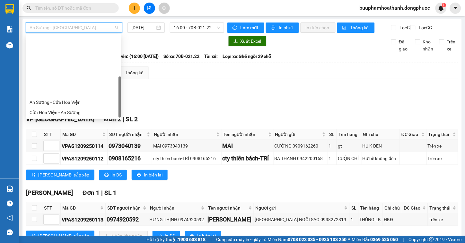
scroll to position [72, 0]
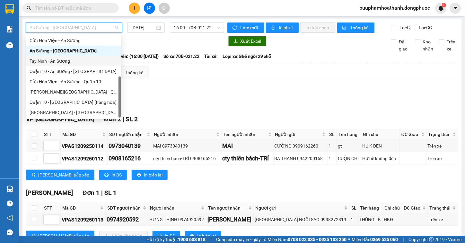
click at [76, 63] on div "Tây Ninh - An Sương" at bounding box center [74, 61] width 88 height 7
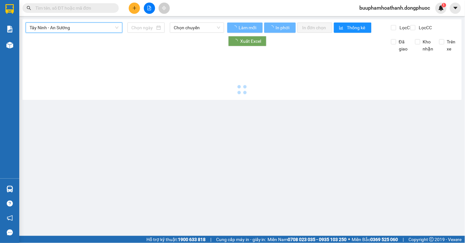
type input "[DATE]"
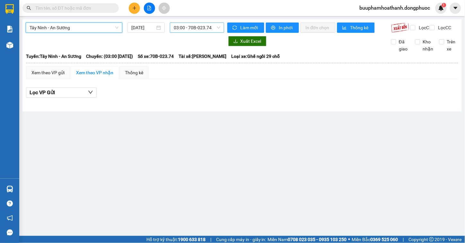
click at [181, 30] on span "03:00 - 70B-023.74" at bounding box center [197, 28] width 47 height 10
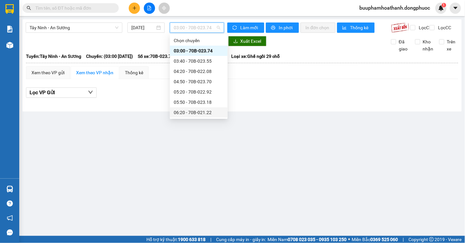
click at [214, 113] on div "06:20 - 70B-021.22" at bounding box center [199, 112] width 50 height 7
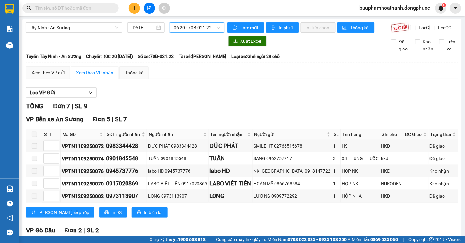
click at [245, 106] on div "Lọc VP Gửi TỔNG Đơn 7 | SL 9 VP Bến xe An Sương Đơn 5 | SL 7 STT Mã GD SĐT ngư…" at bounding box center [242, 191] width 432 height 215
click at [200, 31] on span "06:20 - 70B-021.22" at bounding box center [197, 28] width 47 height 10
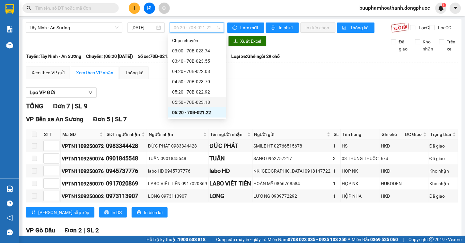
click at [257, 108] on div "TỔNG Đơn 7 | SL 9" at bounding box center [242, 106] width 432 height 10
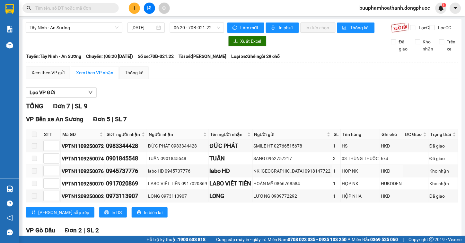
scroll to position [79, 0]
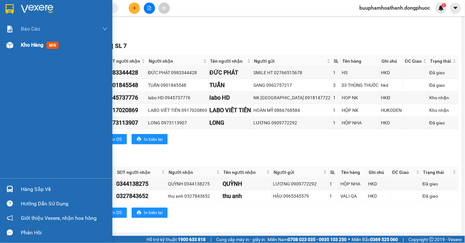
click at [15, 46] on div at bounding box center [9, 45] width 11 height 11
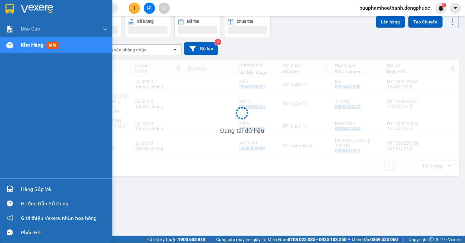
scroll to position [30, 0]
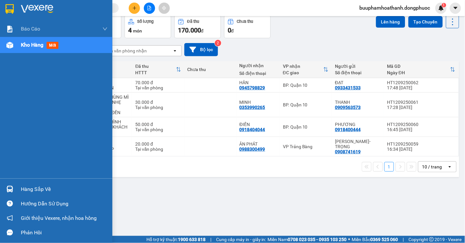
click at [5, 187] on div at bounding box center [9, 188] width 11 height 11
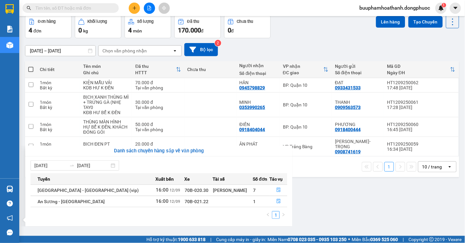
click at [352, 198] on section "Kết quả tìm kiếm ( 0 ) Bộ lọc Thuộc VP này Gửi 3 ngày gần nhất No Data buuphamh…" at bounding box center [232, 121] width 465 height 243
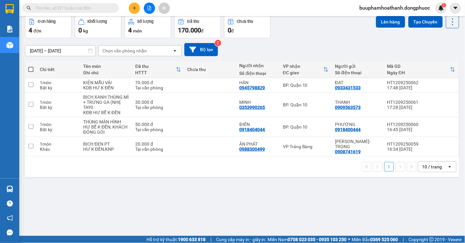
scroll to position [0, 0]
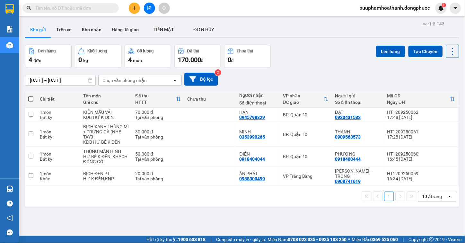
click at [149, 10] on icon "file-add" at bounding box center [150, 8] width 4 height 4
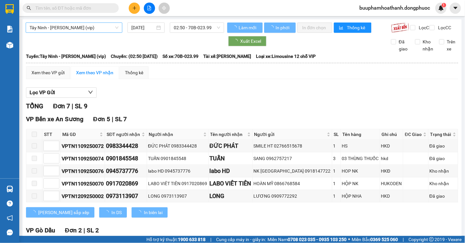
click at [89, 32] on span "Tây Ninh - [PERSON_NAME] (vip)" at bounding box center [74, 28] width 89 height 10
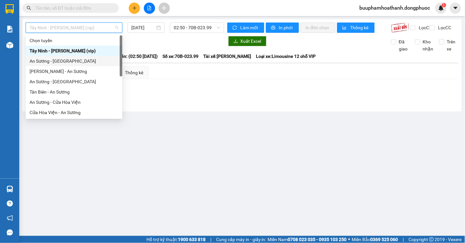
scroll to position [72, 0]
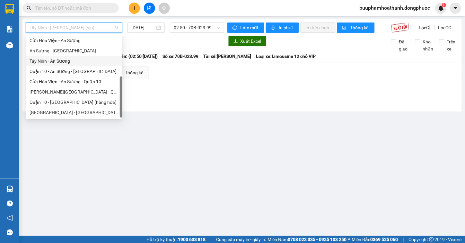
click at [78, 60] on div "Tây Ninh - An Sương" at bounding box center [74, 61] width 89 height 7
type input "[DATE]"
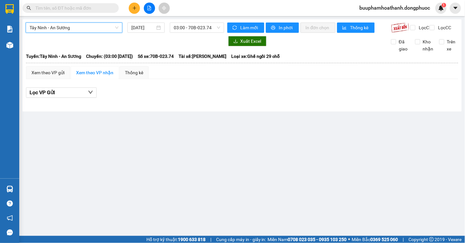
click at [211, 33] on div "Tây Ninh - An Sương [GEOGRAPHIC_DATA] - An Sương [DATE] 03:00 - 70B-023.74" at bounding box center [125, 27] width 199 height 10
click at [208, 31] on span "03:00 - 70B-023.74" at bounding box center [197, 28] width 47 height 10
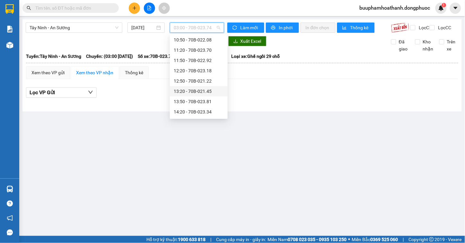
scroll to position [129, 0]
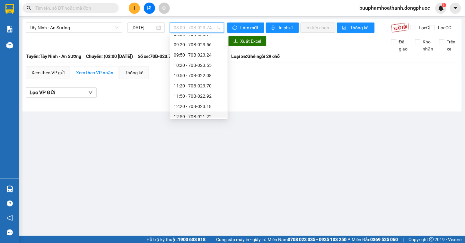
click at [205, 113] on div "12:50 - 70B-021.22" at bounding box center [199, 116] width 50 height 7
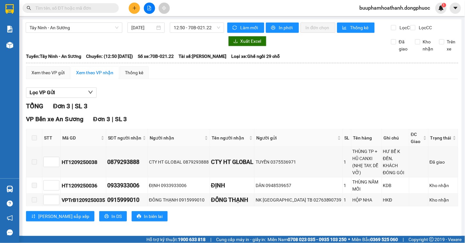
click at [236, 75] on div "Xem theo VP gửi Xem theo VP nhận Thống kê" at bounding box center [242, 72] width 432 height 13
